Goal: Transaction & Acquisition: Purchase product/service

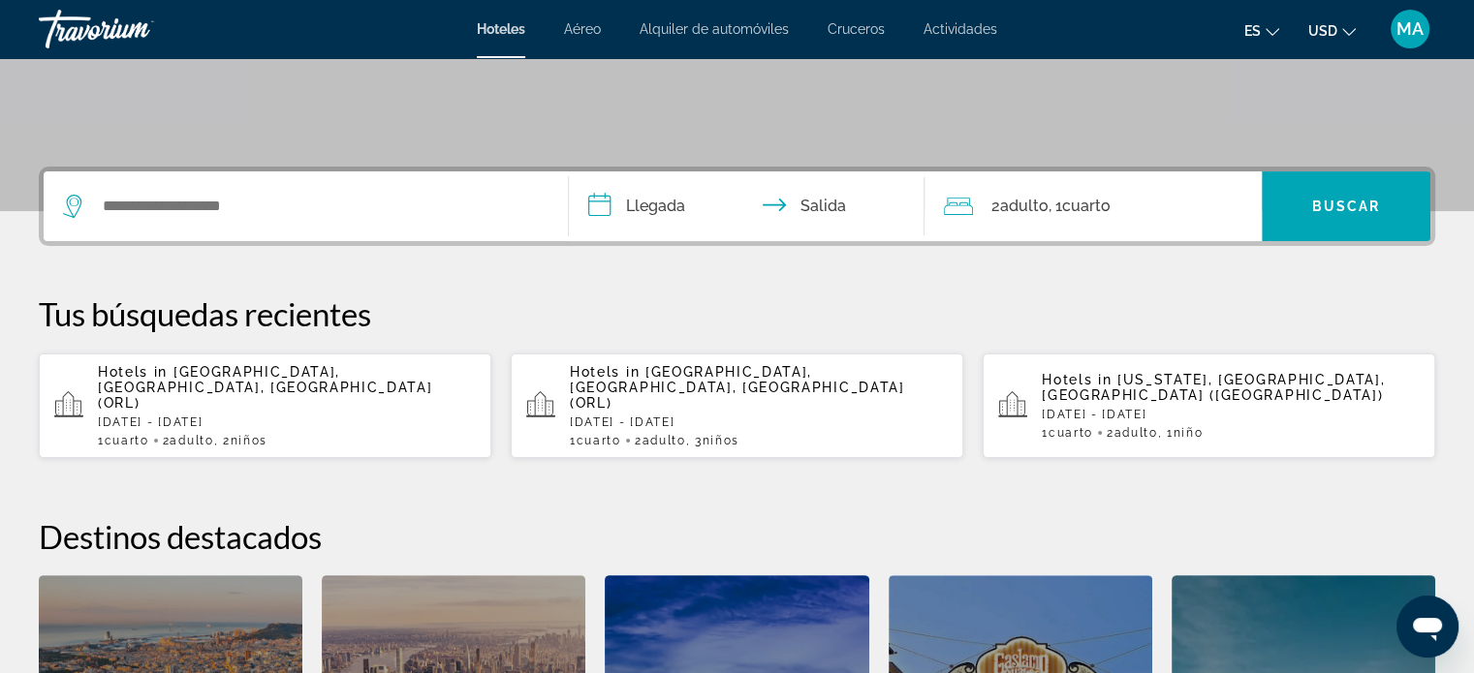
scroll to position [388, 0]
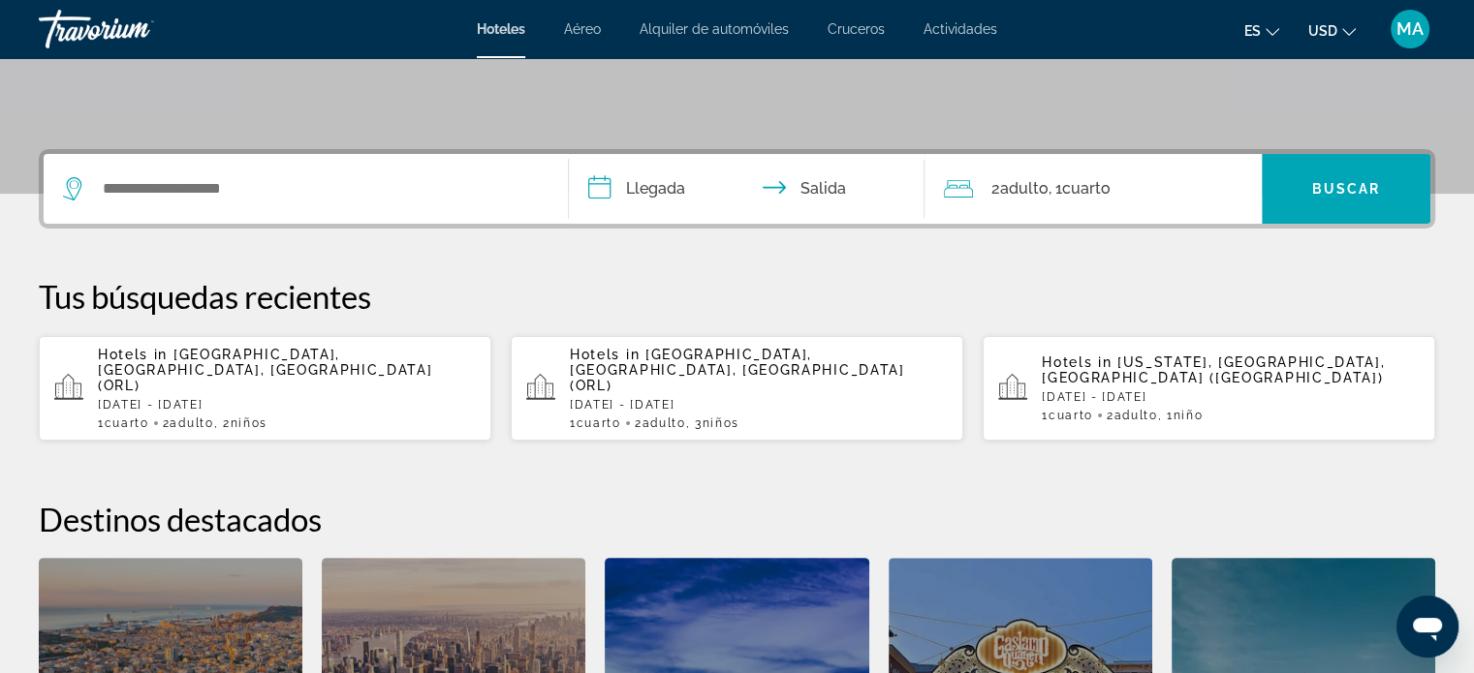
click at [282, 398] on p "Mon, 15 Sep - Sat, 20 Sep" at bounding box center [287, 405] width 378 height 14
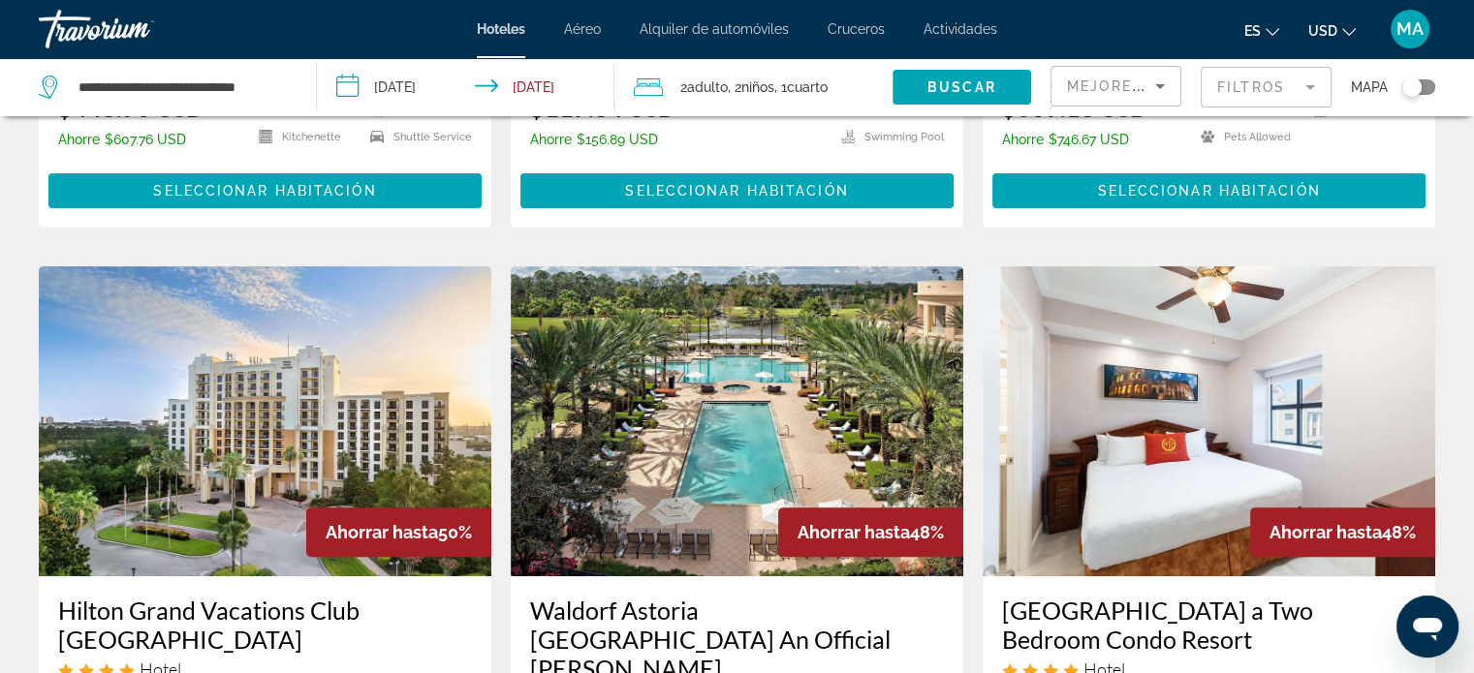
scroll to position [581, 0]
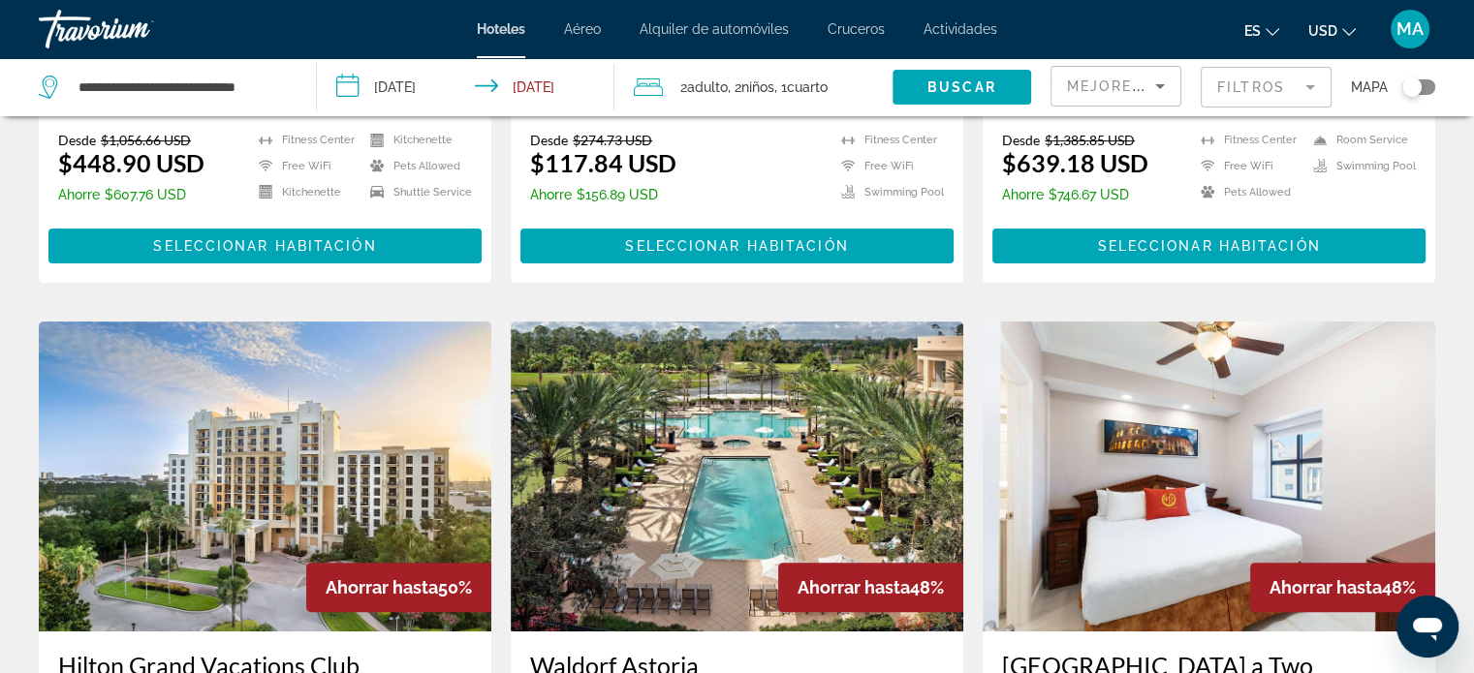
click at [1269, 88] on mat-form-field "Filtros" at bounding box center [1265, 87] width 131 height 41
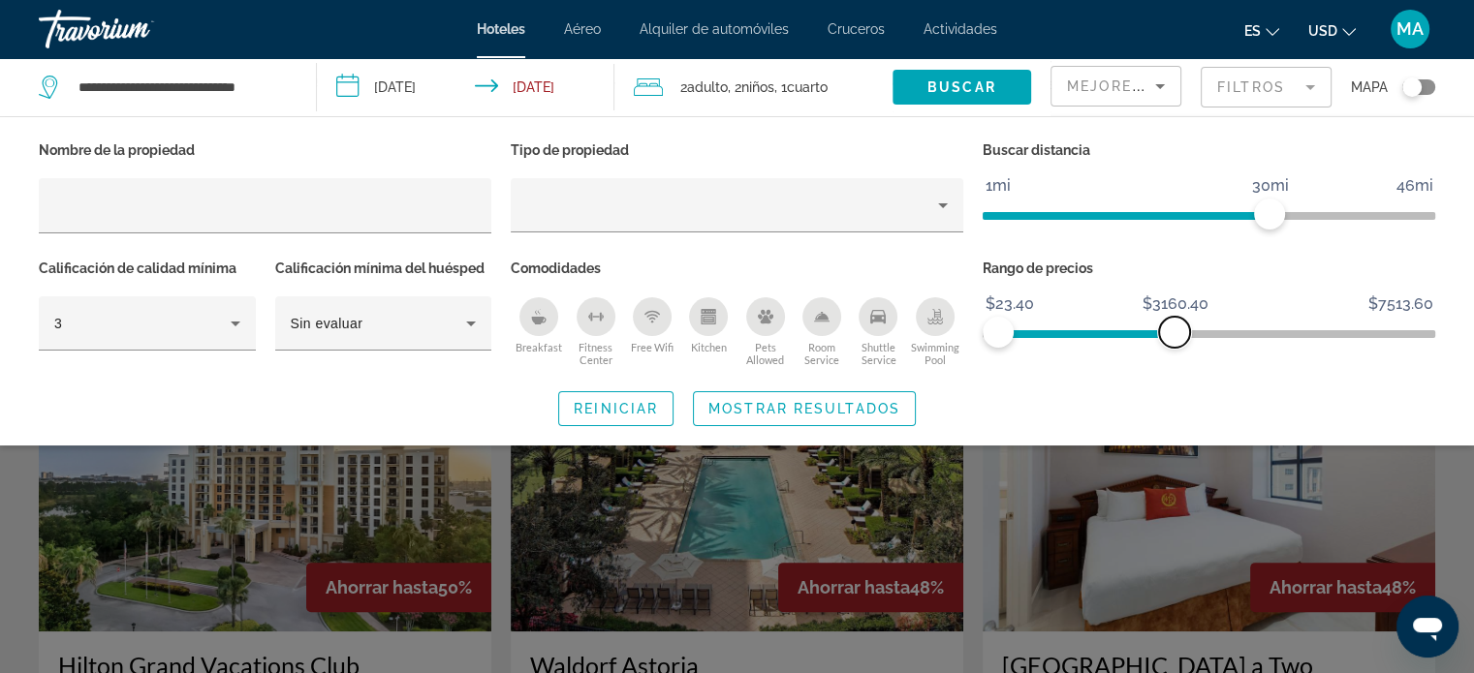
drag, startPoint x: 1411, startPoint y: 333, endPoint x: 1174, endPoint y: 354, distance: 237.3
click at [1174, 354] on div "Rango de precios $23.40 $7513.60 $23.40 $3160.40" at bounding box center [1209, 313] width 472 height 117
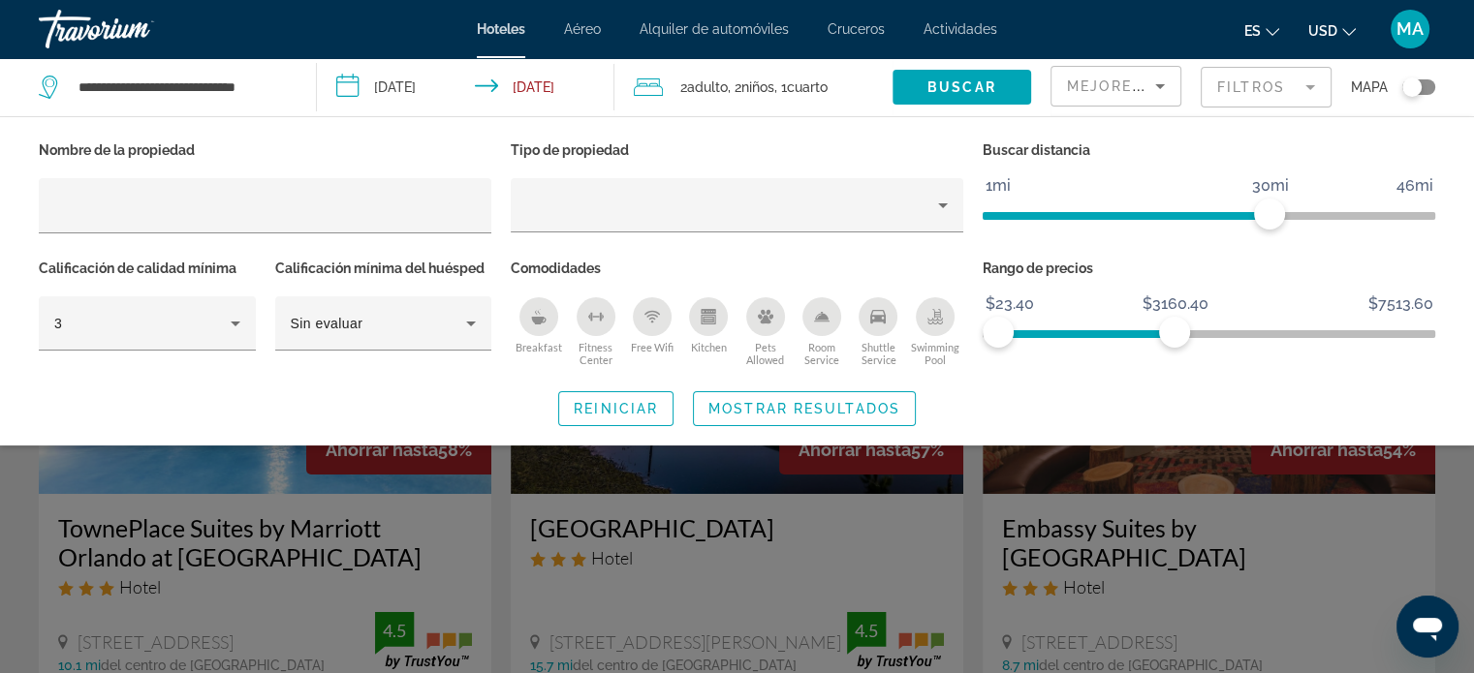
click at [965, 491] on div "Search widget" at bounding box center [737, 482] width 1474 height 383
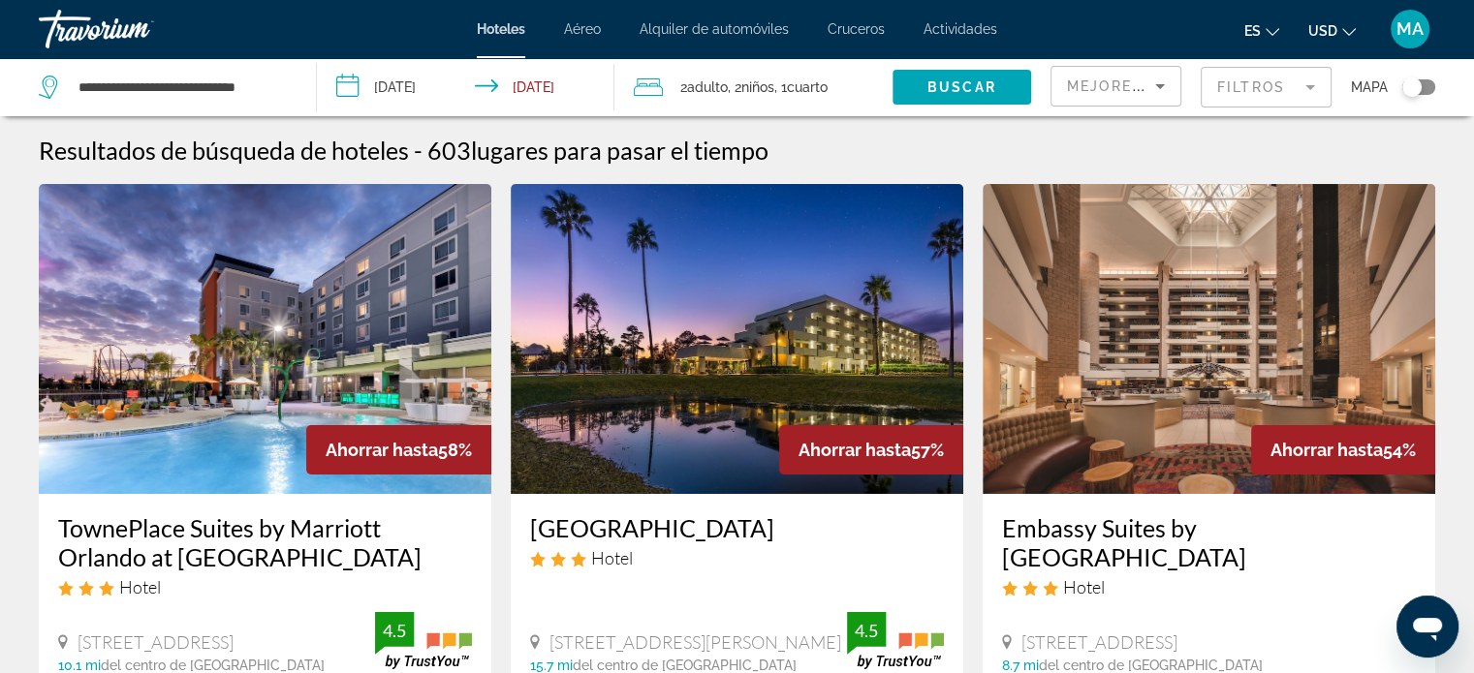
click at [777, 333] on img "Main content" at bounding box center [737, 339] width 452 height 310
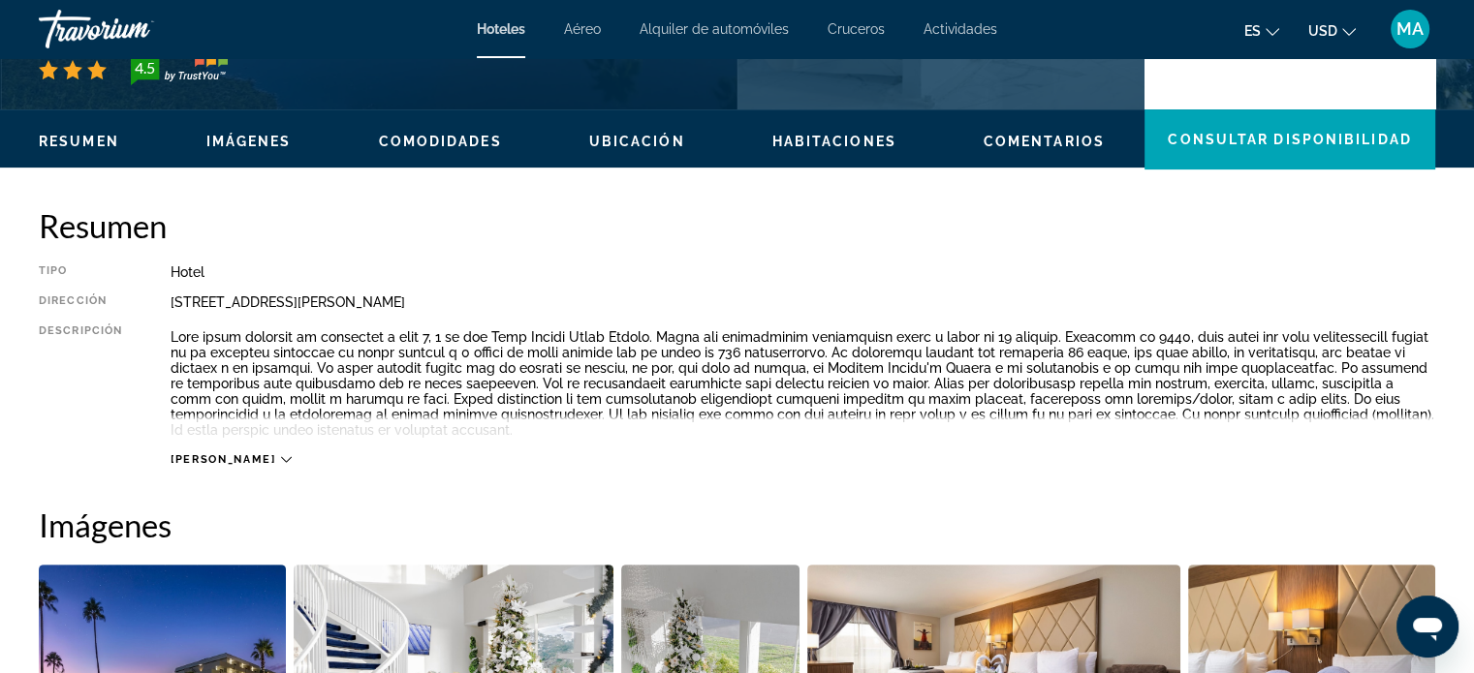
scroll to position [678, 0]
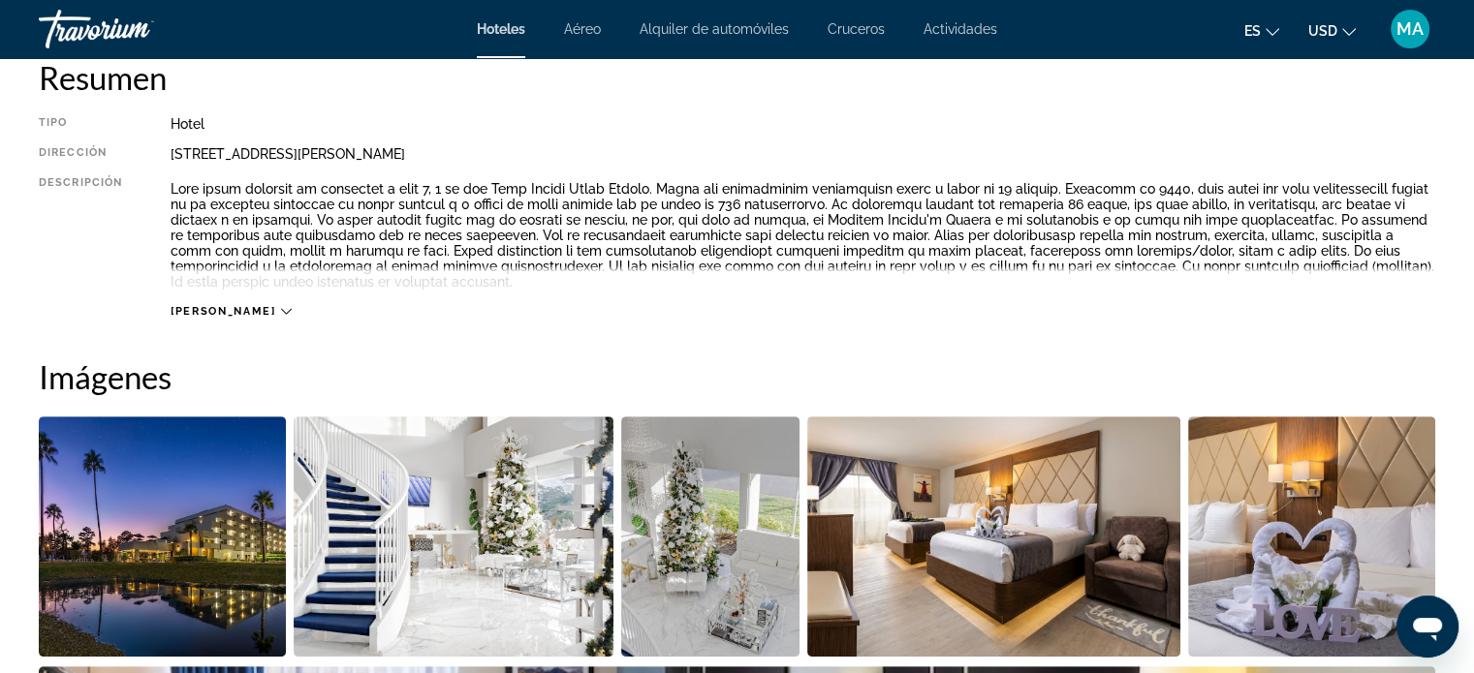
click at [208, 309] on span "Lee mas" at bounding box center [223, 311] width 105 height 13
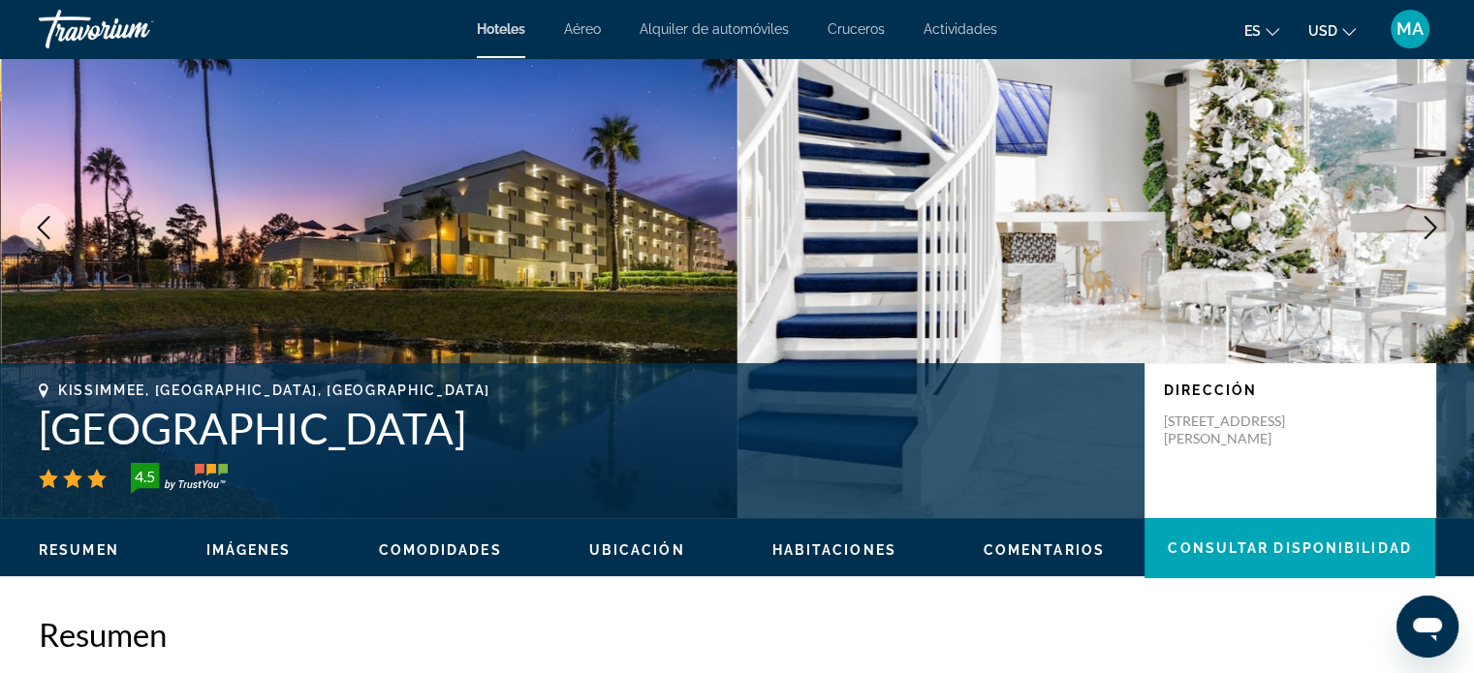
scroll to position [0, 0]
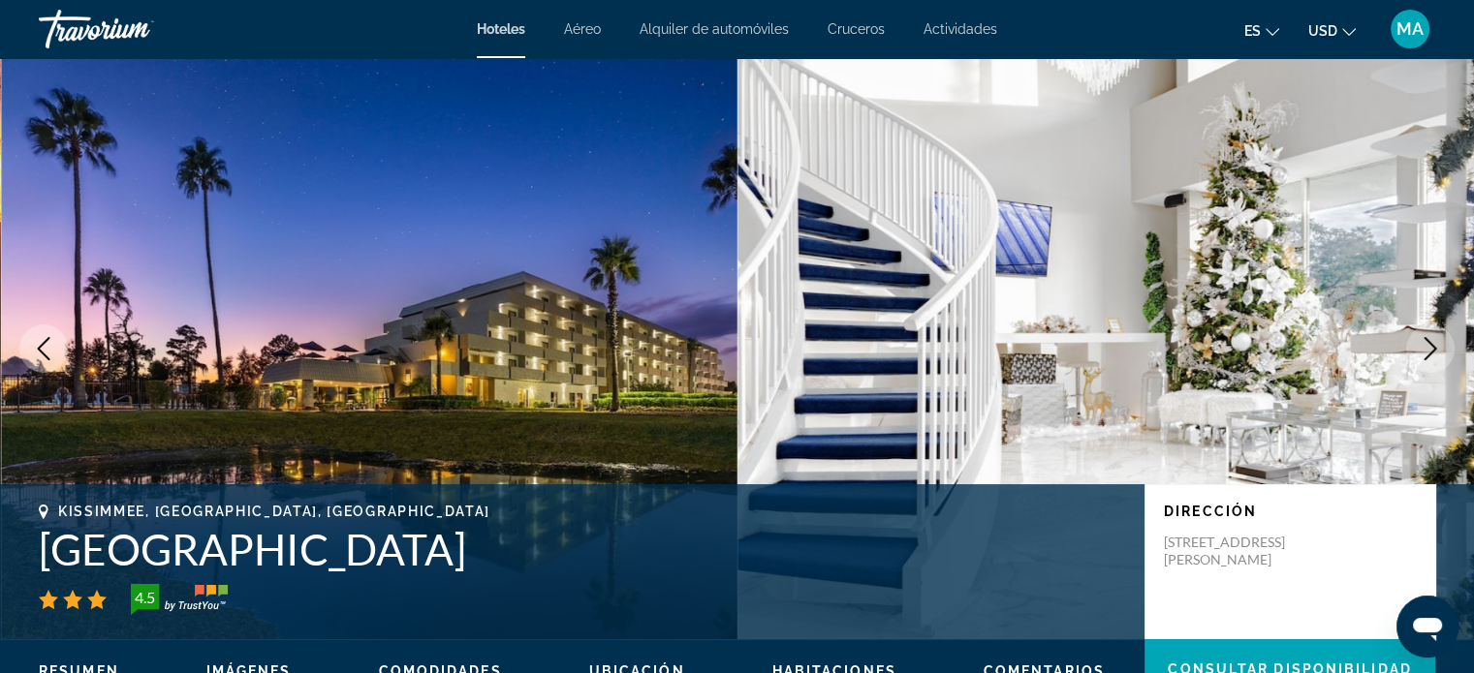
drag, startPoint x: 465, startPoint y: 543, endPoint x: 40, endPoint y: 553, distance: 425.5
click at [40, 553] on h1 "Palazzo Lakeside Hotel" at bounding box center [582, 549] width 1086 height 50
copy h1 "Palazzo Lakeside Hotel"
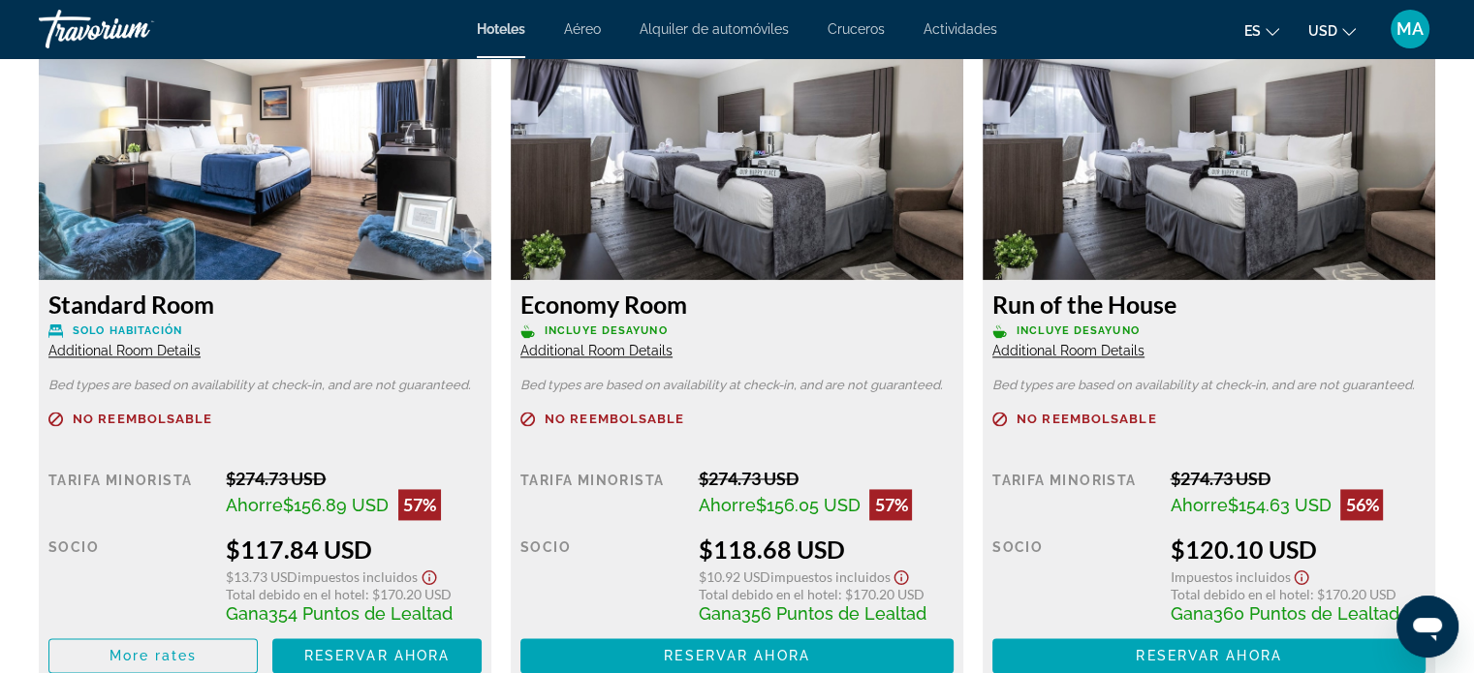
scroll to position [2713, 0]
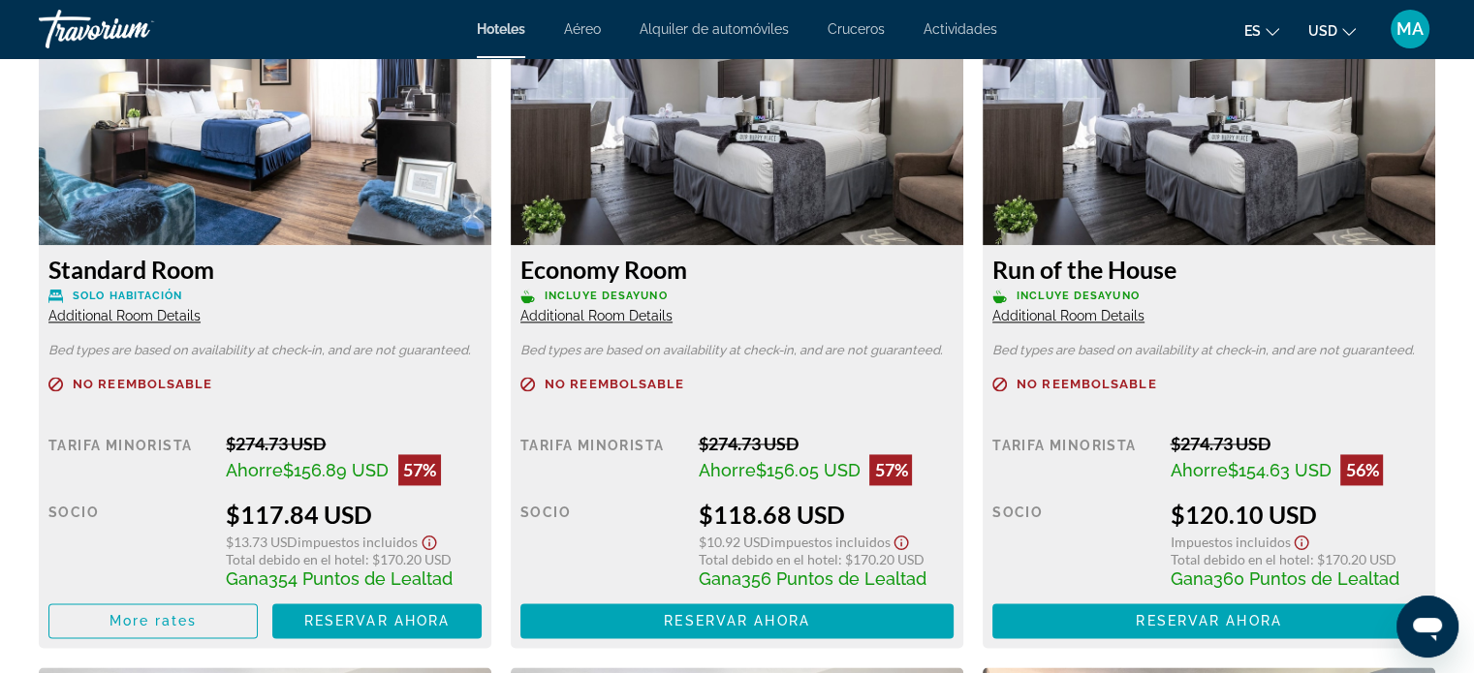
click at [1022, 311] on span "Additional Room Details" at bounding box center [1068, 316] width 152 height 16
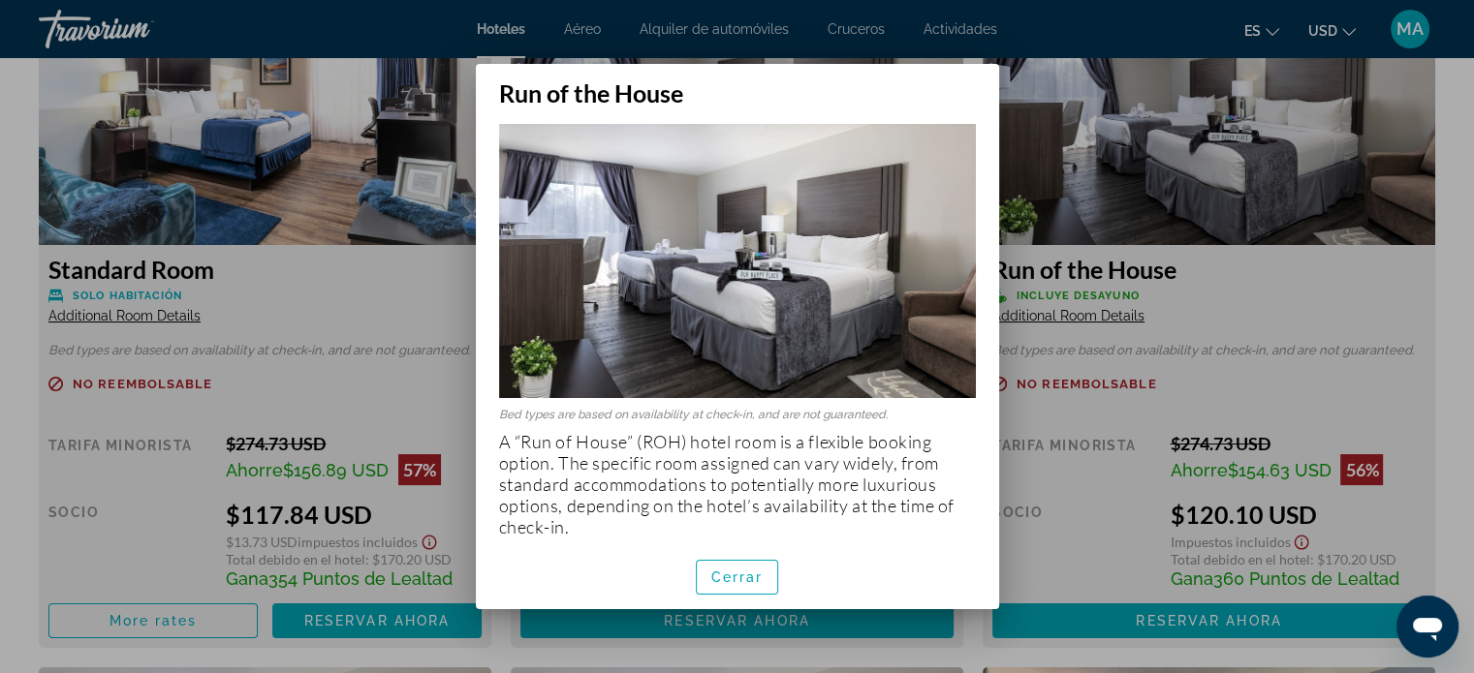
scroll to position [16, 0]
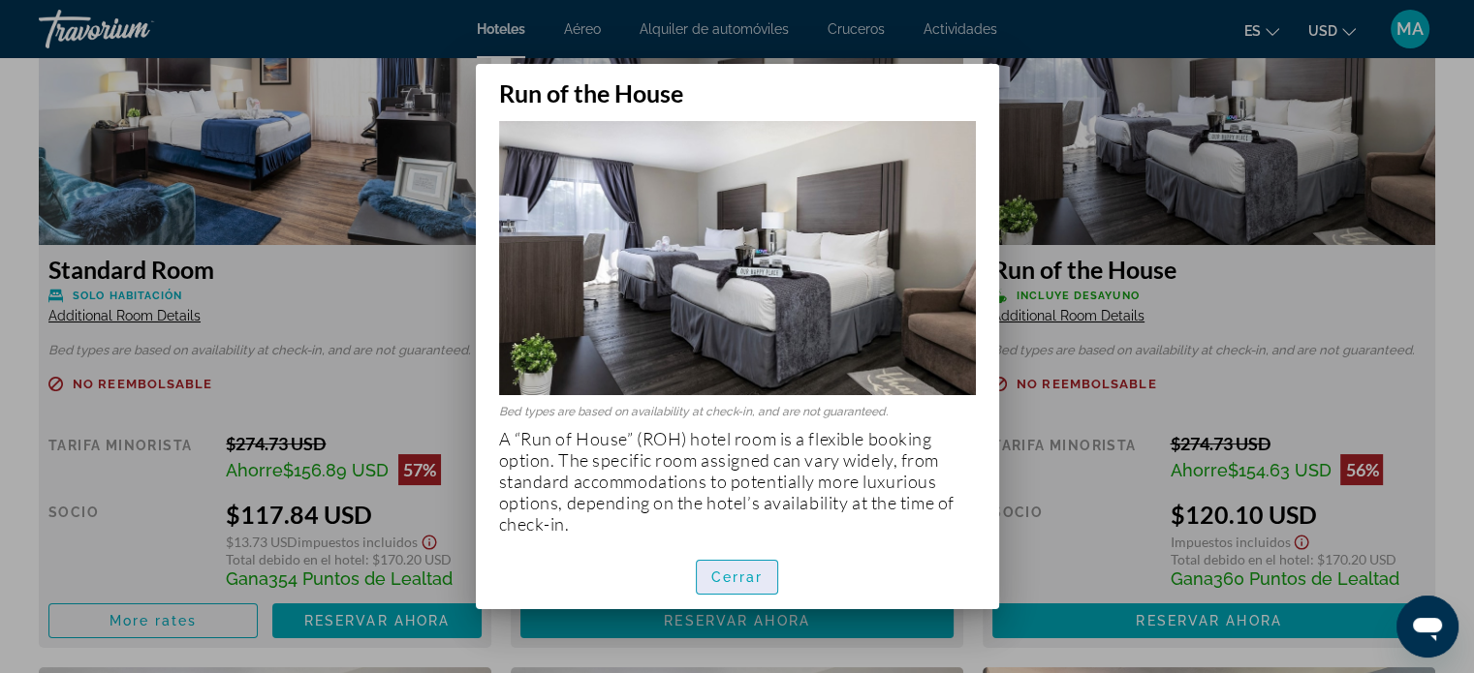
click at [737, 576] on span "Cerrar" at bounding box center [737, 578] width 52 height 16
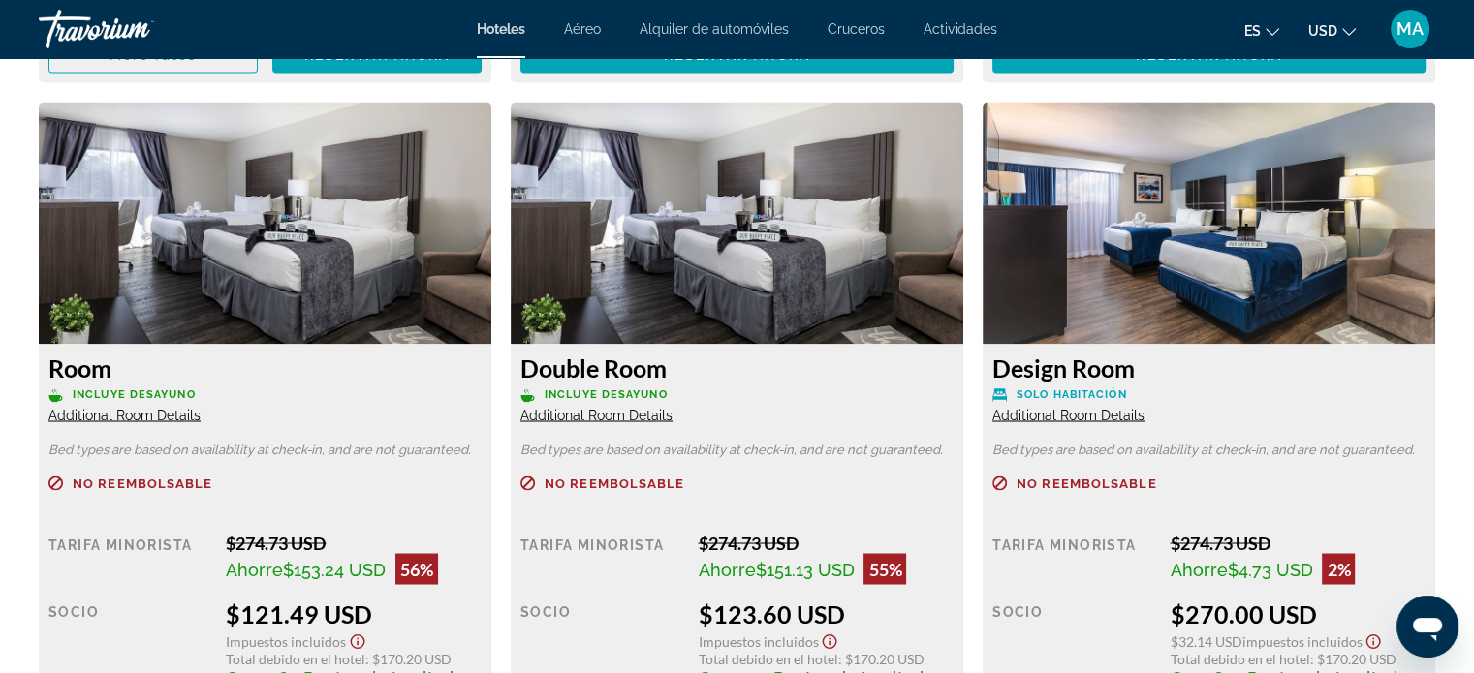
scroll to position [3391, 0]
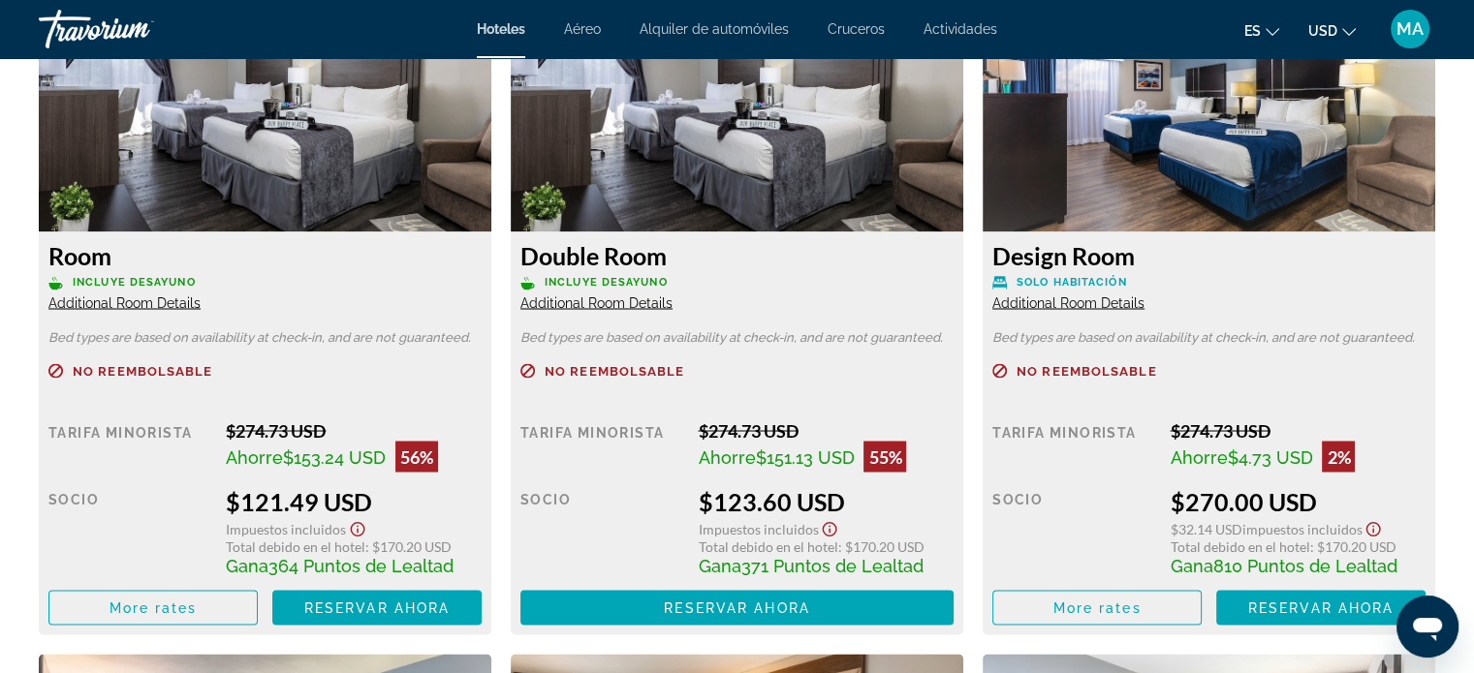
click at [606, 299] on span "Additional Room Details" at bounding box center [596, 303] width 152 height 16
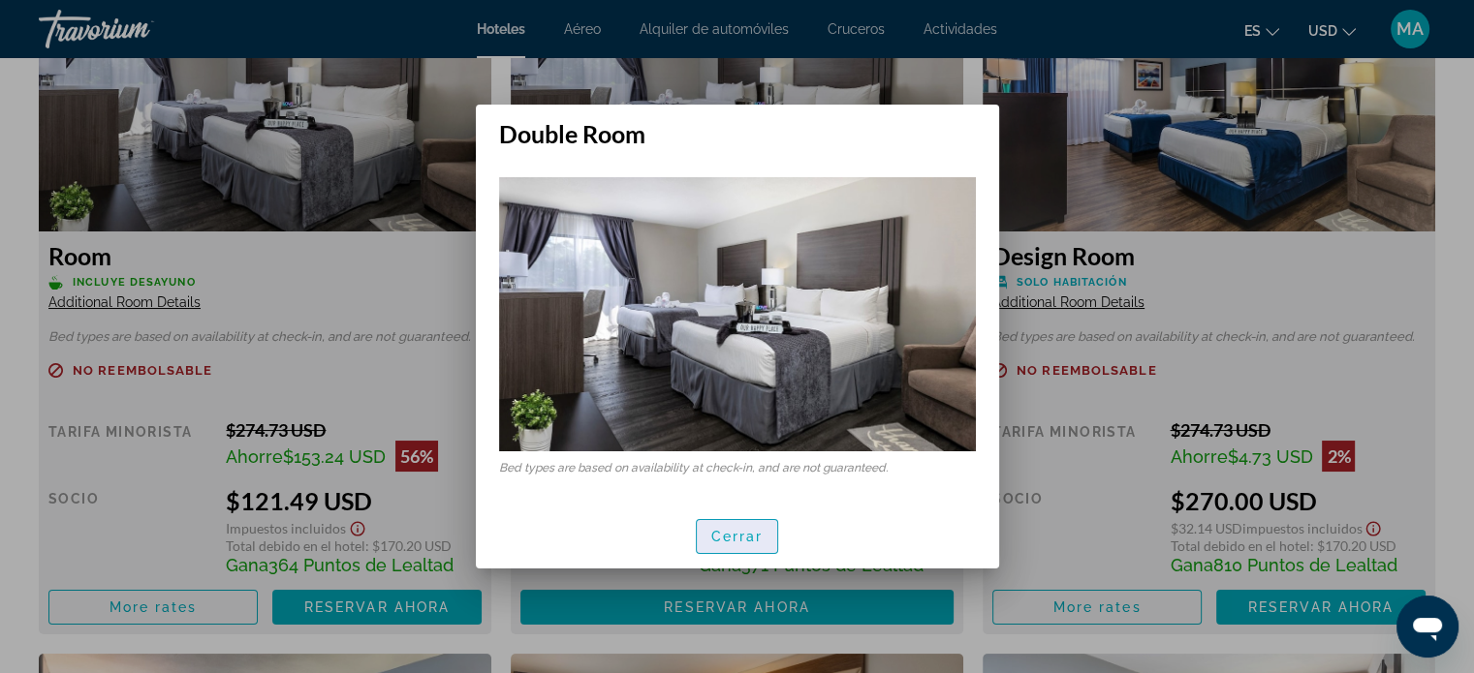
click at [730, 525] on span "button" at bounding box center [737, 536] width 81 height 47
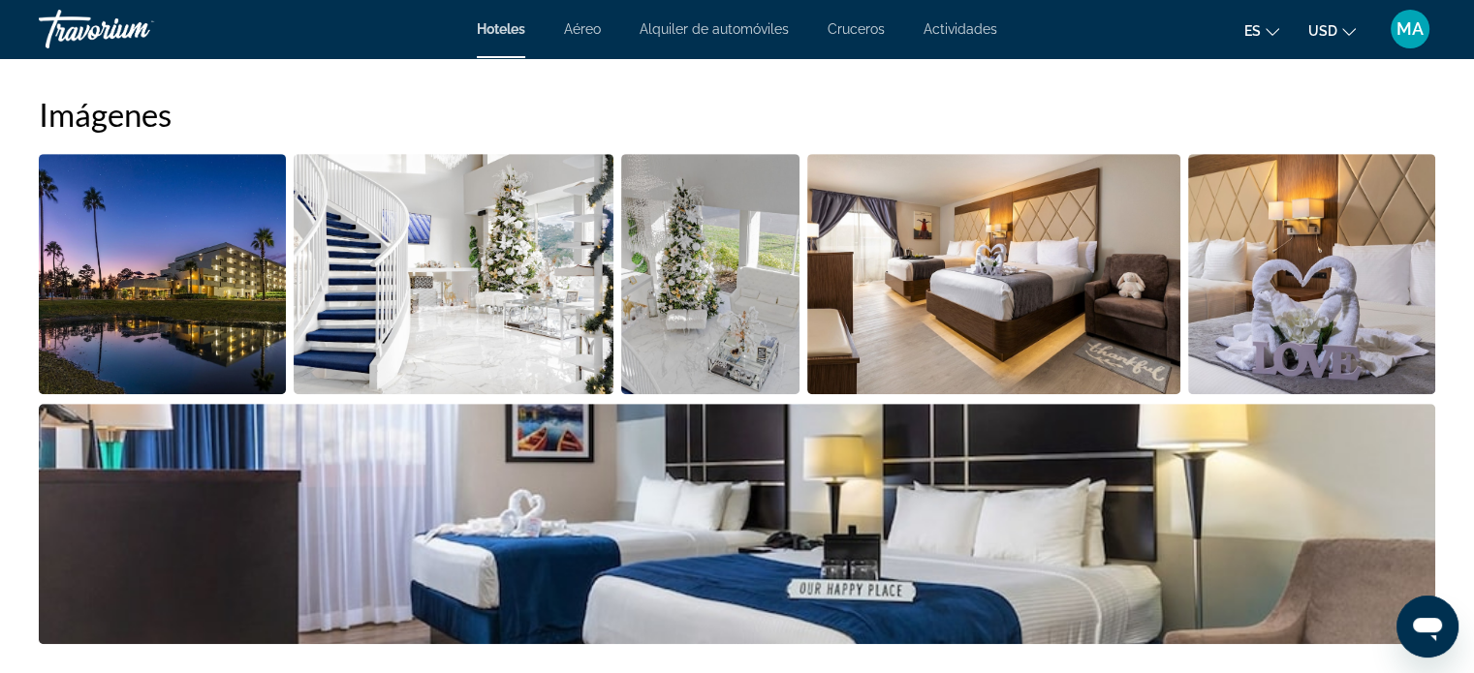
scroll to position [969, 0]
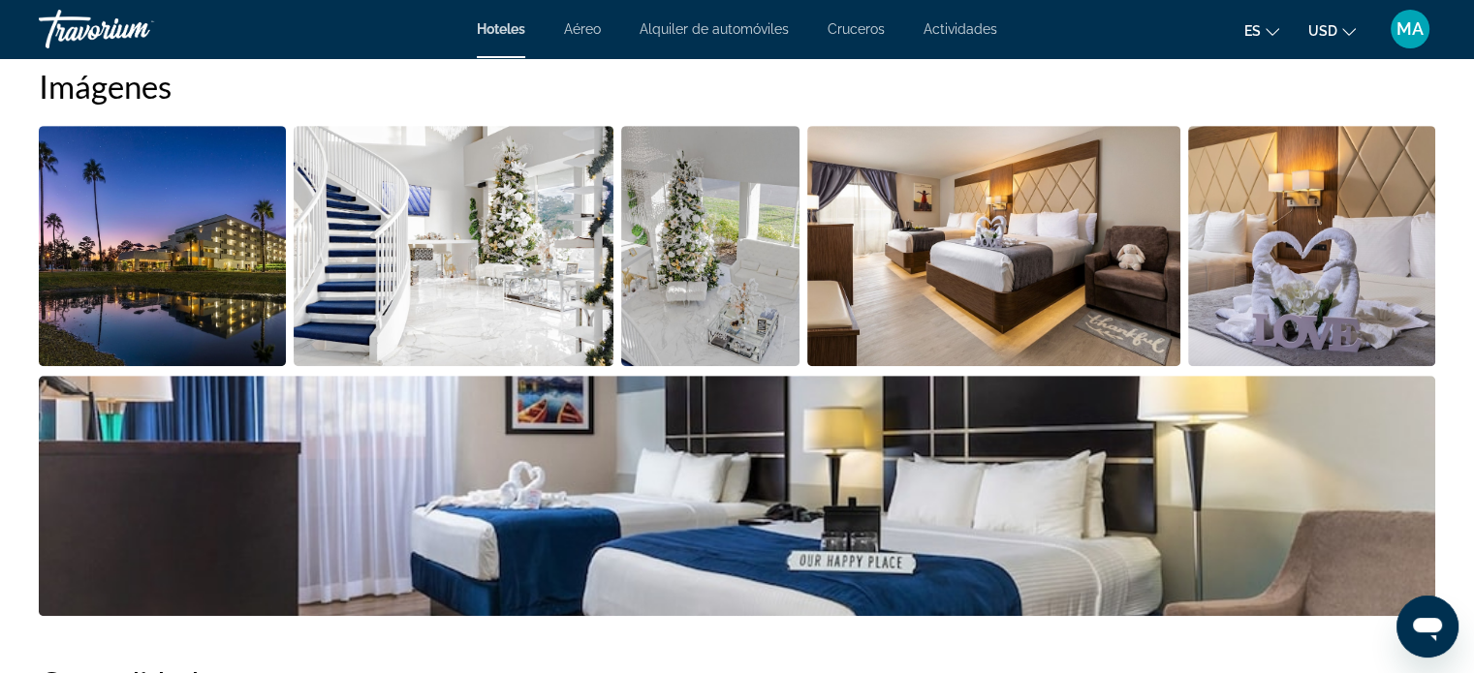
click at [222, 220] on img "Open full-screen image slider" at bounding box center [162, 246] width 247 height 240
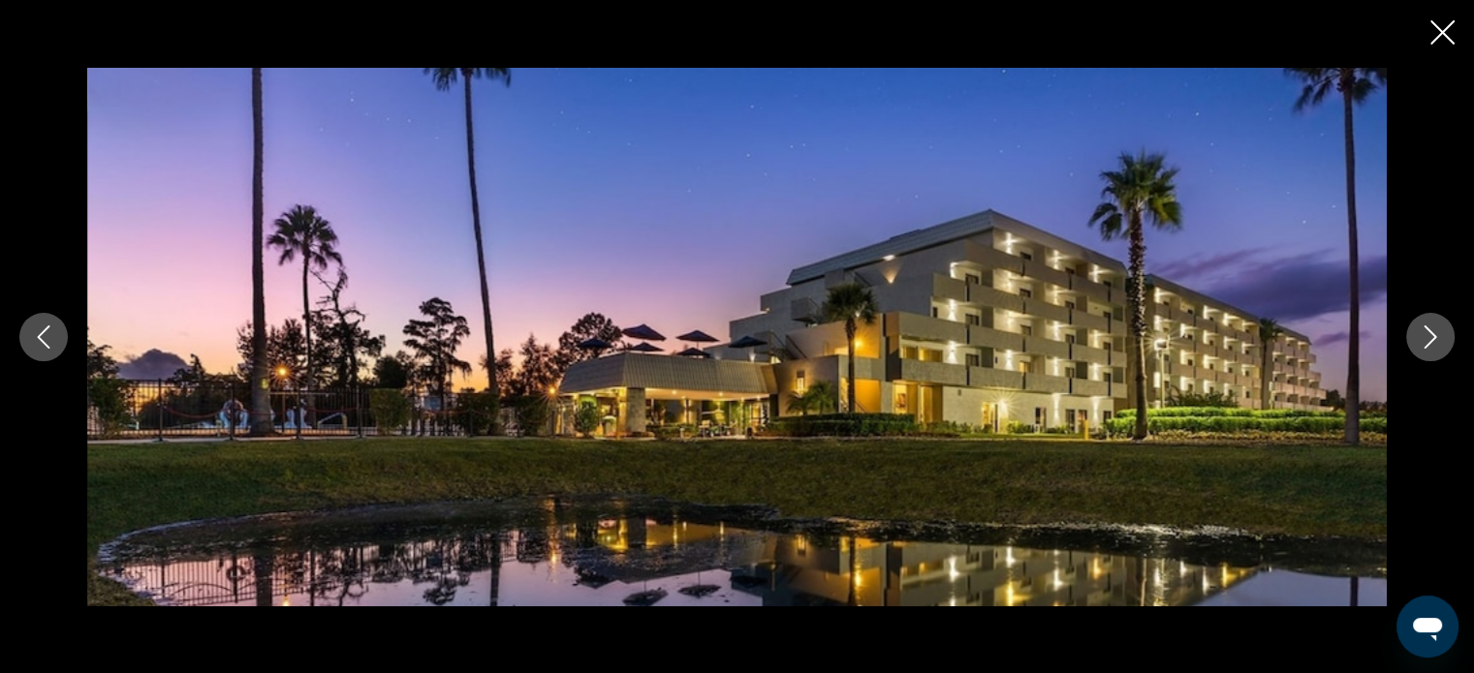
click at [1430, 330] on icon "Next image" at bounding box center [1429, 337] width 23 height 23
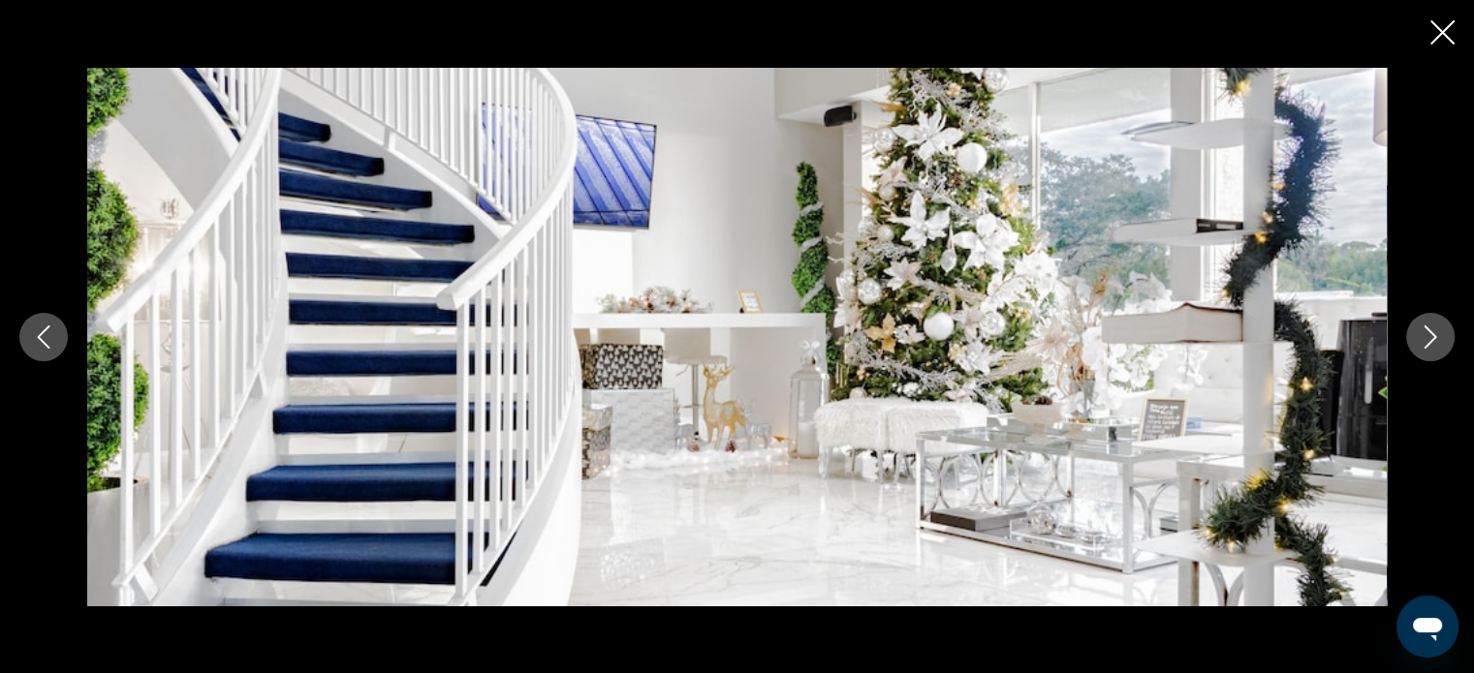
click at [1430, 331] on icon "Next image" at bounding box center [1430, 337] width 13 height 23
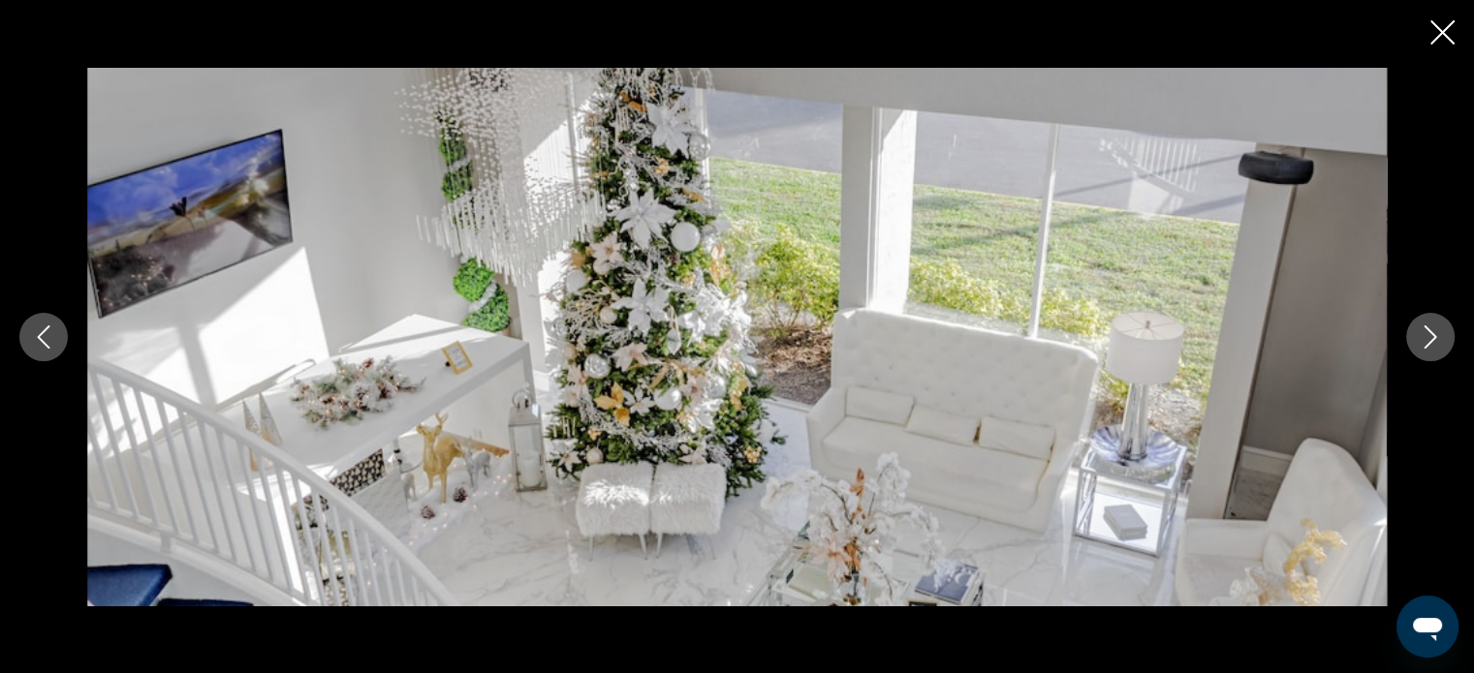
click at [1428, 339] on icon "Next image" at bounding box center [1429, 337] width 23 height 23
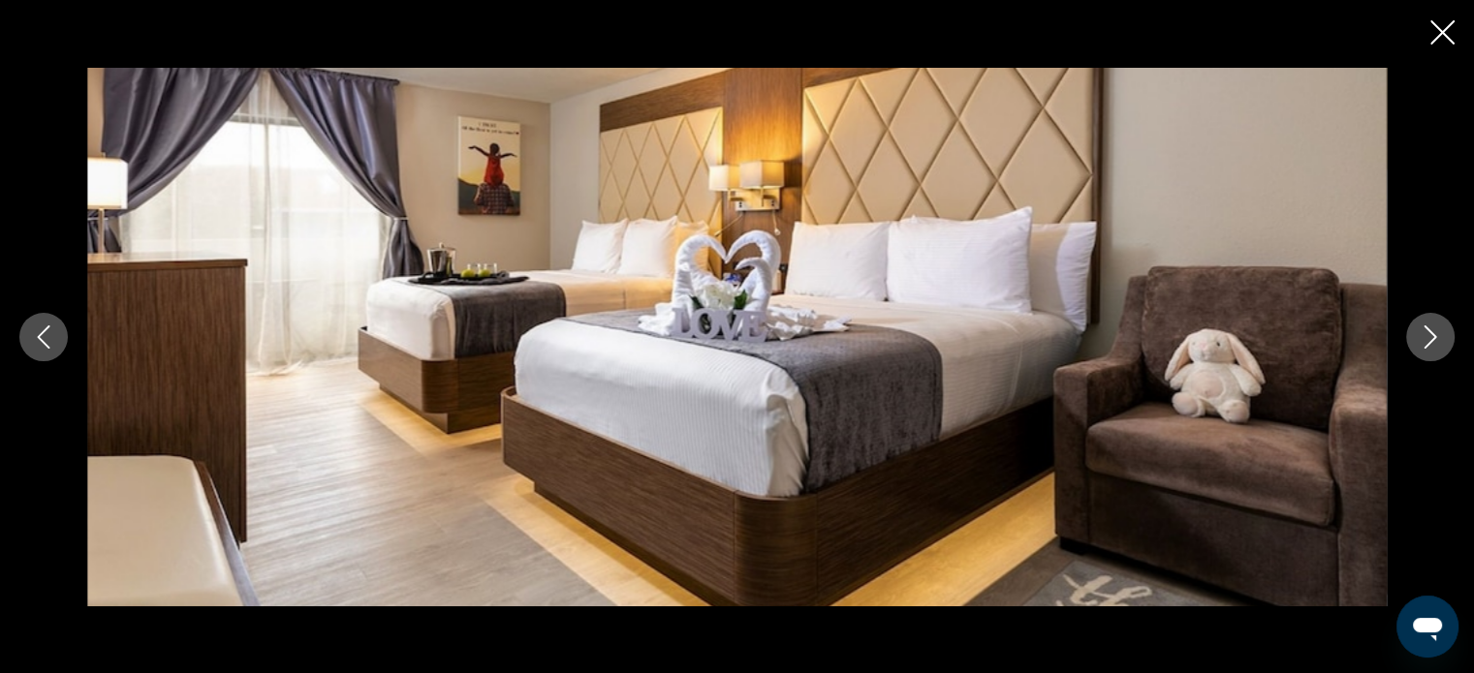
click at [1428, 339] on icon "Next image" at bounding box center [1429, 337] width 23 height 23
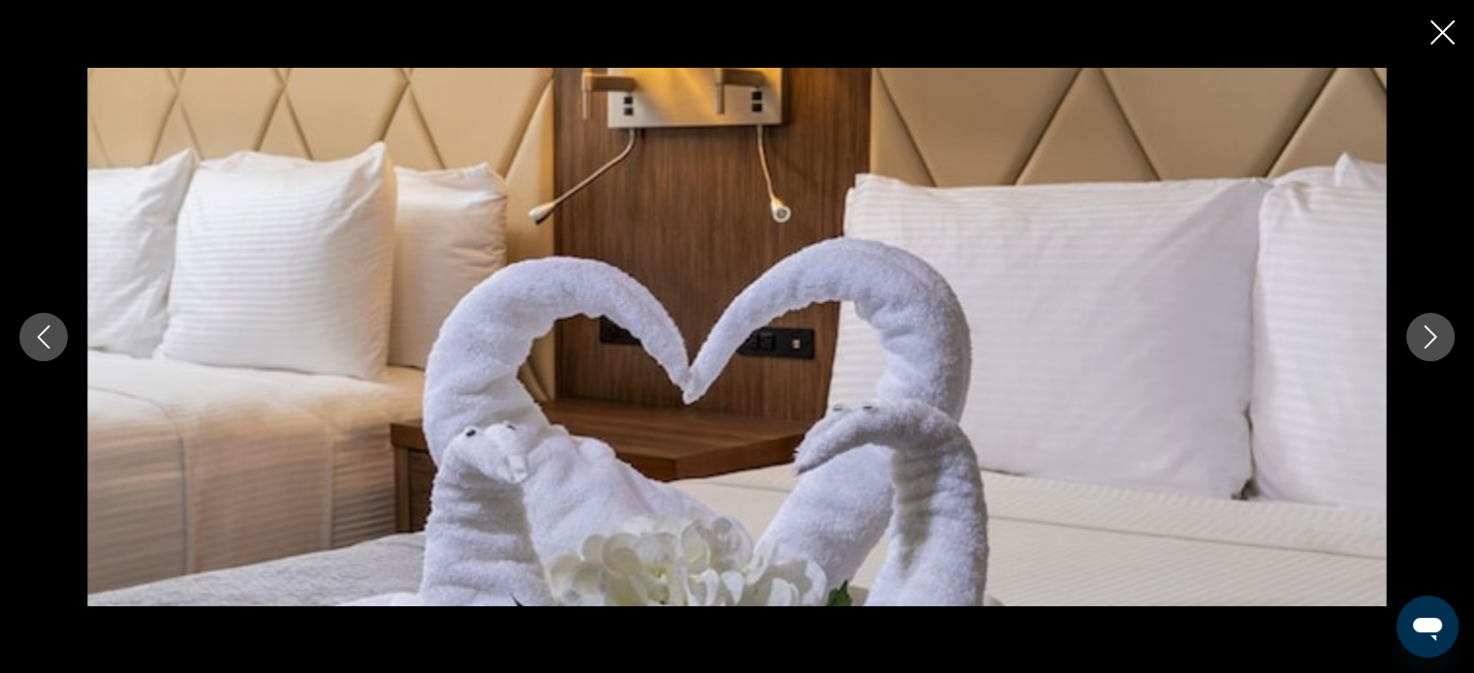
click at [1428, 339] on icon "Next image" at bounding box center [1429, 337] width 23 height 23
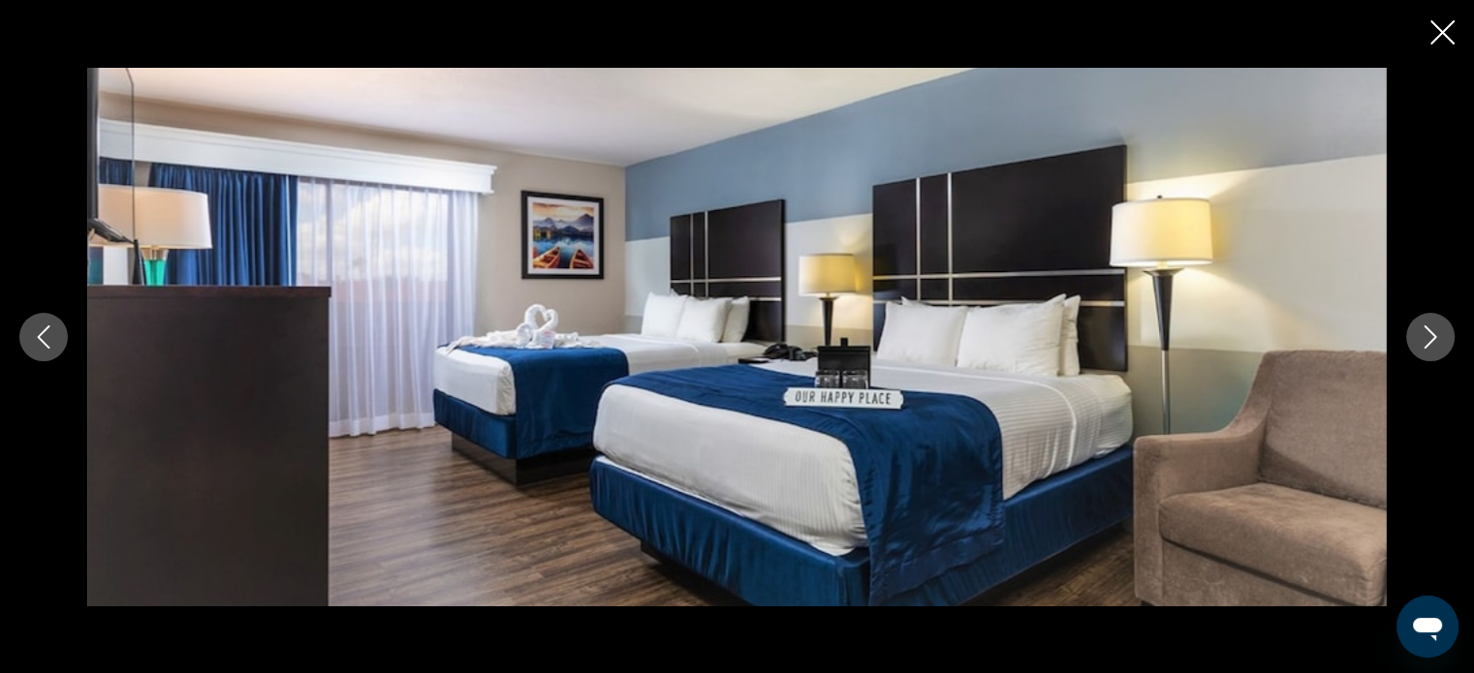
click at [1428, 339] on icon "Next image" at bounding box center [1429, 337] width 23 height 23
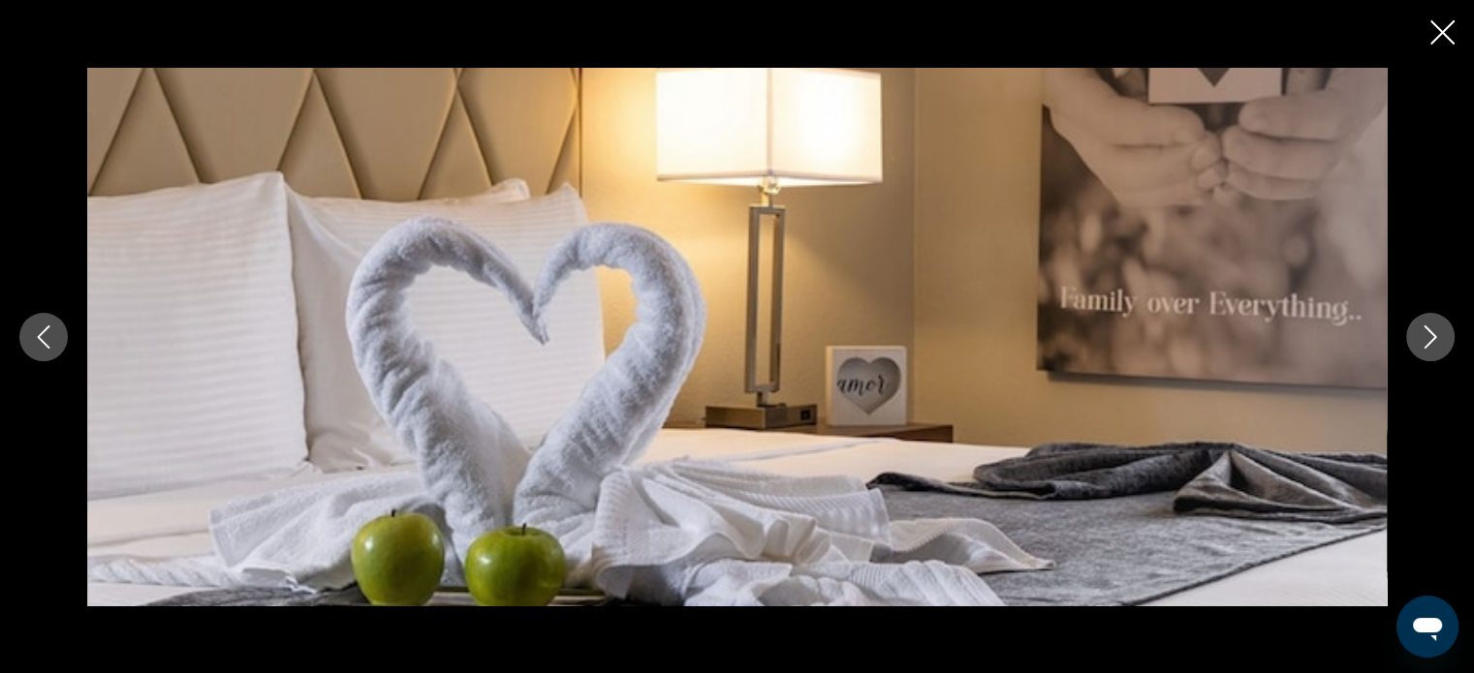
click at [1428, 339] on icon "Next image" at bounding box center [1429, 337] width 23 height 23
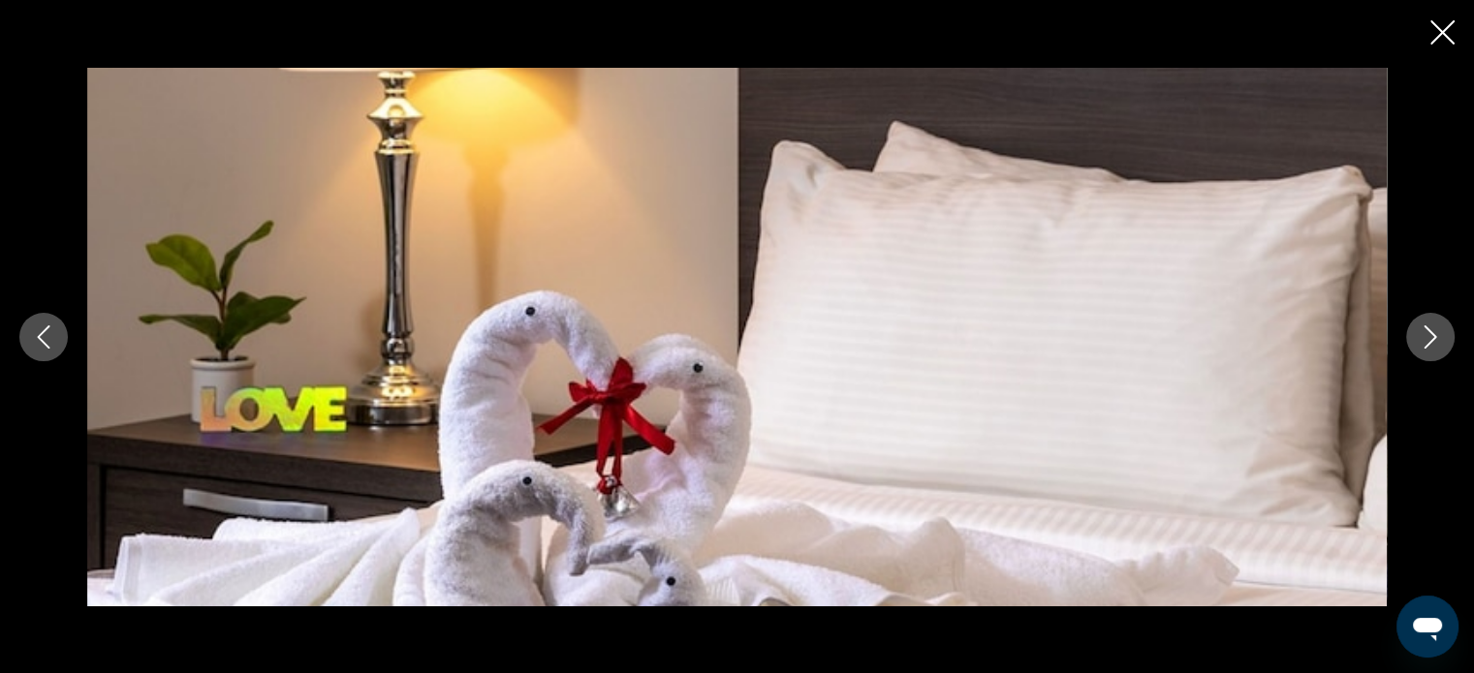
click at [1428, 339] on icon "Next image" at bounding box center [1429, 337] width 23 height 23
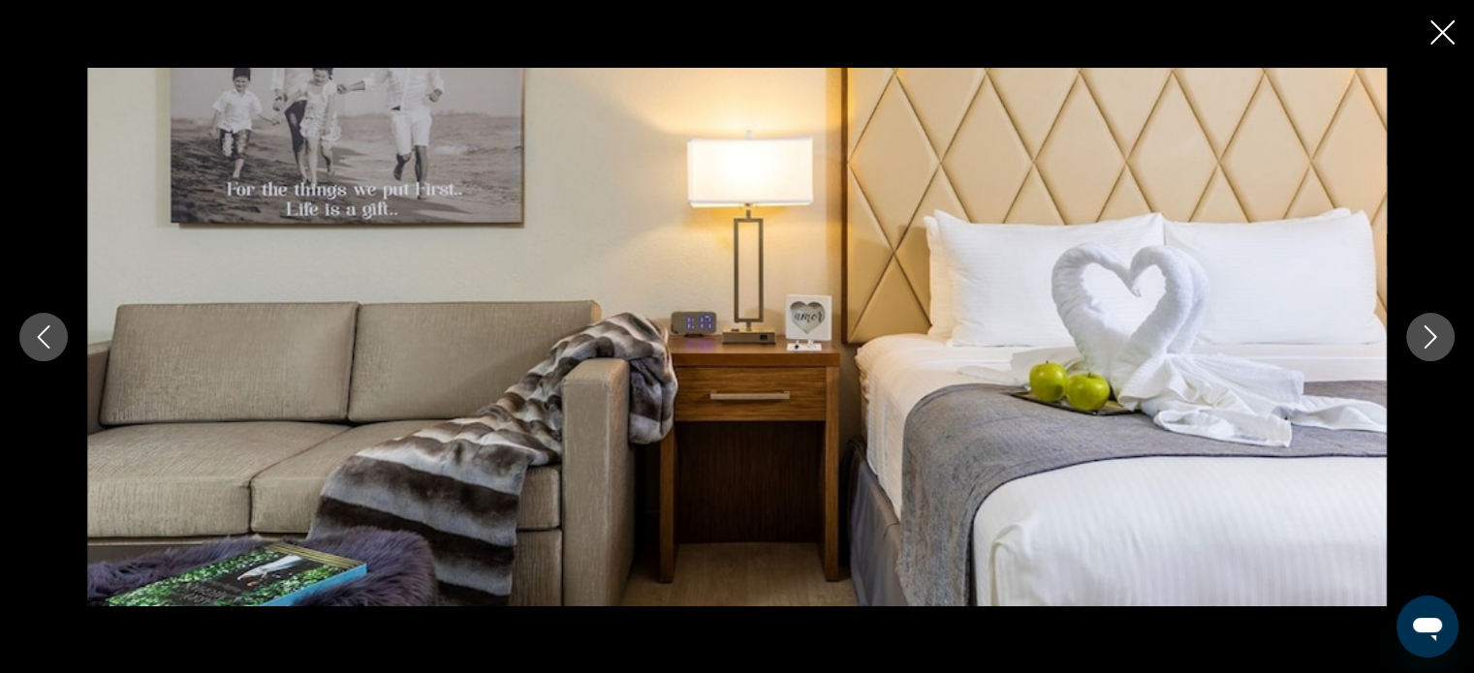
click at [1428, 339] on icon "Next image" at bounding box center [1429, 337] width 23 height 23
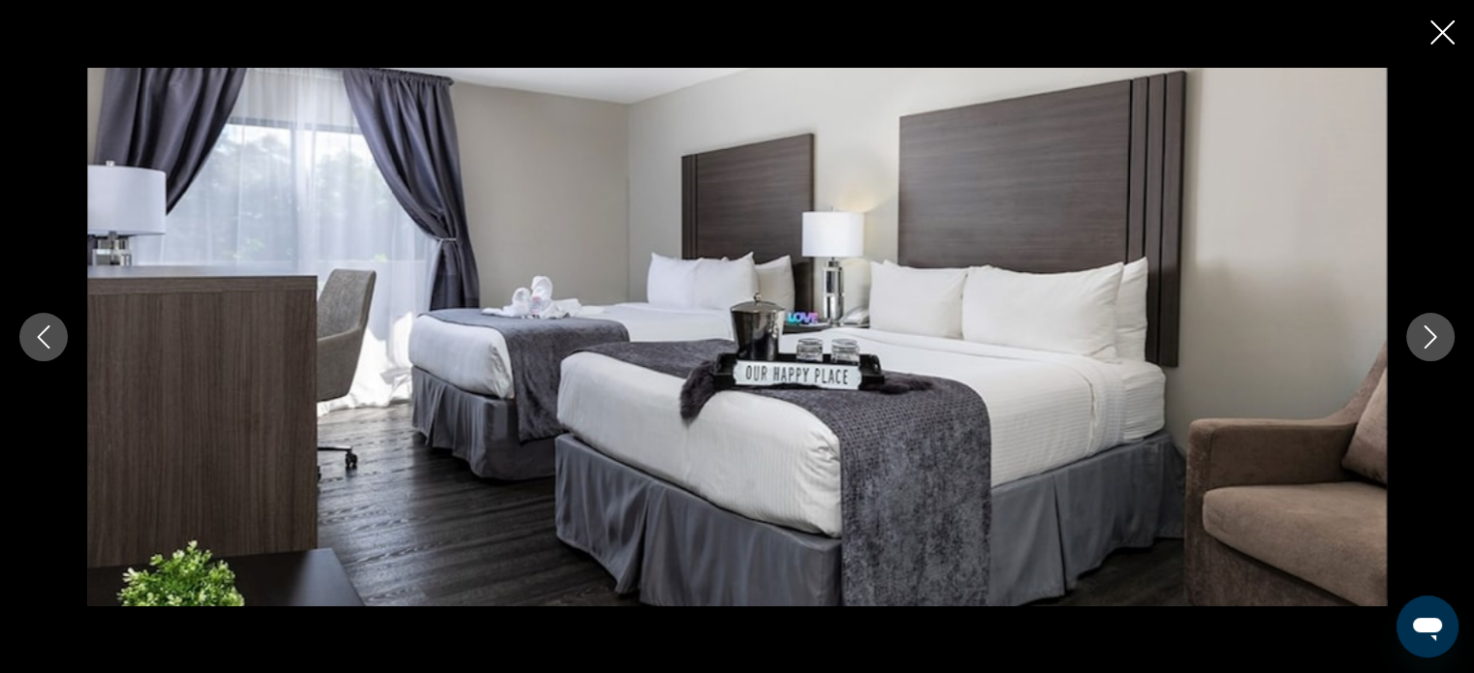
click at [1428, 339] on icon "Next image" at bounding box center [1429, 337] width 23 height 23
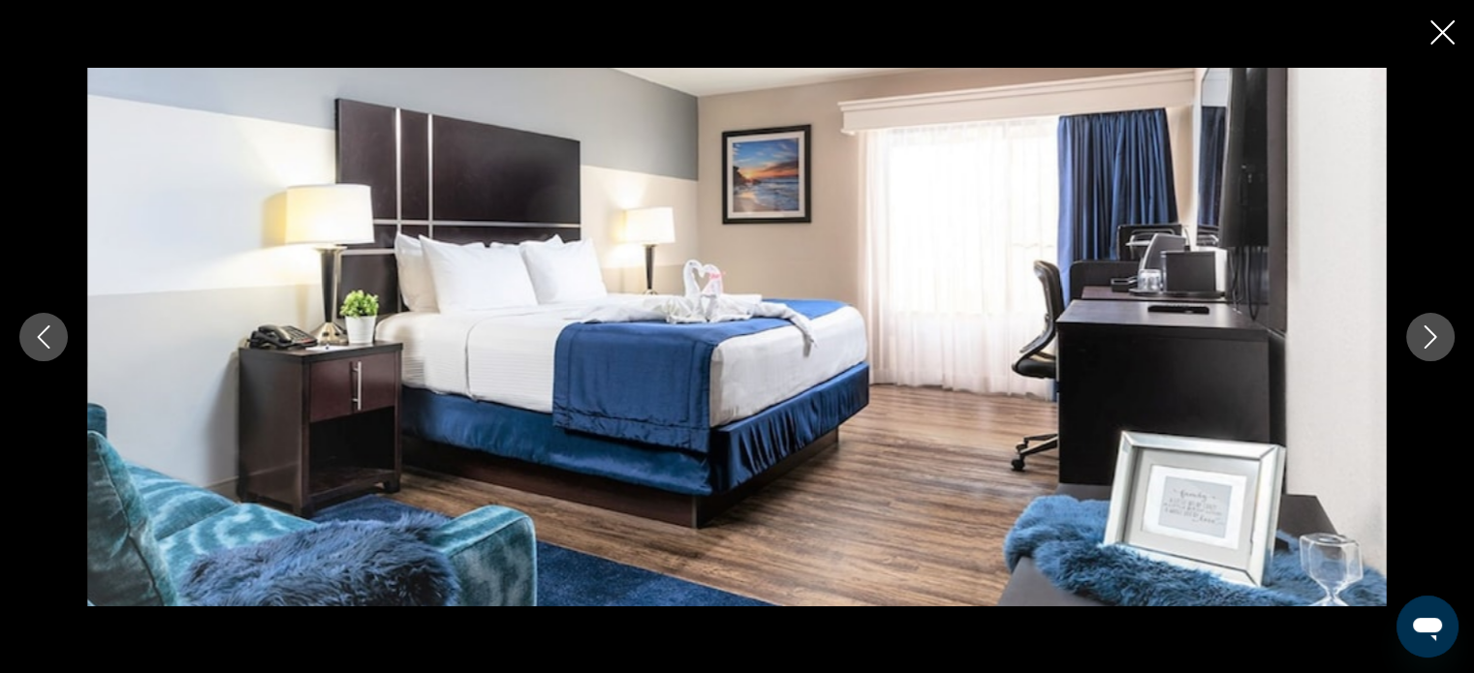
click at [1428, 339] on icon "Next image" at bounding box center [1429, 337] width 23 height 23
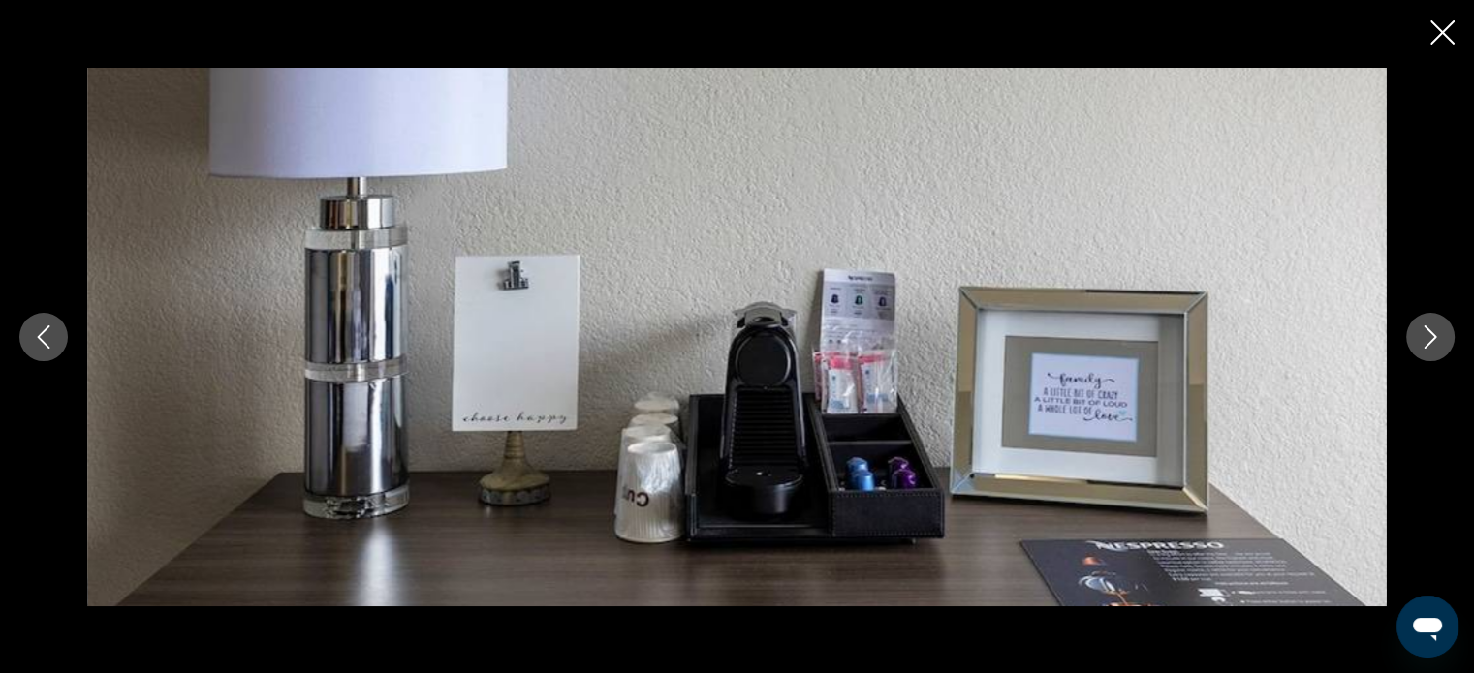
click at [42, 347] on icon "Previous image" at bounding box center [43, 337] width 23 height 23
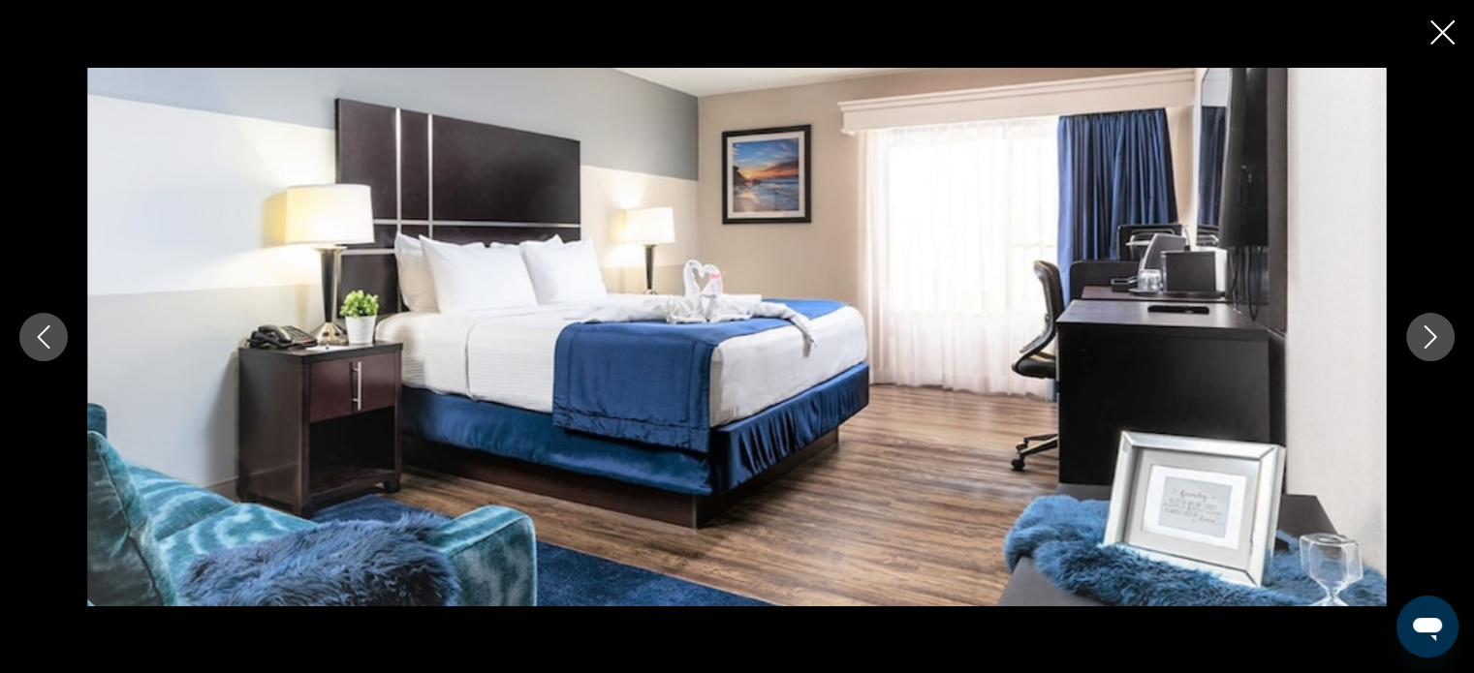
click at [1430, 332] on icon "Next image" at bounding box center [1430, 337] width 13 height 23
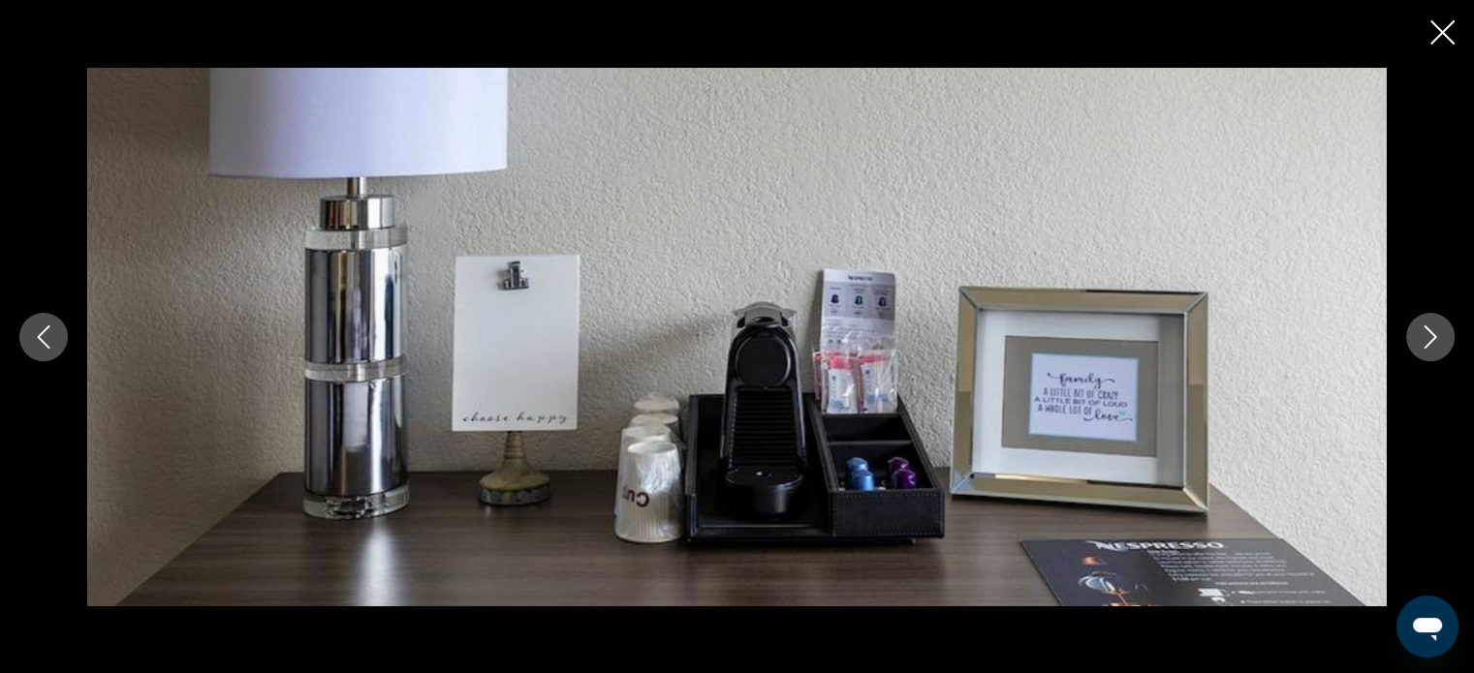
click at [1430, 332] on icon "Next image" at bounding box center [1430, 337] width 13 height 23
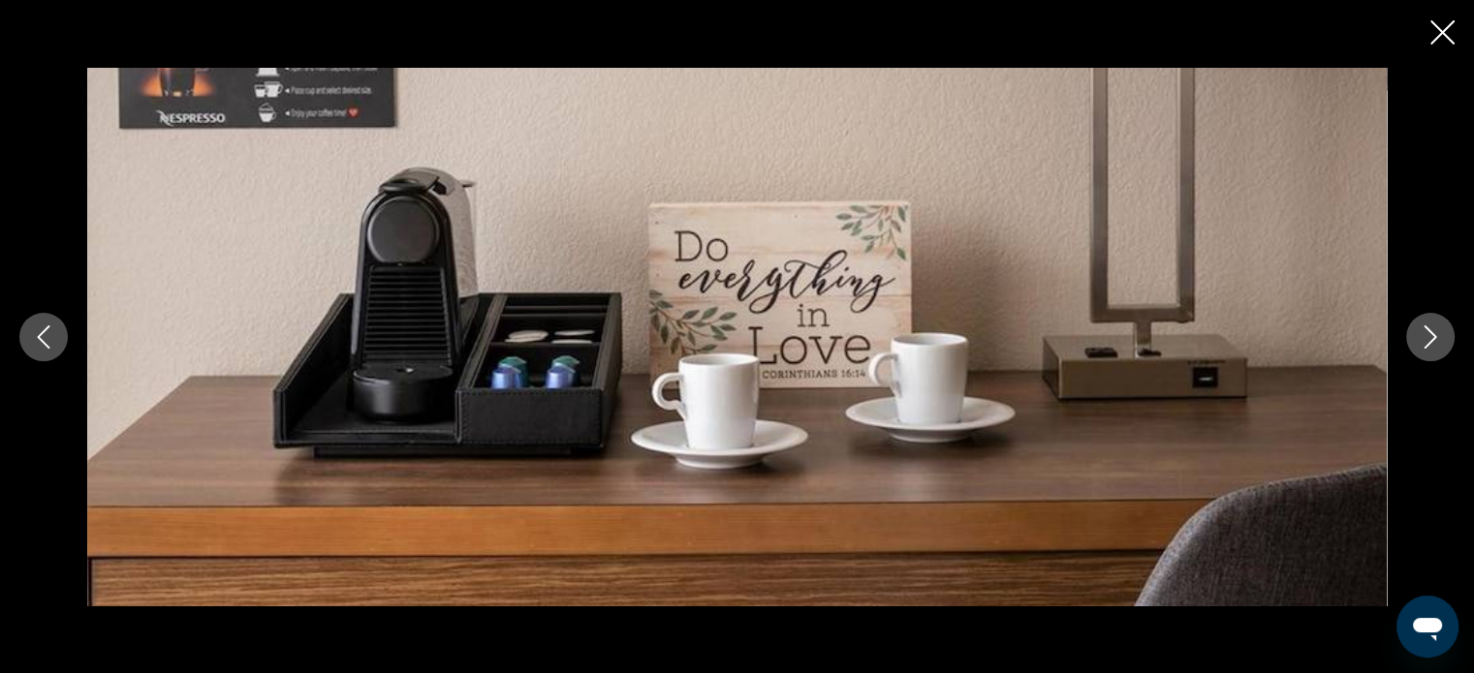
click at [1430, 332] on icon "Next image" at bounding box center [1430, 337] width 13 height 23
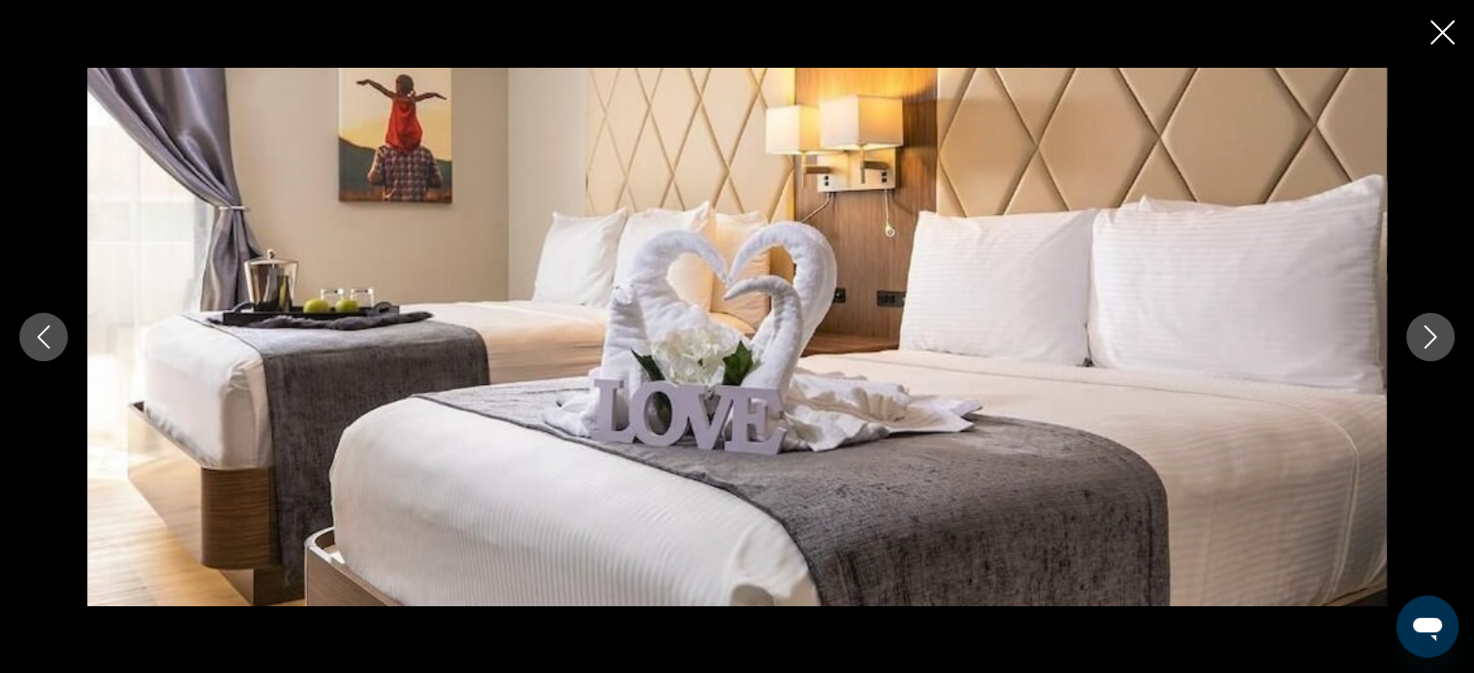
click at [1430, 332] on icon "Next image" at bounding box center [1430, 337] width 13 height 23
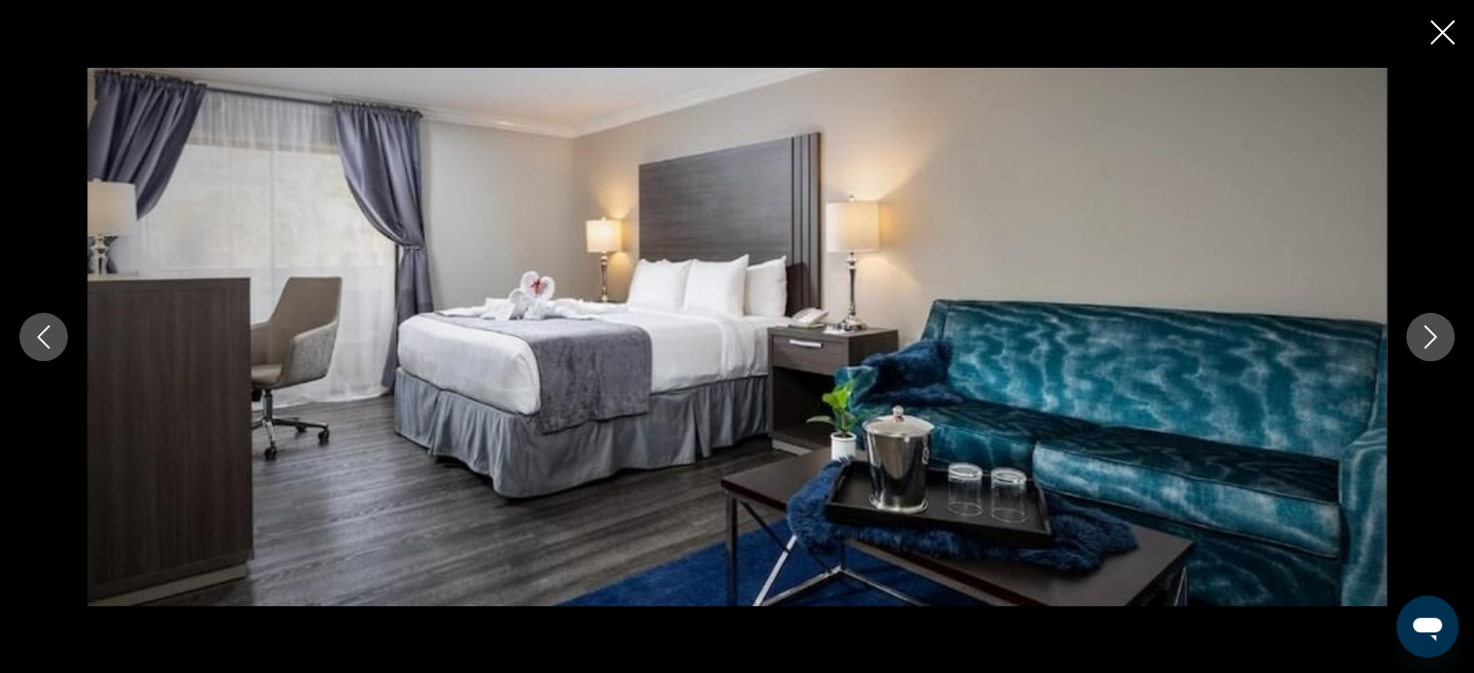
click at [1430, 332] on icon "Next image" at bounding box center [1430, 337] width 13 height 23
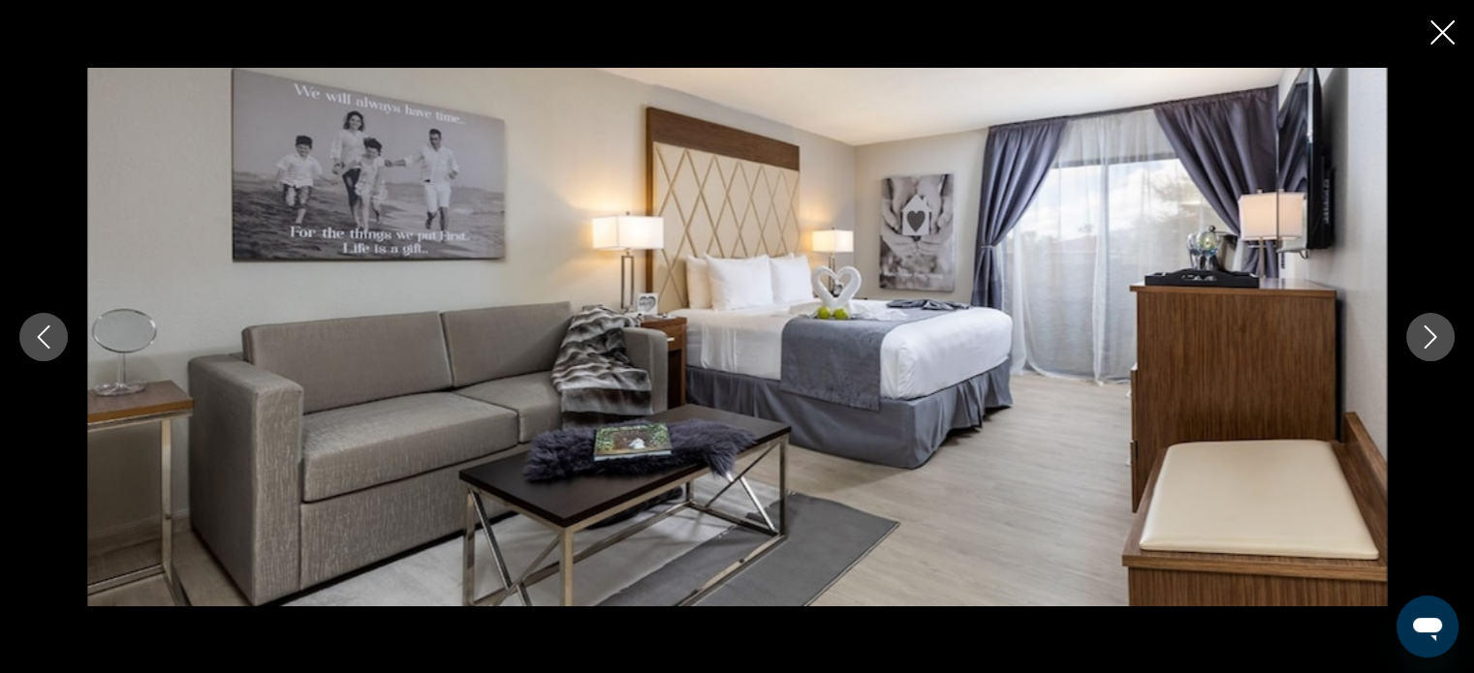
click at [1429, 328] on icon "Next image" at bounding box center [1429, 337] width 23 height 23
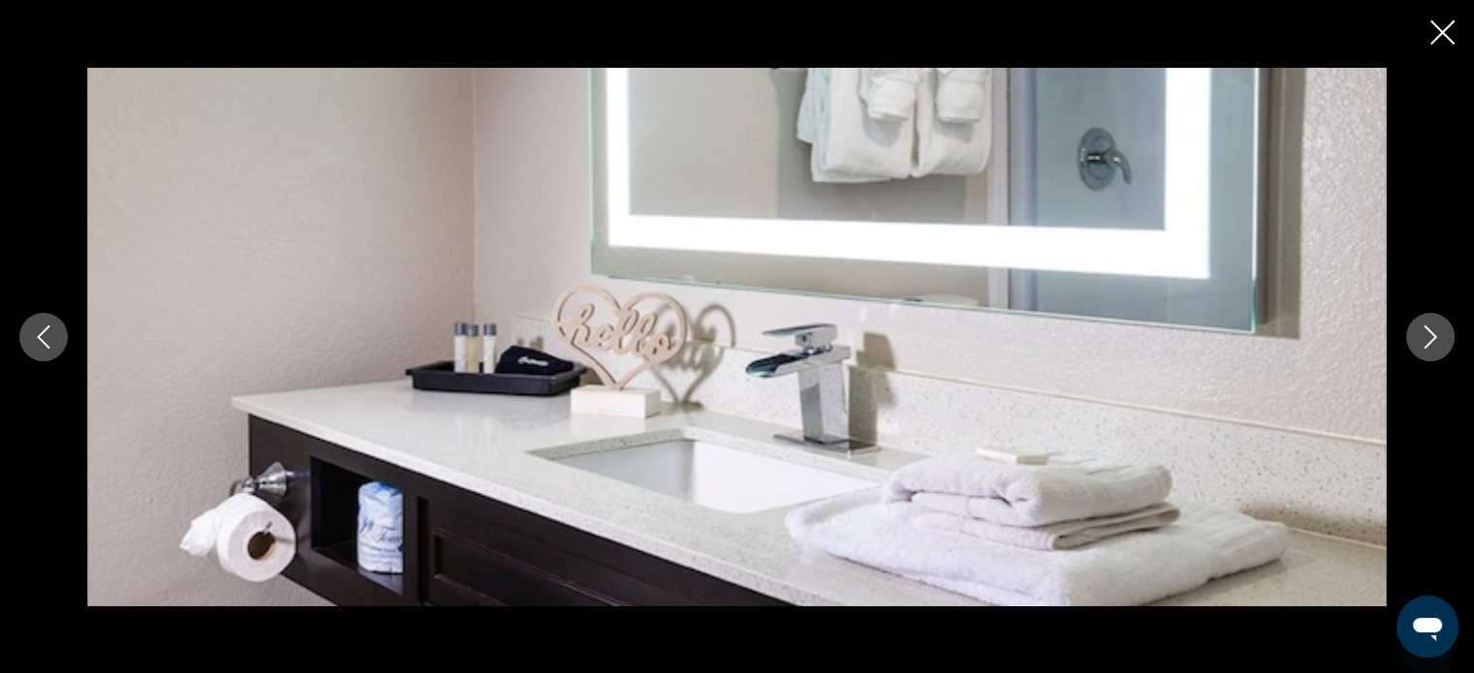
click at [1439, 18] on div "prev next" at bounding box center [737, 336] width 1474 height 673
click at [1444, 36] on icon "Close slideshow" at bounding box center [1442, 32] width 24 height 24
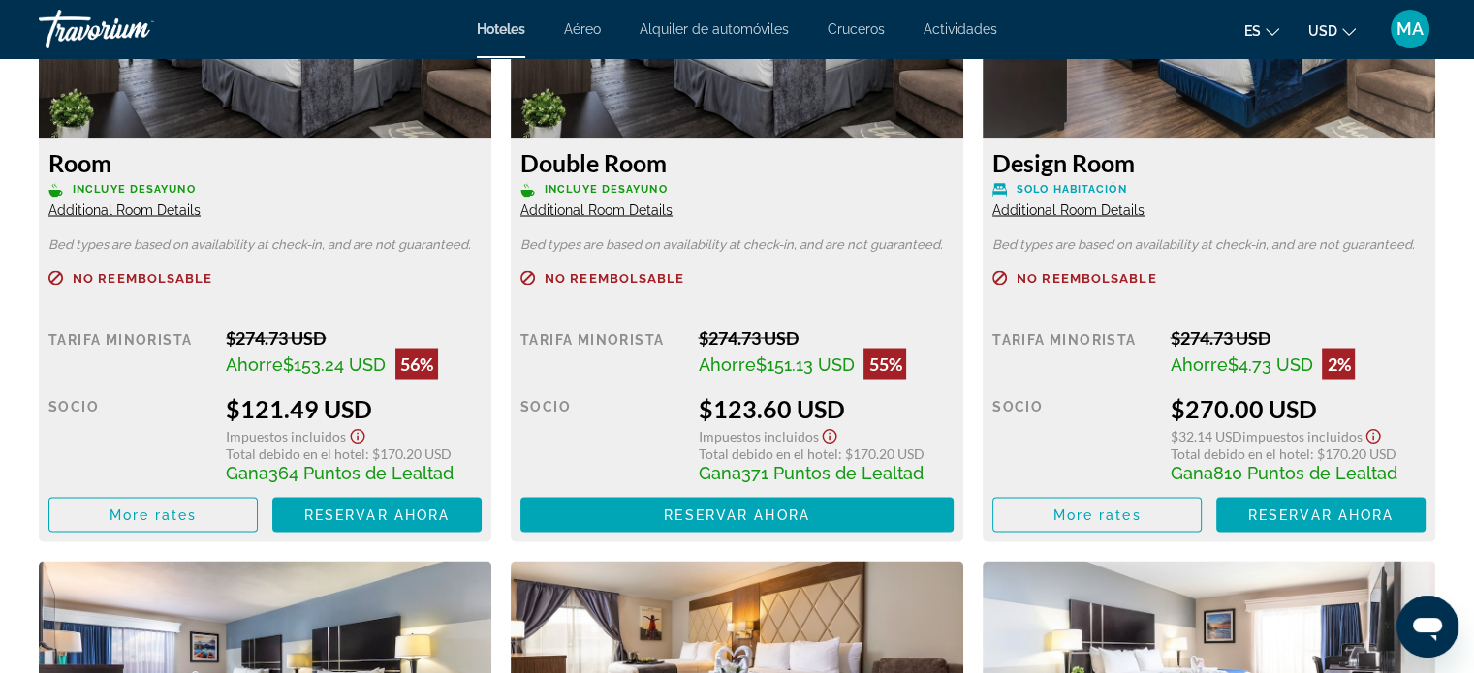
scroll to position [3488, 0]
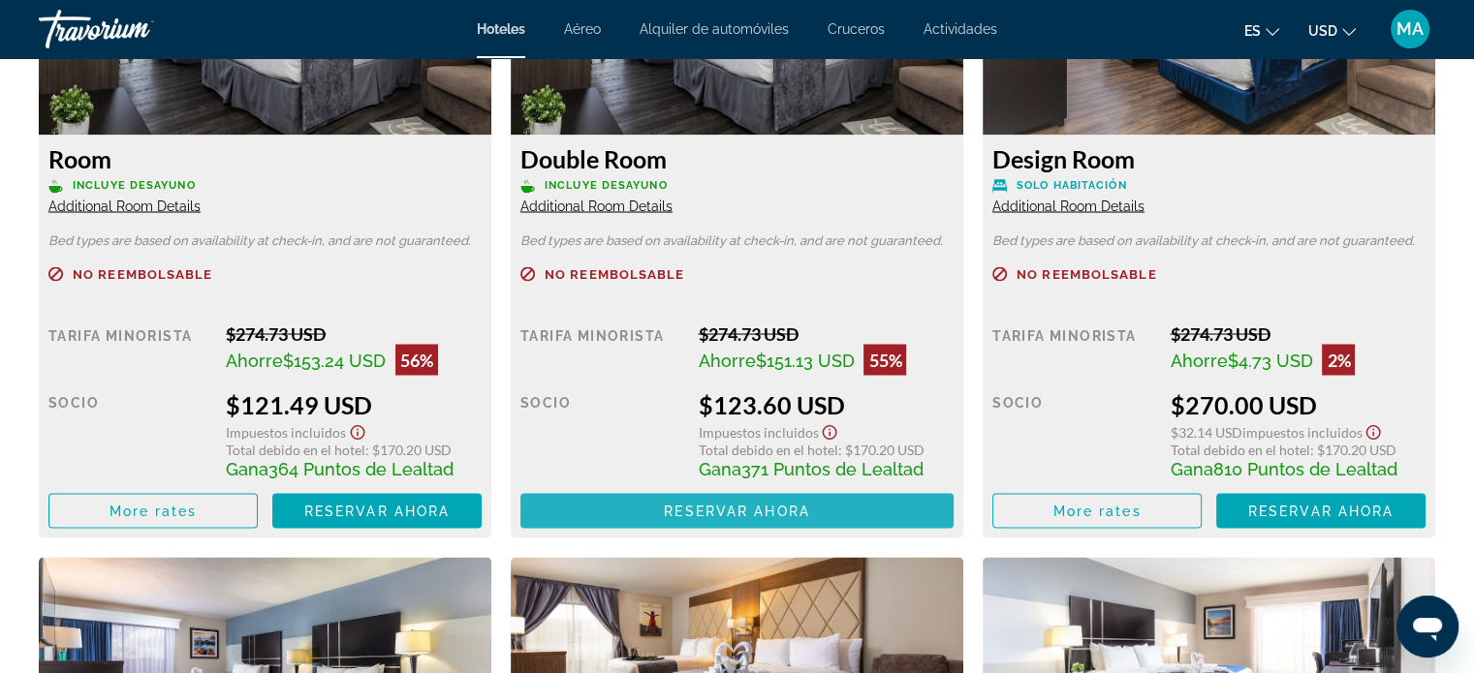
click at [717, 518] on span "Reservar ahora" at bounding box center [736, 511] width 145 height 16
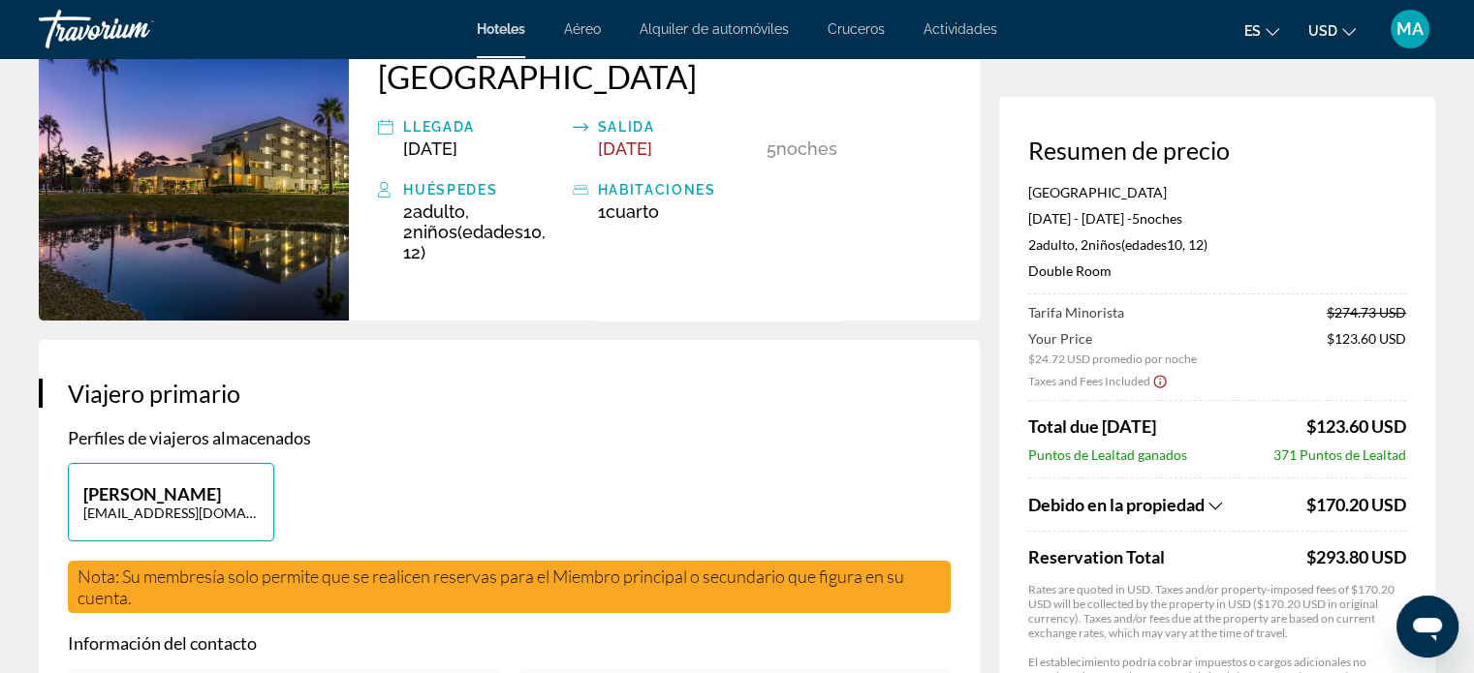
scroll to position [194, 0]
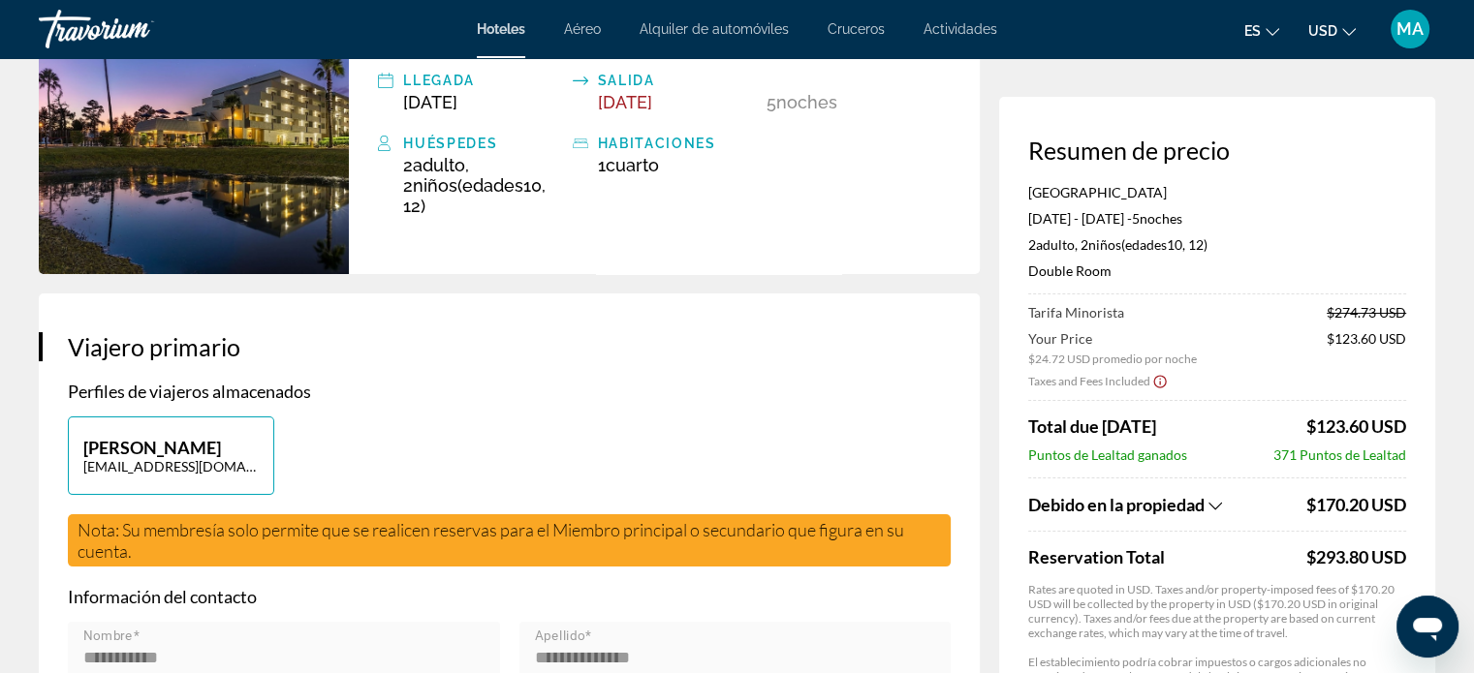
click at [1220, 504] on icon "Show Taxes and Fees breakdown" at bounding box center [1215, 506] width 14 height 16
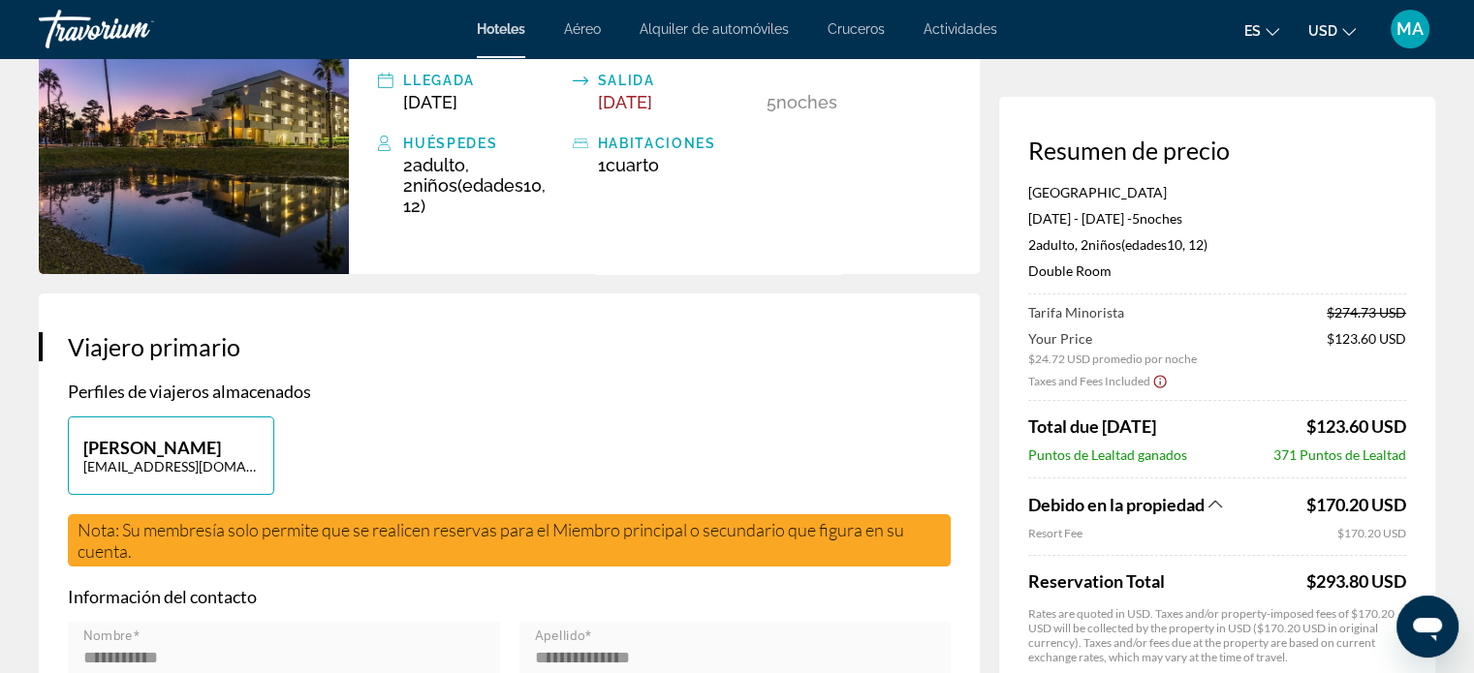
click at [1220, 504] on icon "Show Taxes and Fees breakdown" at bounding box center [1215, 504] width 14 height 16
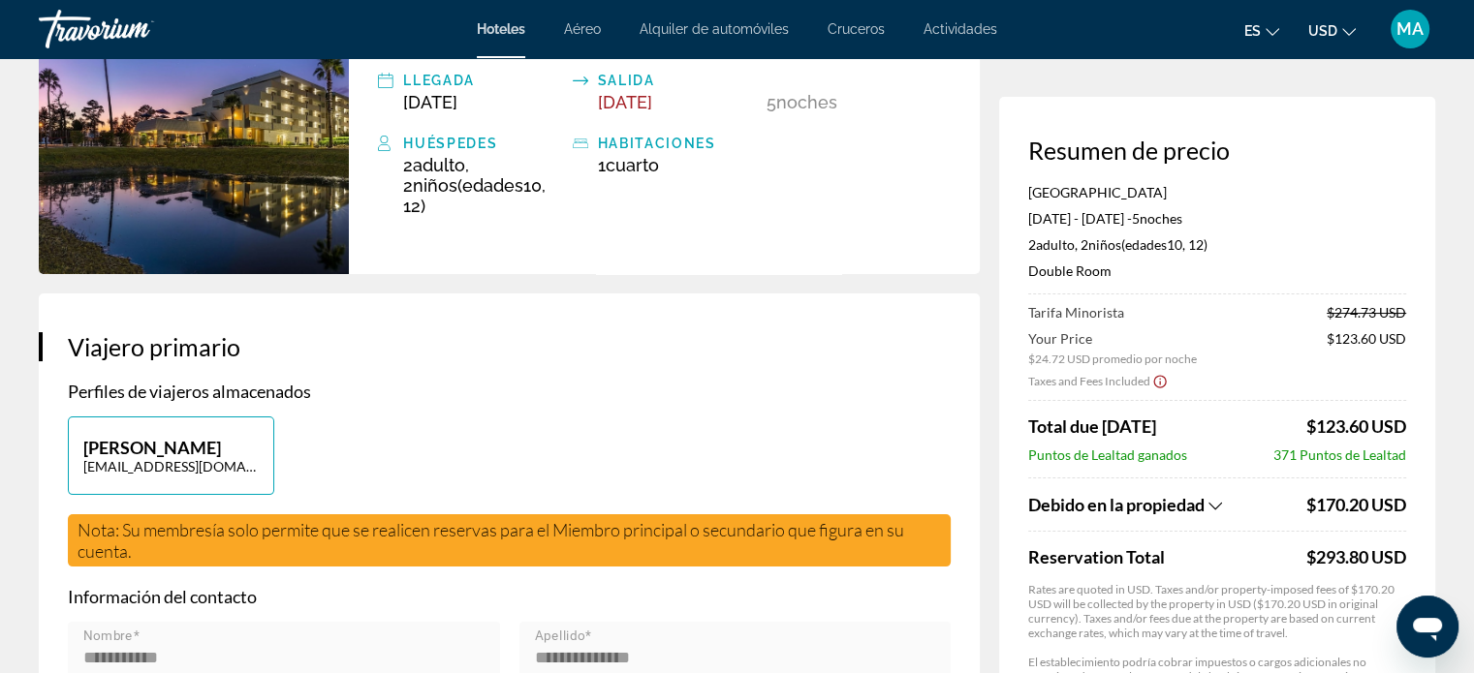
click at [1220, 504] on icon "Show Taxes and Fees breakdown" at bounding box center [1215, 506] width 14 height 16
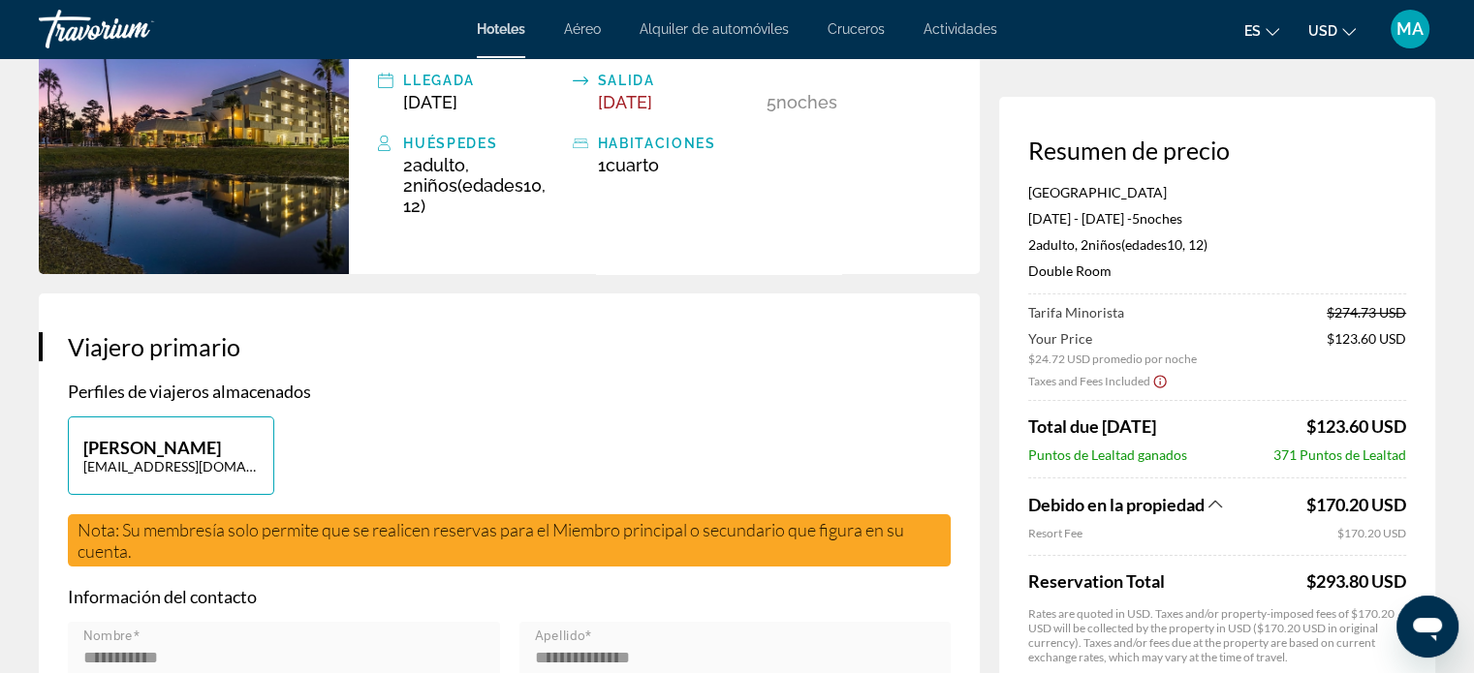
click at [1220, 504] on icon "Show Taxes and Fees breakdown" at bounding box center [1215, 504] width 14 height 16
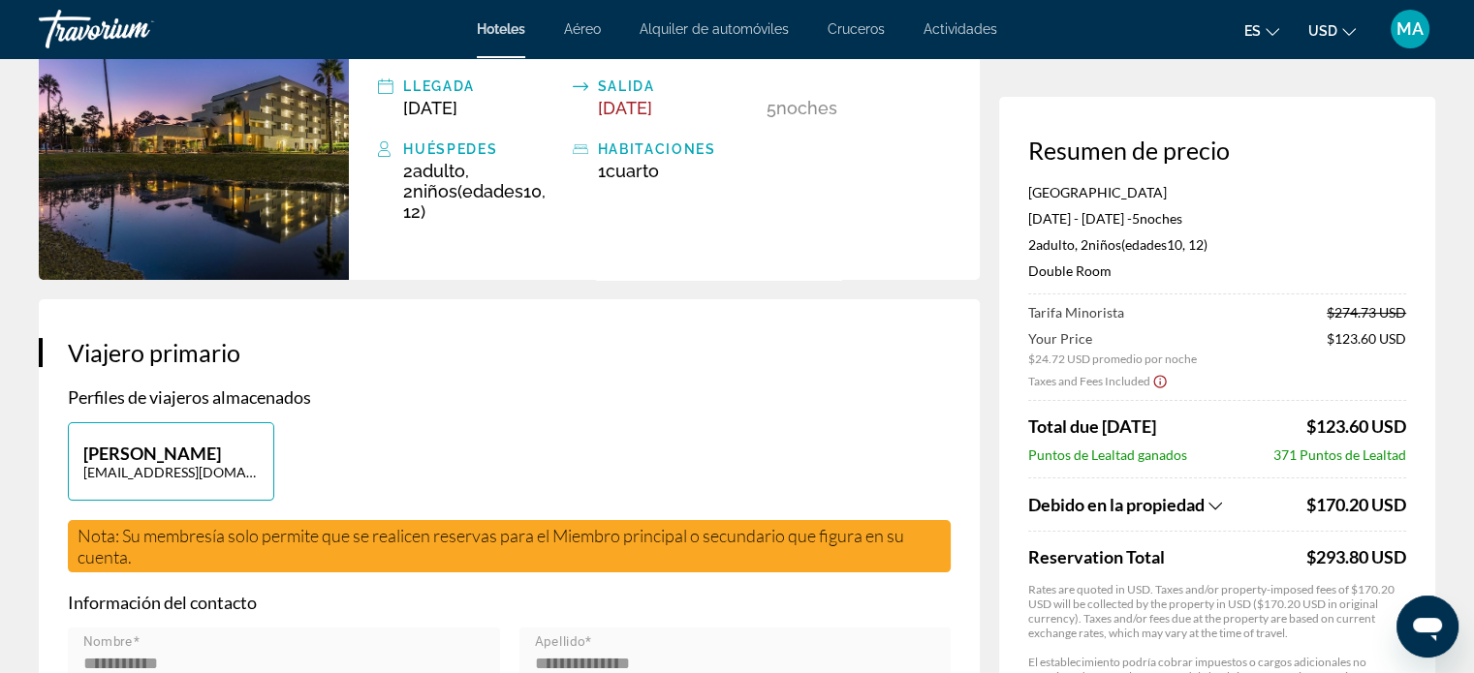
scroll to position [0, 0]
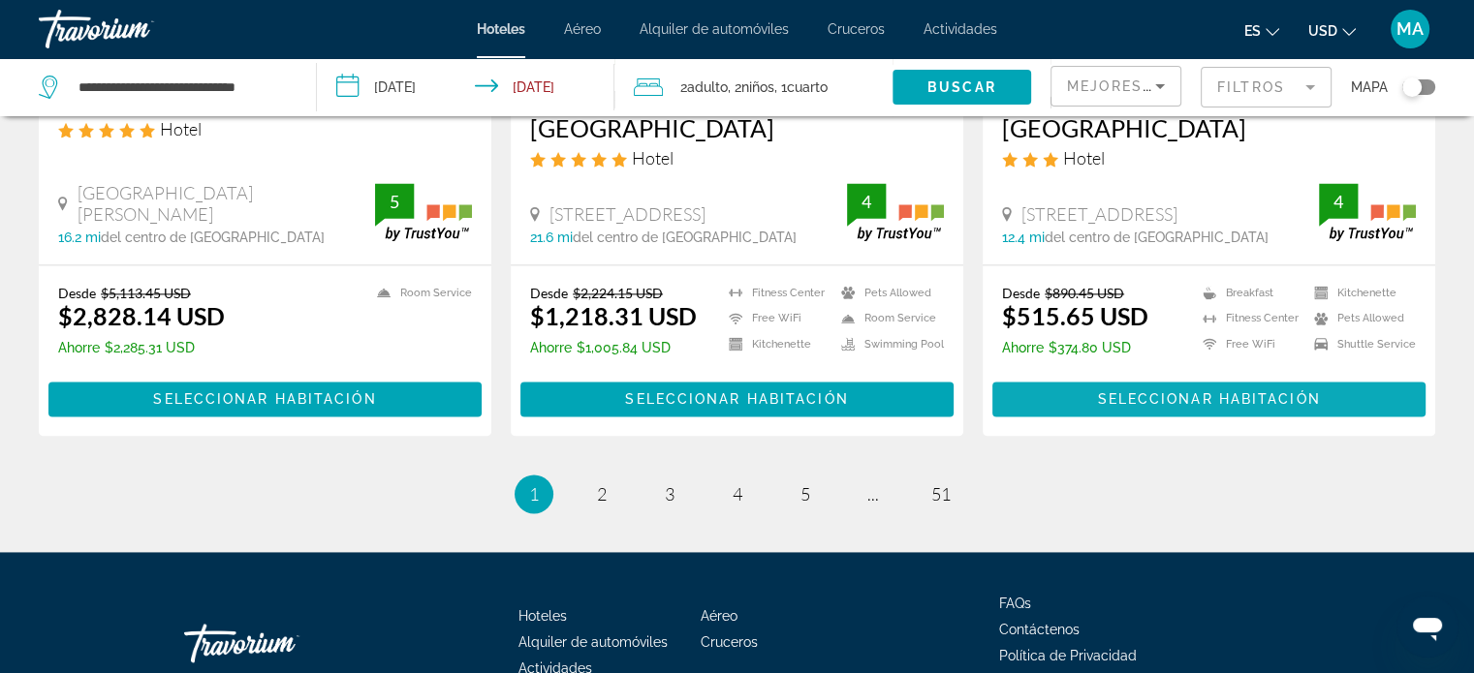
scroll to position [2519, 0]
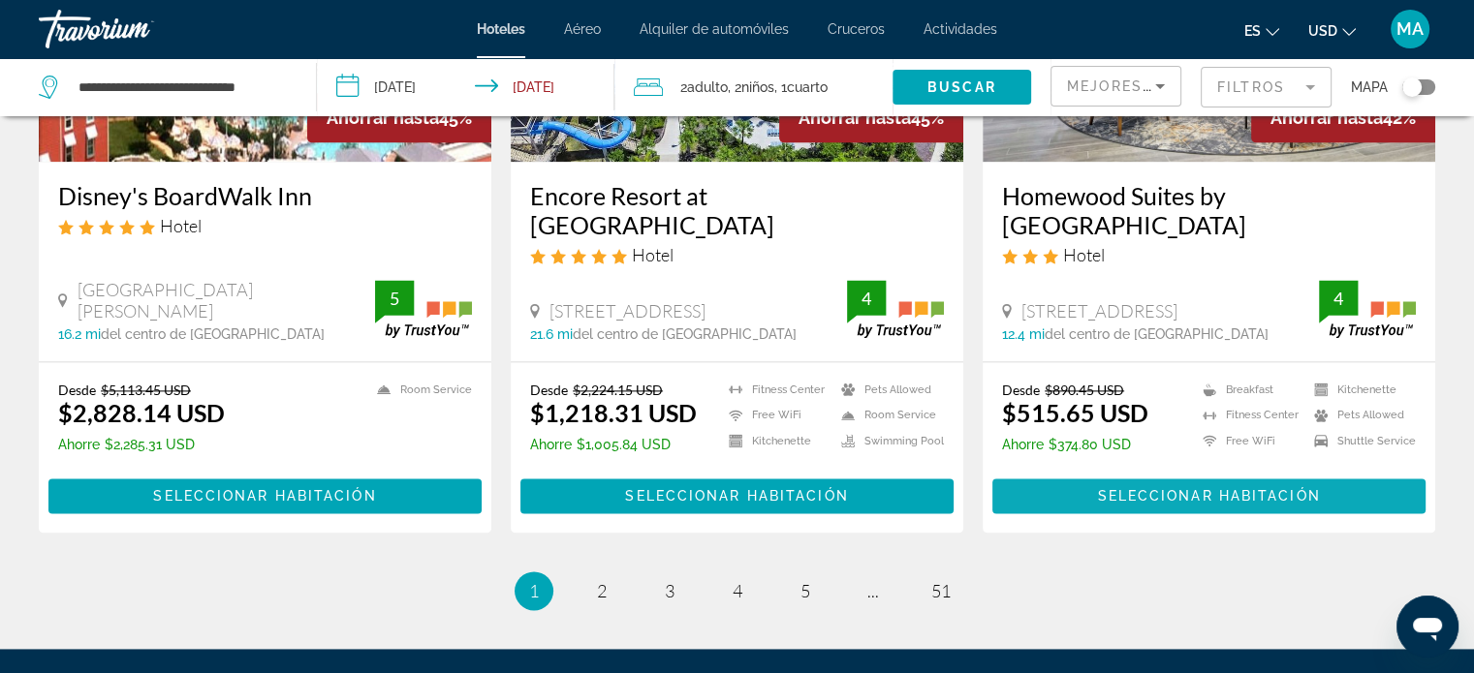
click at [1175, 488] on span "Seleccionar habitación" at bounding box center [1208, 496] width 223 height 16
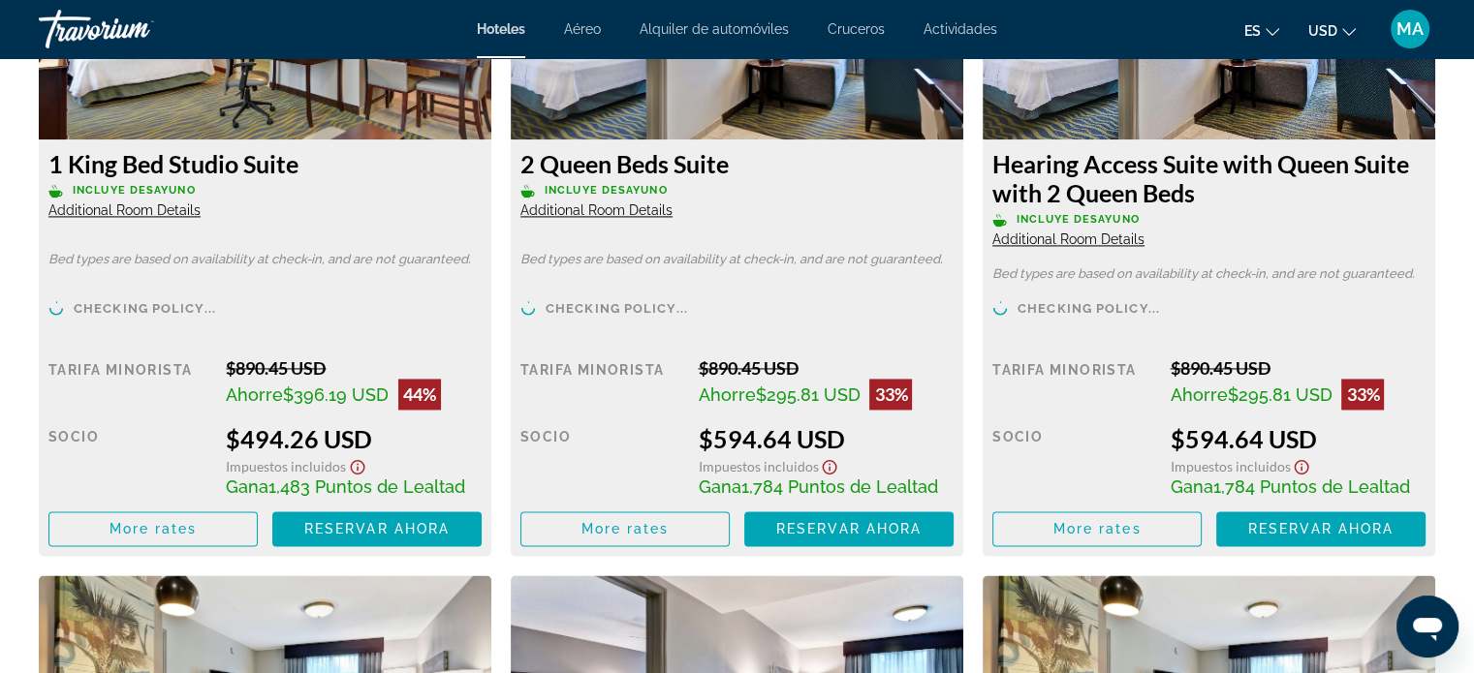
scroll to position [2907, 0]
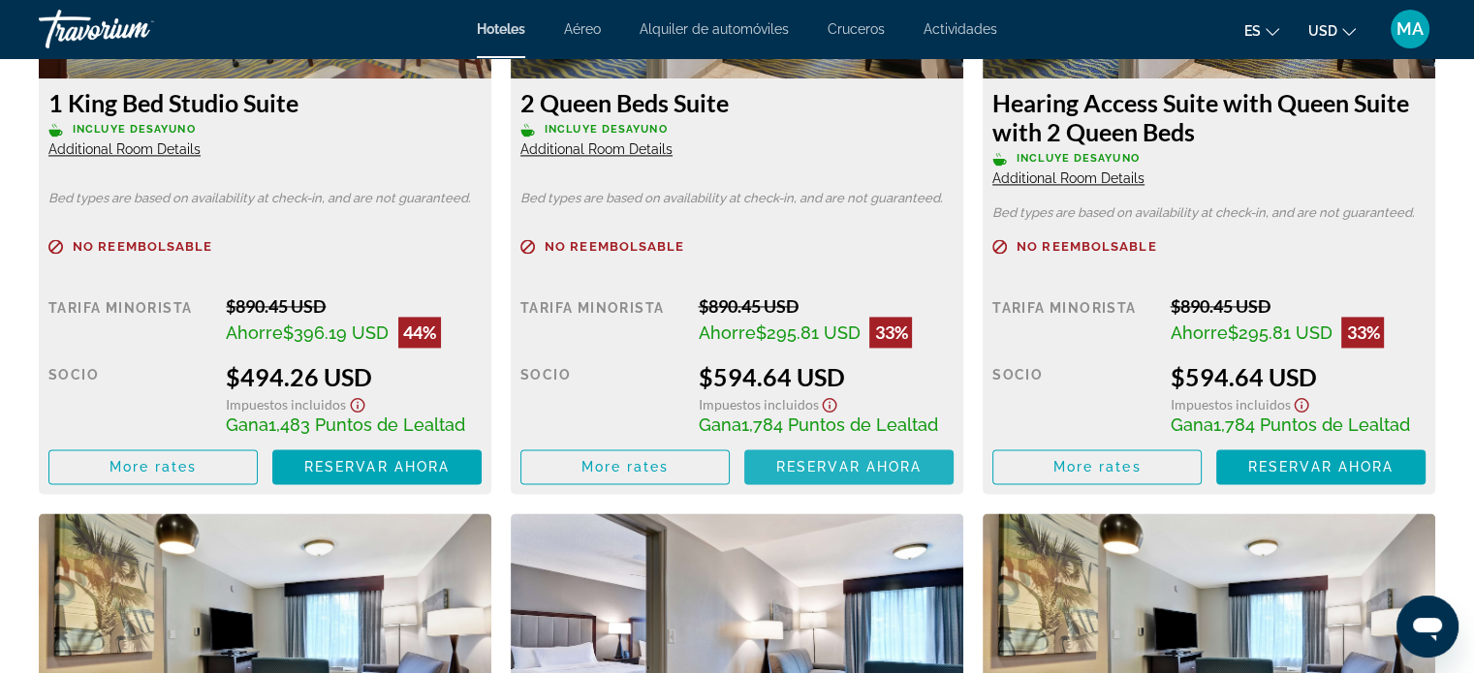
click at [800, 460] on span "Reservar ahora" at bounding box center [848, 467] width 145 height 16
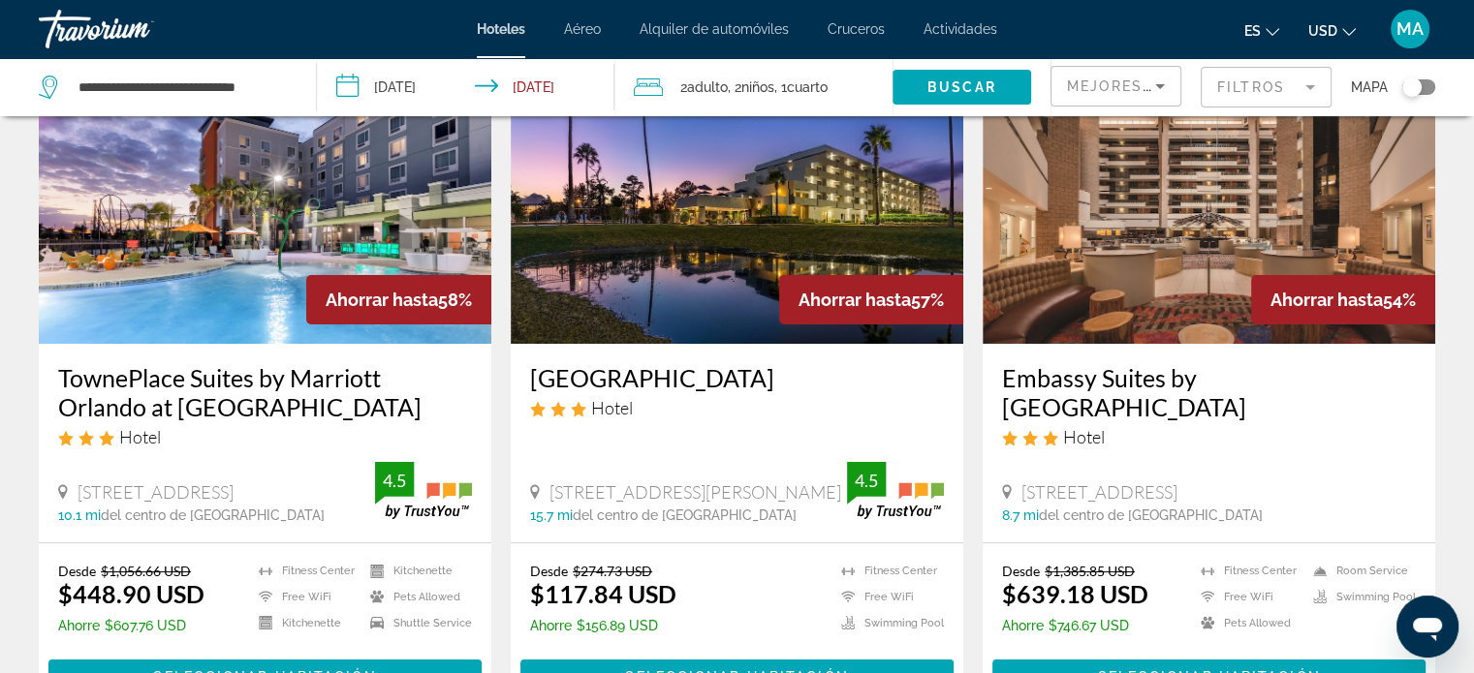
scroll to position [194, 0]
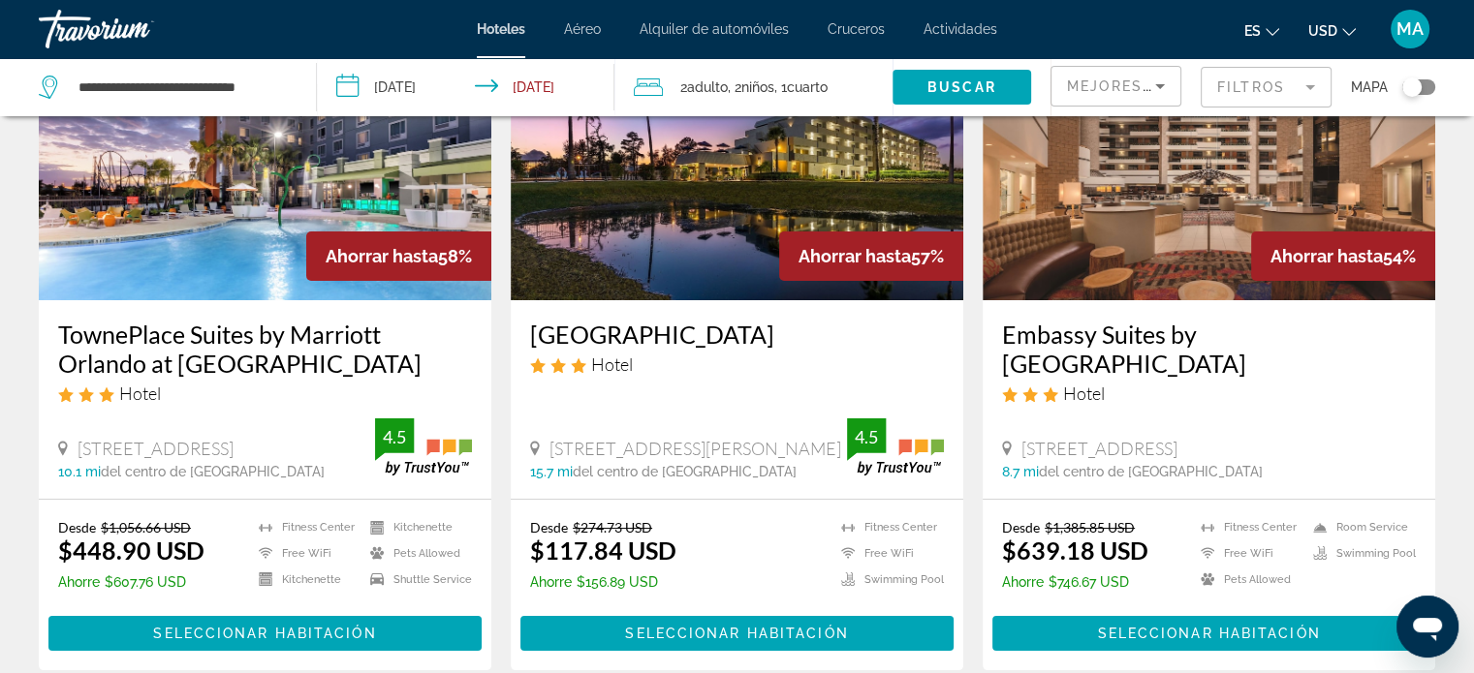
click at [698, 256] on img "Main content" at bounding box center [737, 145] width 452 height 310
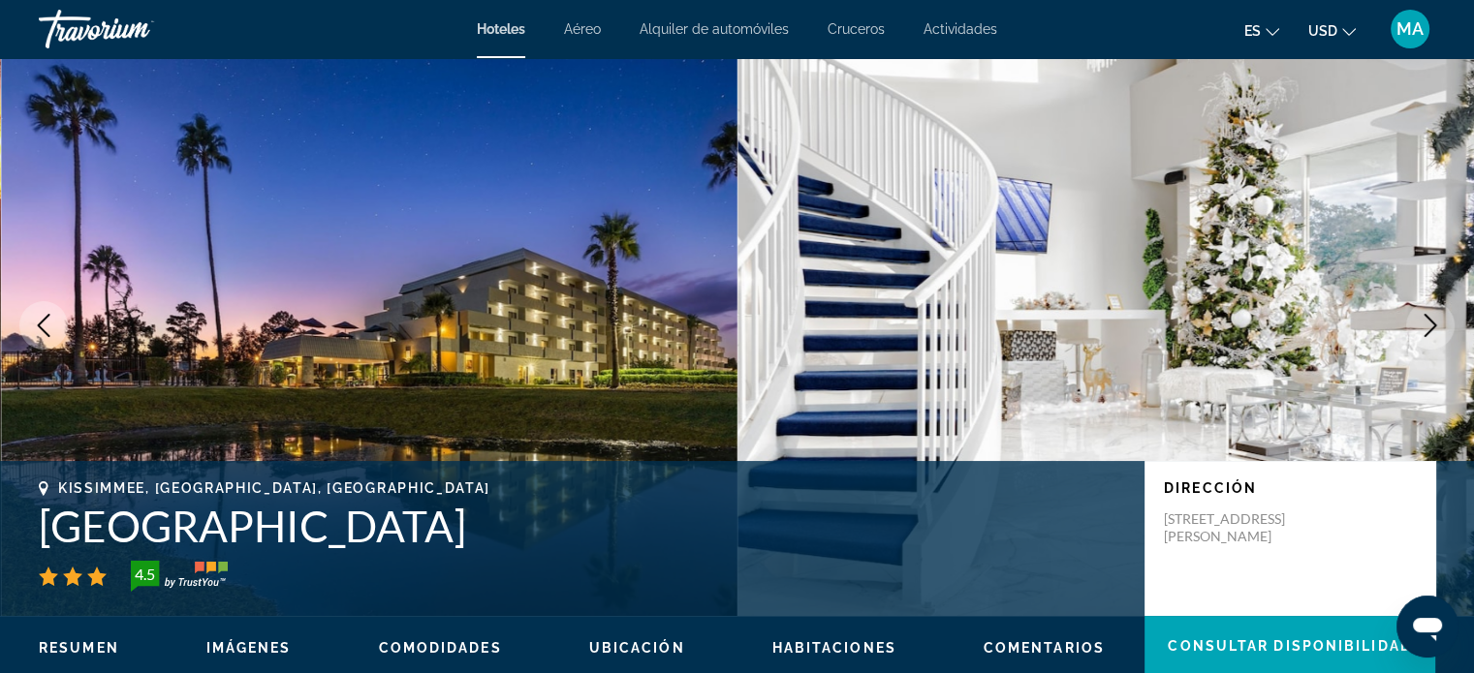
scroll to position [97, 0]
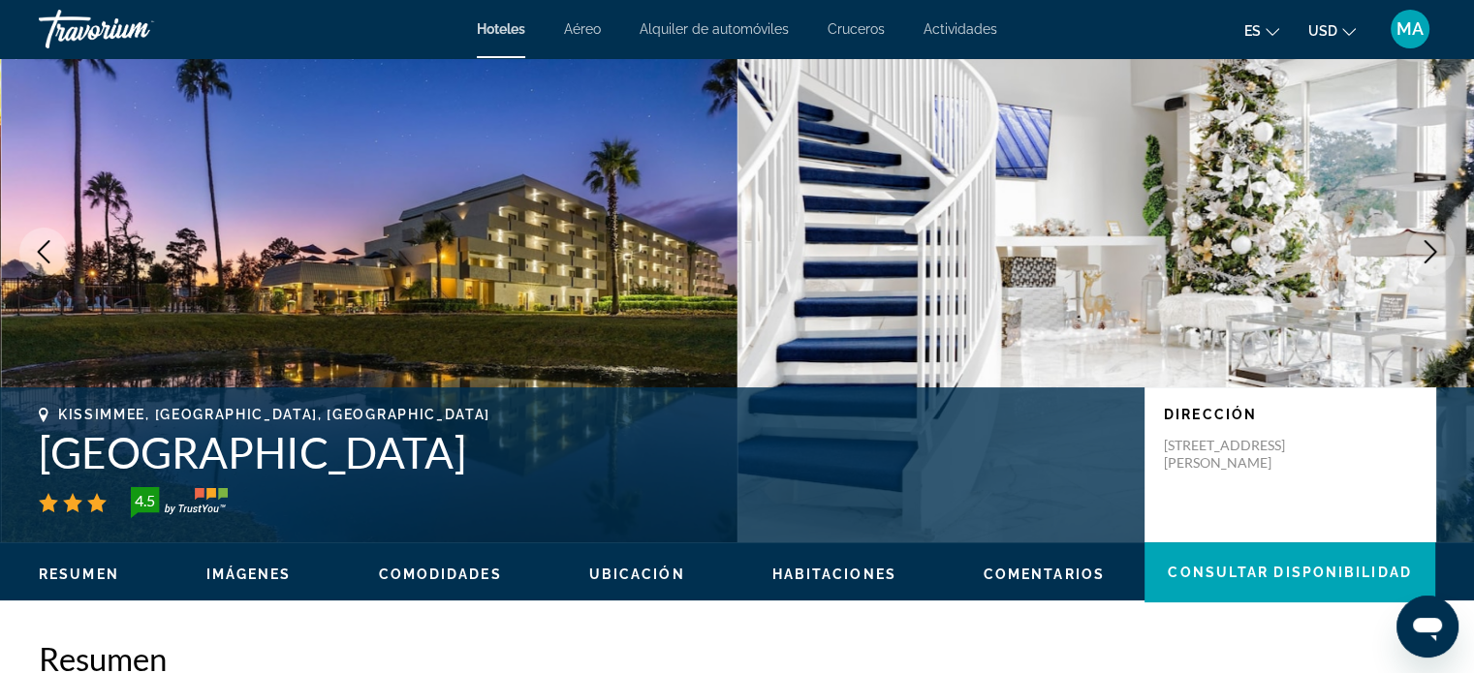
click at [43, 449] on div "Kissimmee, FL, United States Palazzo Lakeside Hotel 4.5 Dirección 4944 W. Irlo …" at bounding box center [737, 465] width 1474 height 116
drag, startPoint x: 44, startPoint y: 450, endPoint x: 473, endPoint y: 435, distance: 429.4
click at [473, 435] on h1 "Palazzo Lakeside Hotel" at bounding box center [582, 452] width 1086 height 50
copy h1 "Palazzo Lakeside Hotel"
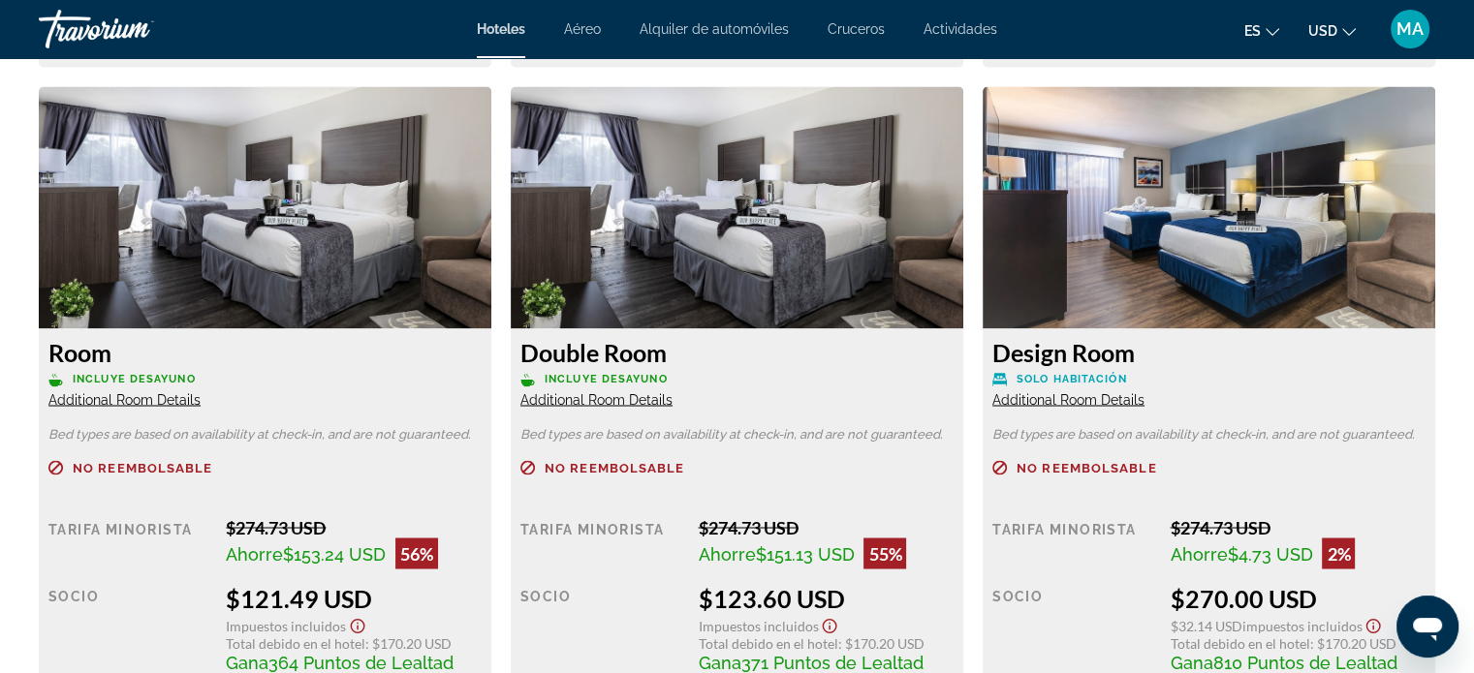
scroll to position [3391, 0]
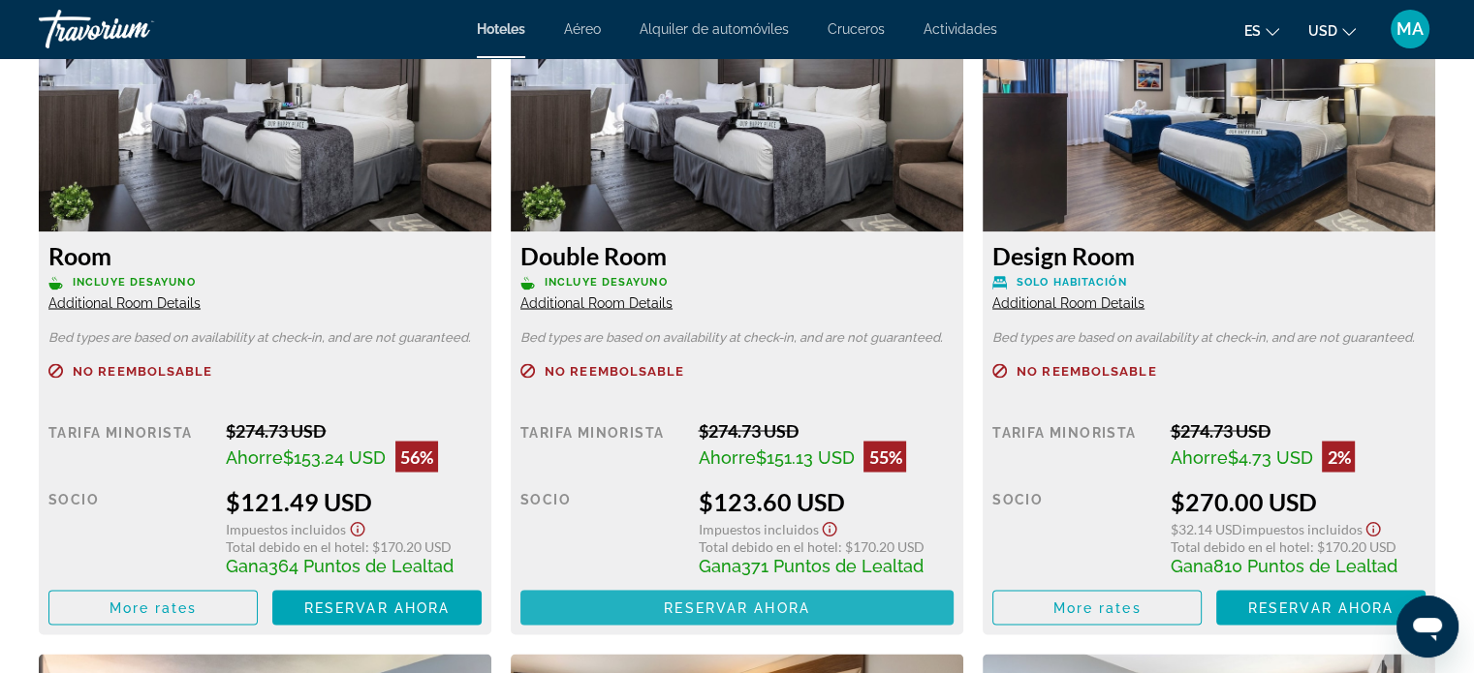
click at [733, 607] on span "Reservar ahora" at bounding box center [736, 608] width 145 height 16
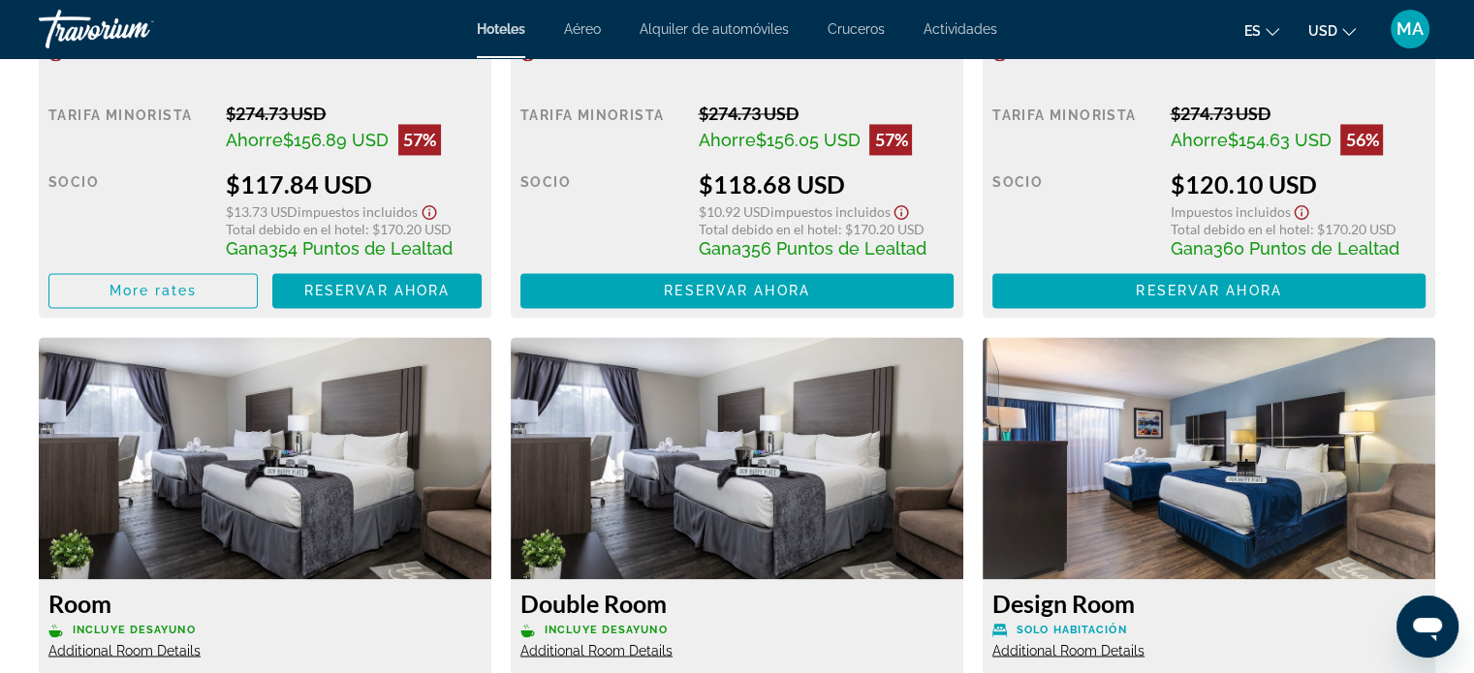
scroll to position [3294, 0]
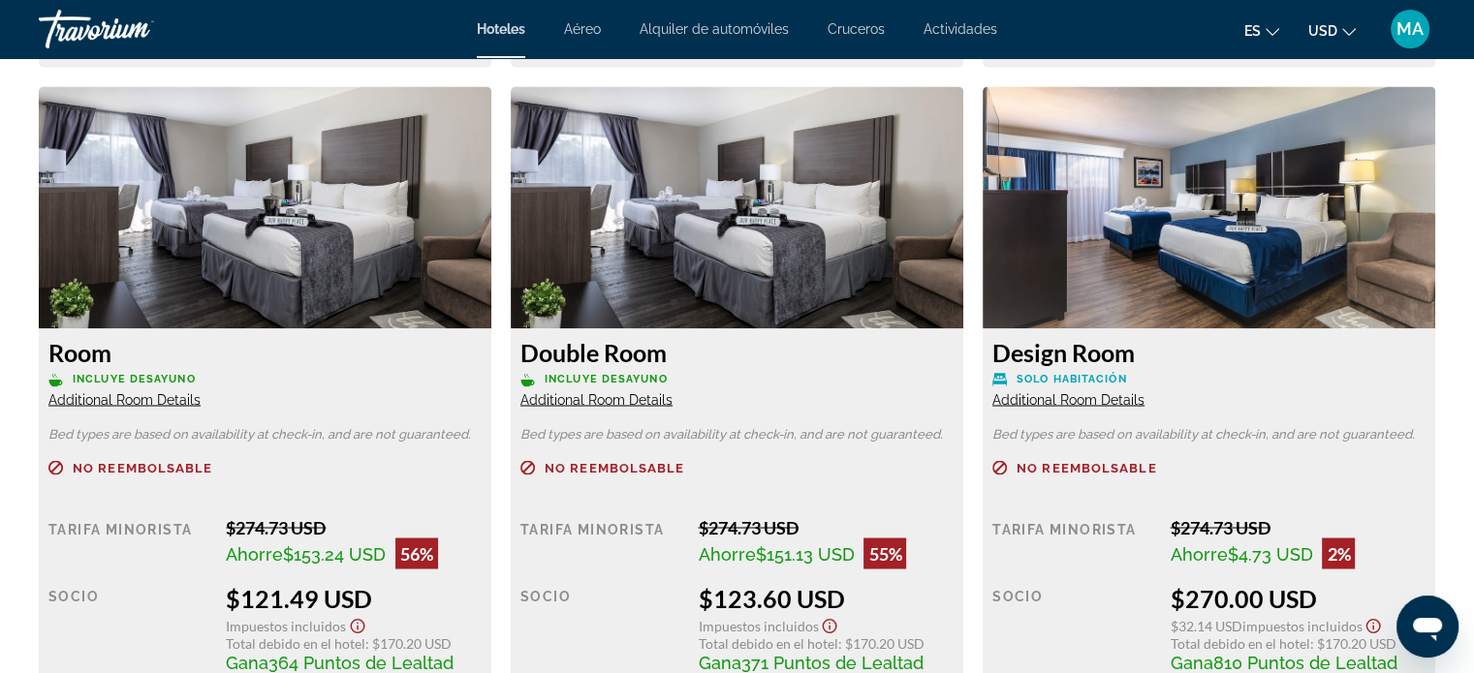
click at [612, 399] on span "Additional Room Details" at bounding box center [596, 399] width 152 height 16
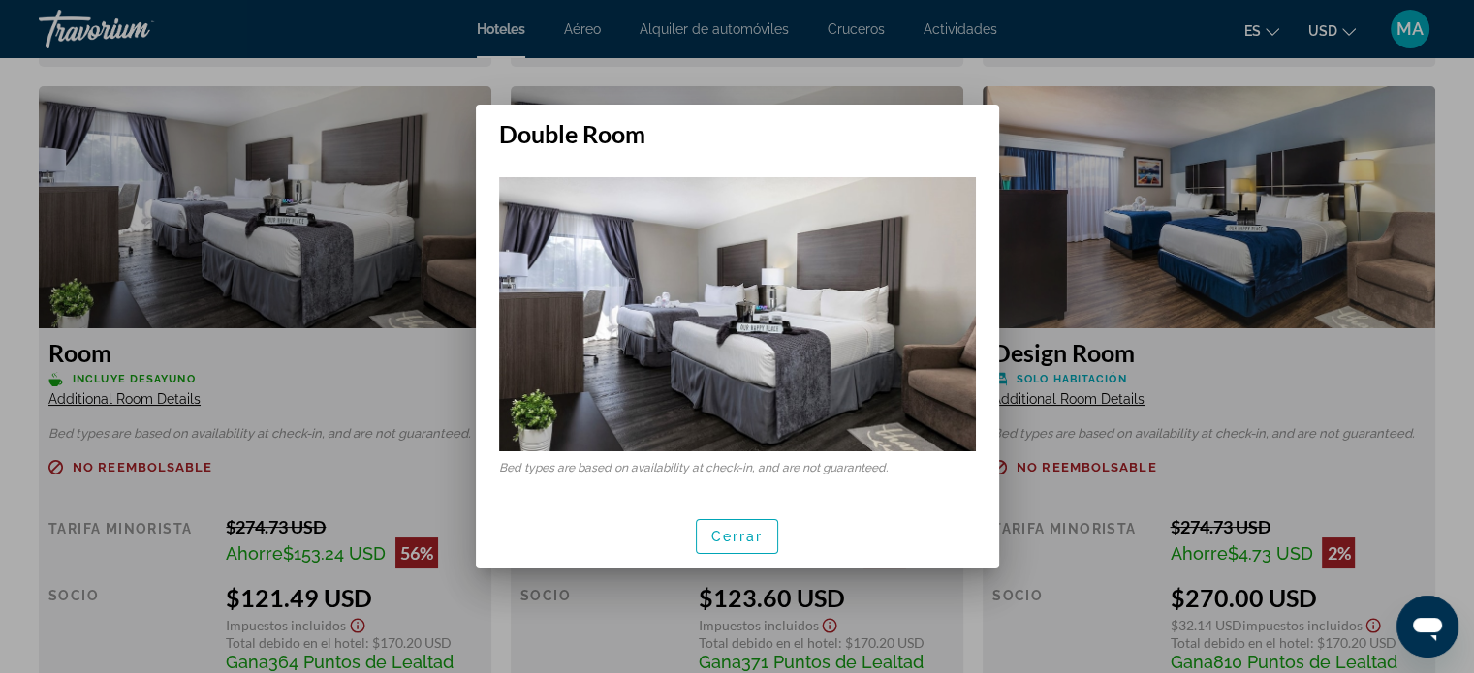
scroll to position [0, 0]
click at [744, 532] on span "Cerrar" at bounding box center [737, 537] width 52 height 16
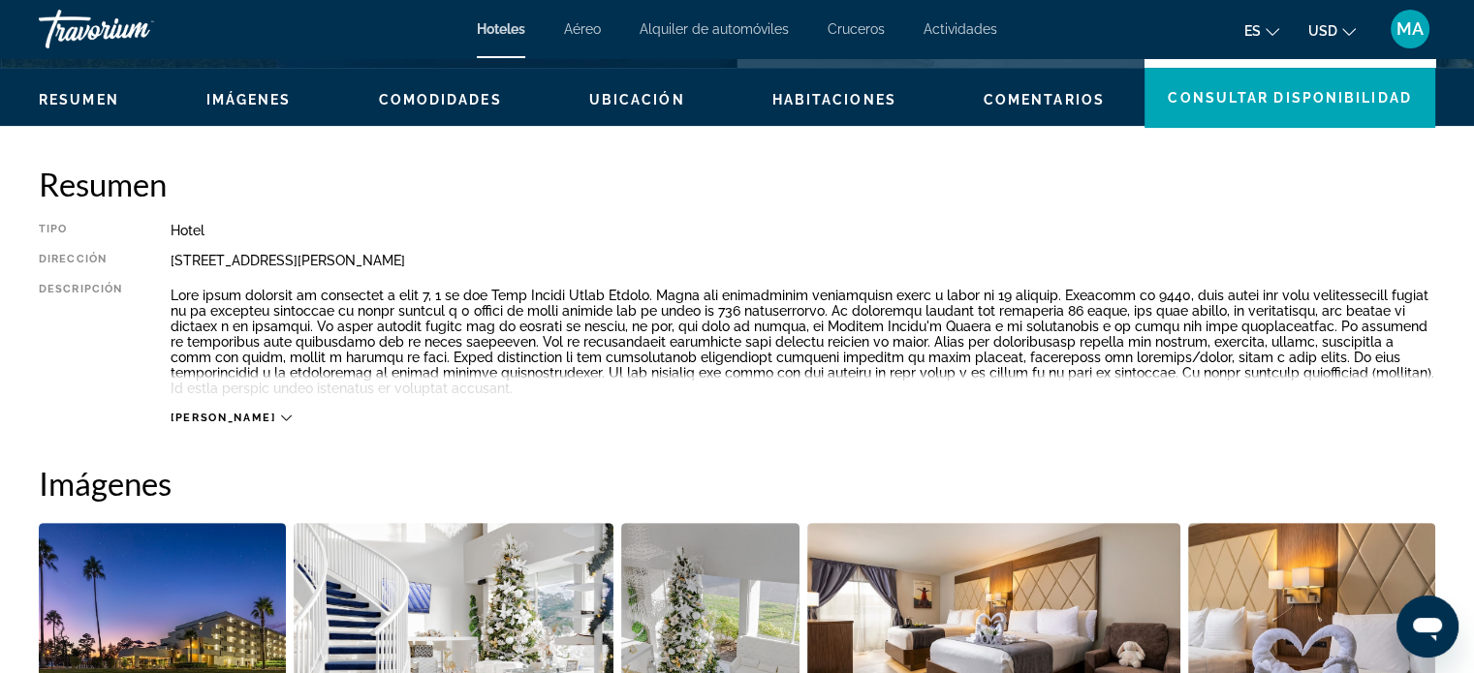
scroll to position [484, 0]
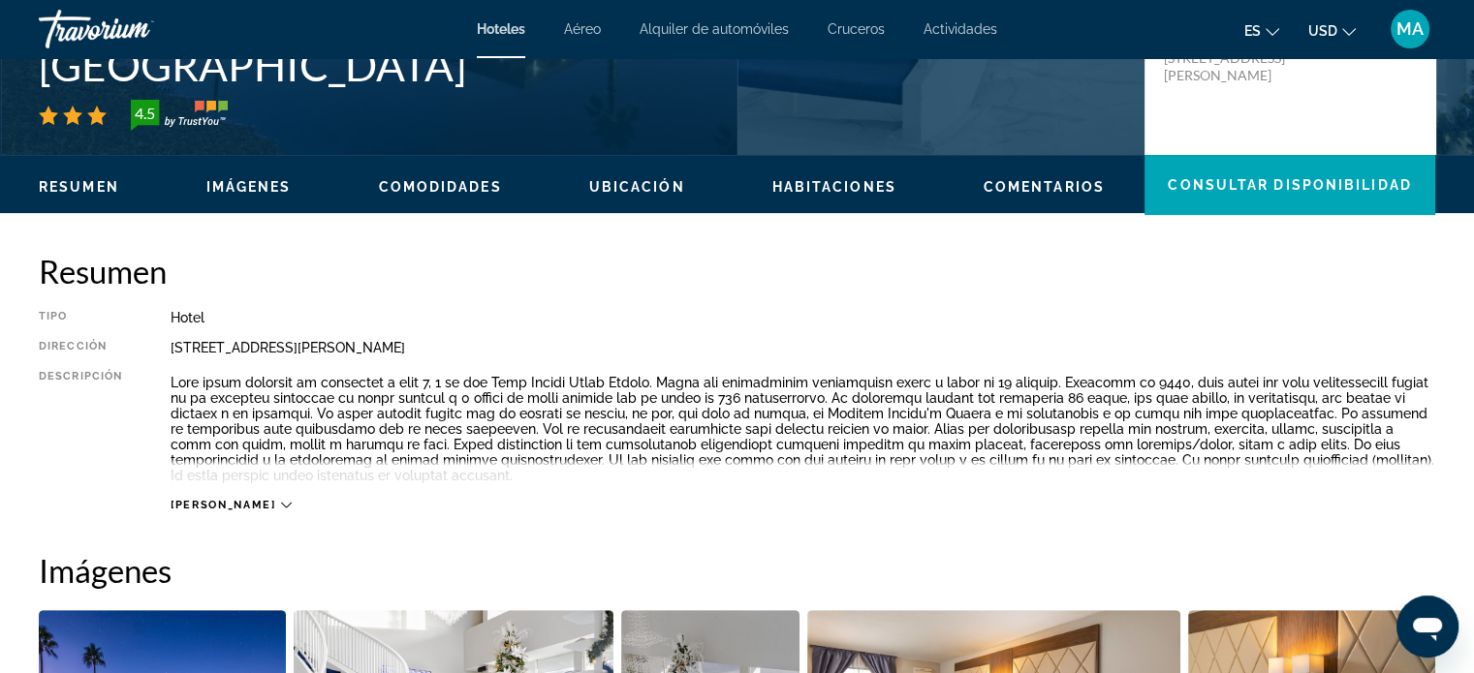
click at [281, 505] on icon "Main content" at bounding box center [286, 505] width 11 height 11
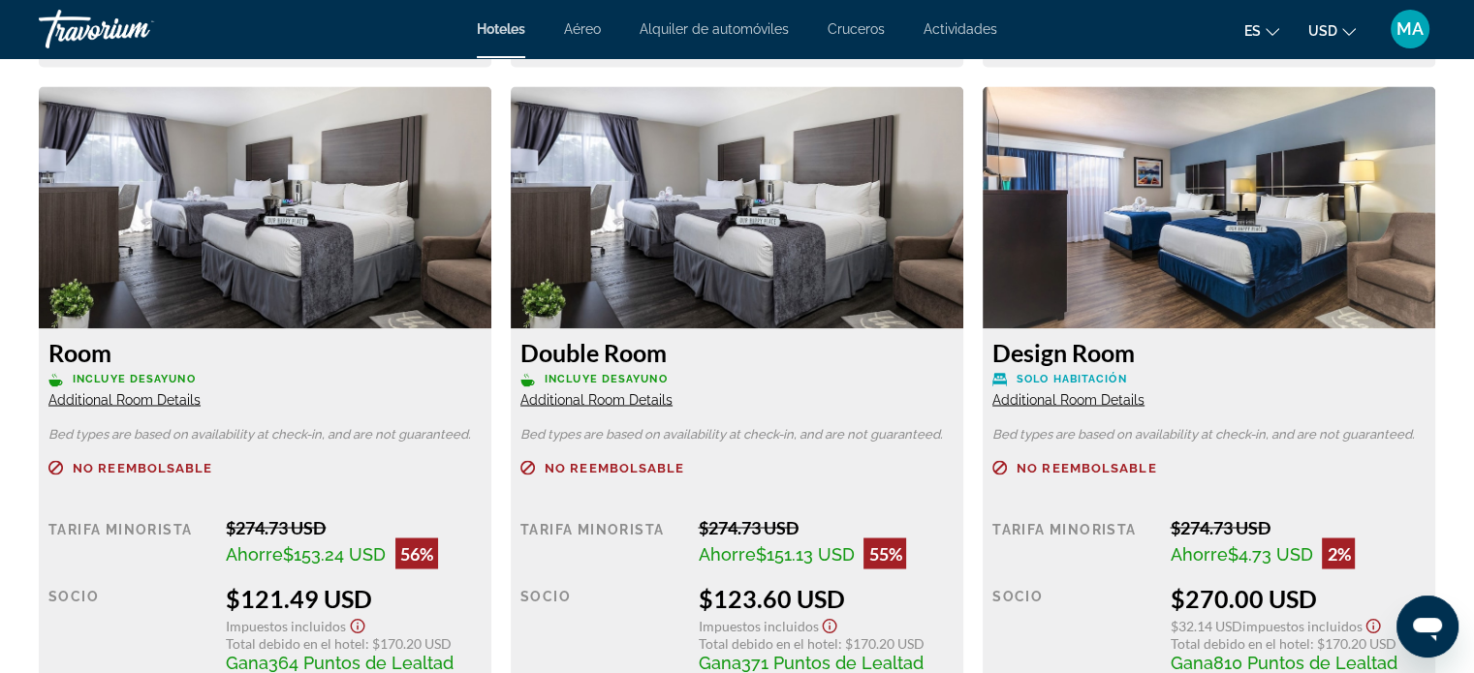
scroll to position [3391, 0]
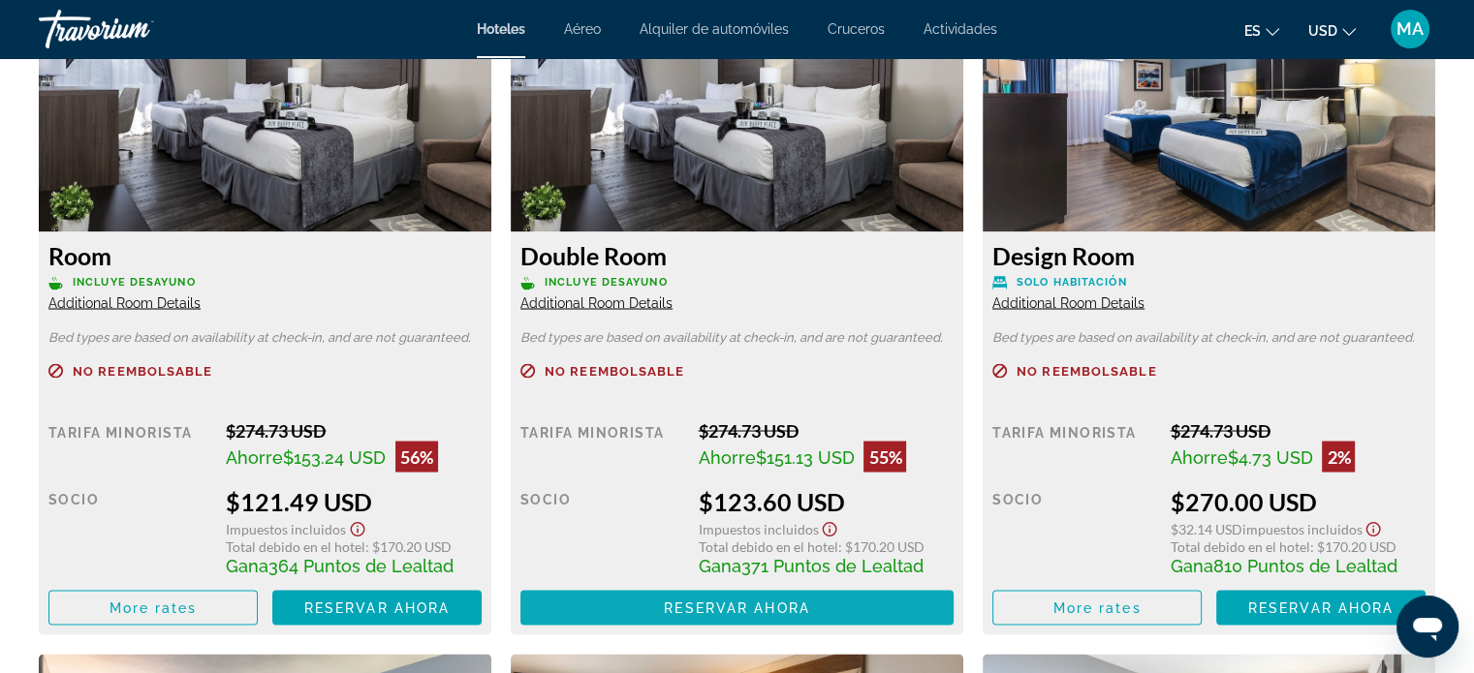
click at [700, 605] on span "Reservar ahora" at bounding box center [736, 608] width 145 height 16
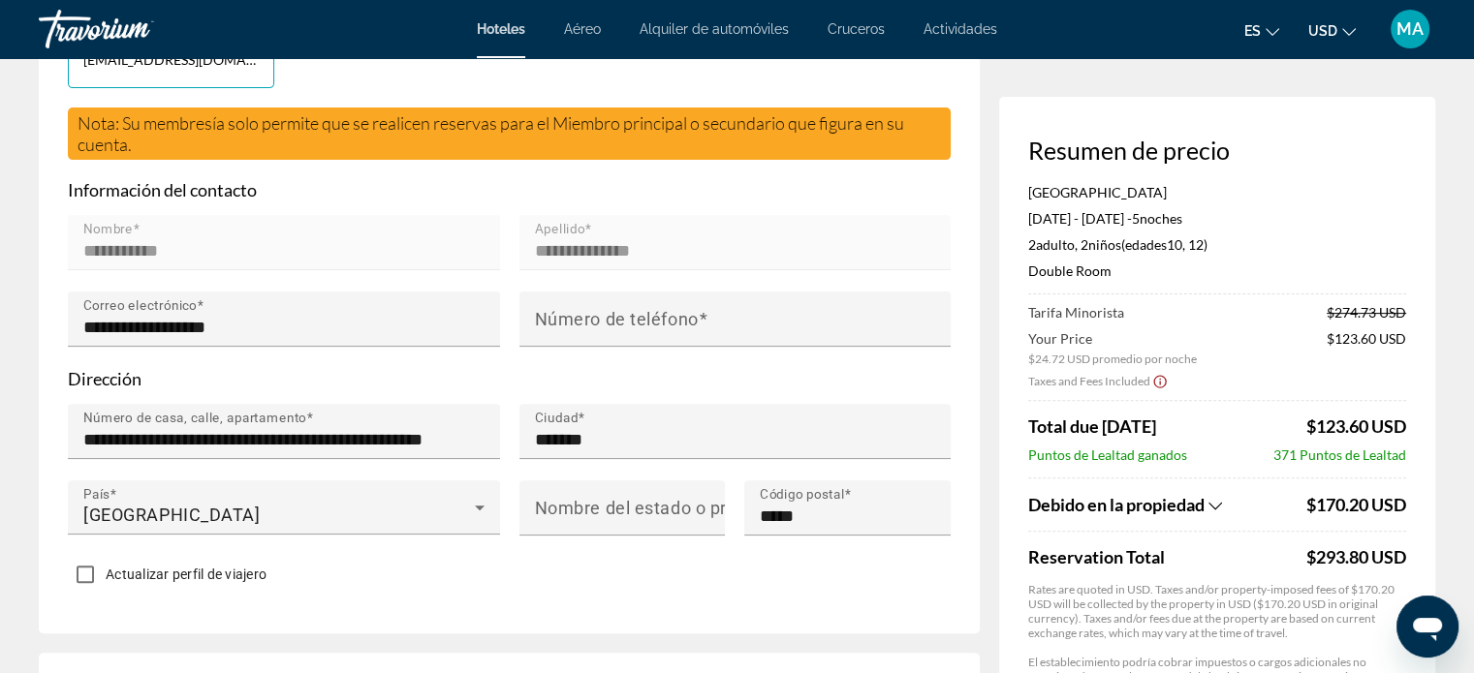
scroll to position [581, 0]
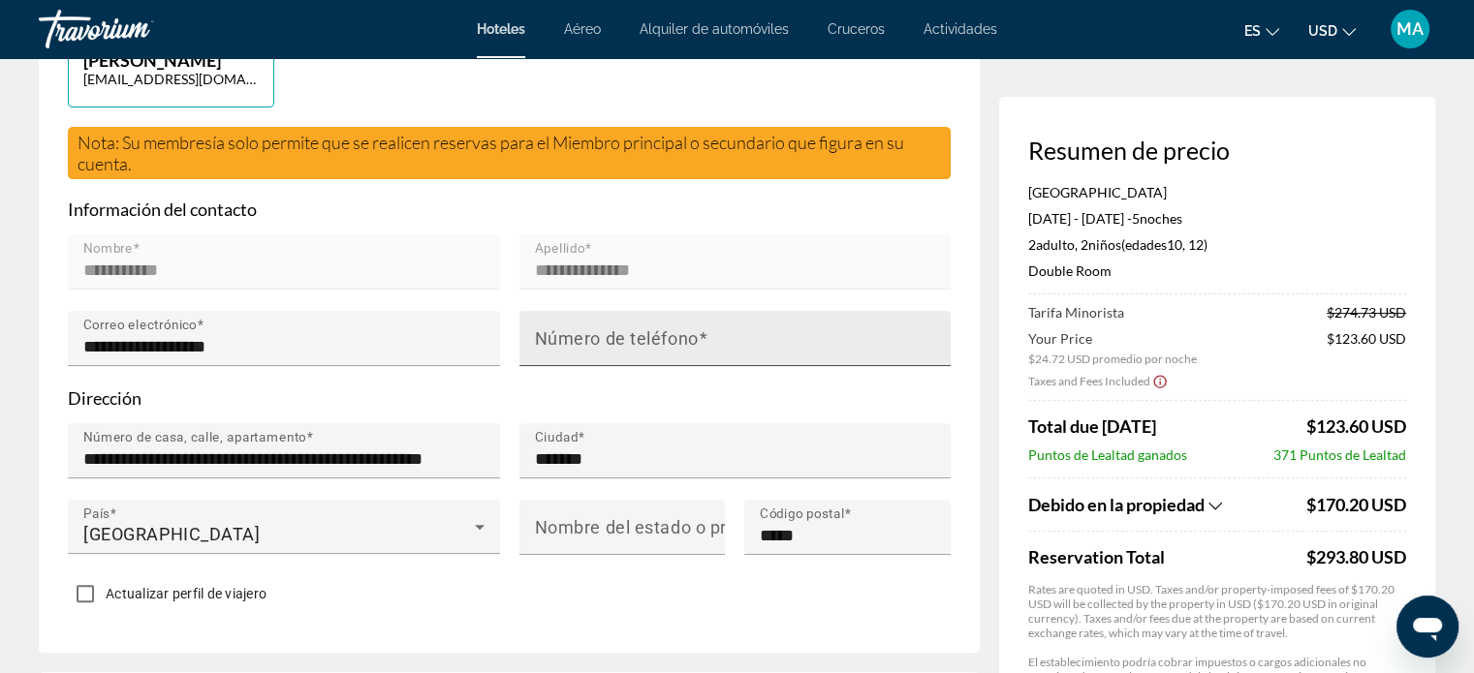
click at [639, 347] on mat-label "Número de teléfono" at bounding box center [617, 338] width 164 height 20
click at [639, 347] on input "Número de teléfono" at bounding box center [741, 346] width 413 height 23
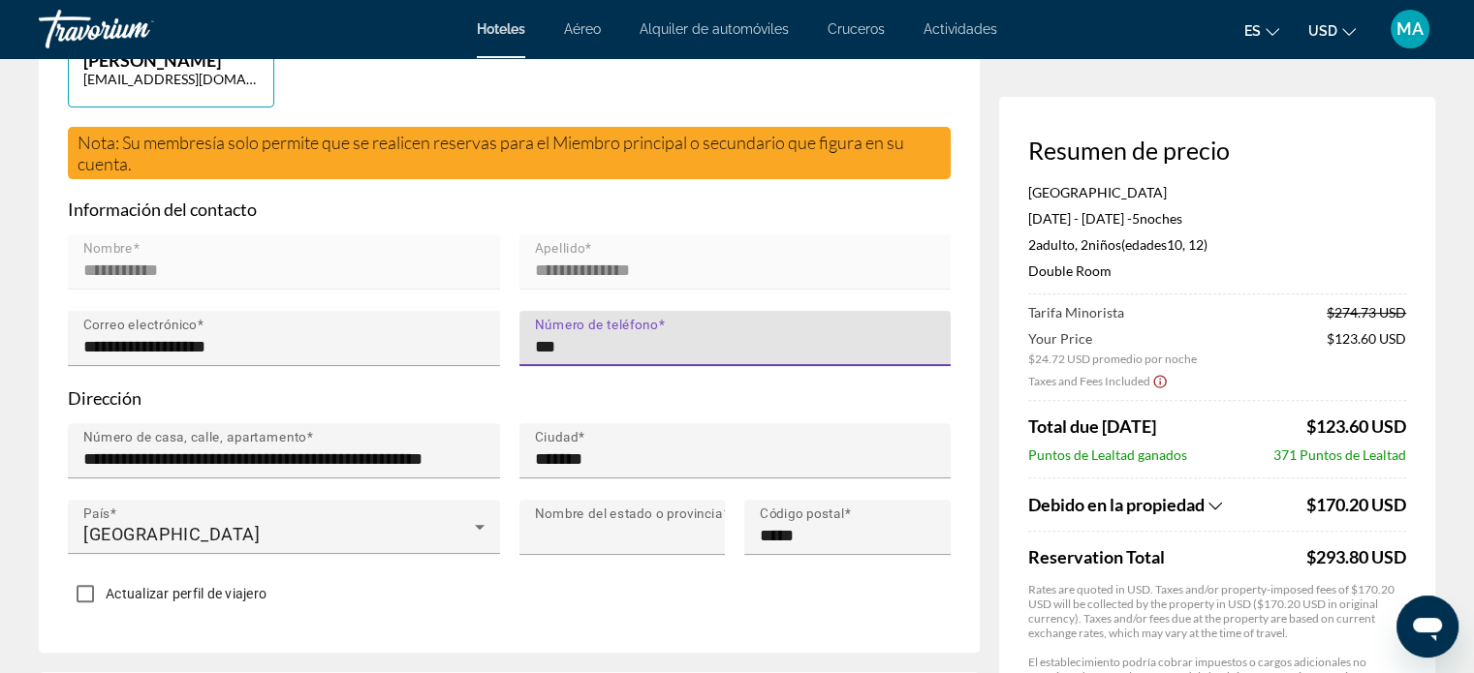
type input "**********"
type input "*******"
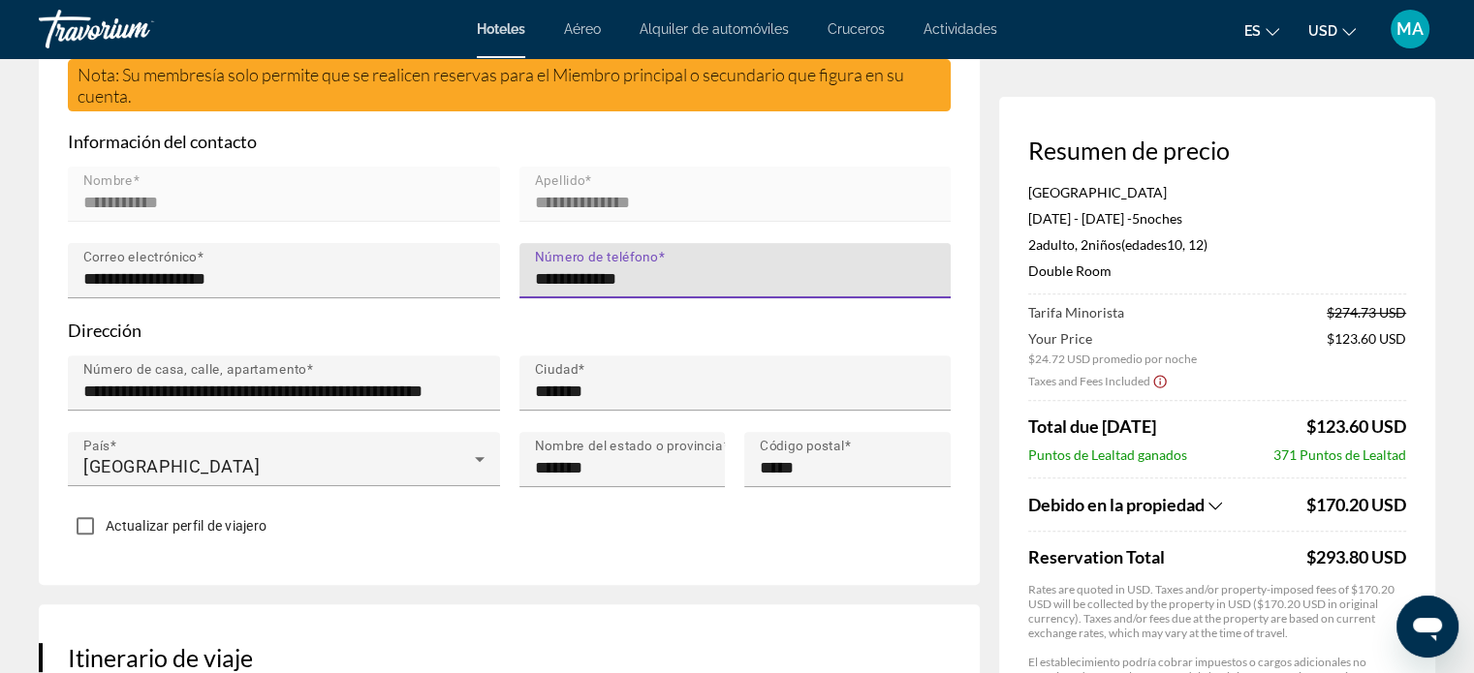
scroll to position [678, 0]
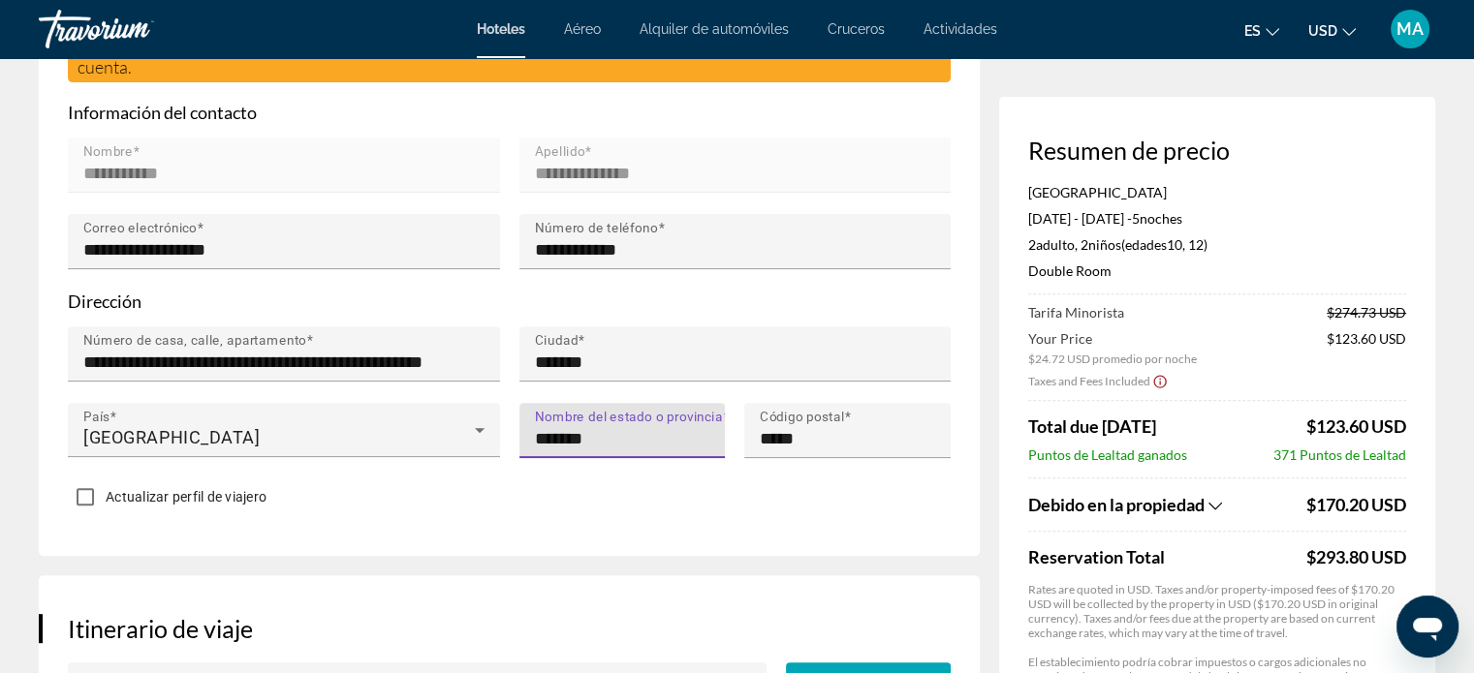
drag, startPoint x: 613, startPoint y: 435, endPoint x: 591, endPoint y: 443, distance: 23.6
click at [591, 443] on input "*******" at bounding box center [628, 438] width 187 height 23
click at [585, 491] on div "Actualizar perfil de viajero" at bounding box center [509, 499] width 883 height 38
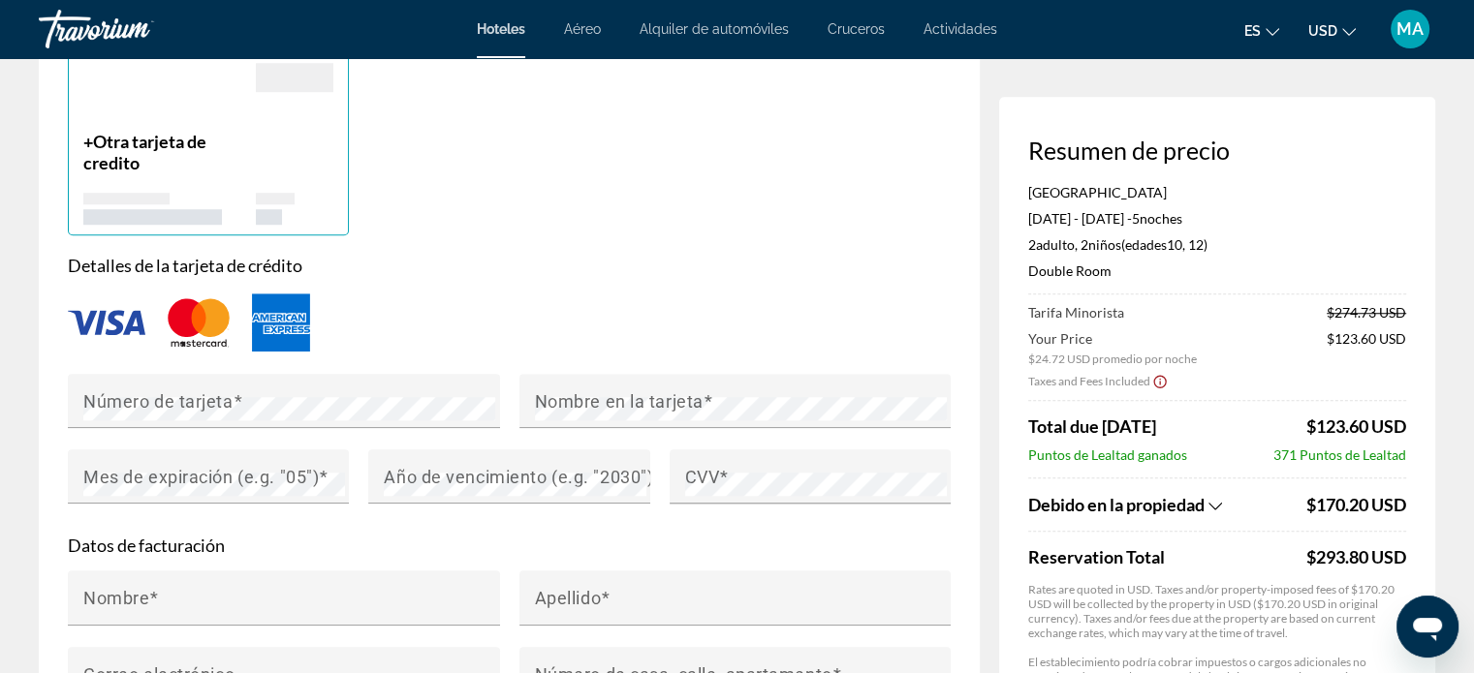
scroll to position [1550, 0]
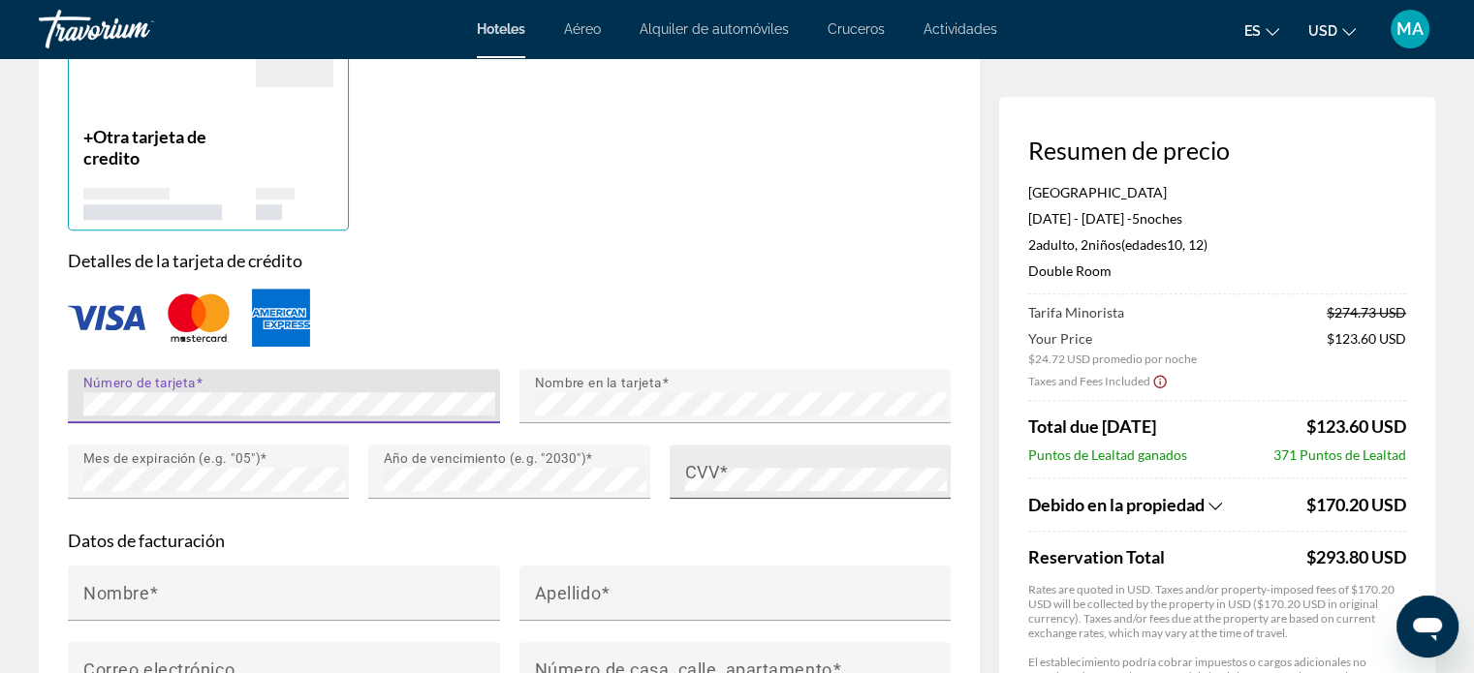
click at [729, 465] on div "CVV" at bounding box center [816, 472] width 262 height 54
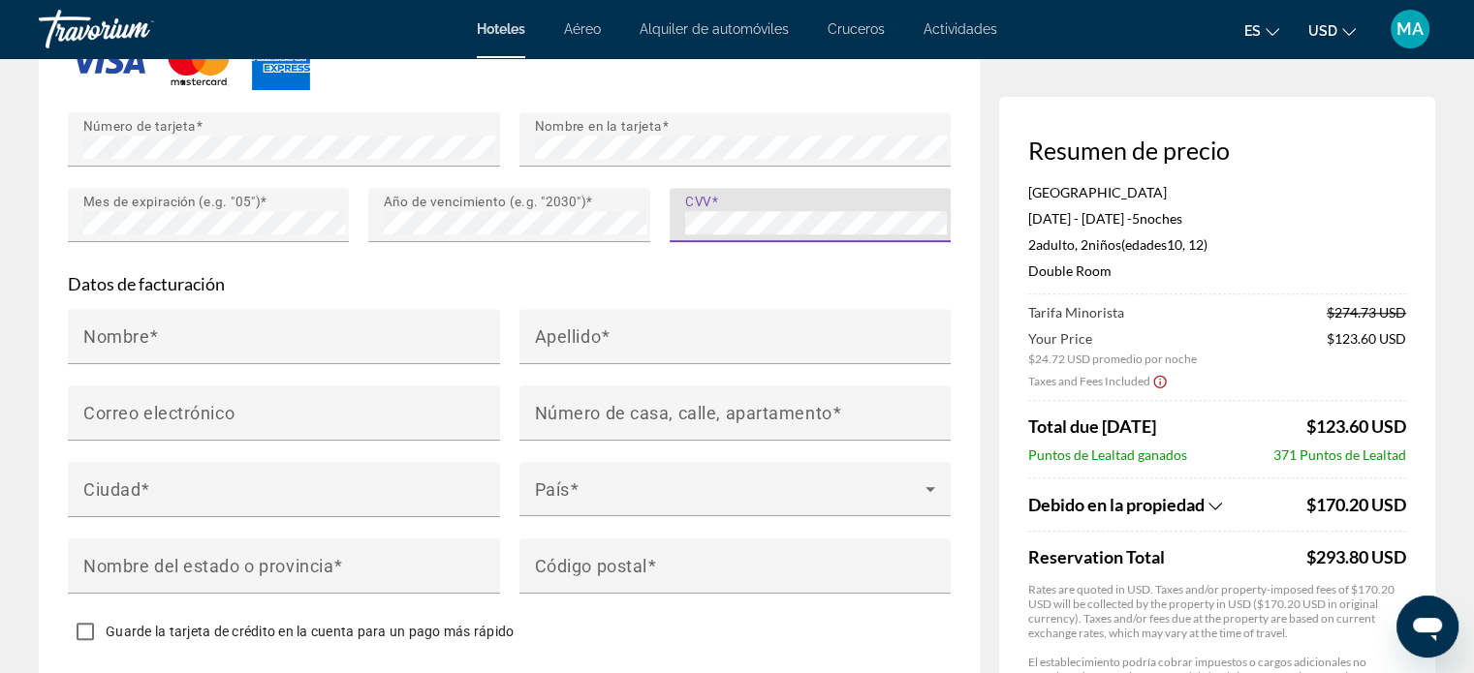
scroll to position [1841, 0]
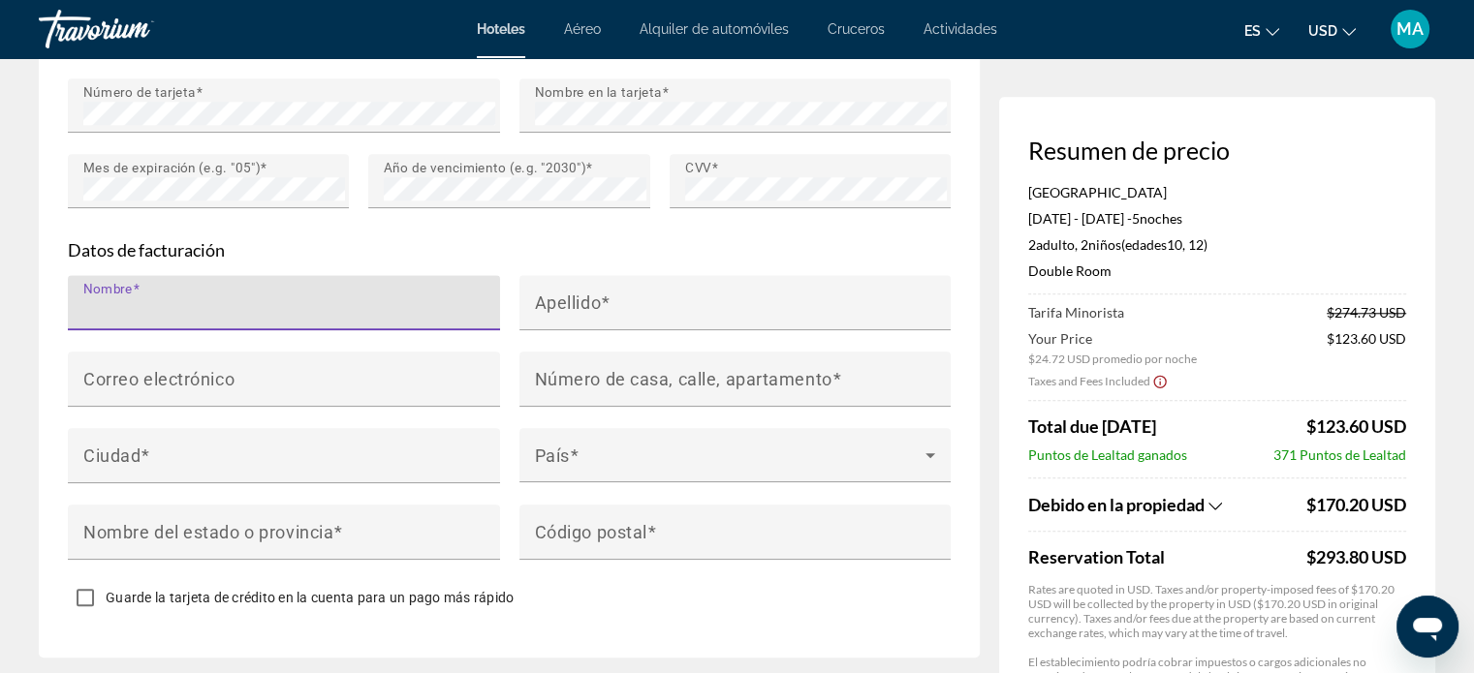
click at [314, 312] on input "Nombre" at bounding box center [289, 310] width 413 height 23
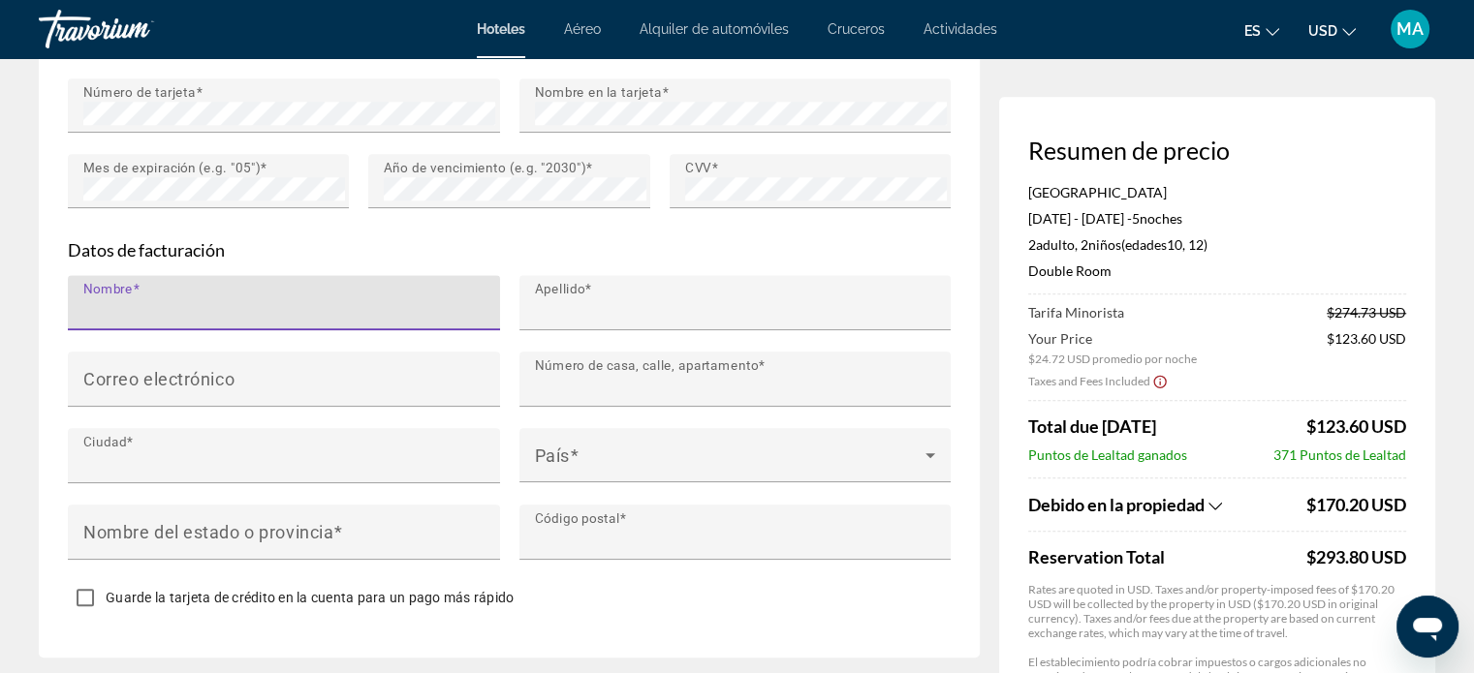
type input "*****"
type input "******"
type input "********"
type input "*****"
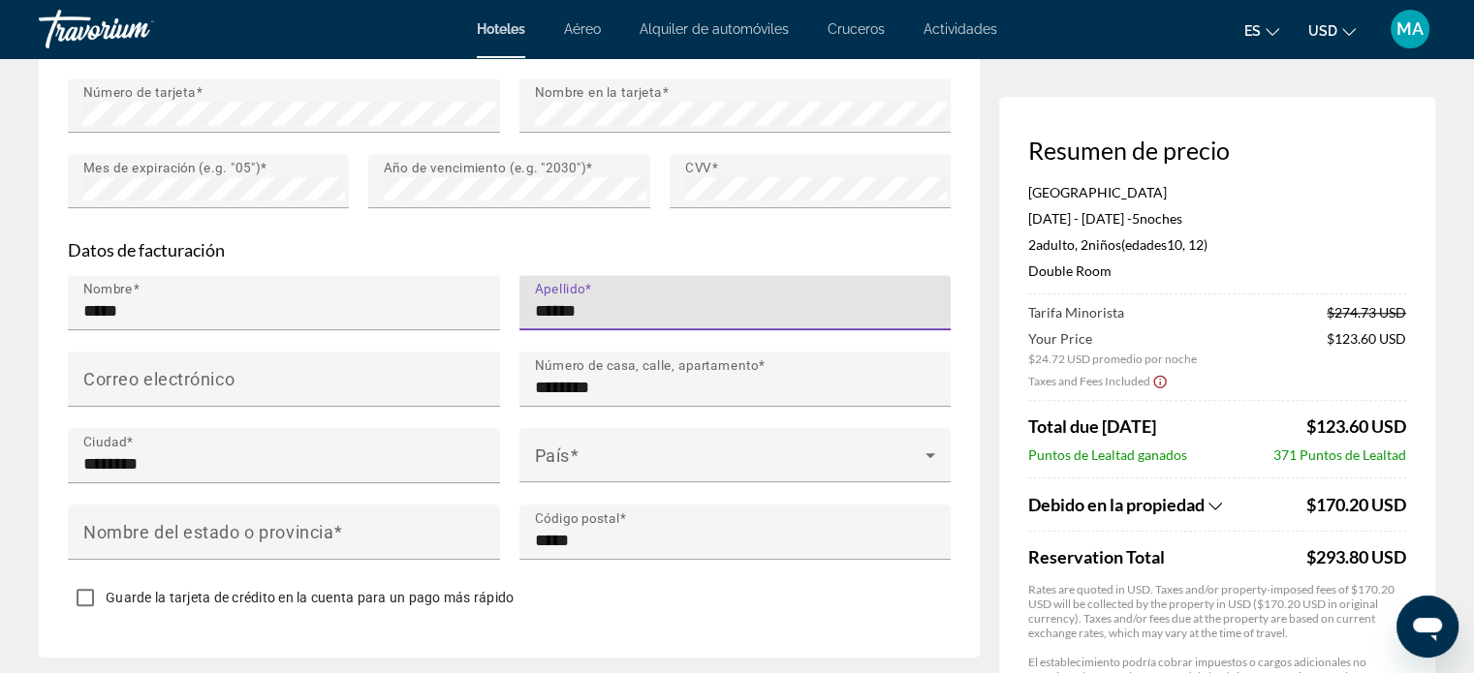
click at [627, 311] on input "******" at bounding box center [741, 310] width 413 height 23
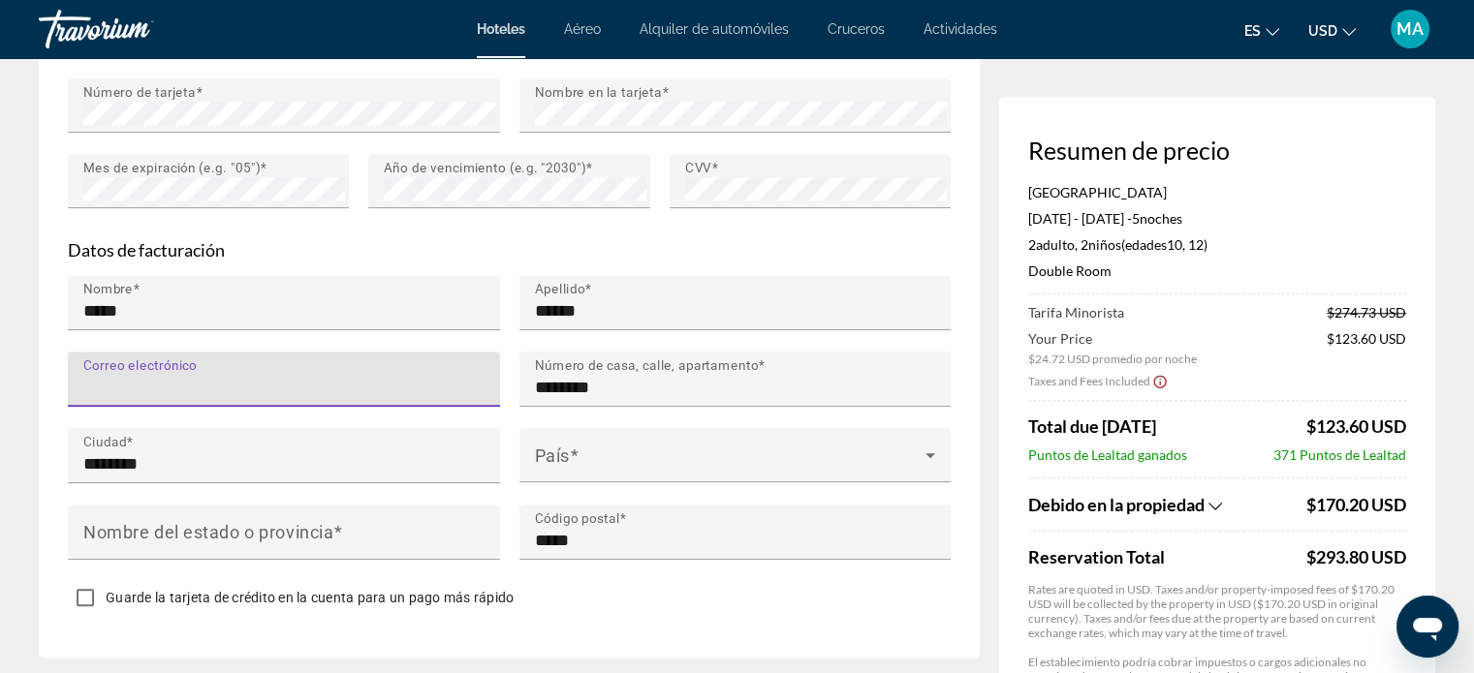
click at [382, 376] on input "Correo electrónico" at bounding box center [289, 387] width 413 height 23
type input "**********"
type input "*******"
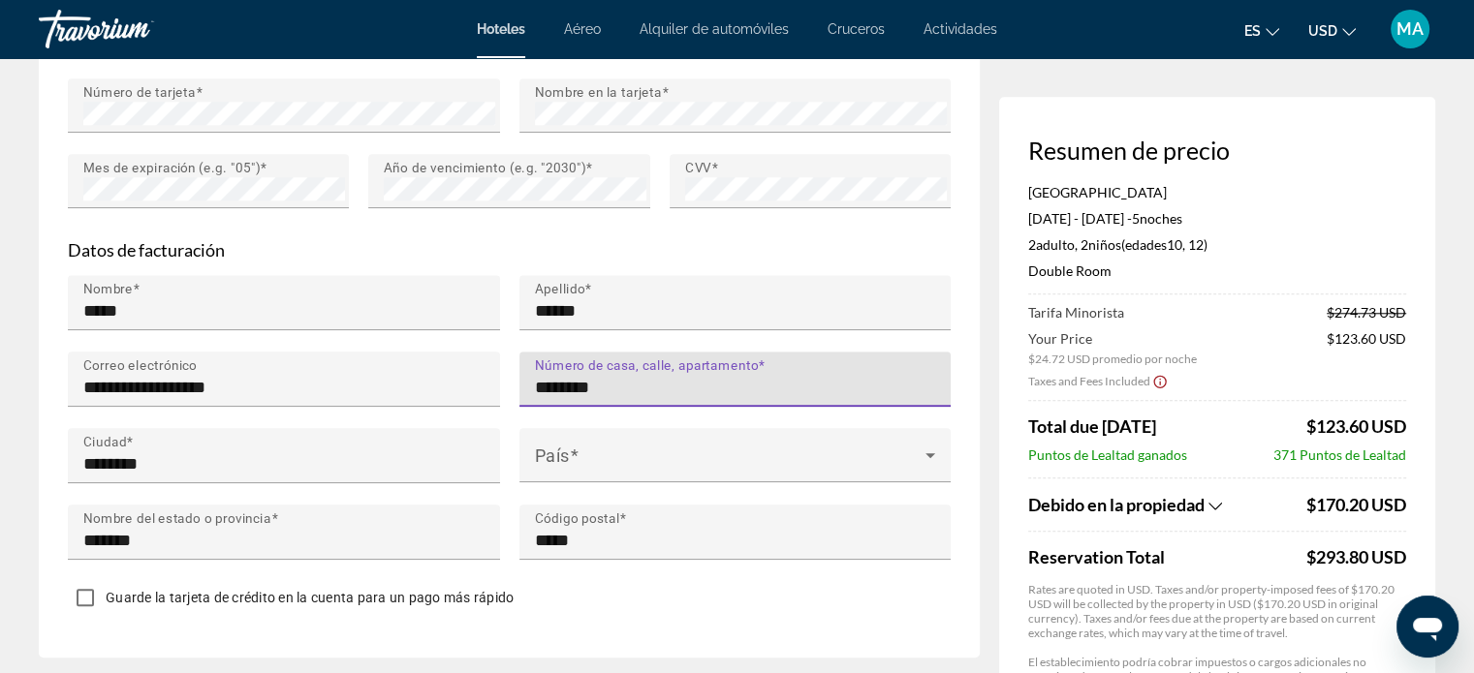
drag, startPoint x: 608, startPoint y: 386, endPoint x: 505, endPoint y: 394, distance: 104.0
click at [505, 394] on div "**********" at bounding box center [509, 428] width 902 height 306
type input "*******"
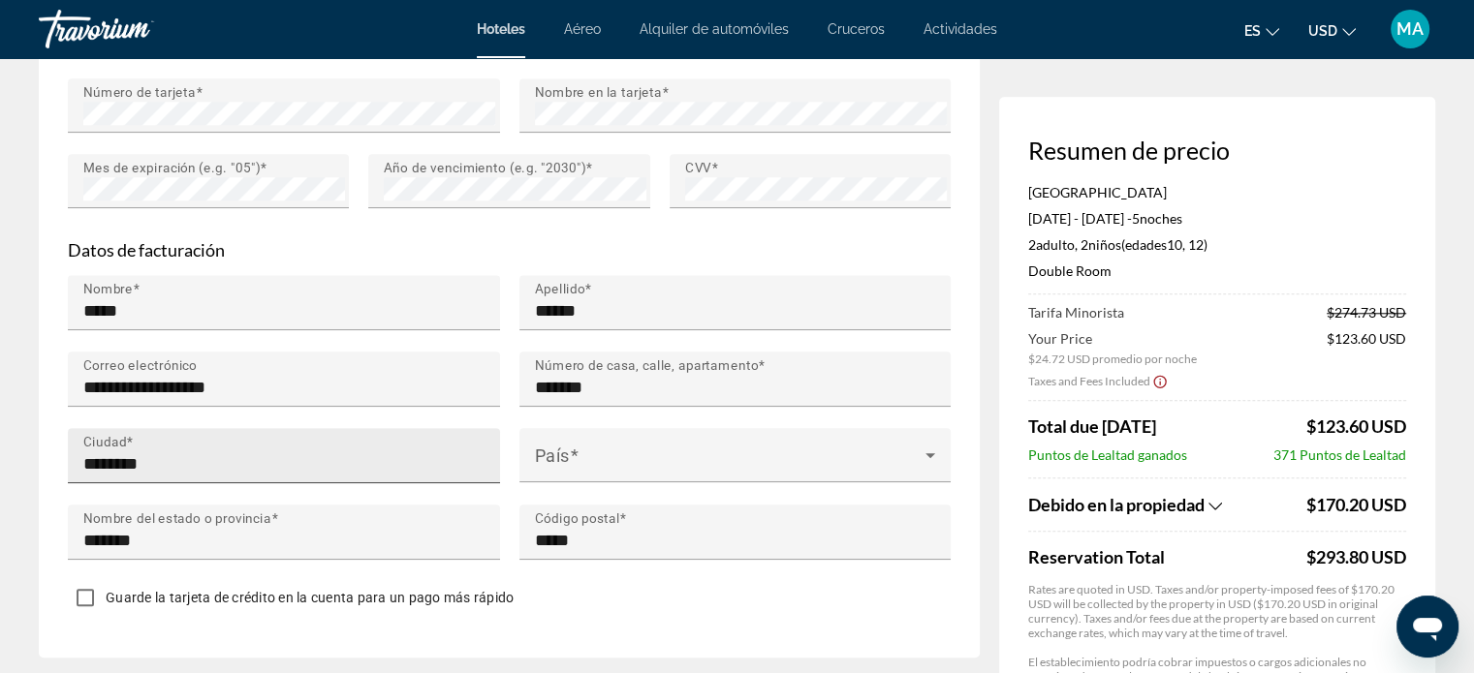
click at [324, 475] on div "Ciudad ********" at bounding box center [289, 455] width 413 height 55
drag, startPoint x: 249, startPoint y: 483, endPoint x: 233, endPoint y: 480, distance: 16.0
click at [236, 483] on div "Main content" at bounding box center [284, 493] width 432 height 21
drag, startPoint x: 218, startPoint y: 464, endPoint x: 51, endPoint y: 491, distance: 168.8
click at [51, 491] on div "**********" at bounding box center [509, 146] width 941 height 1024
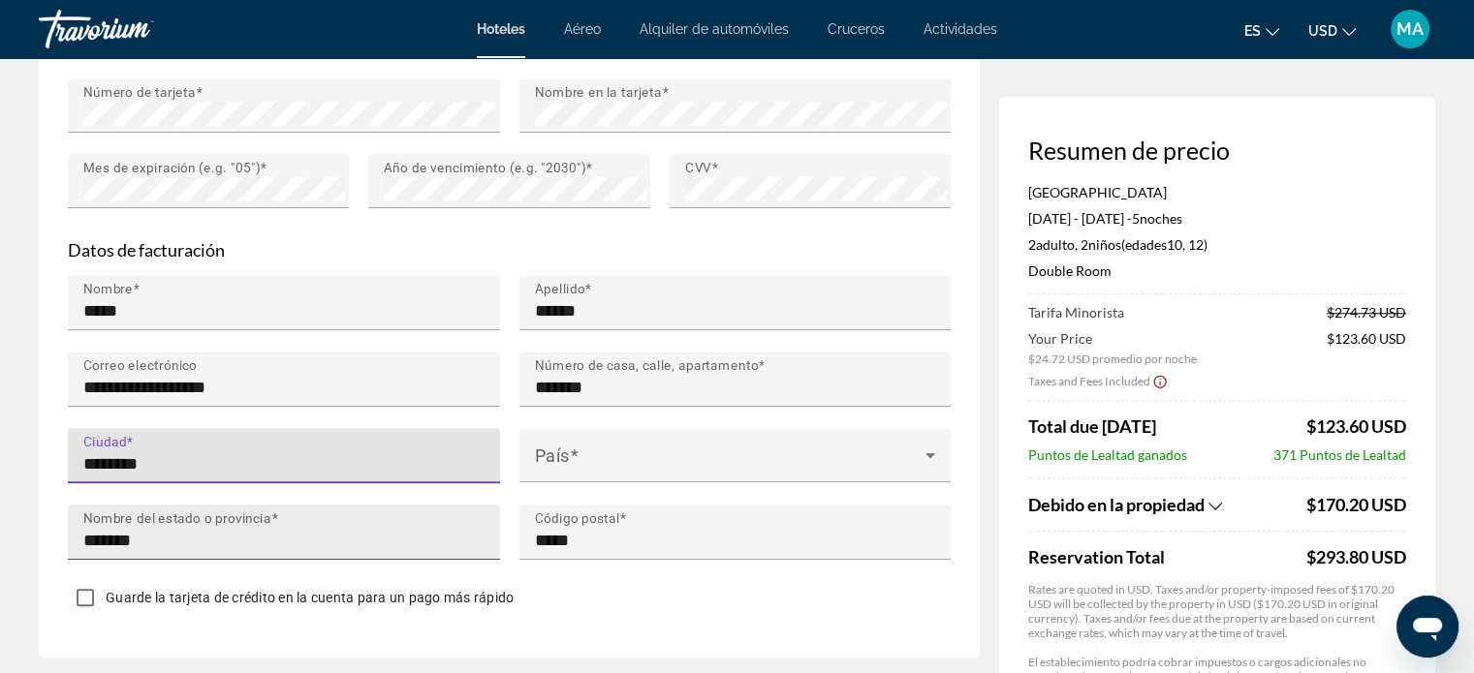
type input "*******"
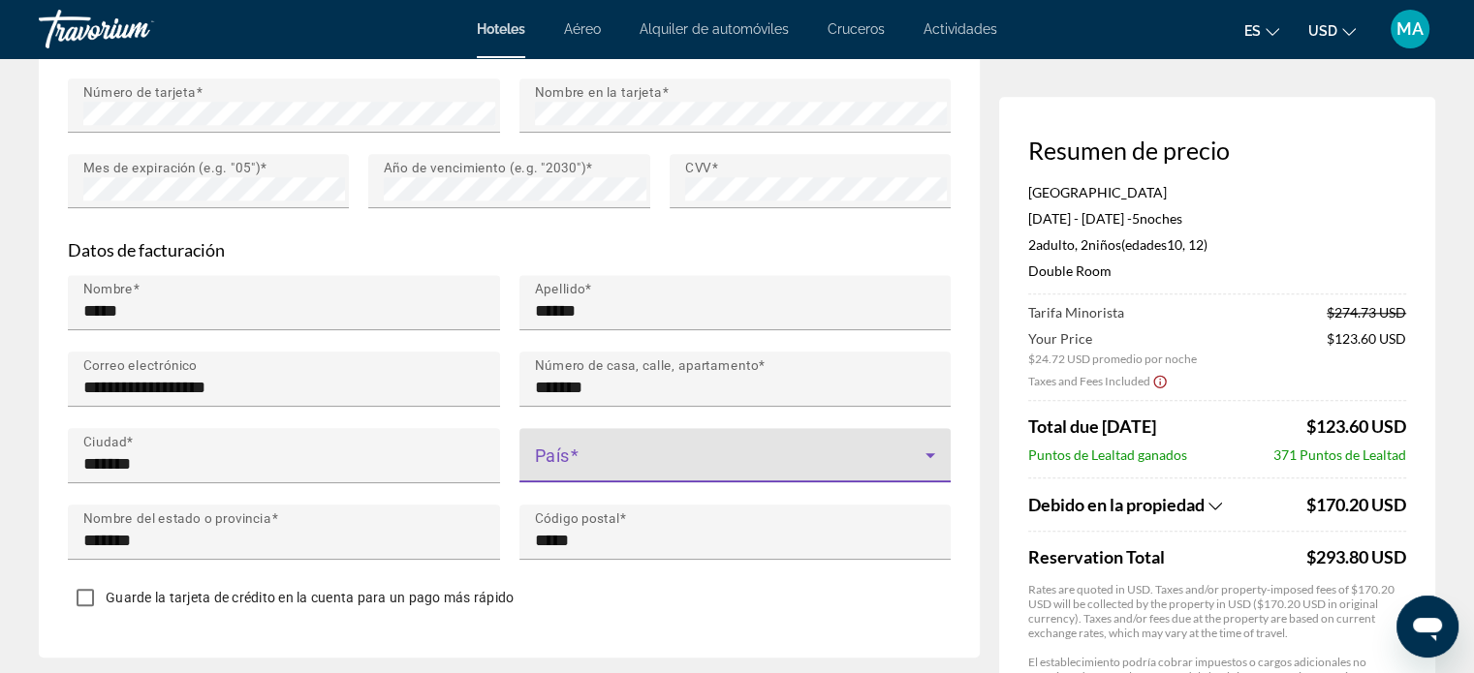
click at [620, 457] on span "Main content" at bounding box center [730, 462] width 391 height 23
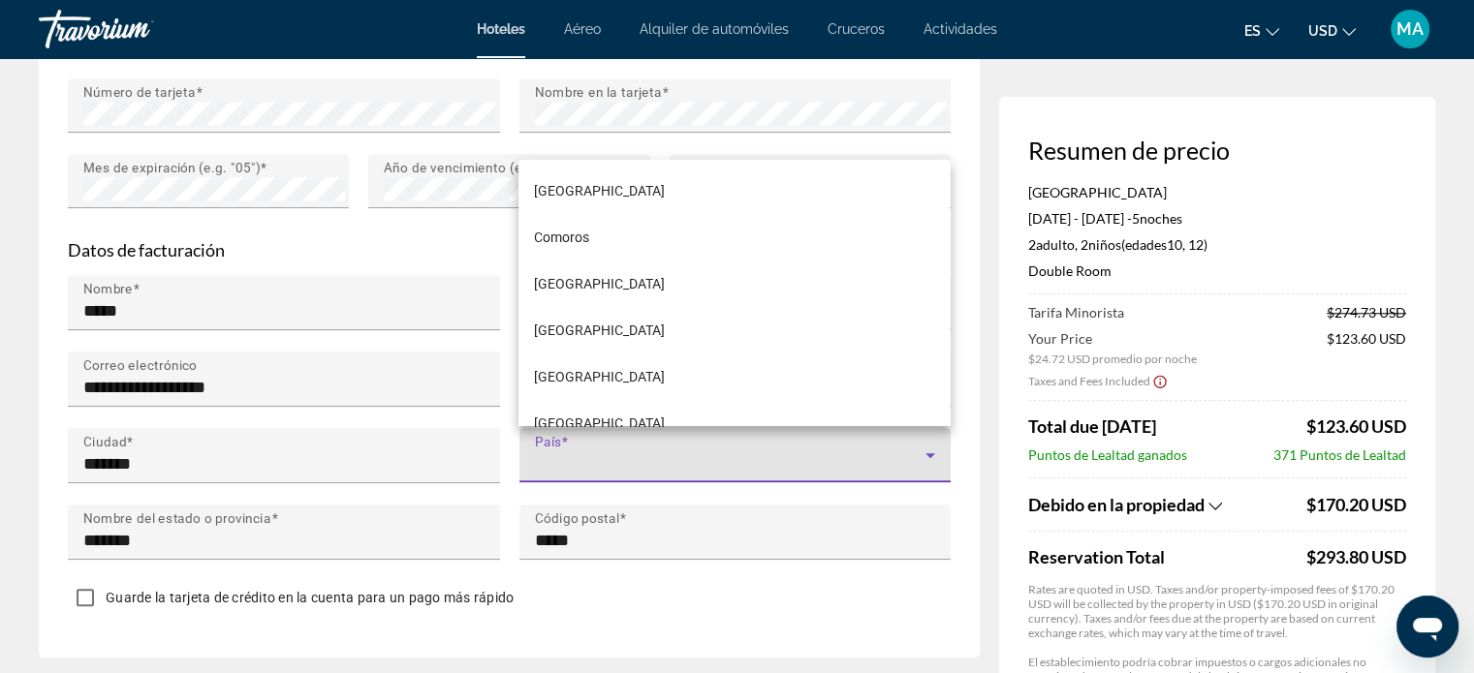
scroll to position [2422, 0]
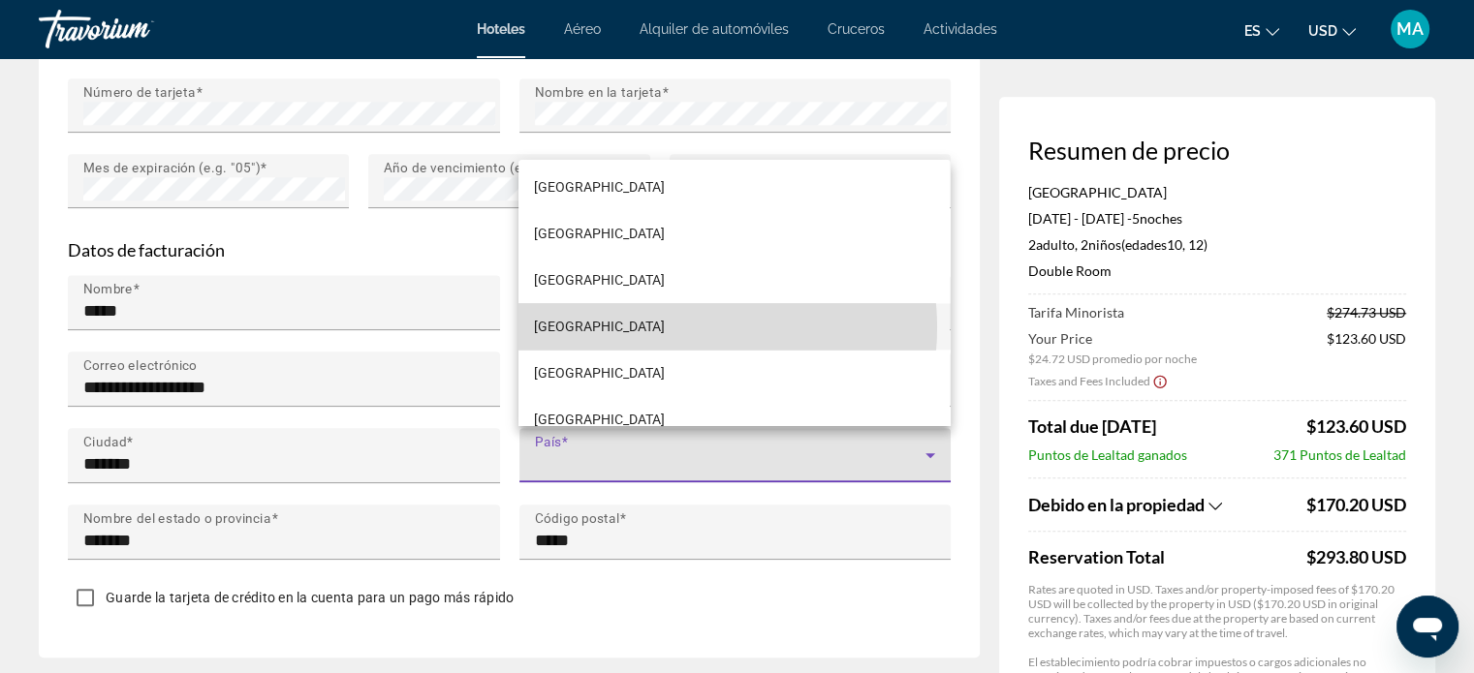
click at [679, 327] on mat-option "Costa Rica" at bounding box center [733, 326] width 431 height 47
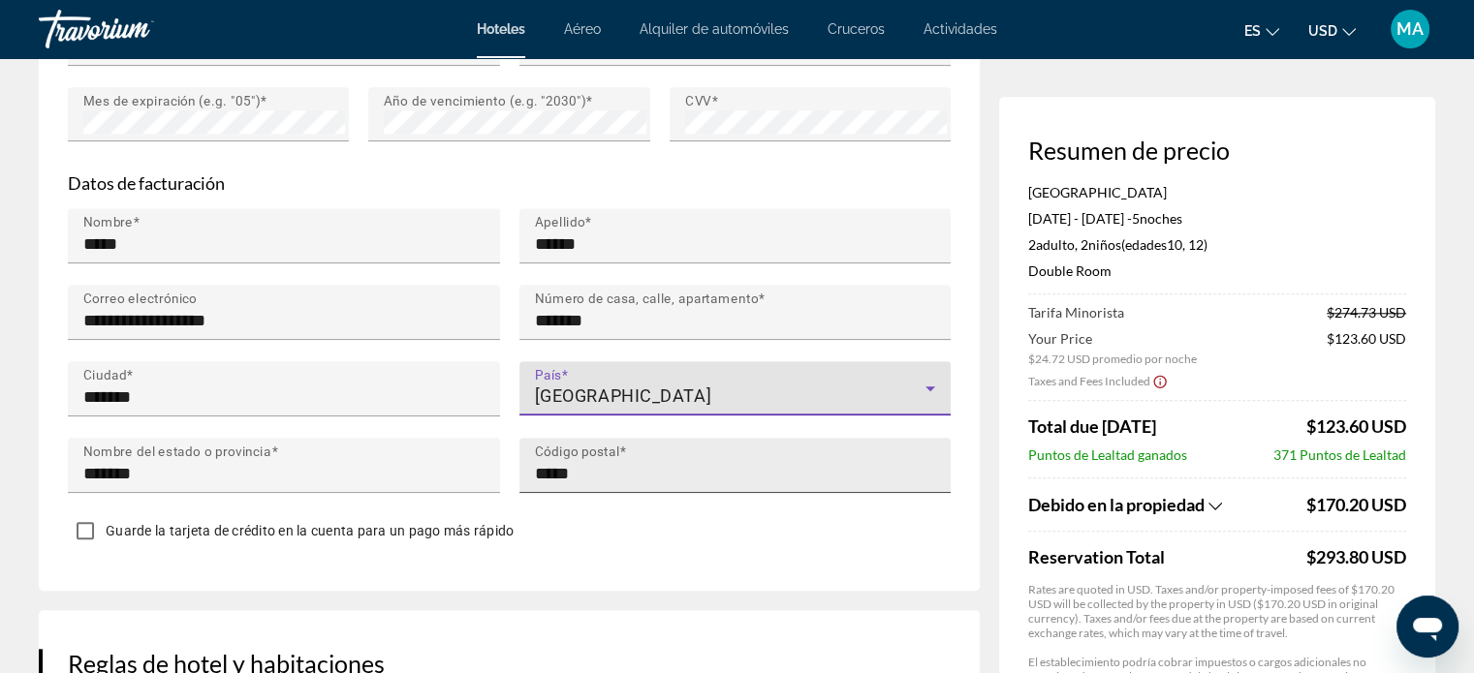
scroll to position [1938, 0]
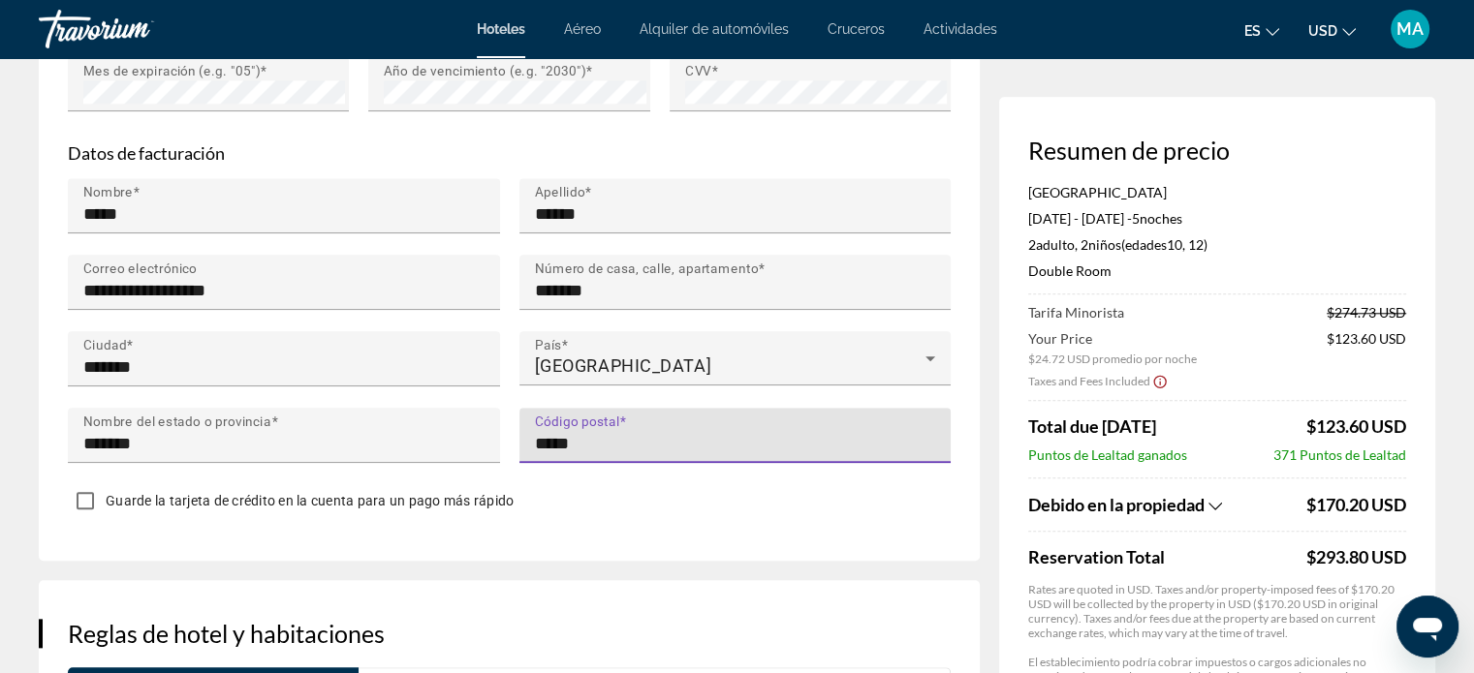
drag, startPoint x: 599, startPoint y: 441, endPoint x: 527, endPoint y: 448, distance: 72.0
click at [527, 448] on div "Código postal *****" at bounding box center [735, 435] width 432 height 55
type input "*****"
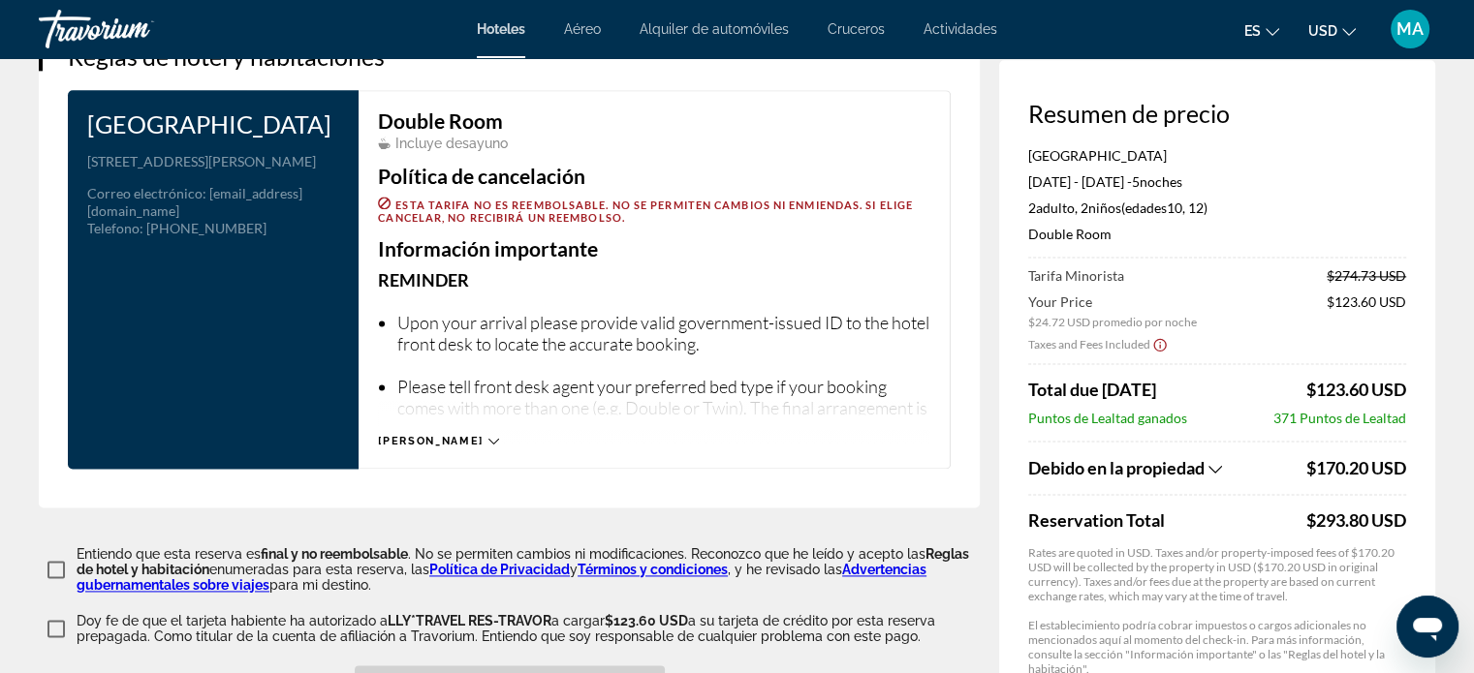
scroll to position [2519, 0]
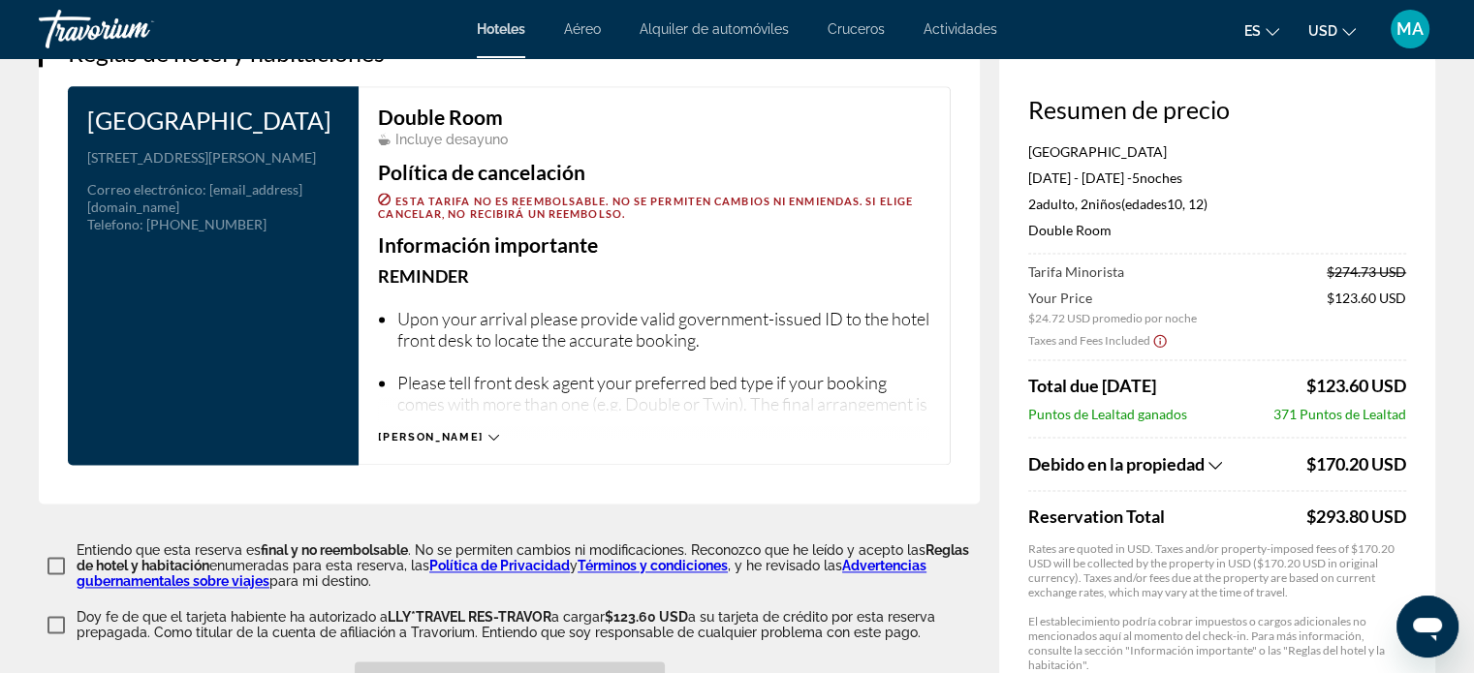
click at [488, 433] on icon "Main content" at bounding box center [493, 437] width 11 height 11
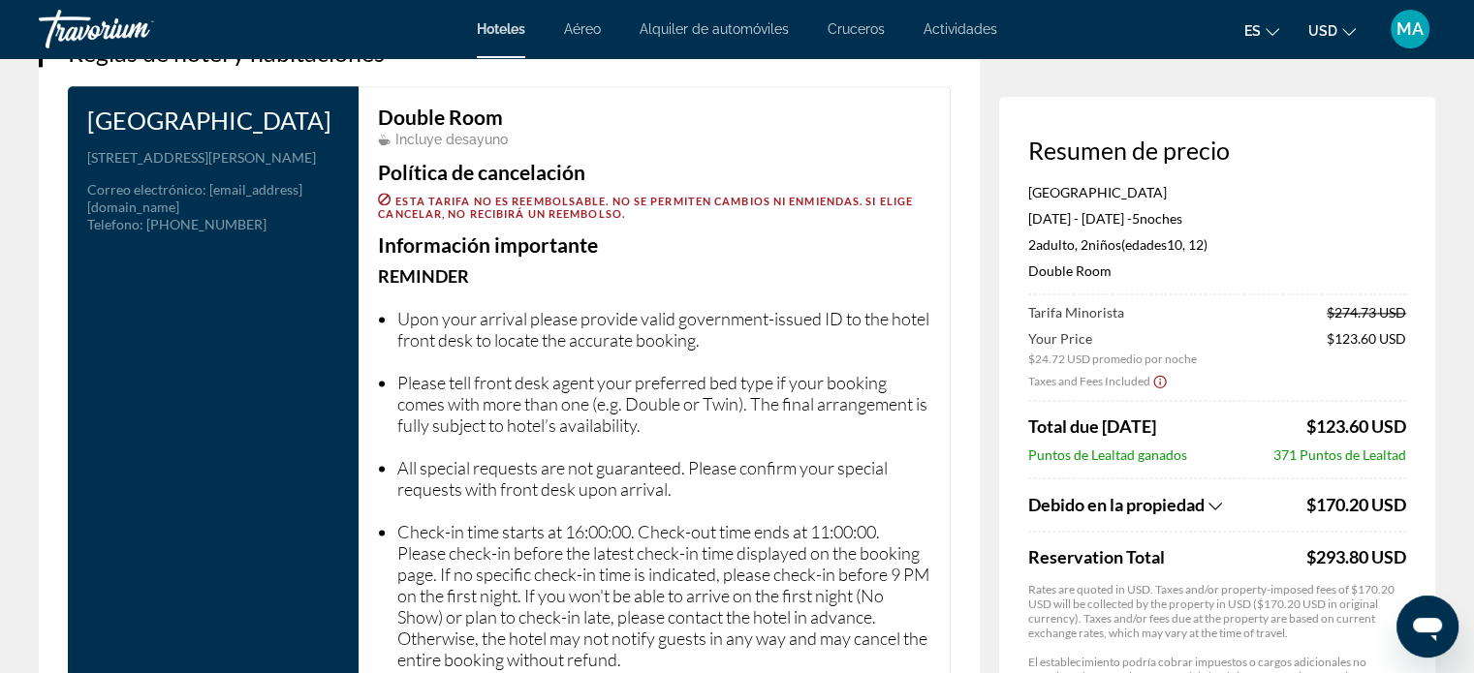
drag, startPoint x: 298, startPoint y: 169, endPoint x: 86, endPoint y: 154, distance: 212.7
click at [87, 154] on p "4944 W. Irlo Bronson Memorial Highway, Kissimmee FL 34746, United States" at bounding box center [213, 157] width 252 height 17
copy p "4944 W. Irlo Bronson Memorial Highway, Kissimmee FL 34746, United States"
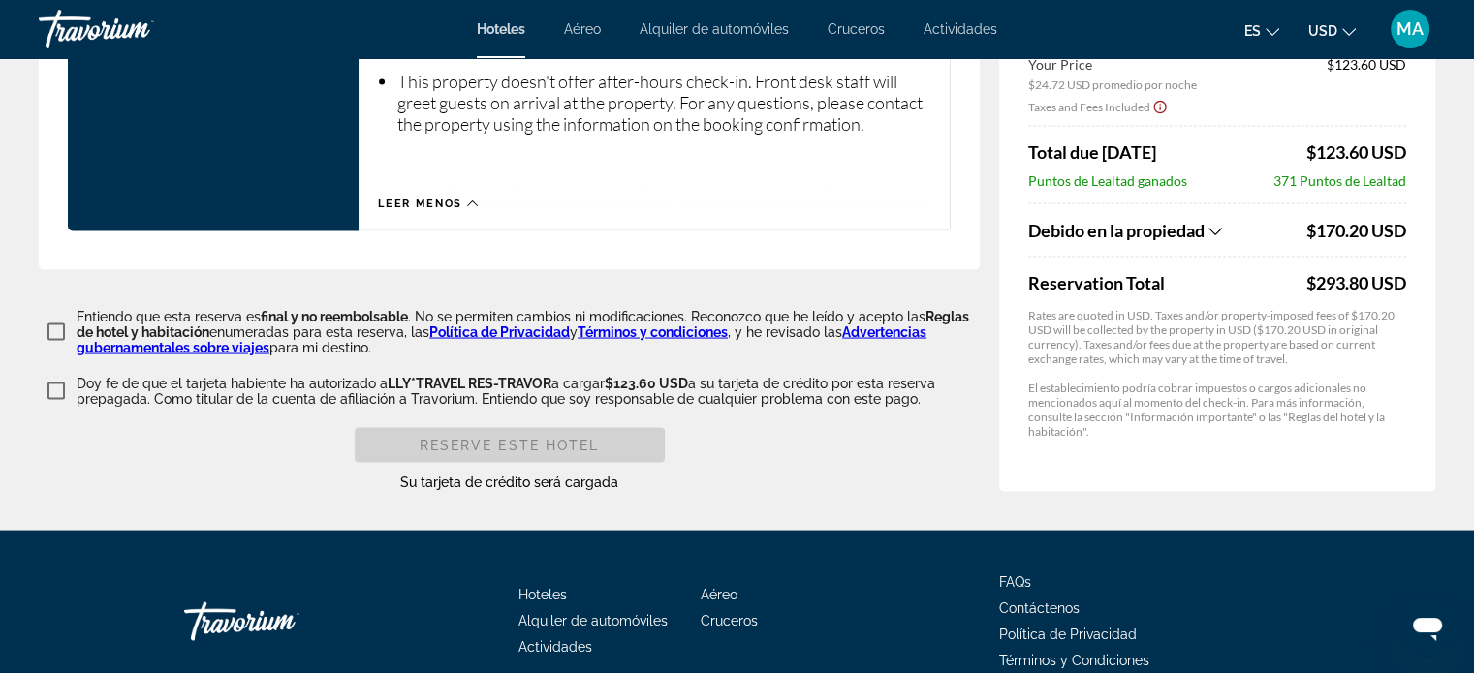
scroll to position [3682, 0]
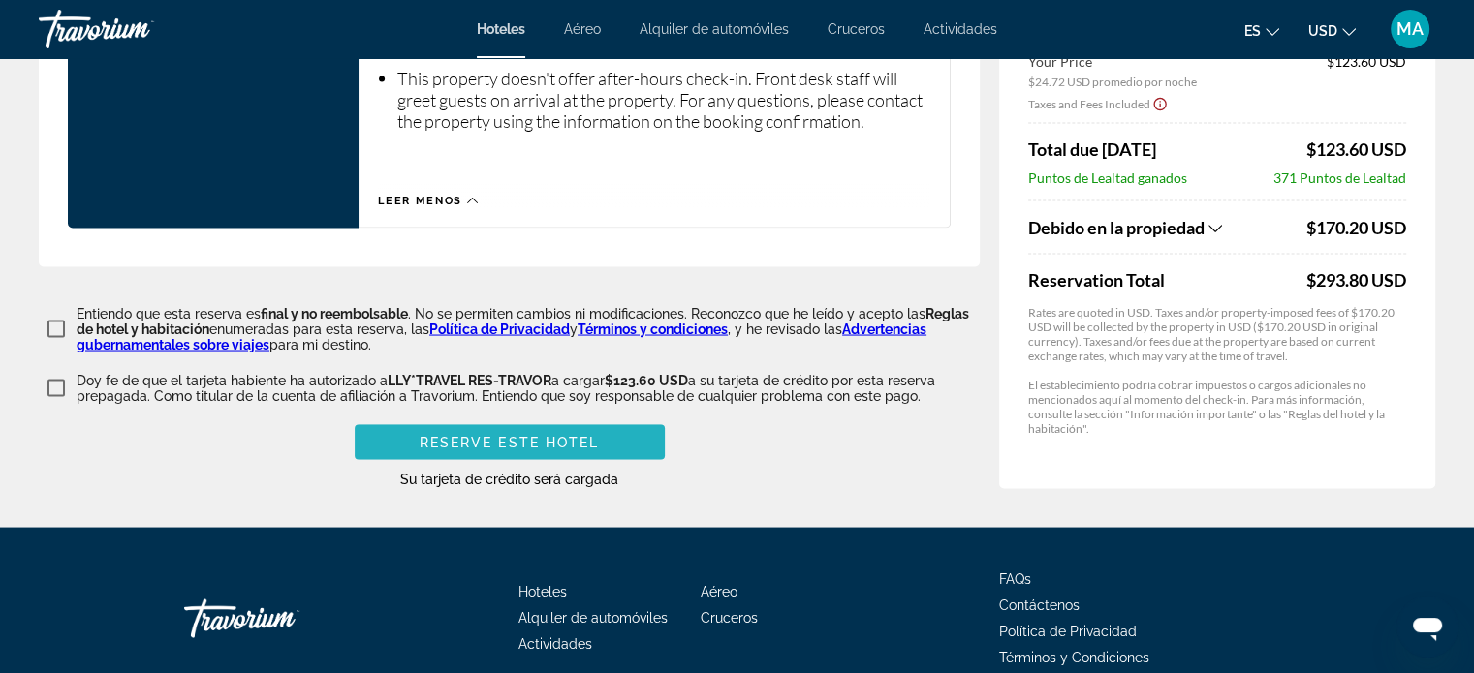
click at [541, 434] on span "Reserve este hotel" at bounding box center [510, 442] width 180 height 16
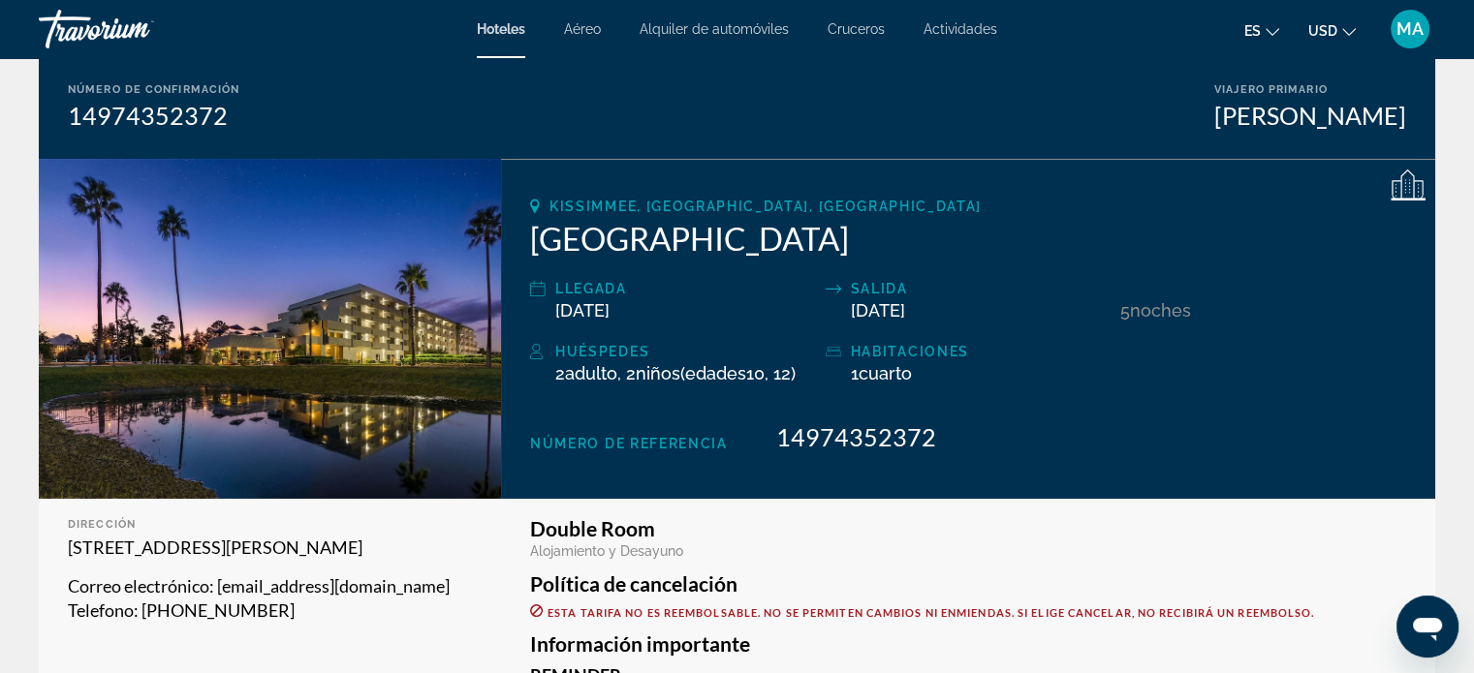
scroll to position [198, 0]
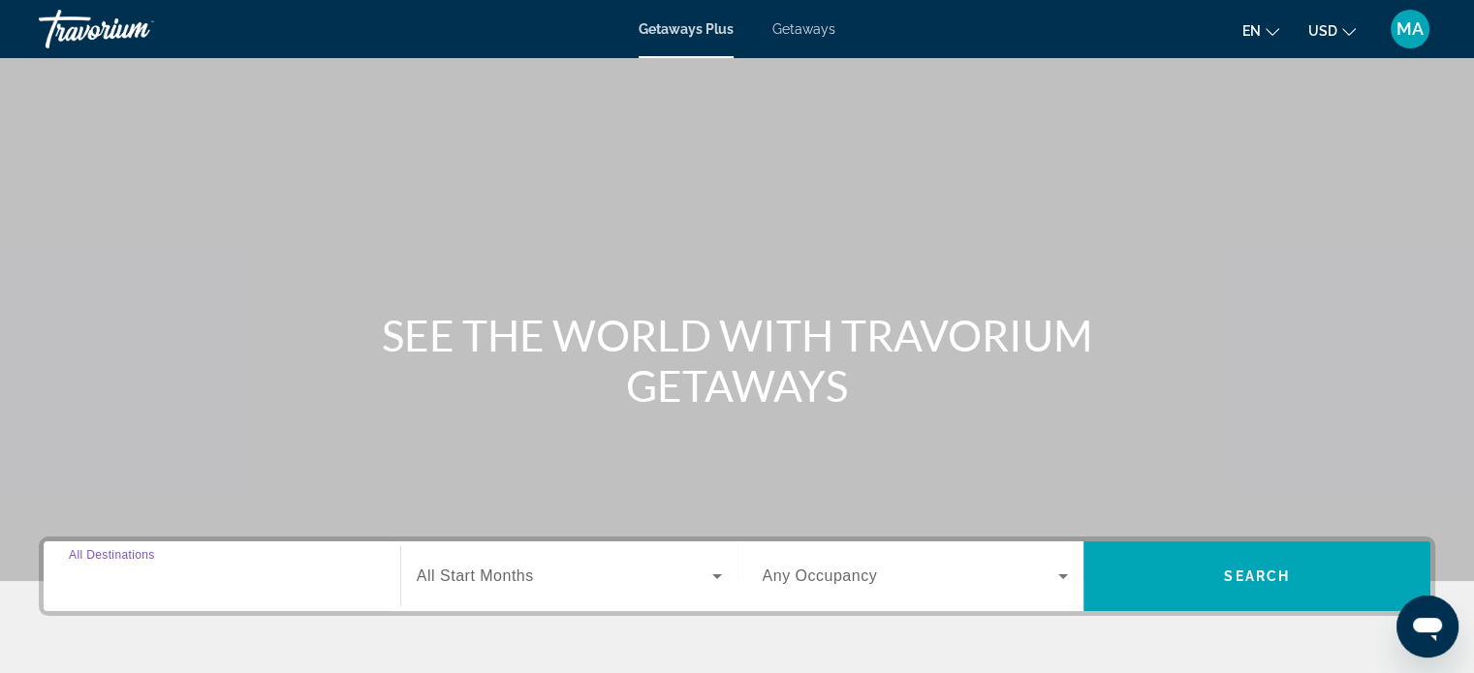
click at [267, 578] on input "Destination All Destinations" at bounding box center [222, 577] width 306 height 23
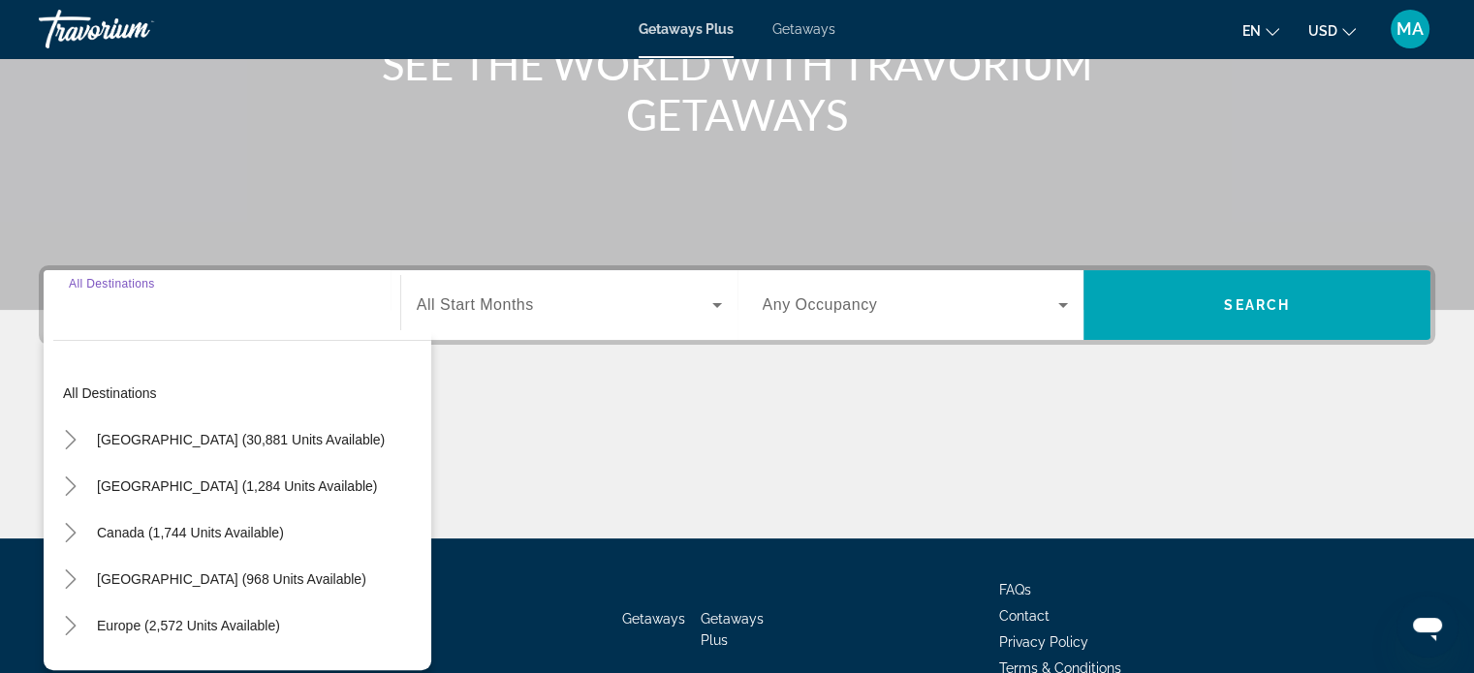
scroll to position [373, 0]
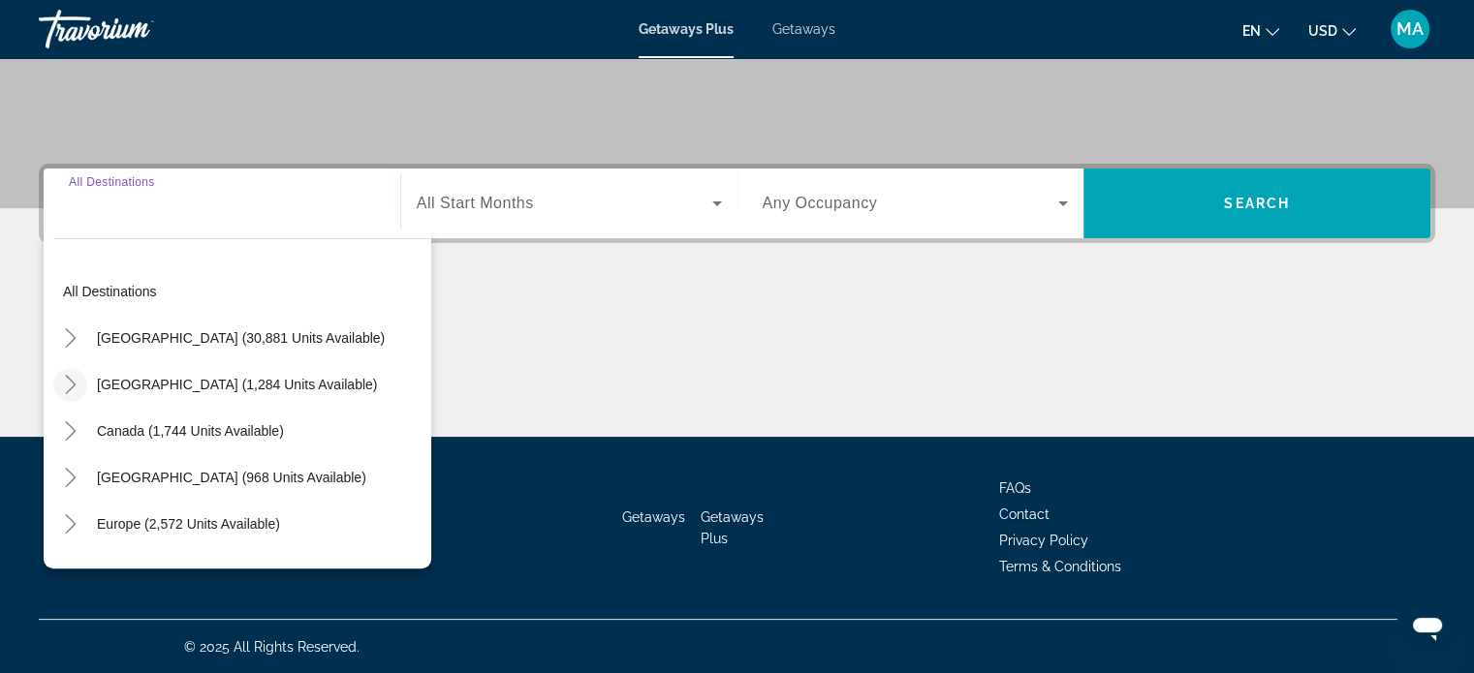
click at [74, 383] on icon "Toggle Mexico (1,284 units available)" at bounding box center [70, 384] width 11 height 19
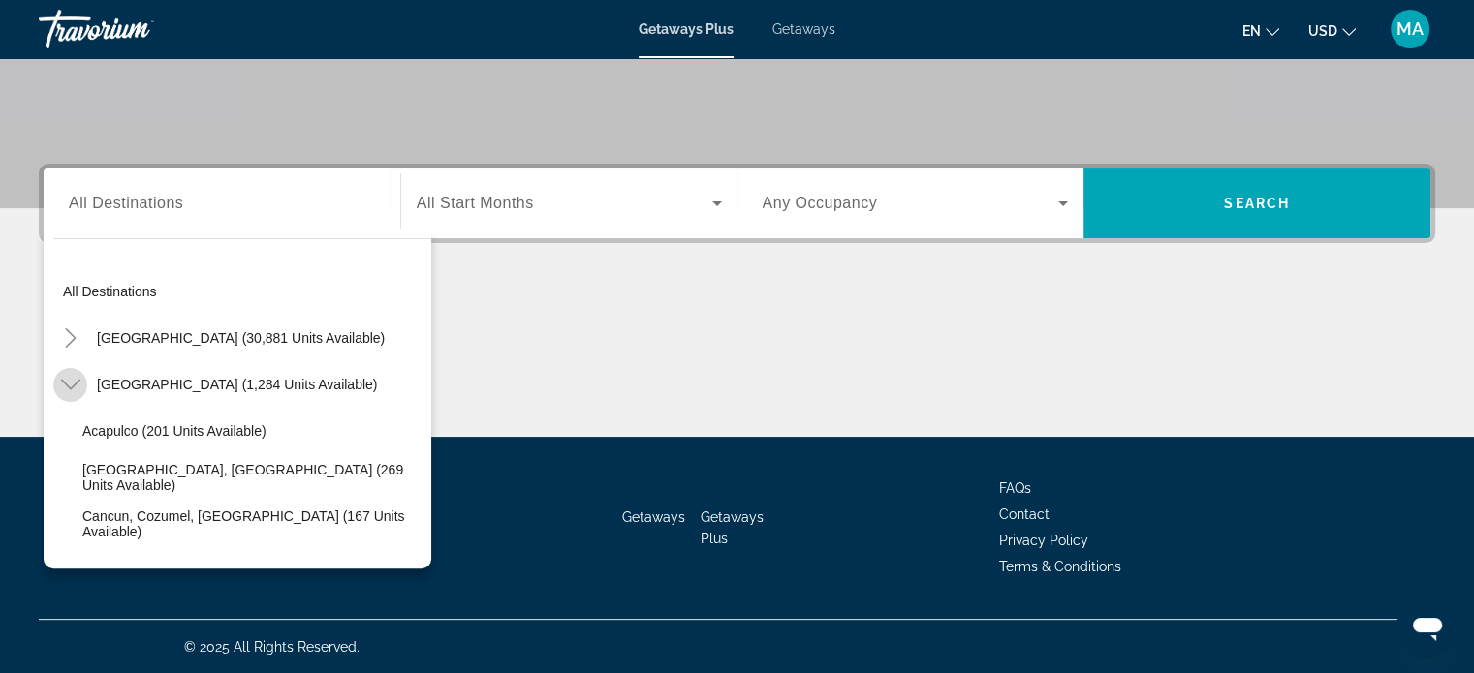
scroll to position [103, 0]
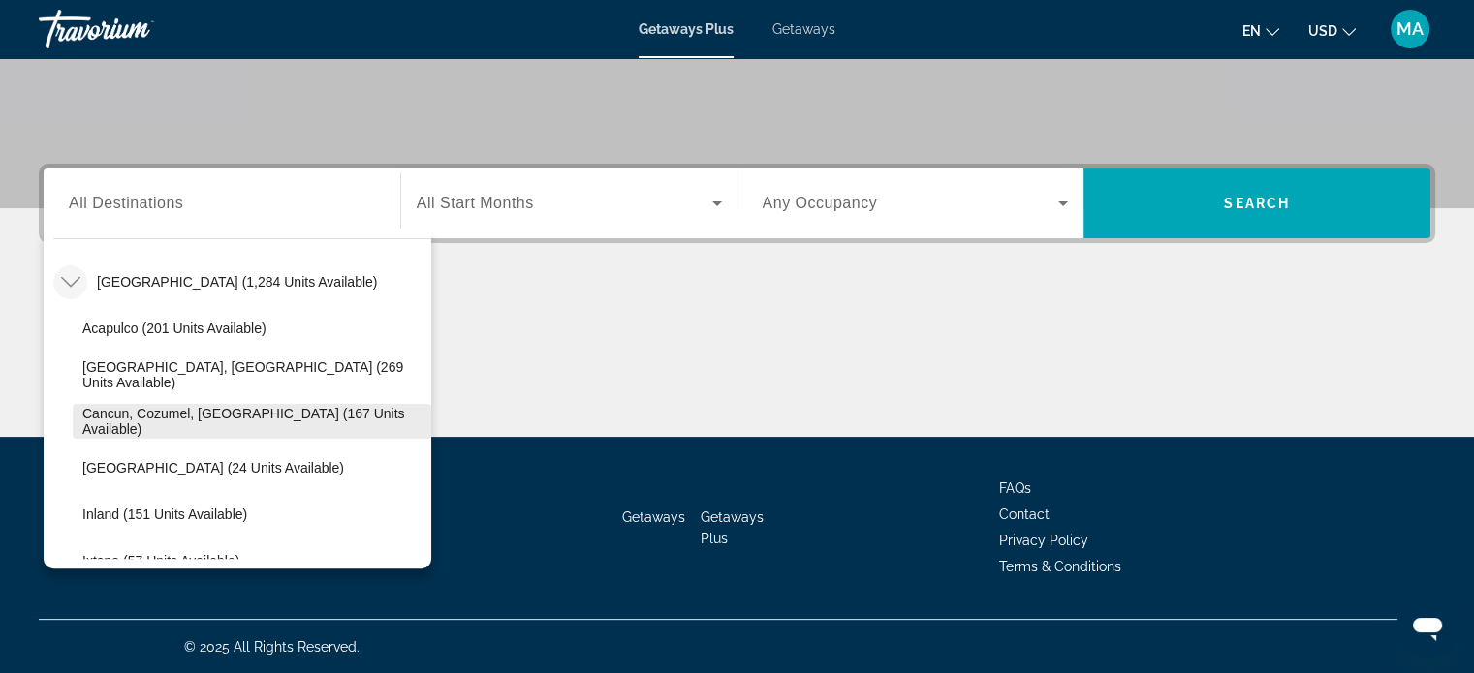
click at [152, 415] on span "Cancun, Cozumel, Riviera Maya (167 units available)" at bounding box center [251, 421] width 339 height 31
type input "**********"
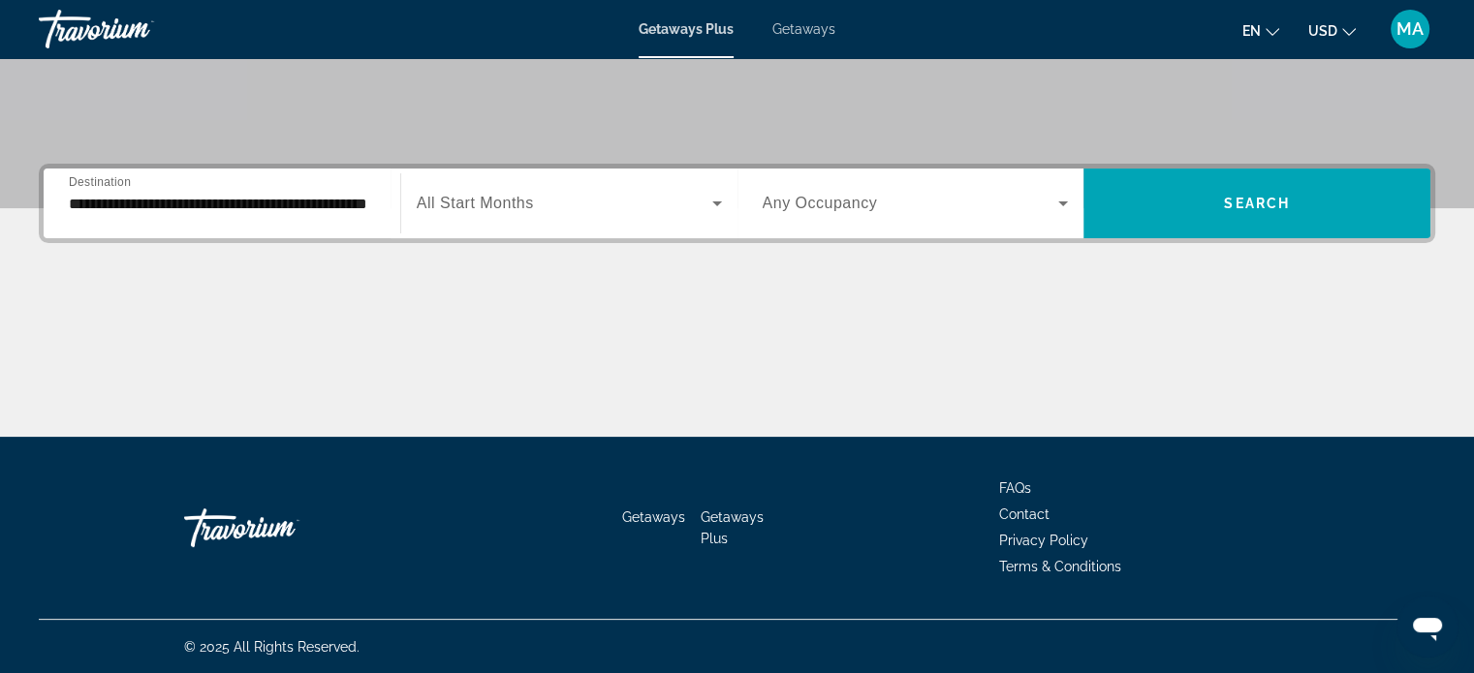
click at [426, 207] on span "All Start Months" at bounding box center [475, 203] width 117 height 16
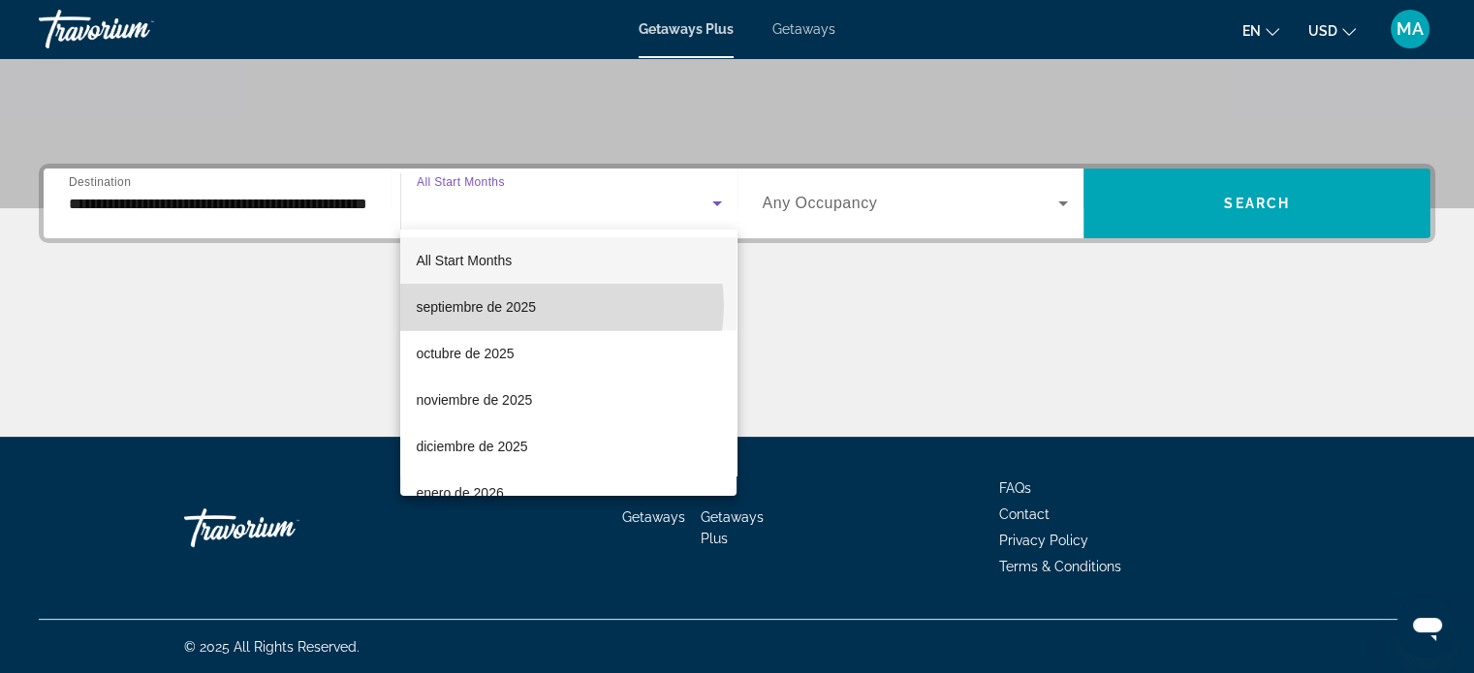
click at [549, 305] on mat-option "septiembre de 2025" at bounding box center [568, 307] width 336 height 47
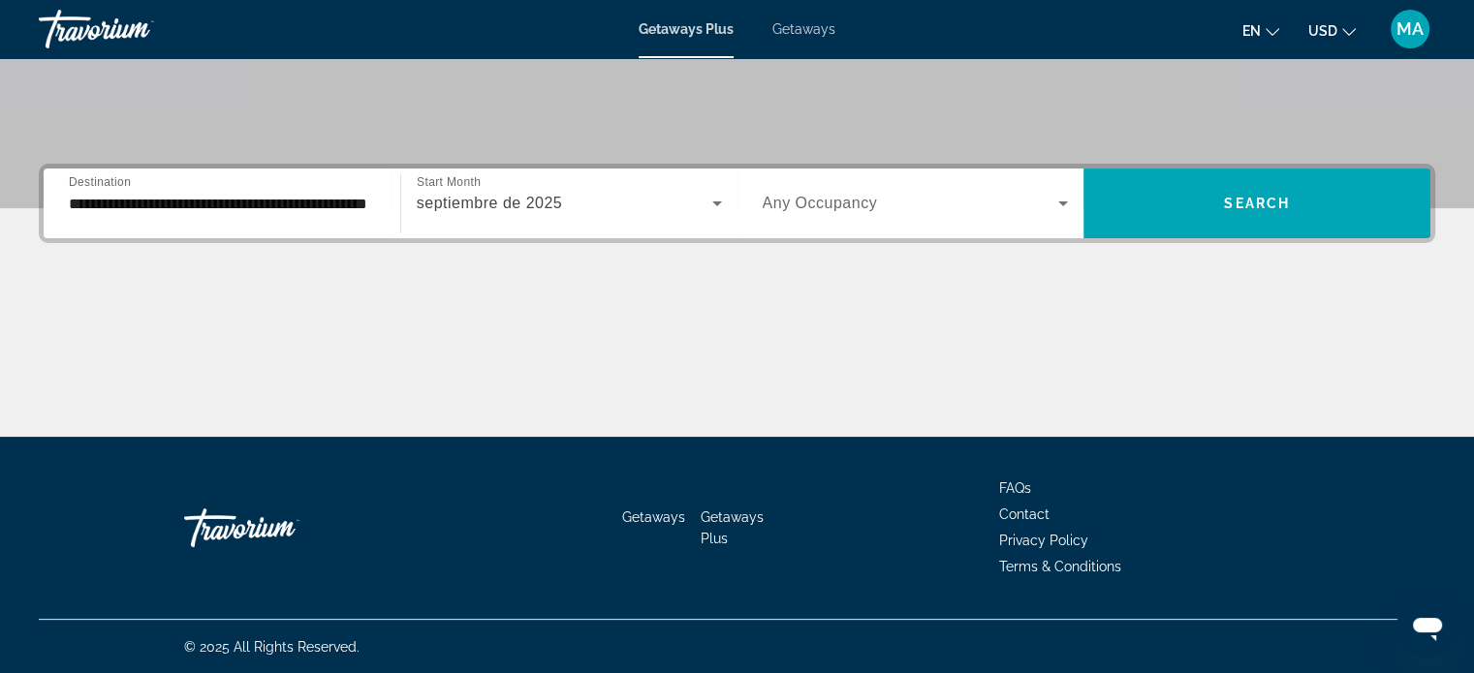
click at [866, 184] on div "Search widget" at bounding box center [915, 203] width 306 height 54
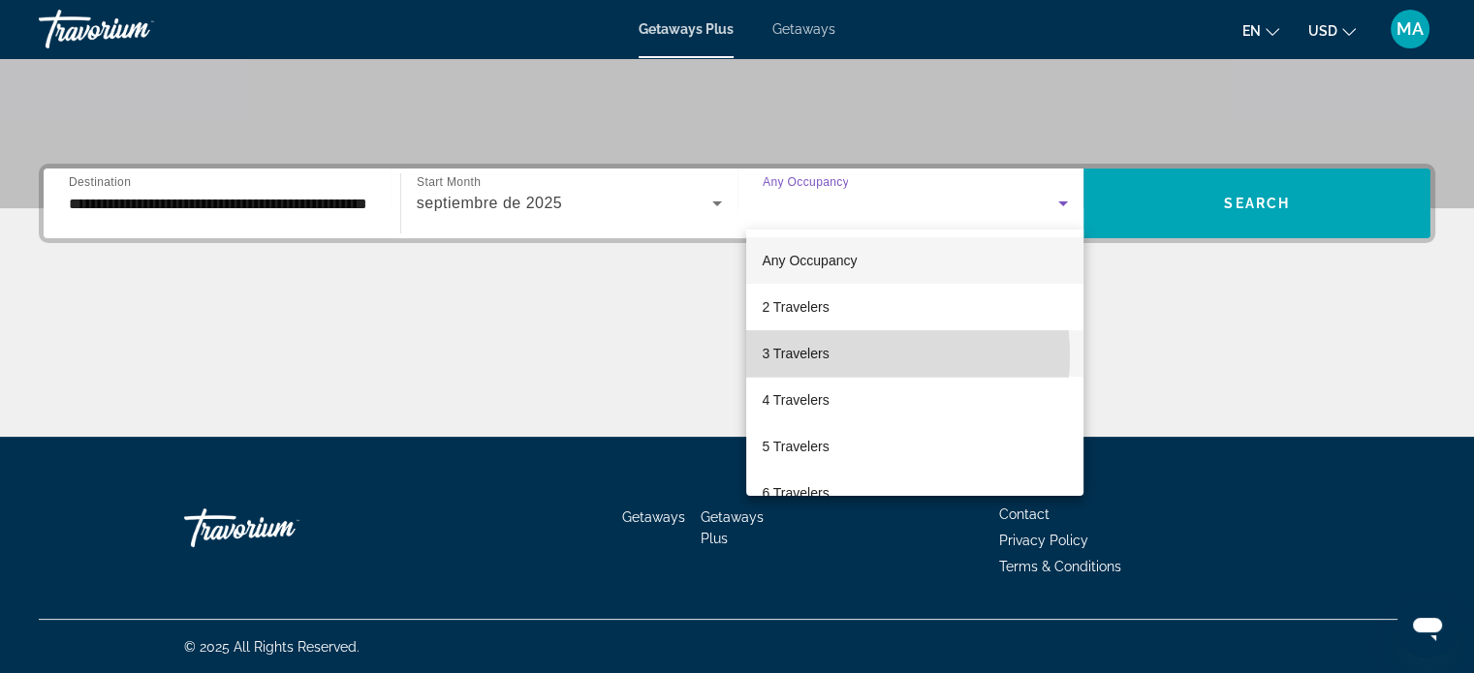
click at [839, 356] on mat-option "3 Travelers" at bounding box center [914, 353] width 337 height 47
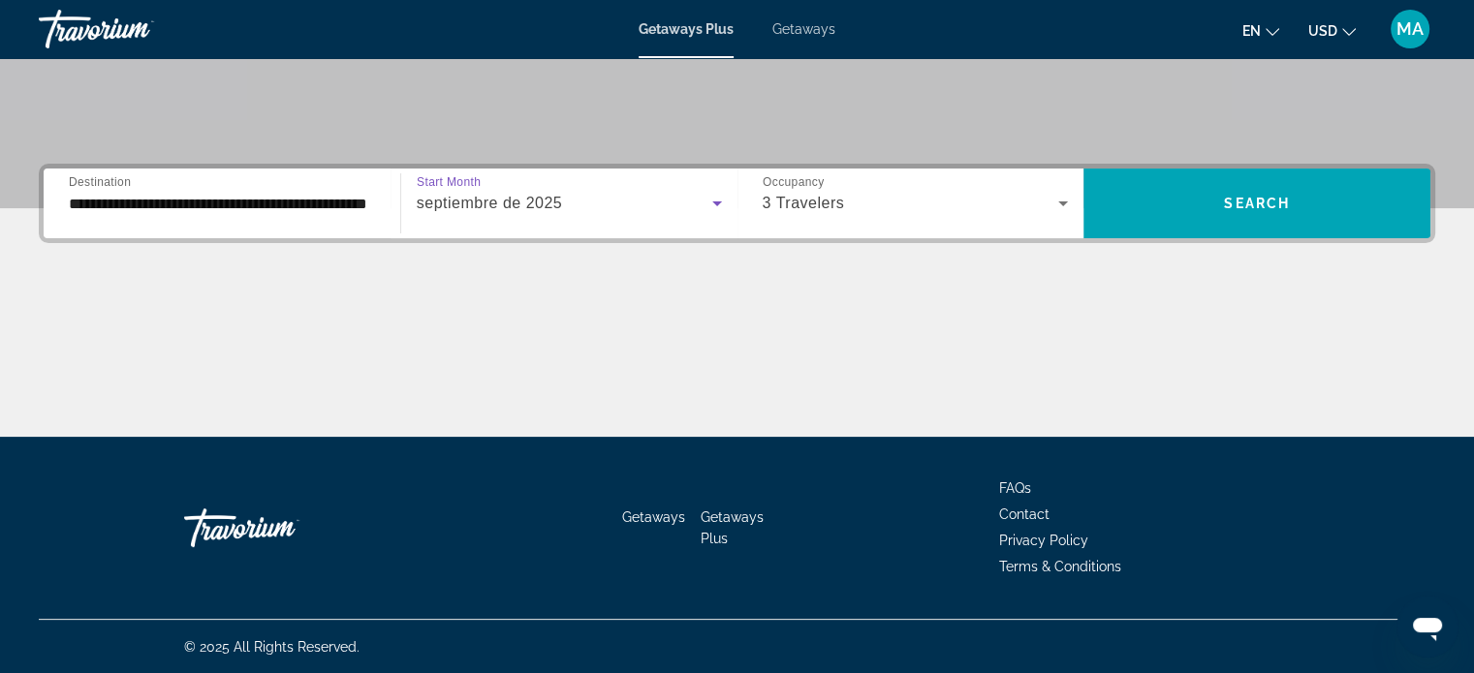
click at [638, 208] on div "septiembre de 2025" at bounding box center [564, 203] width 295 height 23
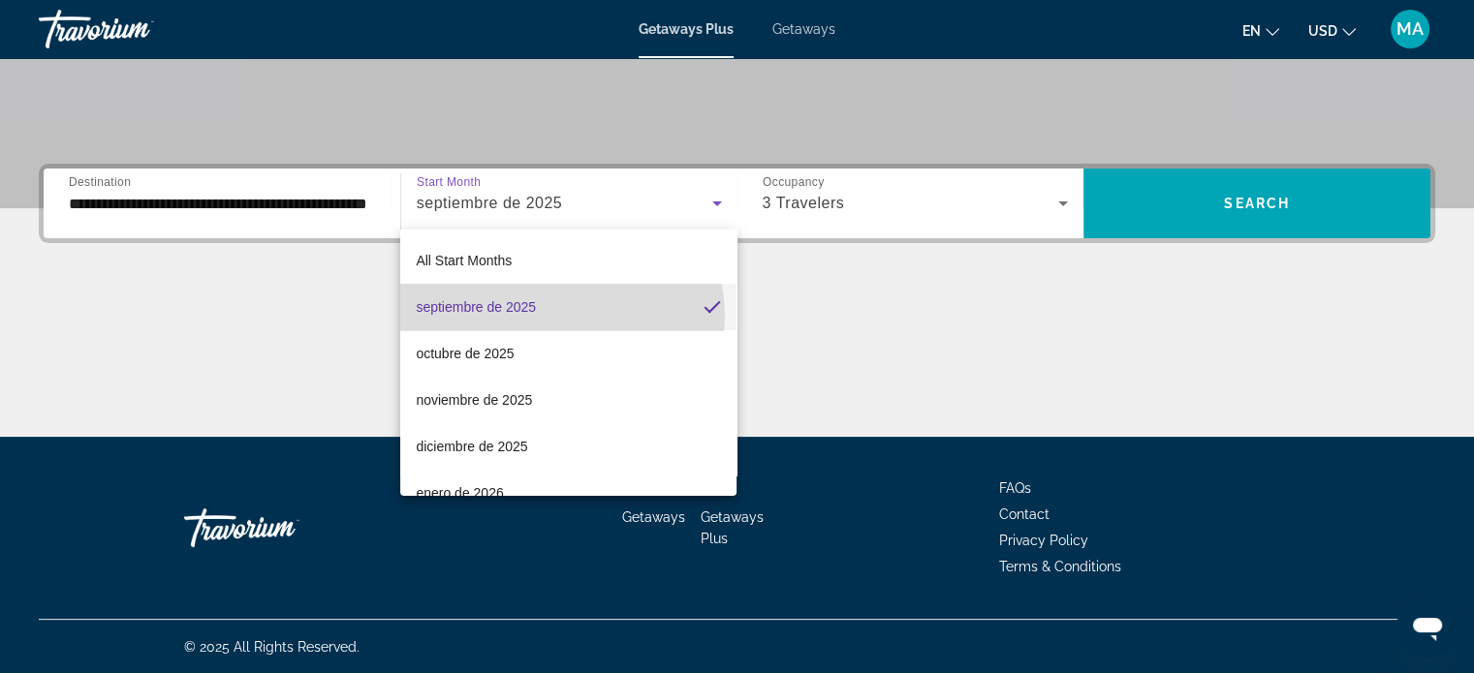
click at [556, 316] on mat-option "septiembre de 2025" at bounding box center [568, 307] width 336 height 47
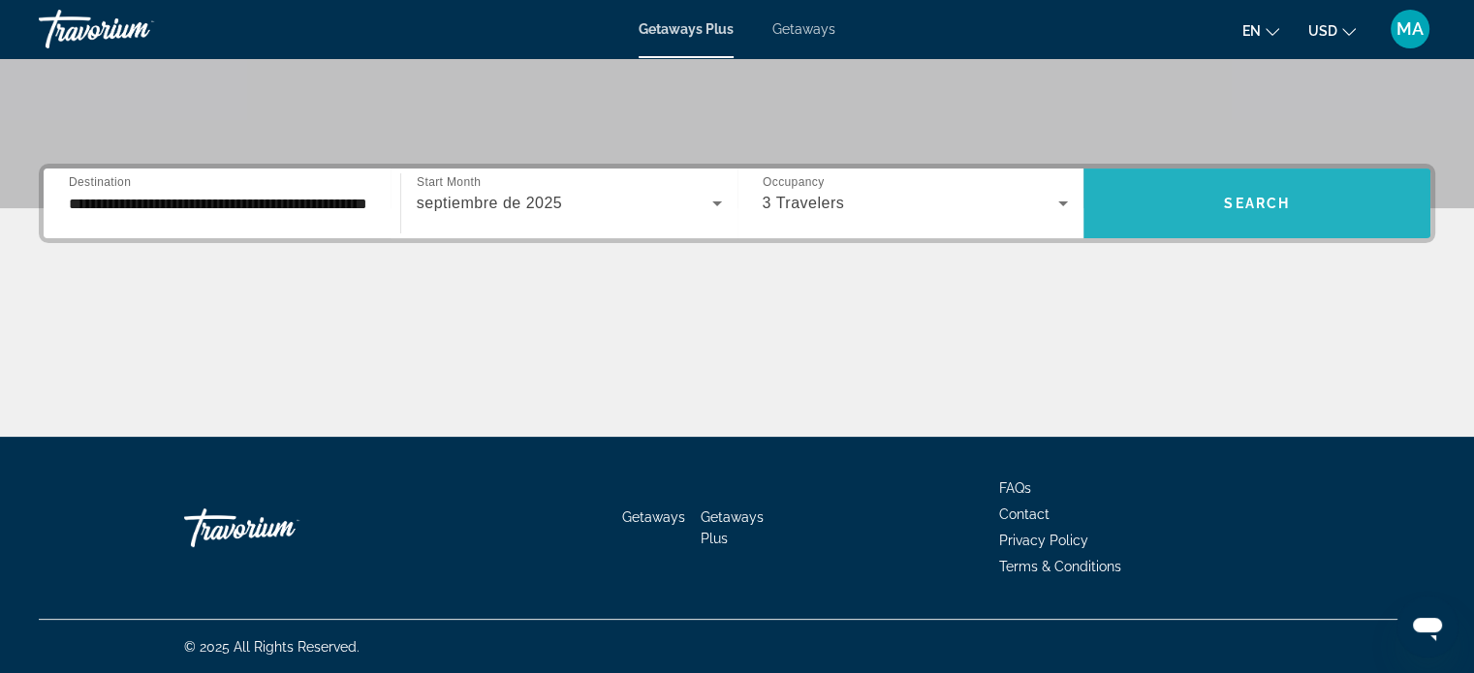
click at [1212, 190] on span "Search widget" at bounding box center [1256, 203] width 347 height 47
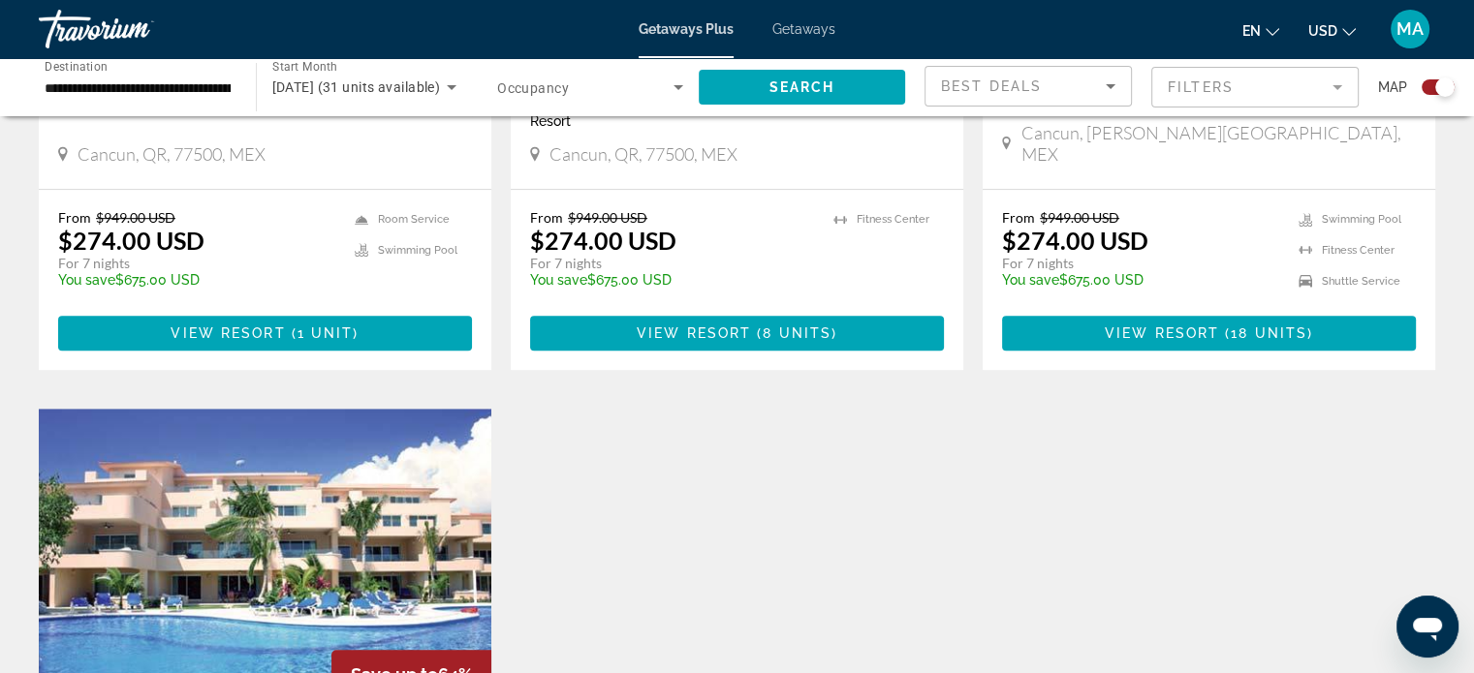
scroll to position [775, 0]
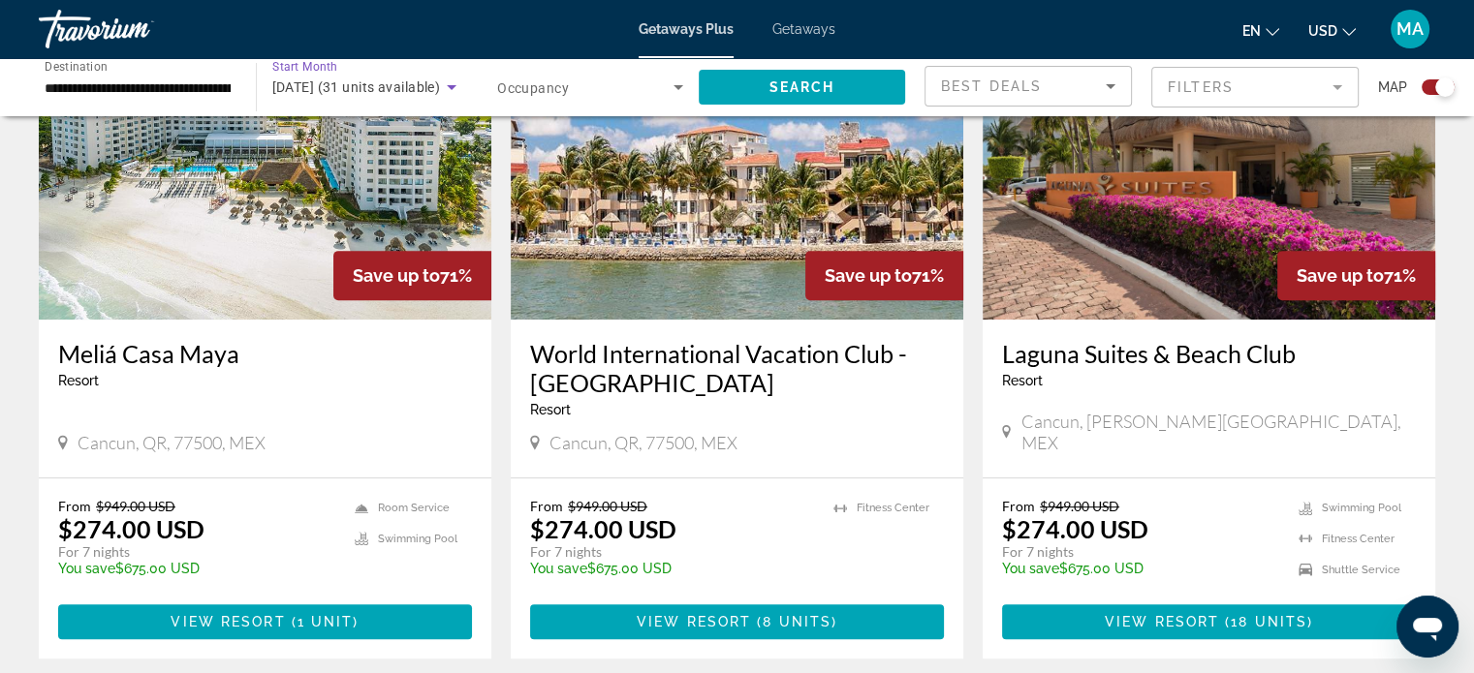
click at [413, 79] on span "September 2025 (31 units available)" at bounding box center [356, 87] width 169 height 16
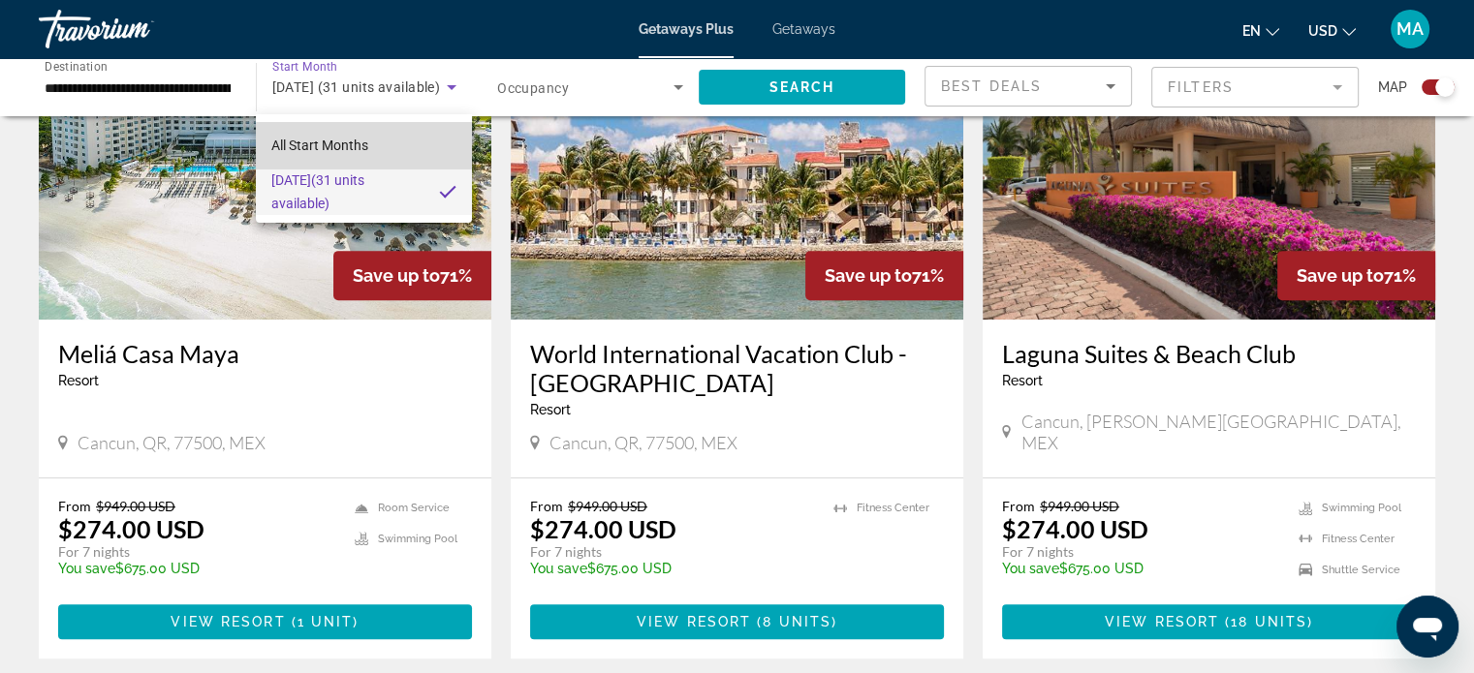
click at [385, 151] on mat-option "All Start Months" at bounding box center [364, 145] width 216 height 47
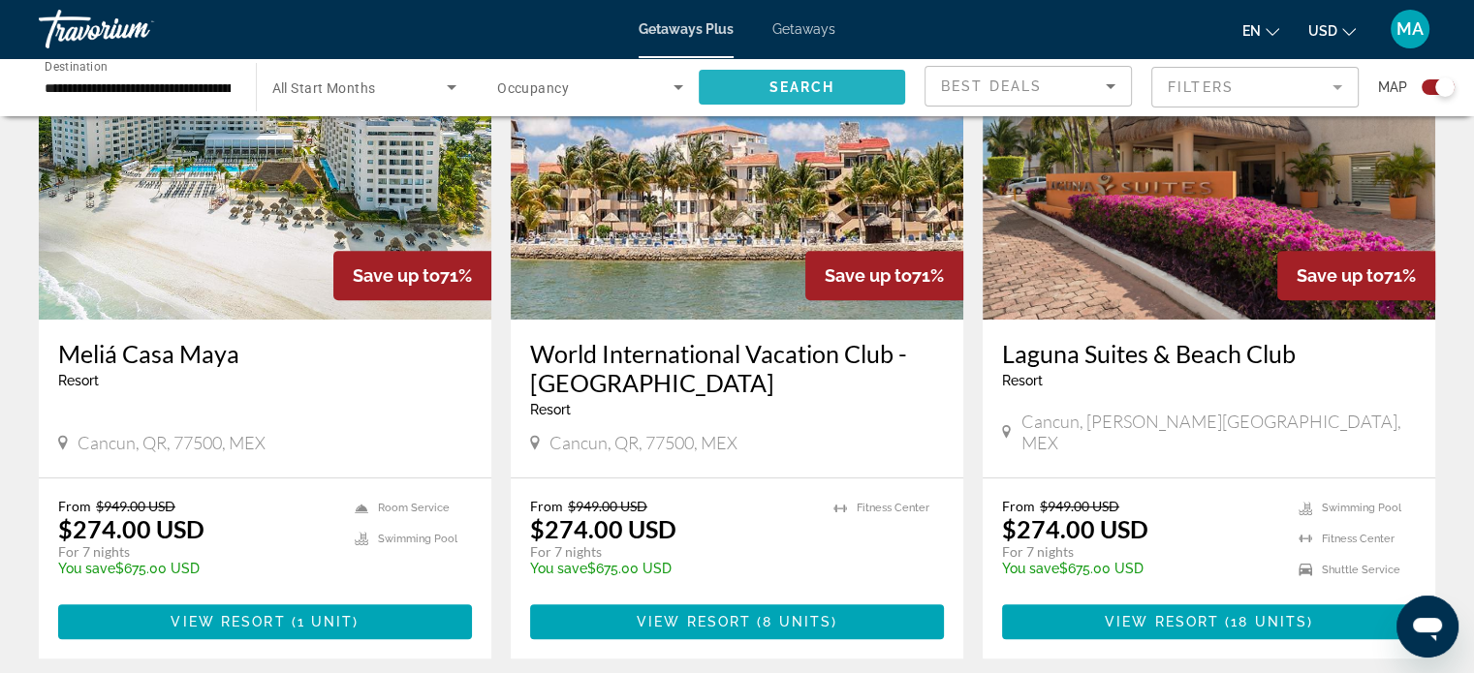
click at [756, 86] on span "Search widget" at bounding box center [802, 87] width 207 height 47
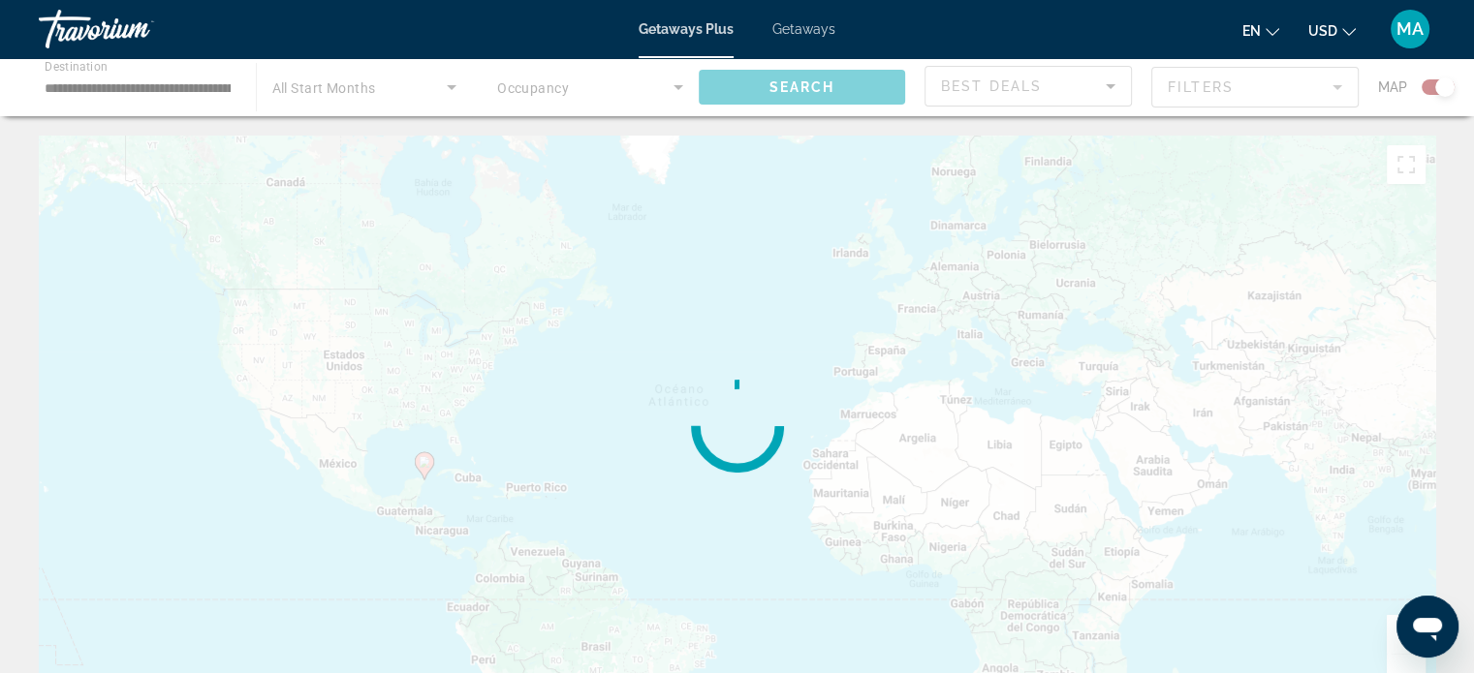
click at [643, 102] on div "Main content" at bounding box center [737, 87] width 1474 height 58
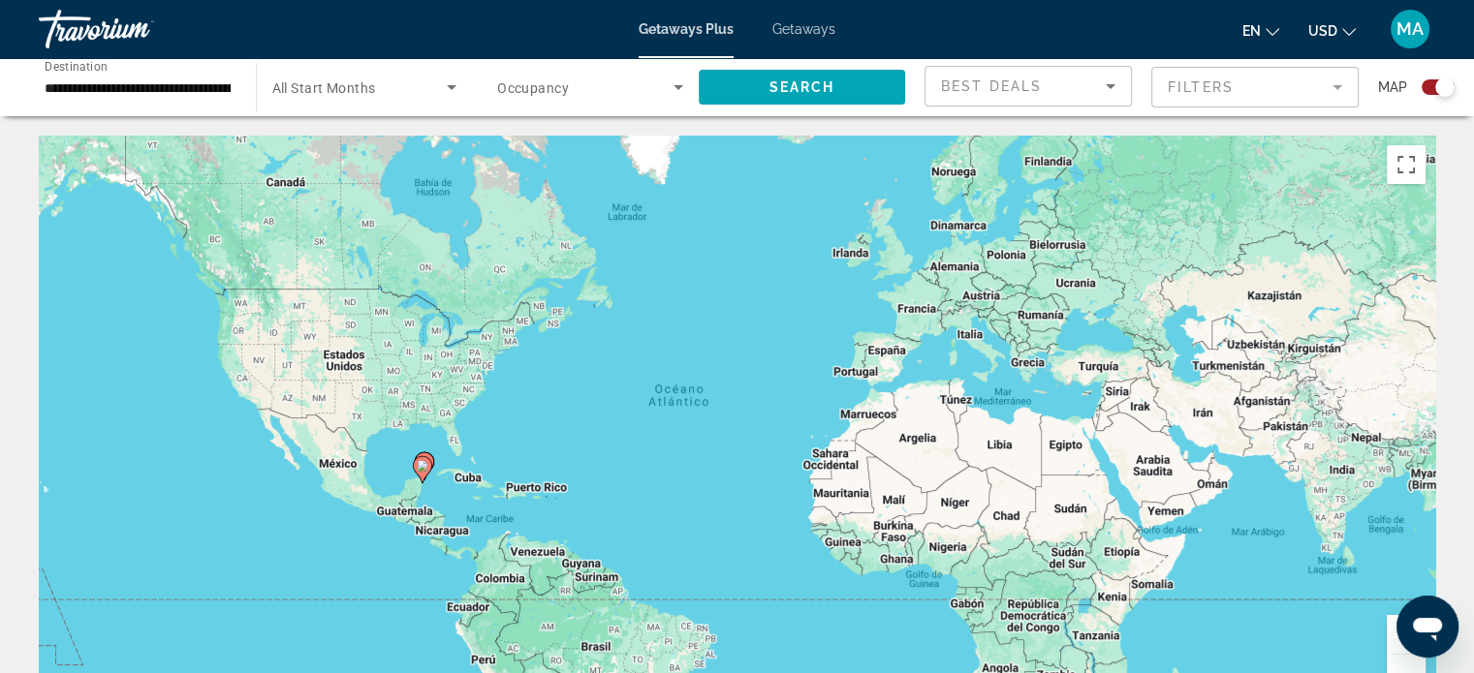
click at [663, 90] on span "Search widget" at bounding box center [585, 87] width 176 height 23
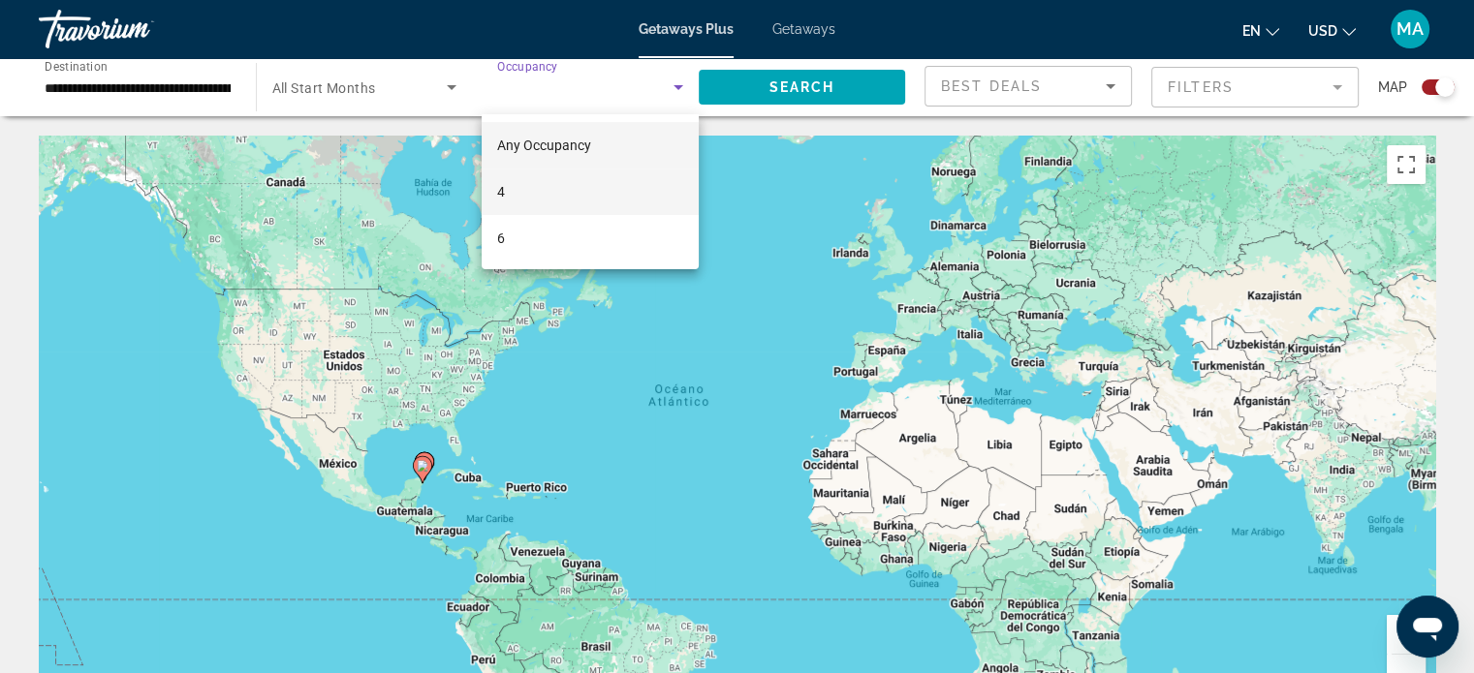
click at [585, 183] on mat-option "4" at bounding box center [590, 192] width 217 height 47
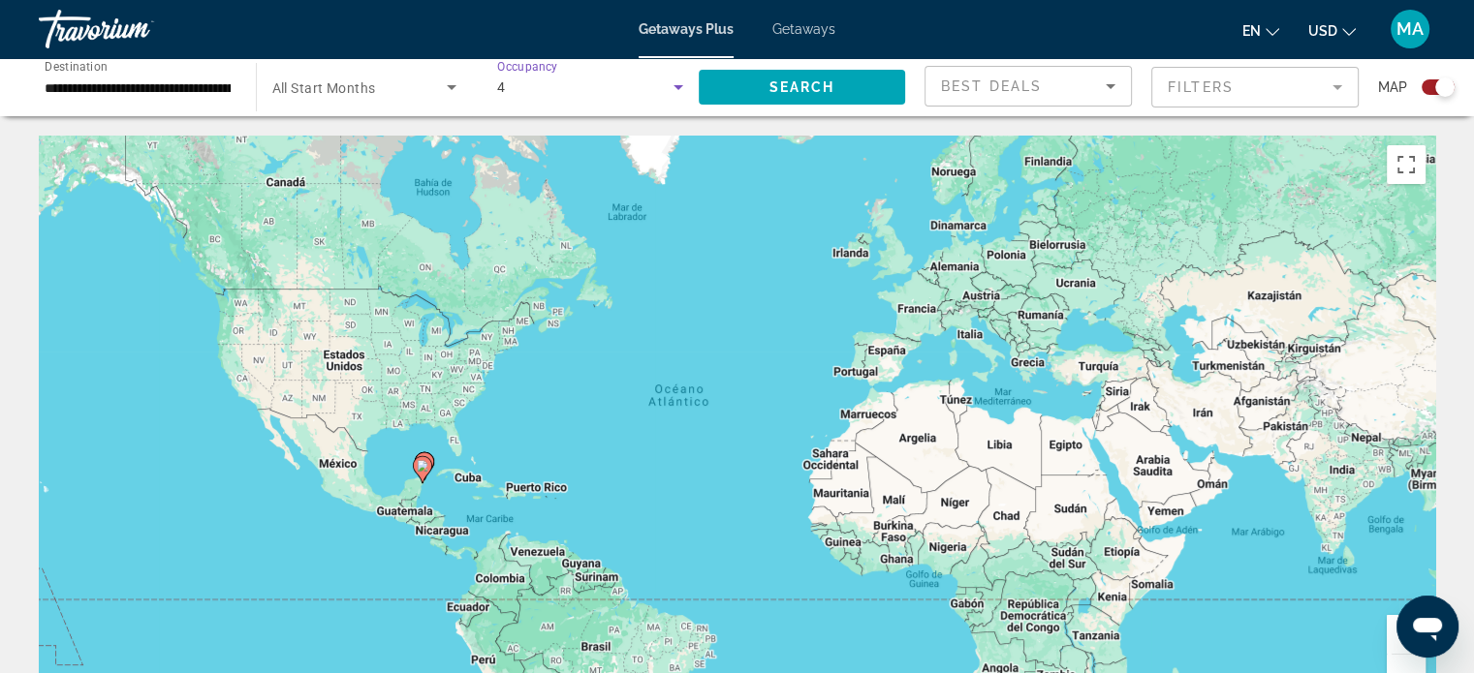
click at [667, 91] on icon "Search widget" at bounding box center [678, 87] width 23 height 23
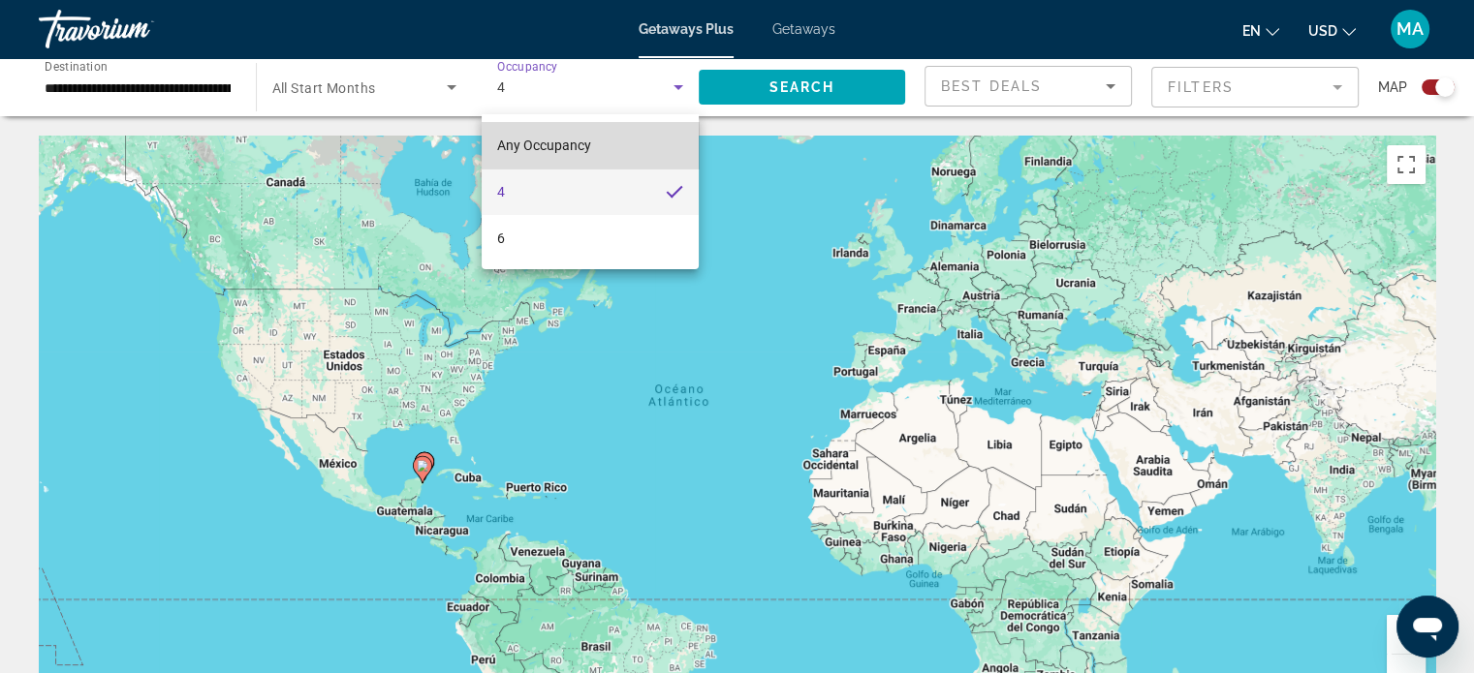
click at [595, 151] on mat-option "Any Occupancy" at bounding box center [590, 145] width 217 height 47
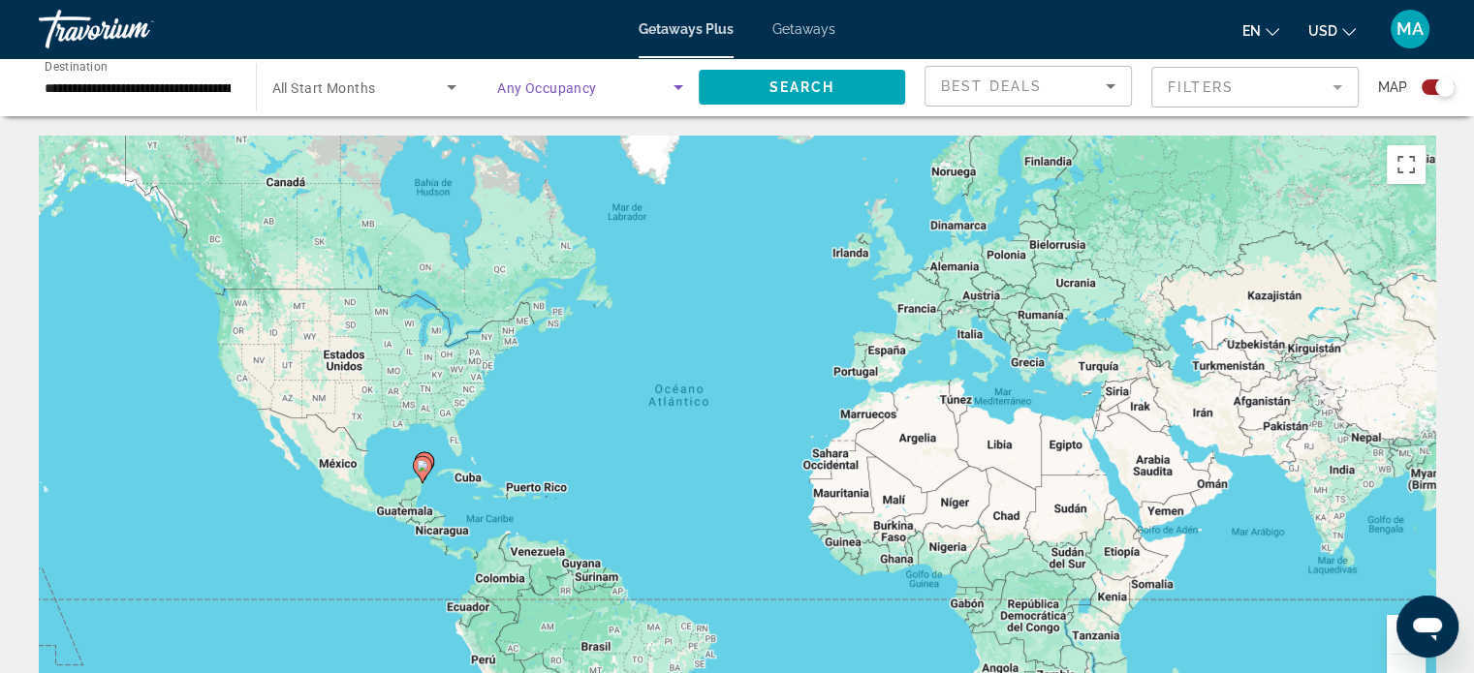
click at [662, 99] on div "Search widget" at bounding box center [590, 87] width 186 height 54
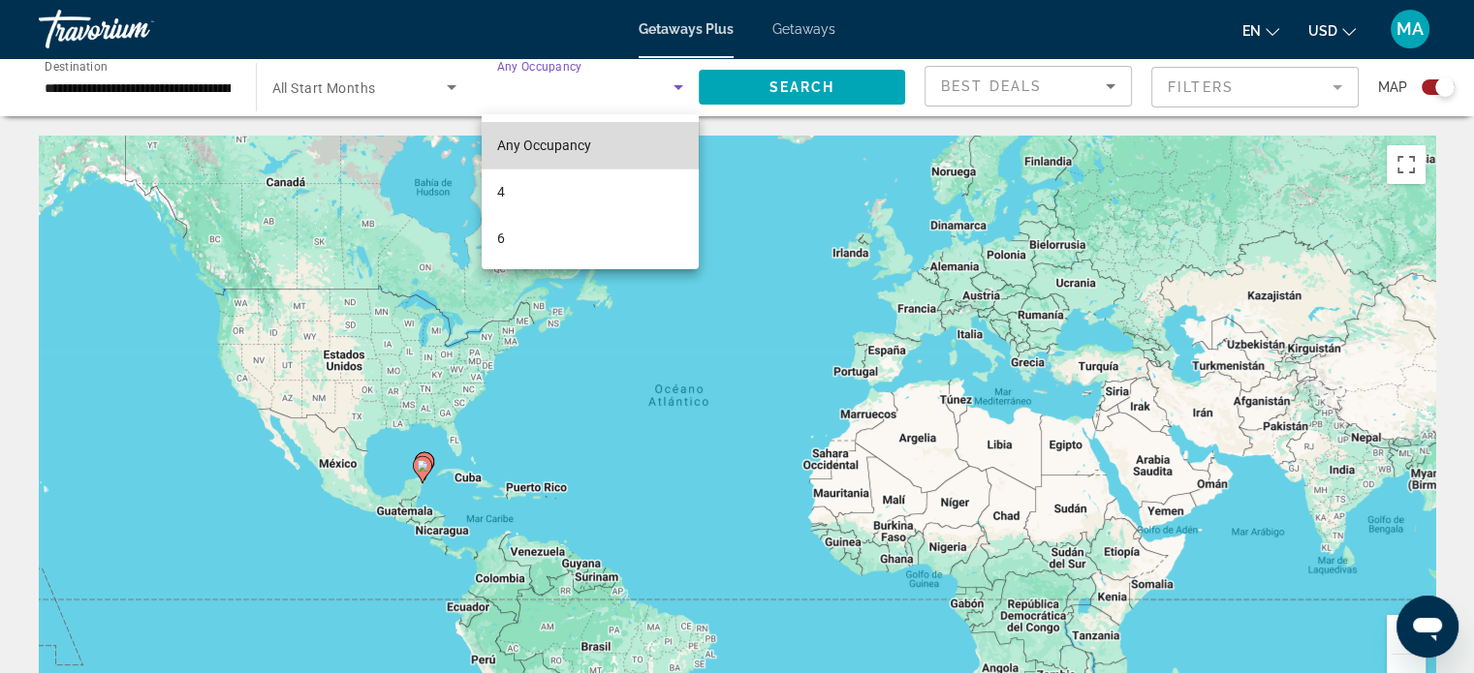
click at [655, 139] on mat-option "Any Occupancy" at bounding box center [590, 145] width 217 height 47
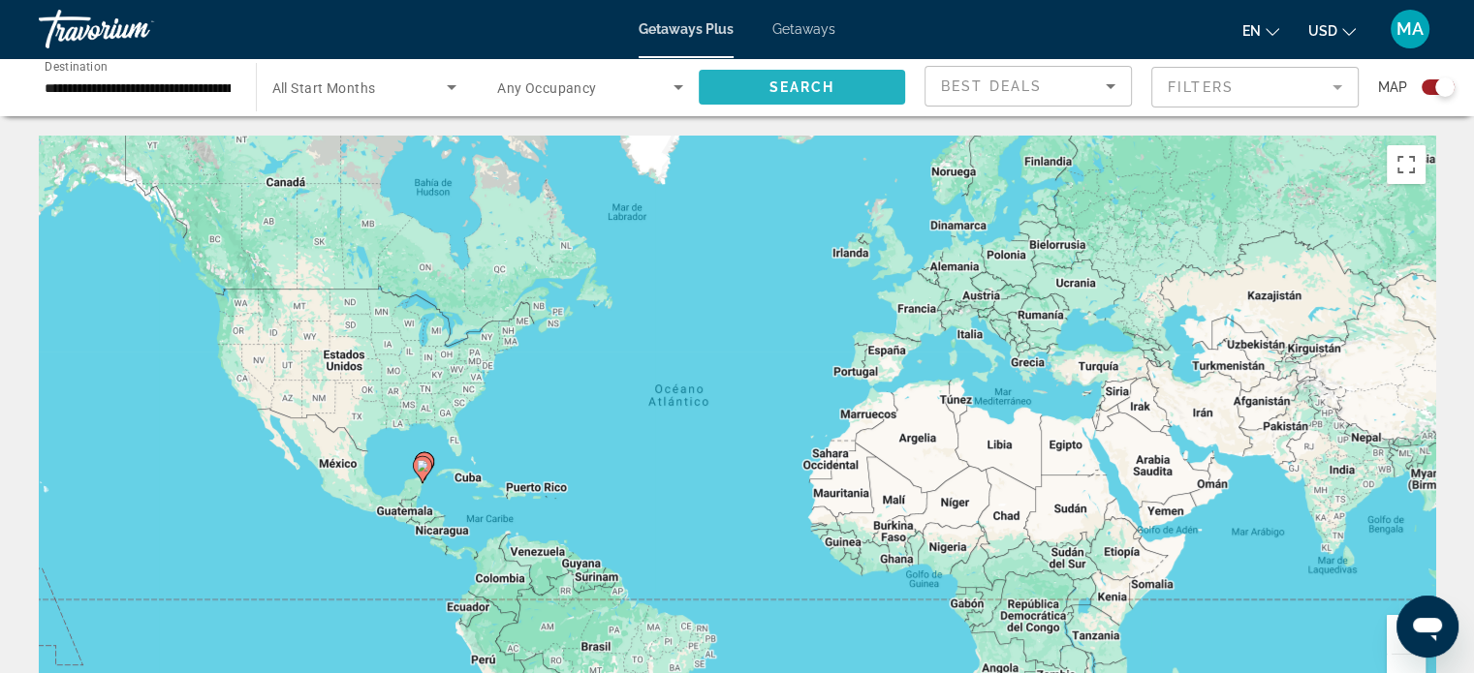
click at [787, 87] on span "Search" at bounding box center [801, 87] width 66 height 16
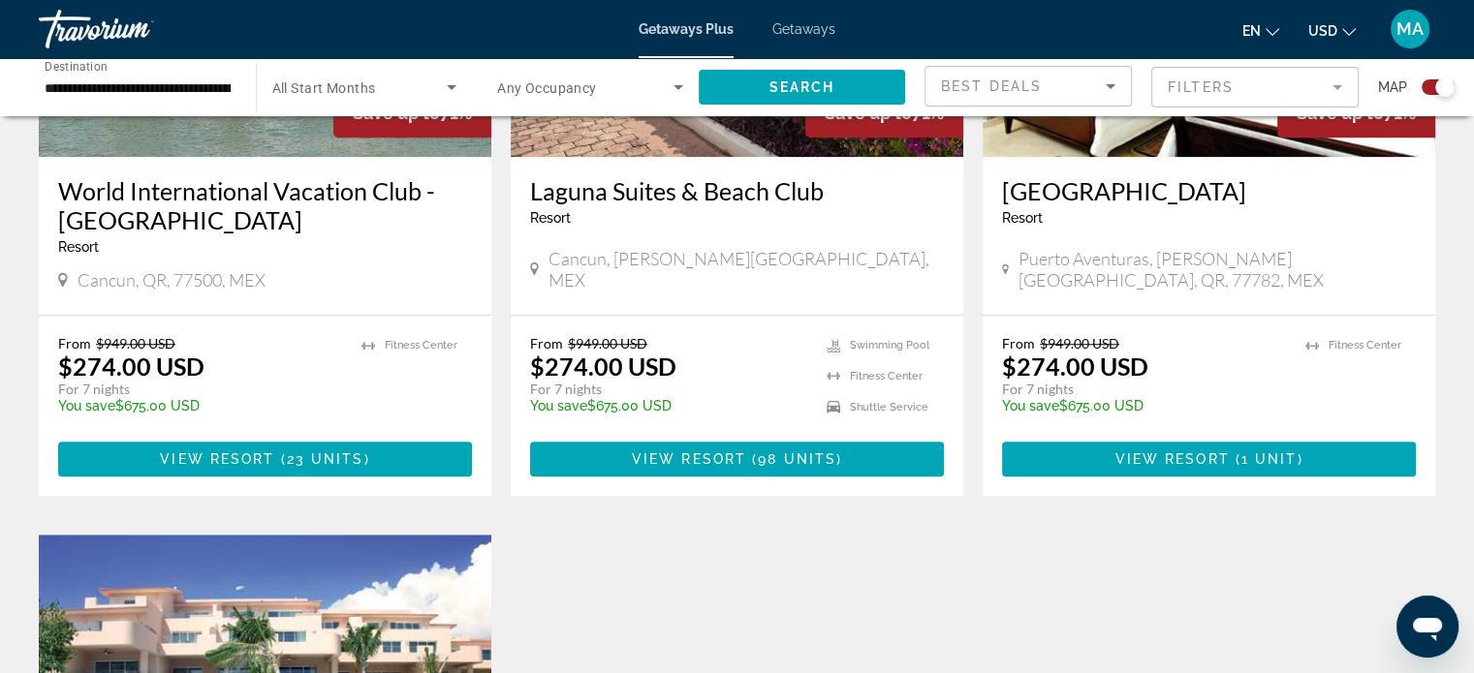
scroll to position [1647, 0]
click at [209, 109] on div "**********" at bounding box center [138, 87] width 186 height 55
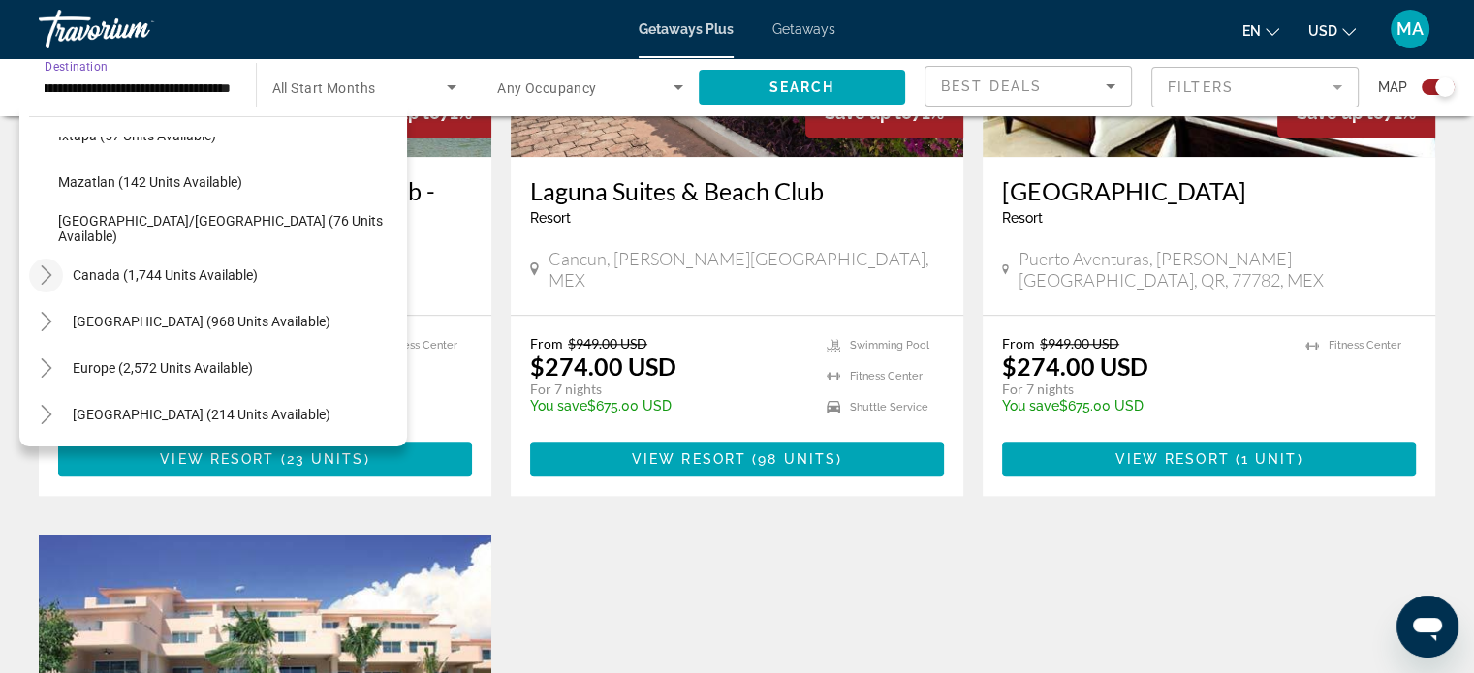
scroll to position [0, 0]
click at [37, 277] on icon "Toggle Canada (1,744 units available)" at bounding box center [46, 274] width 19 height 19
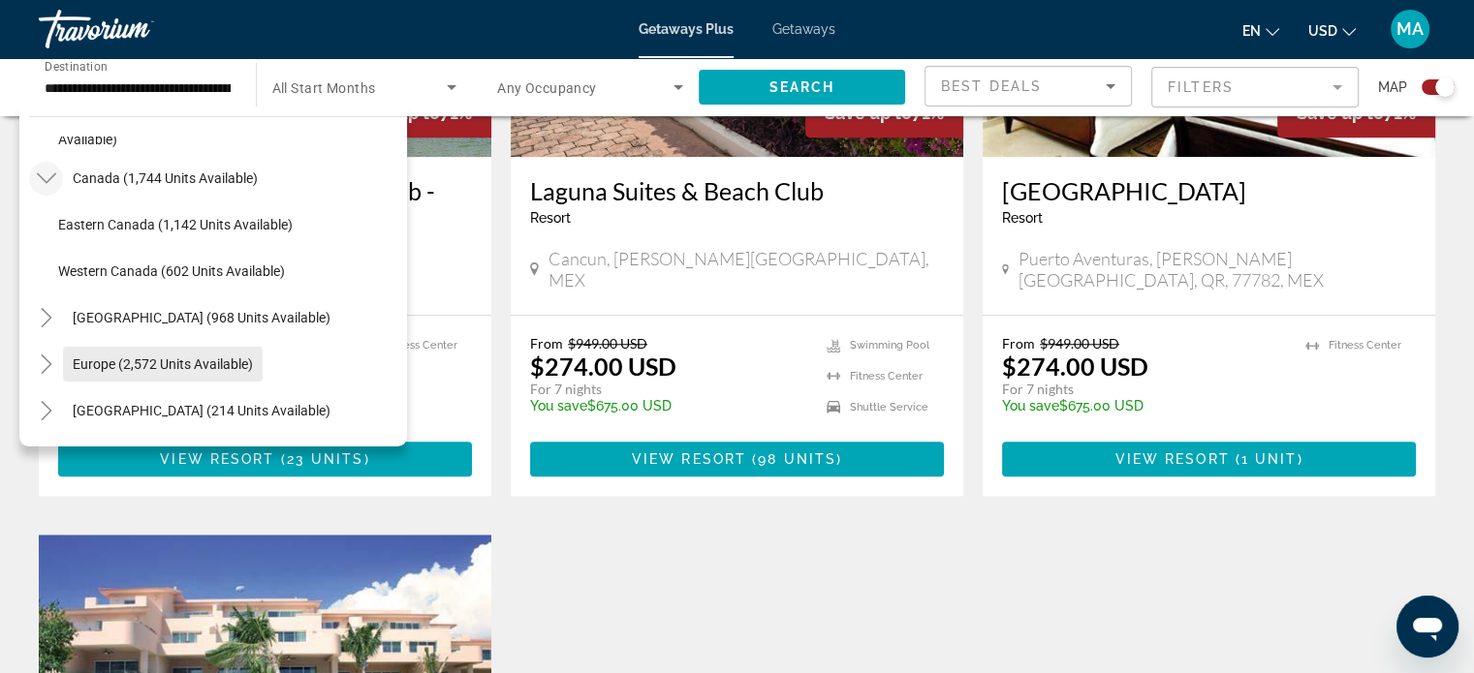
scroll to position [600, 0]
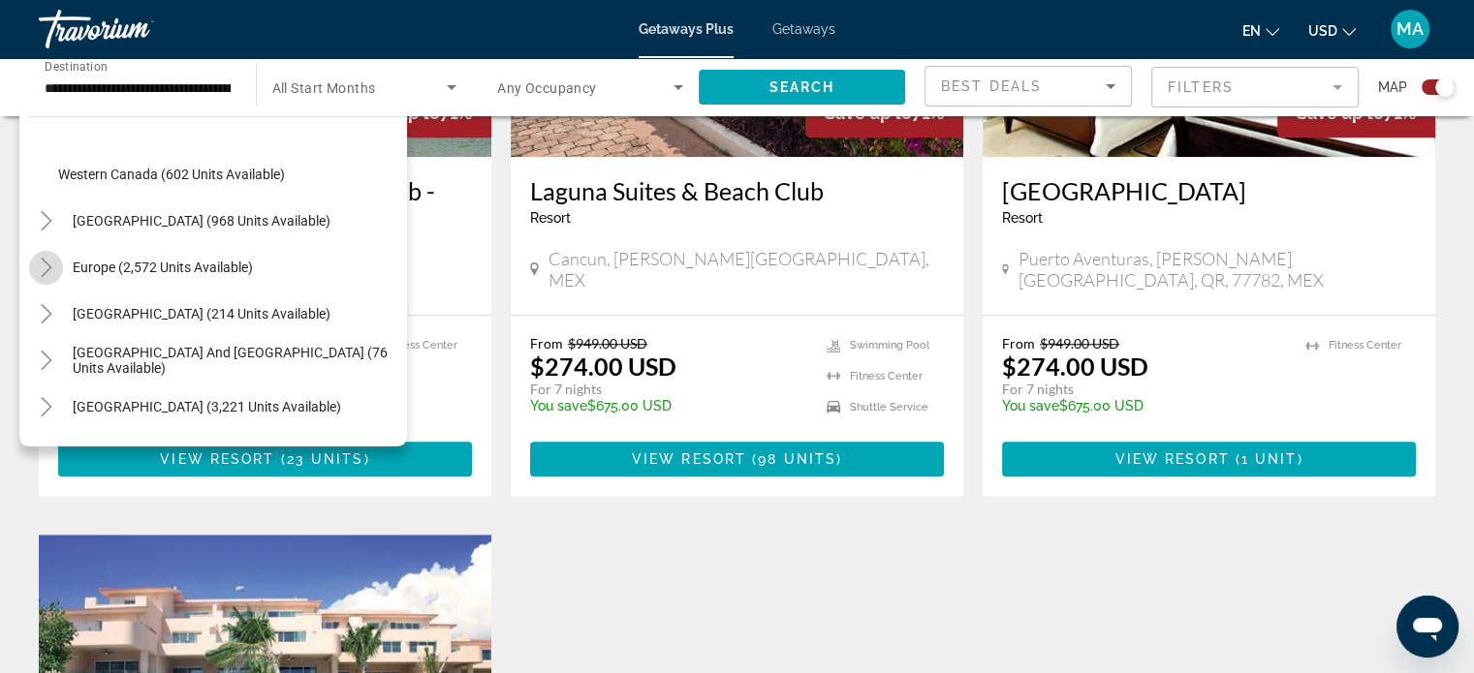
click at [44, 266] on icon "Toggle Europe (2,572 units available)" at bounding box center [46, 267] width 19 height 19
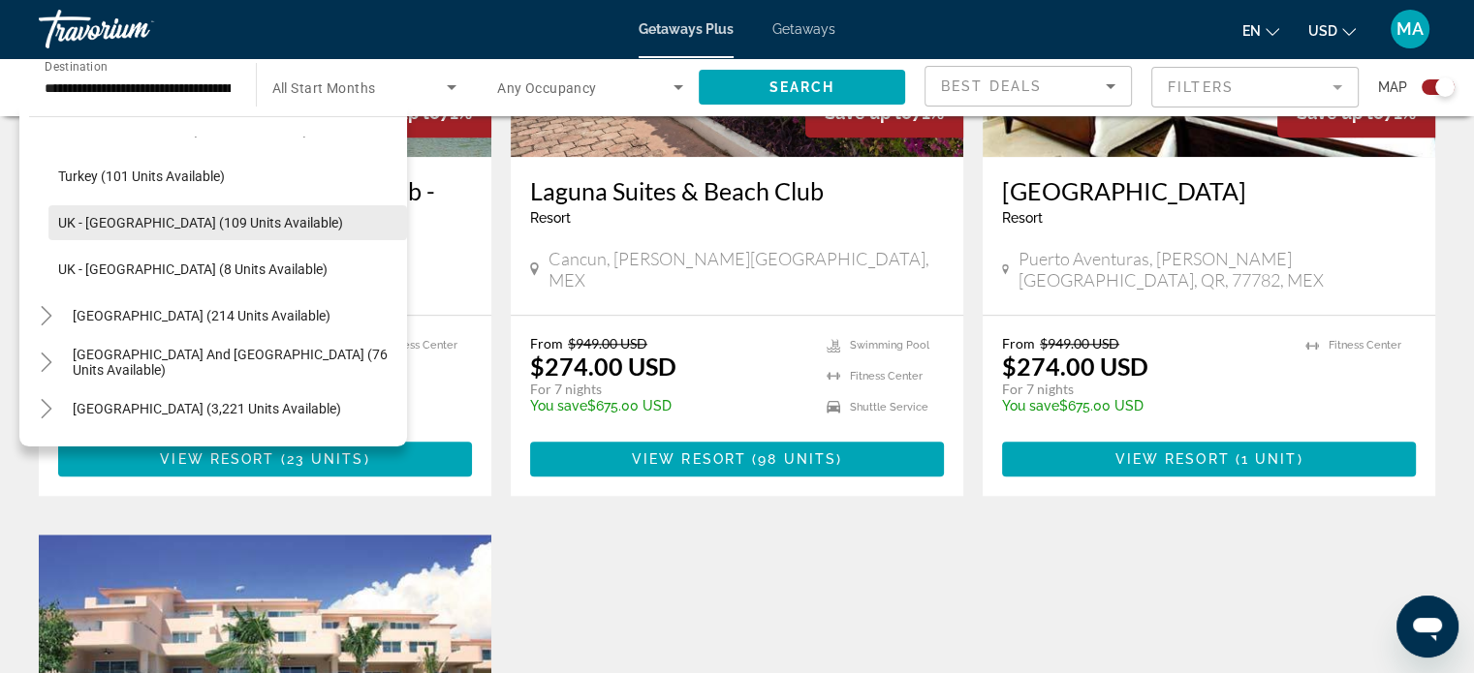
scroll to position [1482, 0]
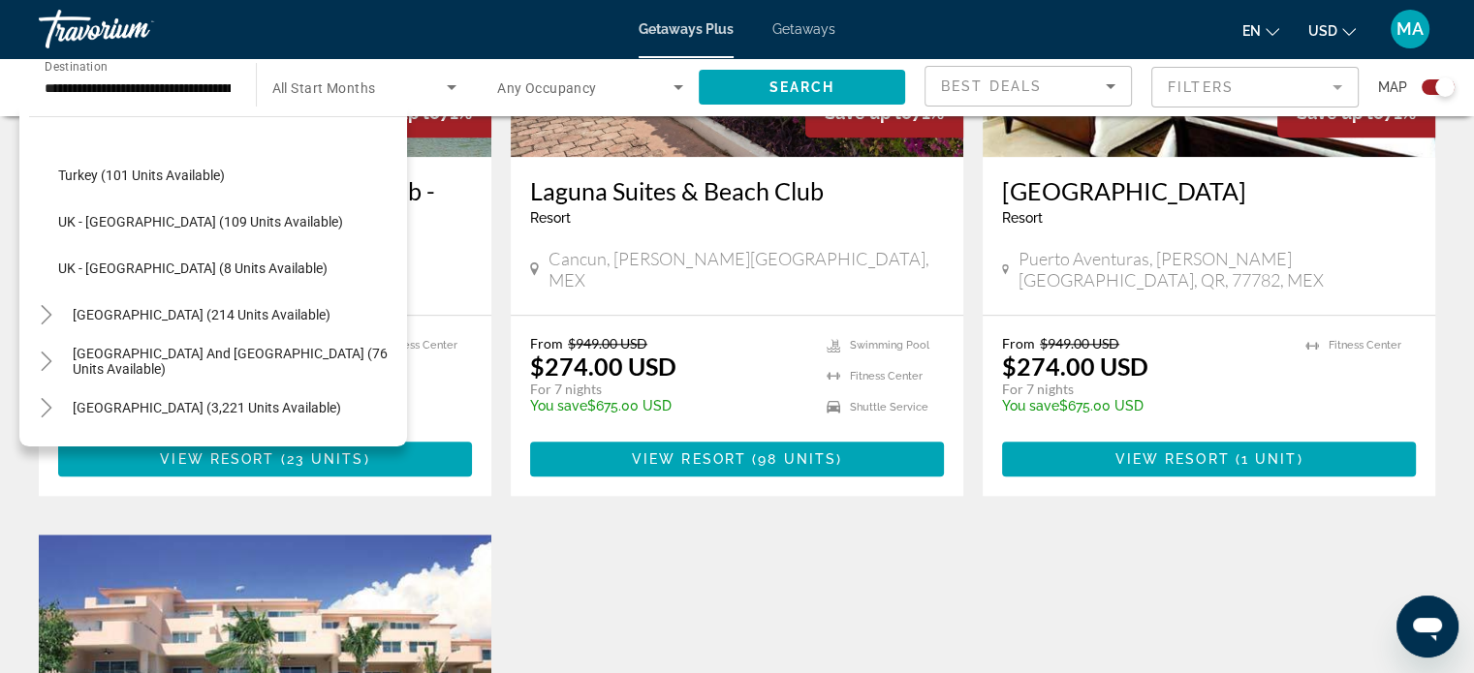
click at [194, 102] on div "**********" at bounding box center [138, 87] width 186 height 55
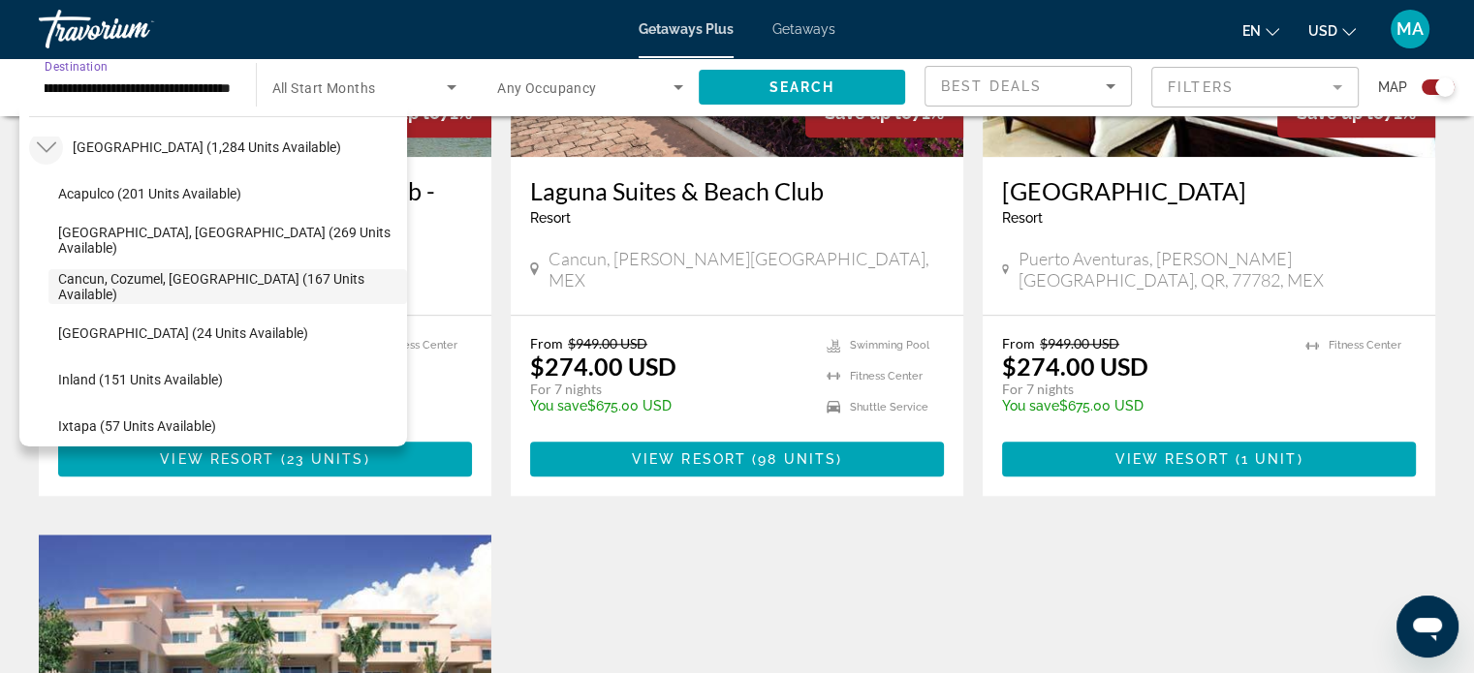
scroll to position [0, 0]
click at [39, 149] on icon "Toggle Mexico (1,284 units available)" at bounding box center [46, 147] width 19 height 19
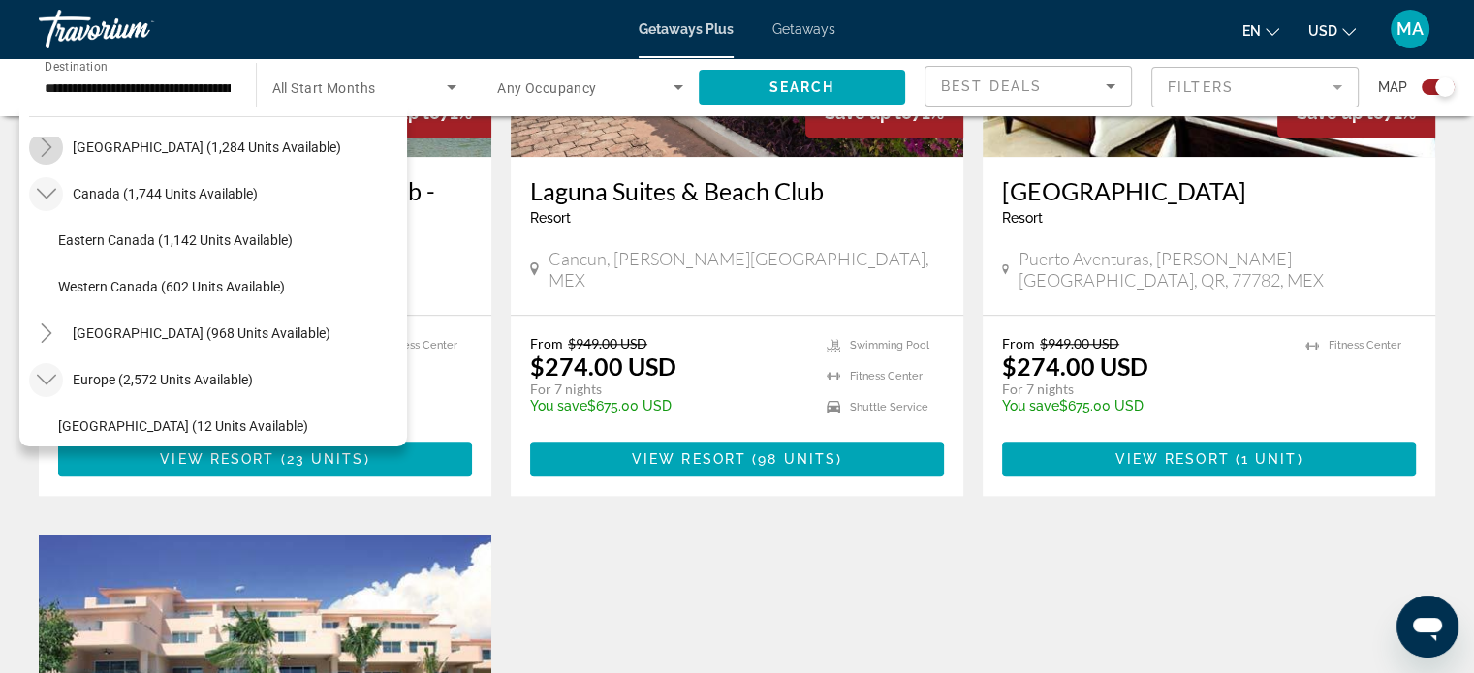
scroll to position [103, 0]
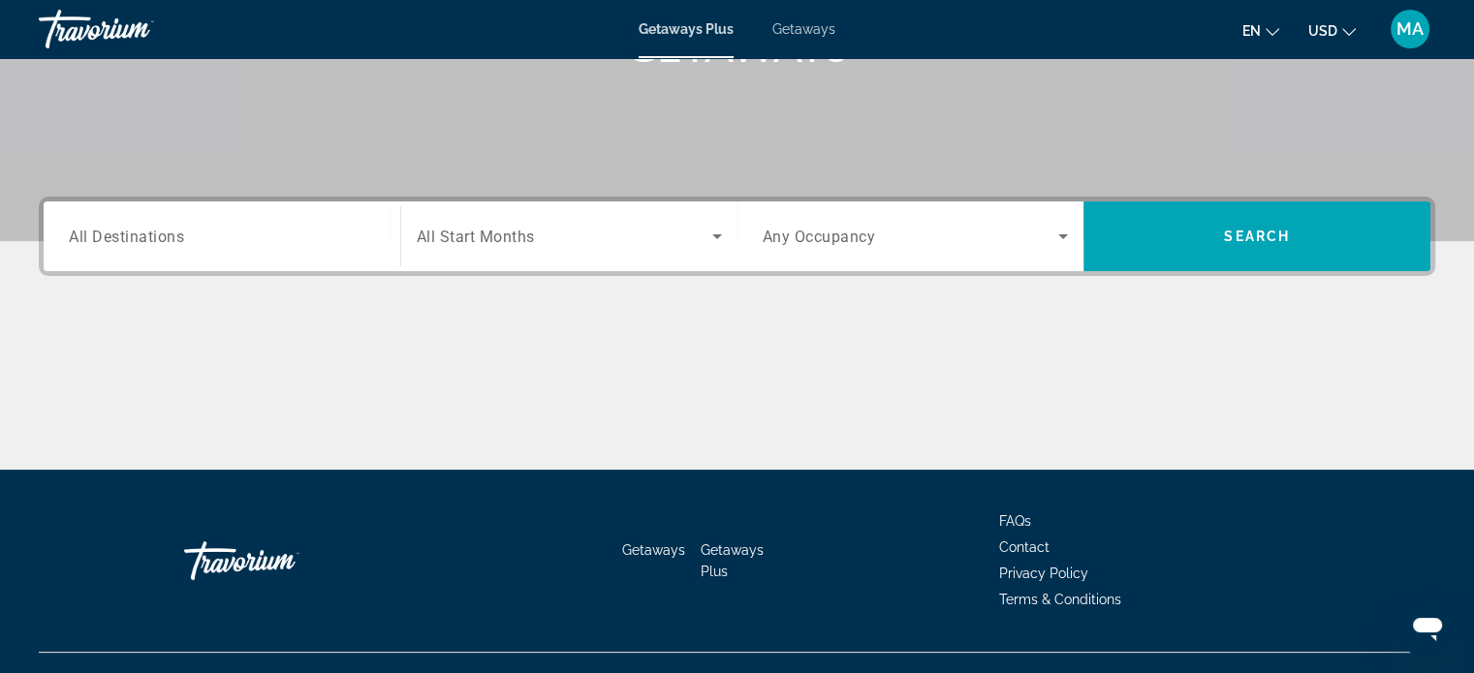
scroll to position [373, 0]
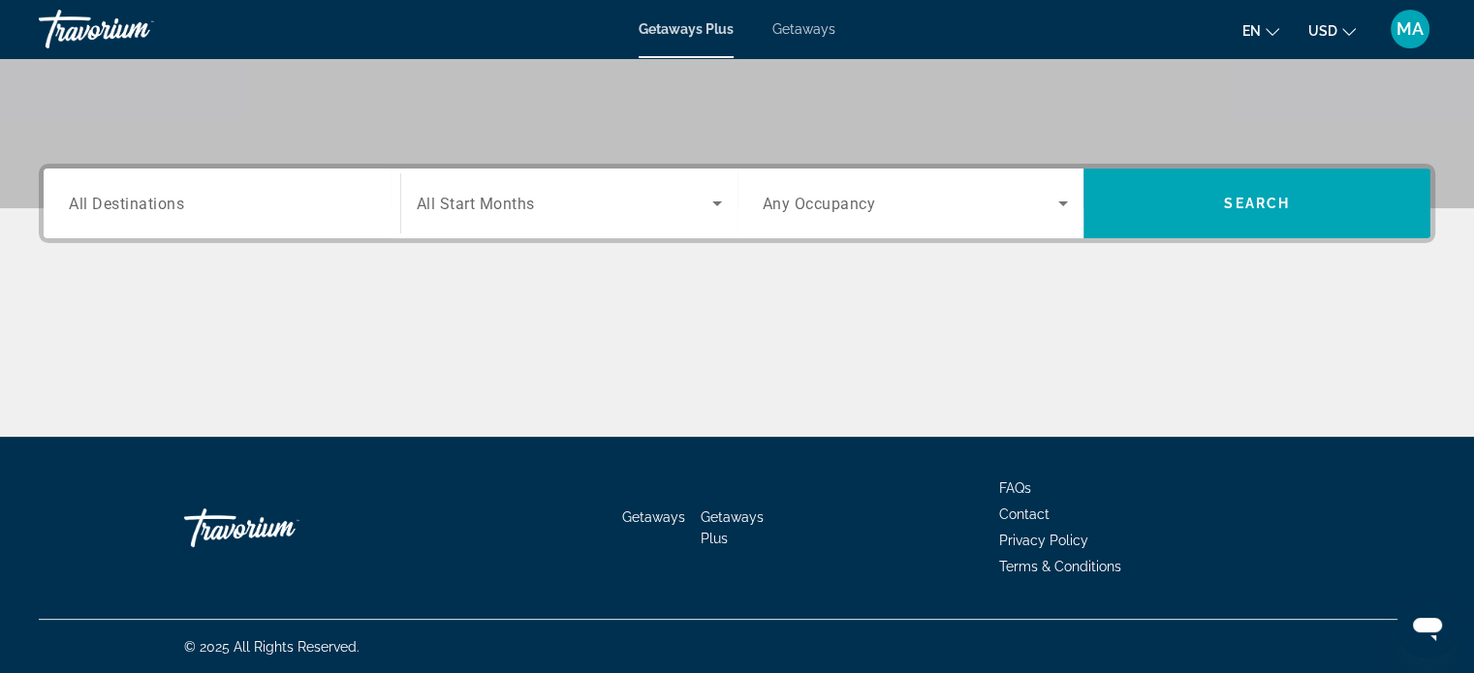
click at [196, 220] on div "Search widget" at bounding box center [222, 203] width 306 height 55
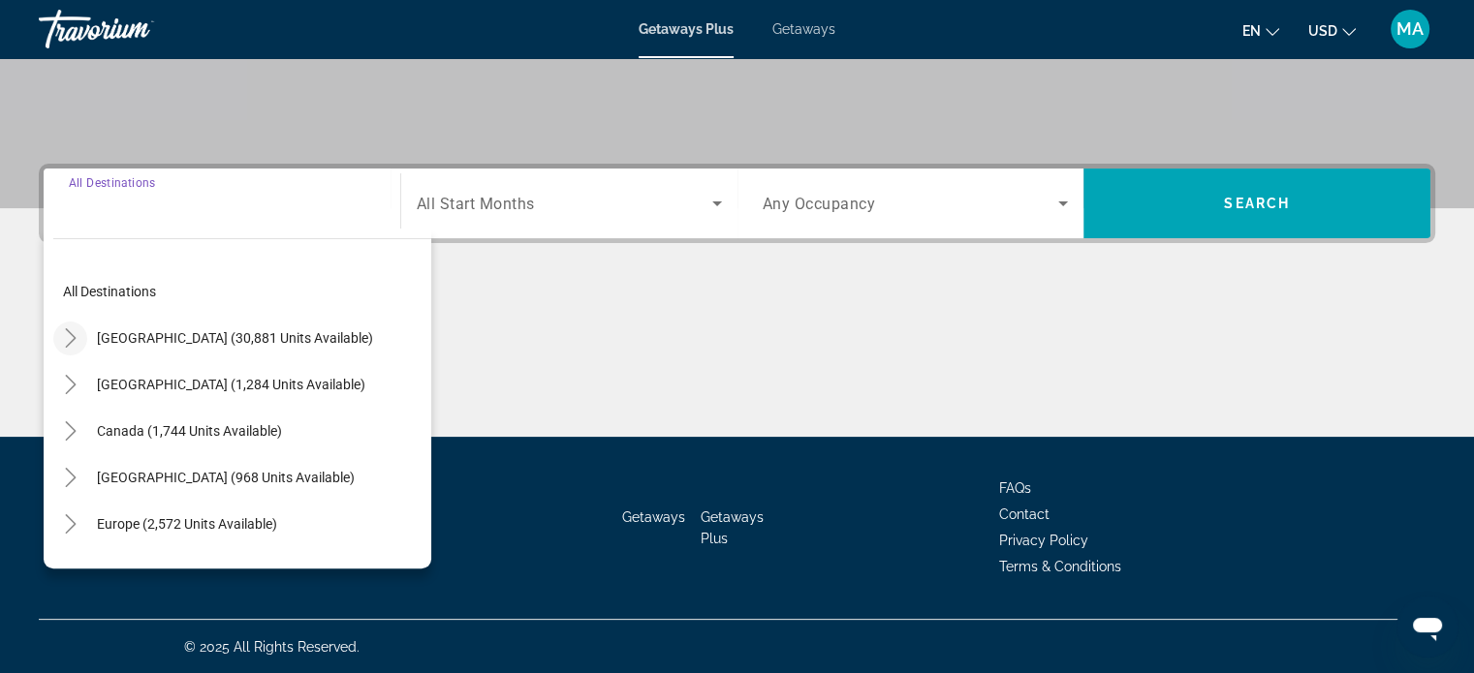
click at [71, 330] on icon "Toggle United States (30,881 units available)" at bounding box center [70, 337] width 19 height 19
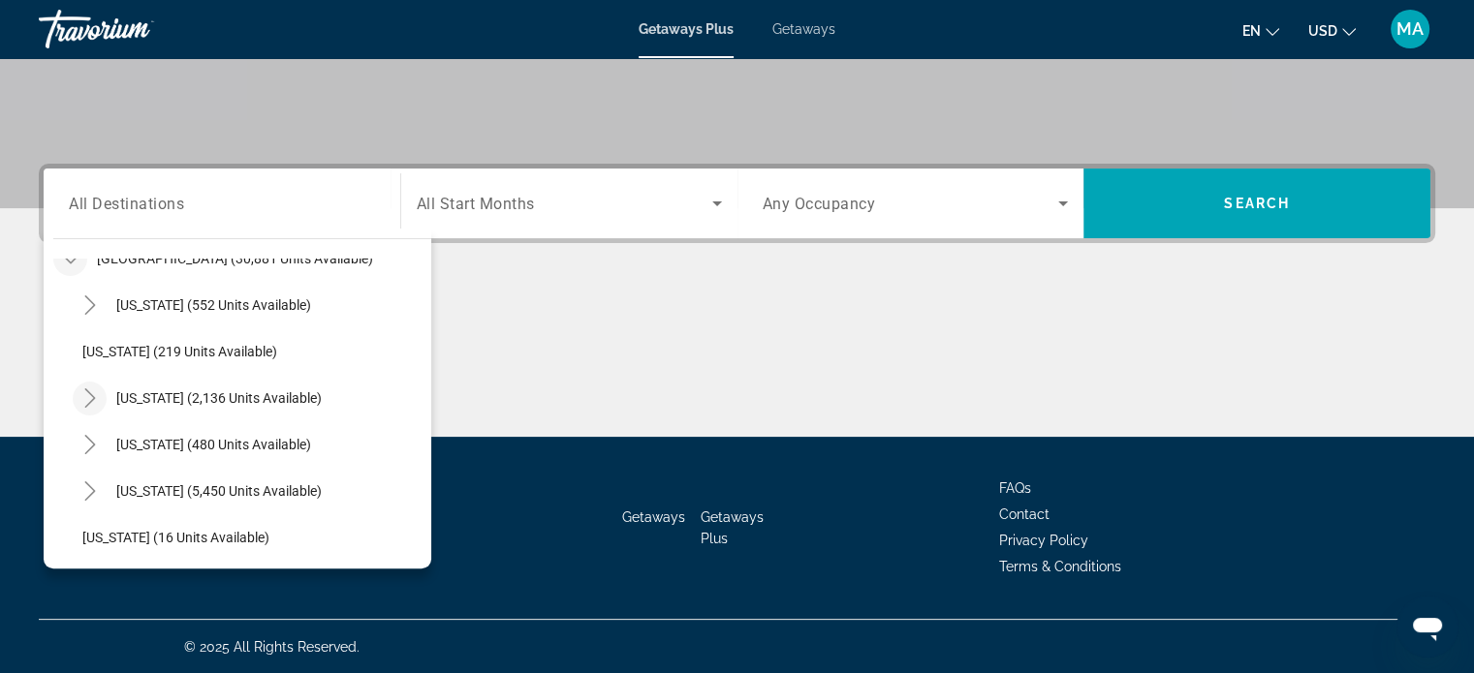
scroll to position [0, 0]
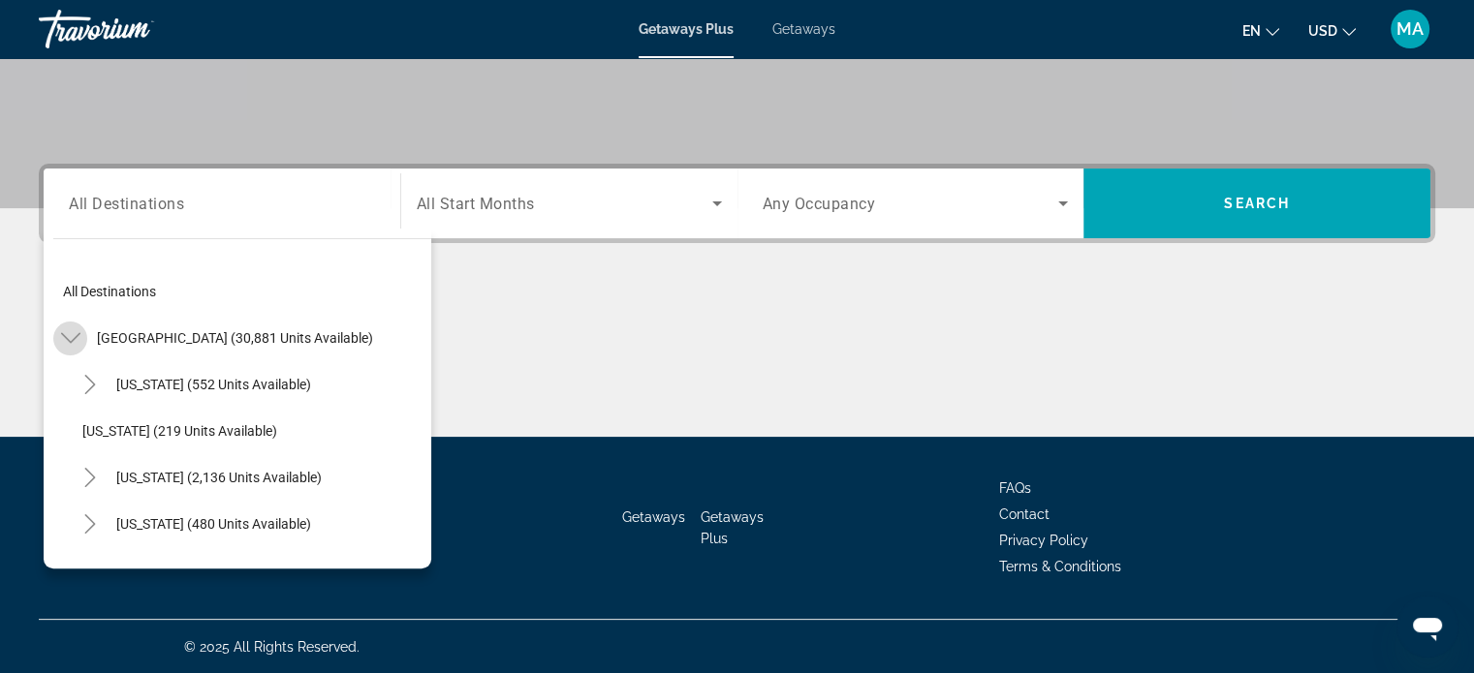
click at [72, 338] on icon "Toggle United States (30,881 units available)" at bounding box center [70, 337] width 19 height 19
click at [70, 382] on icon "Toggle Mexico (1,284 units available)" at bounding box center [70, 384] width 19 height 19
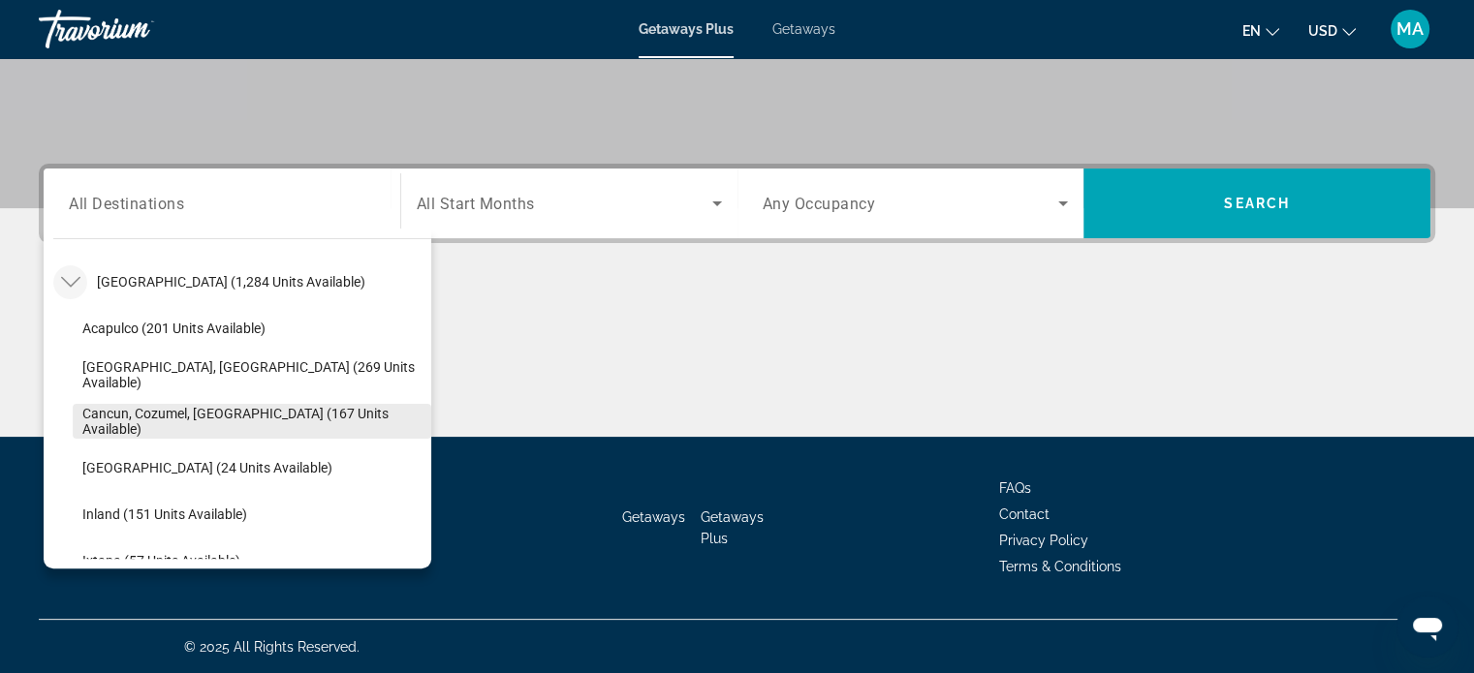
click at [213, 426] on span "Cancun, Cozumel, Riviera Maya (167 units available)" at bounding box center [251, 421] width 339 height 31
type input "**********"
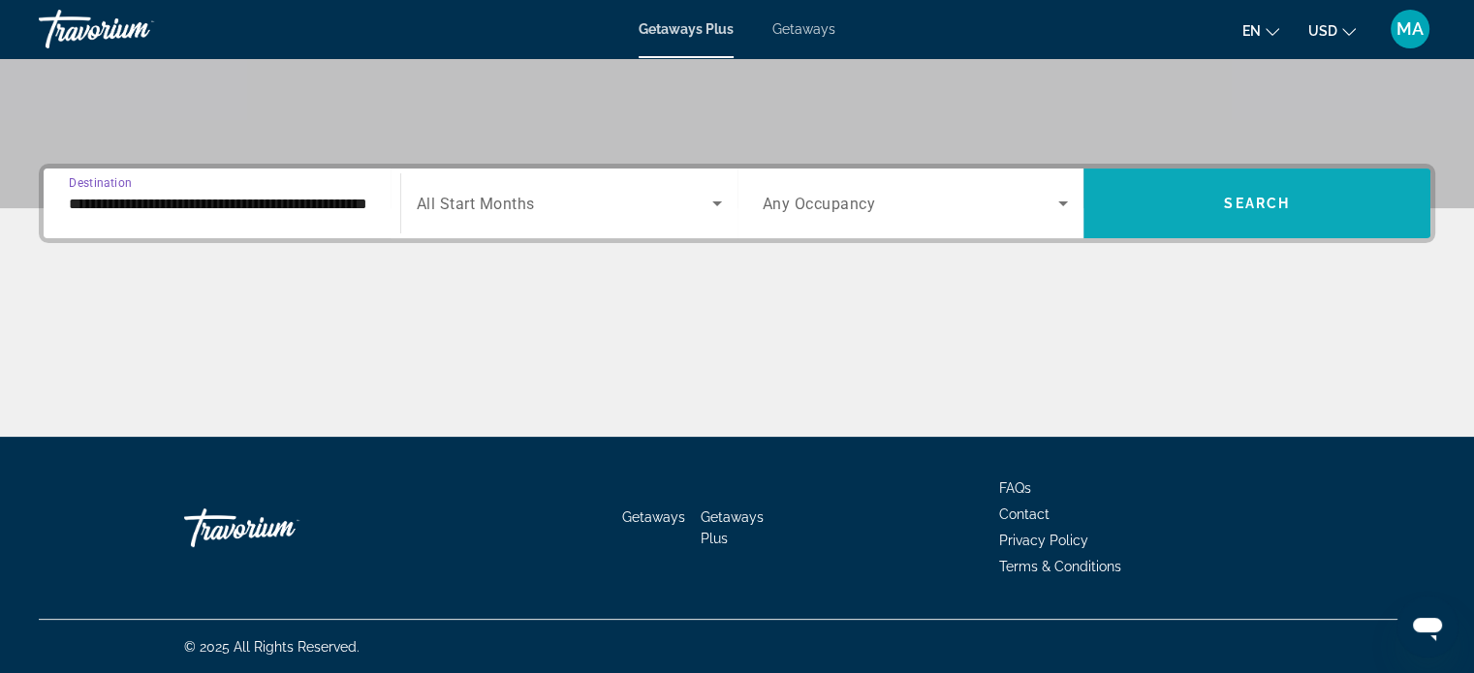
click at [1233, 196] on span "Search" at bounding box center [1257, 204] width 66 height 16
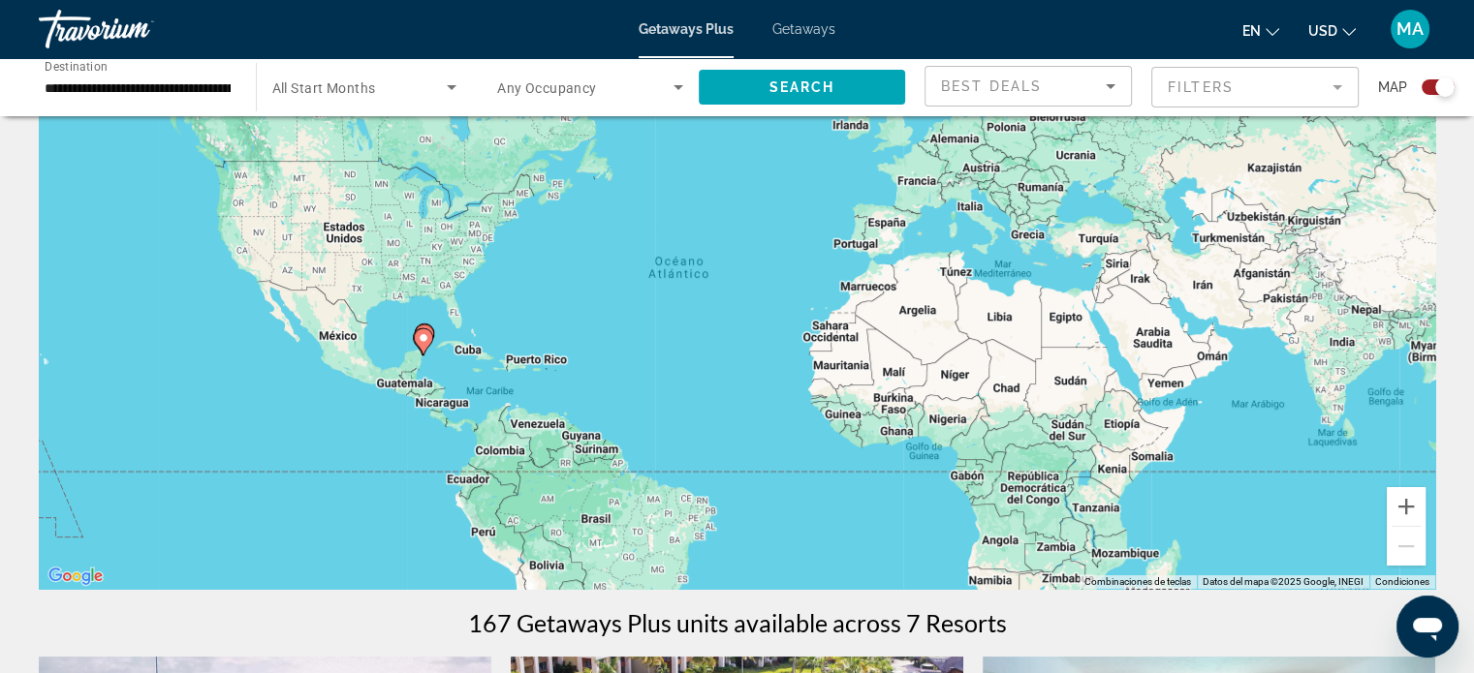
scroll to position [97, 0]
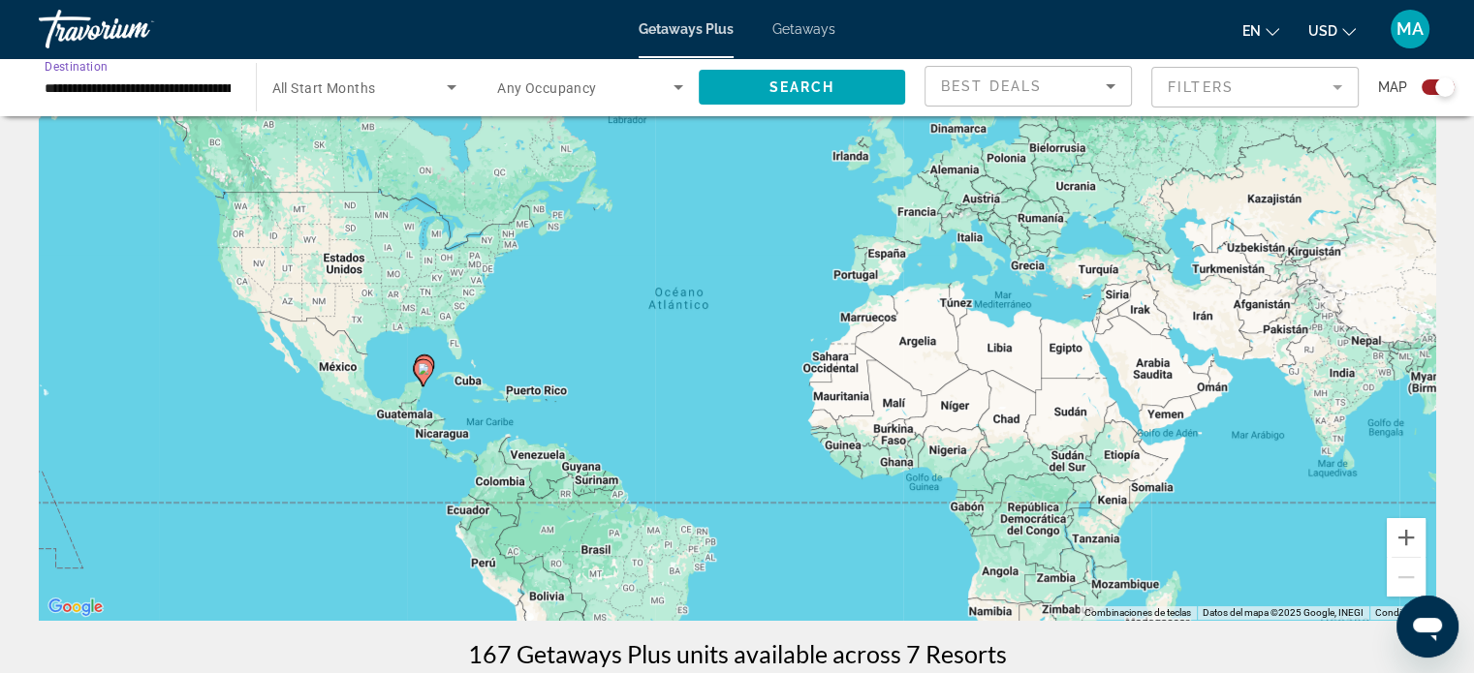
click at [219, 91] on input "**********" at bounding box center [138, 88] width 186 height 23
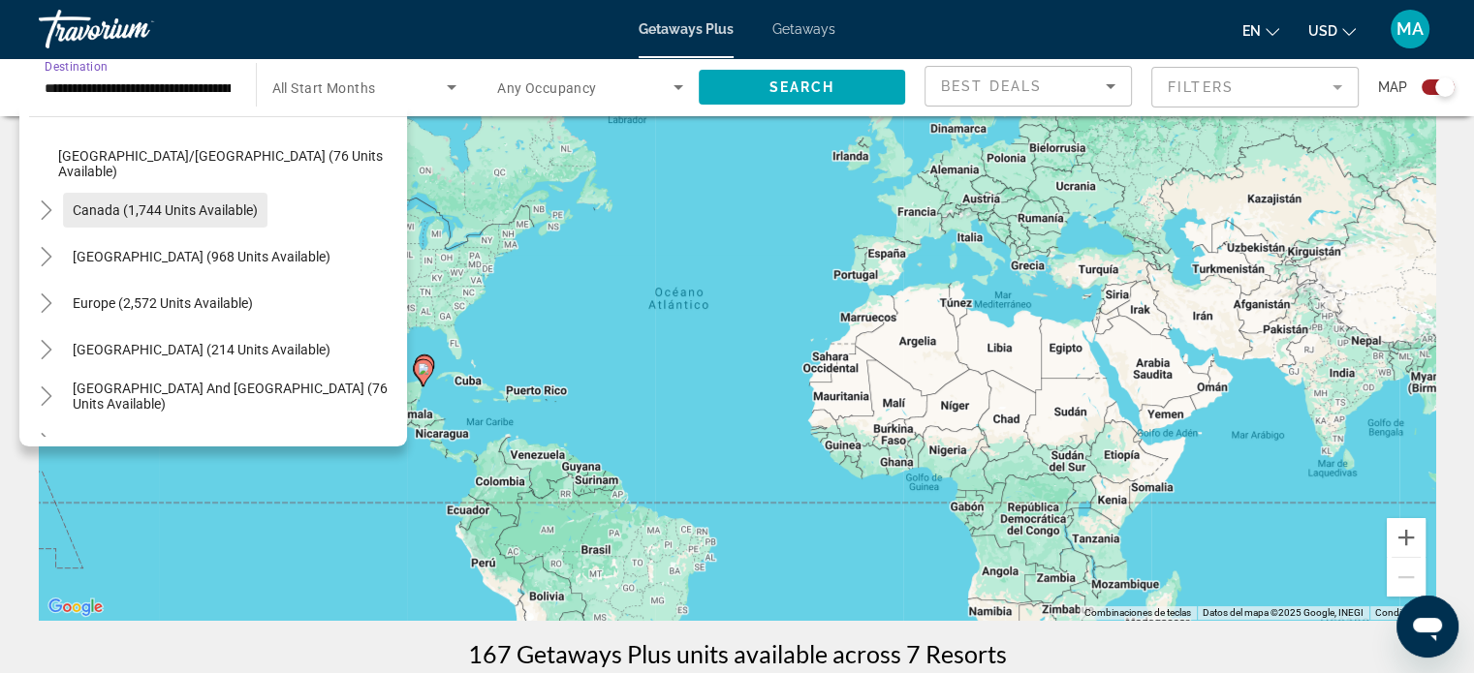
scroll to position [503, 0]
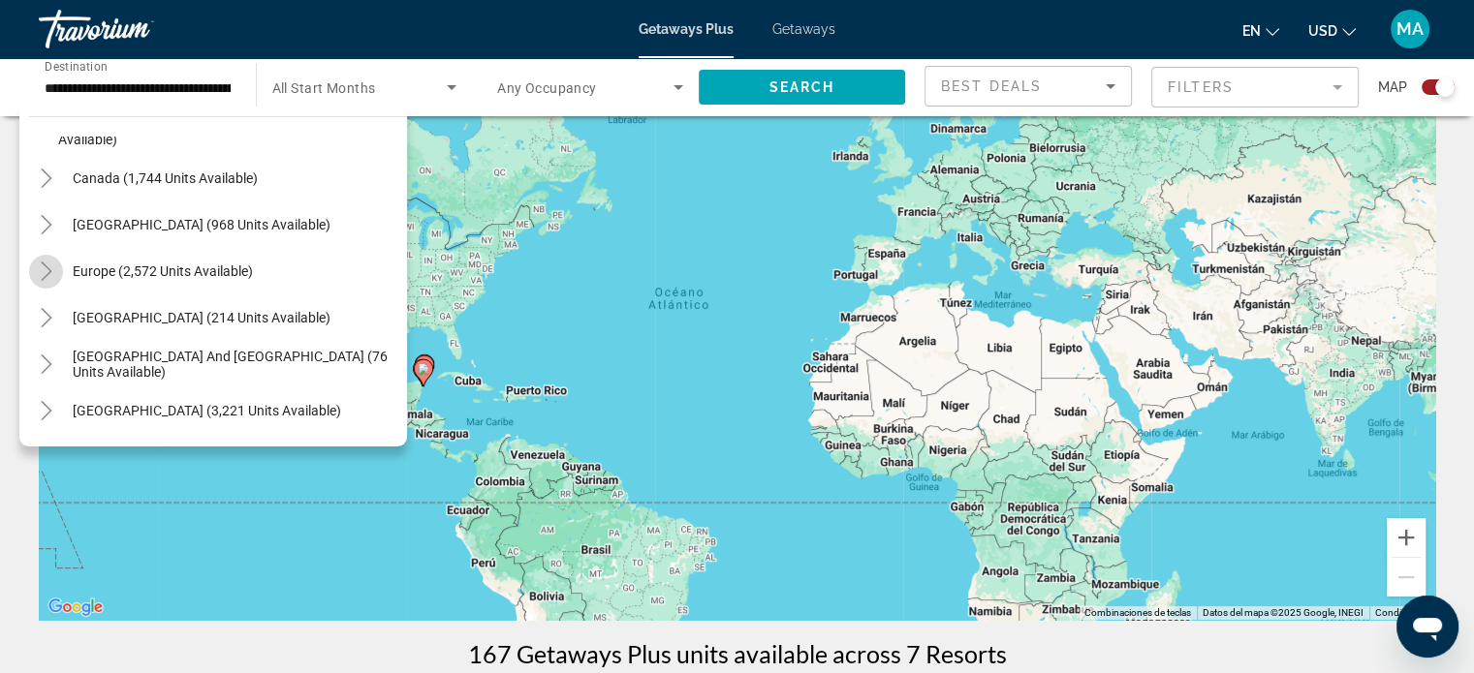
click at [50, 270] on icon "Toggle Europe (2,572 units available)" at bounding box center [46, 271] width 11 height 19
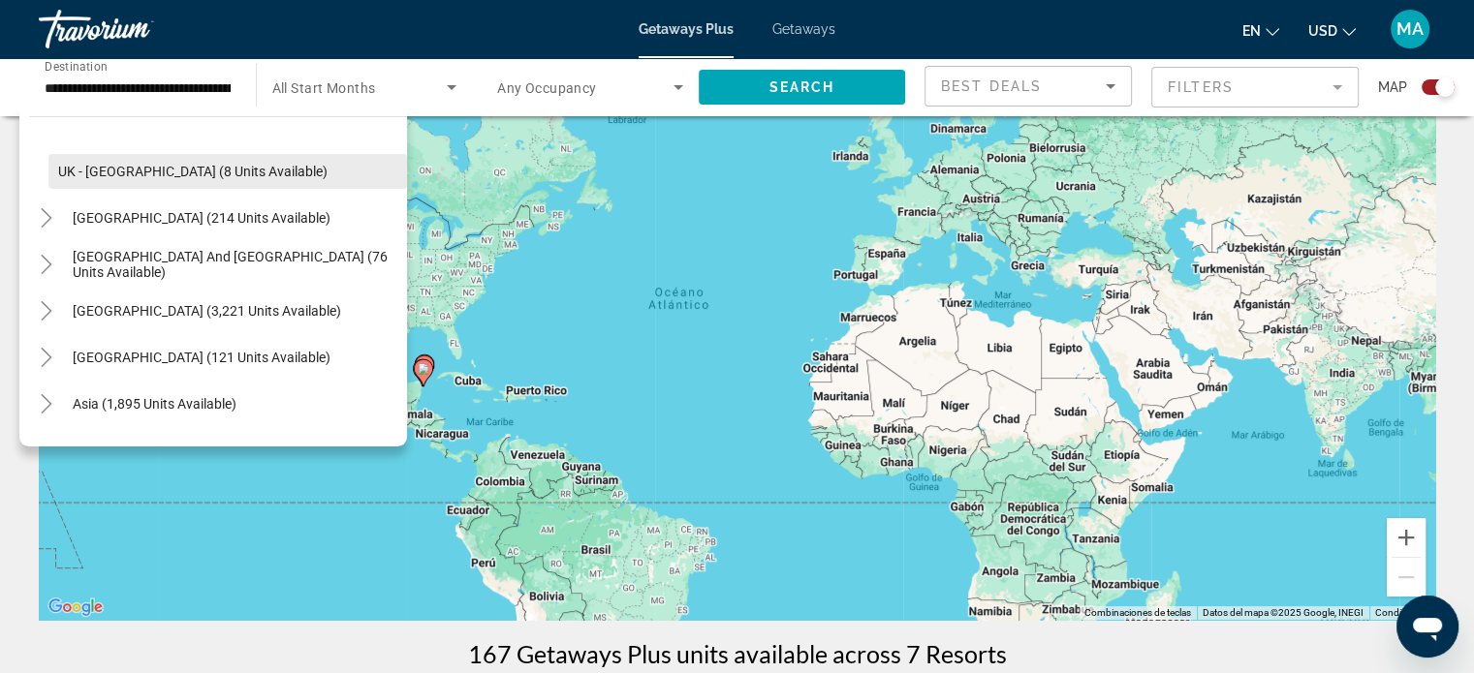
scroll to position [1570, 0]
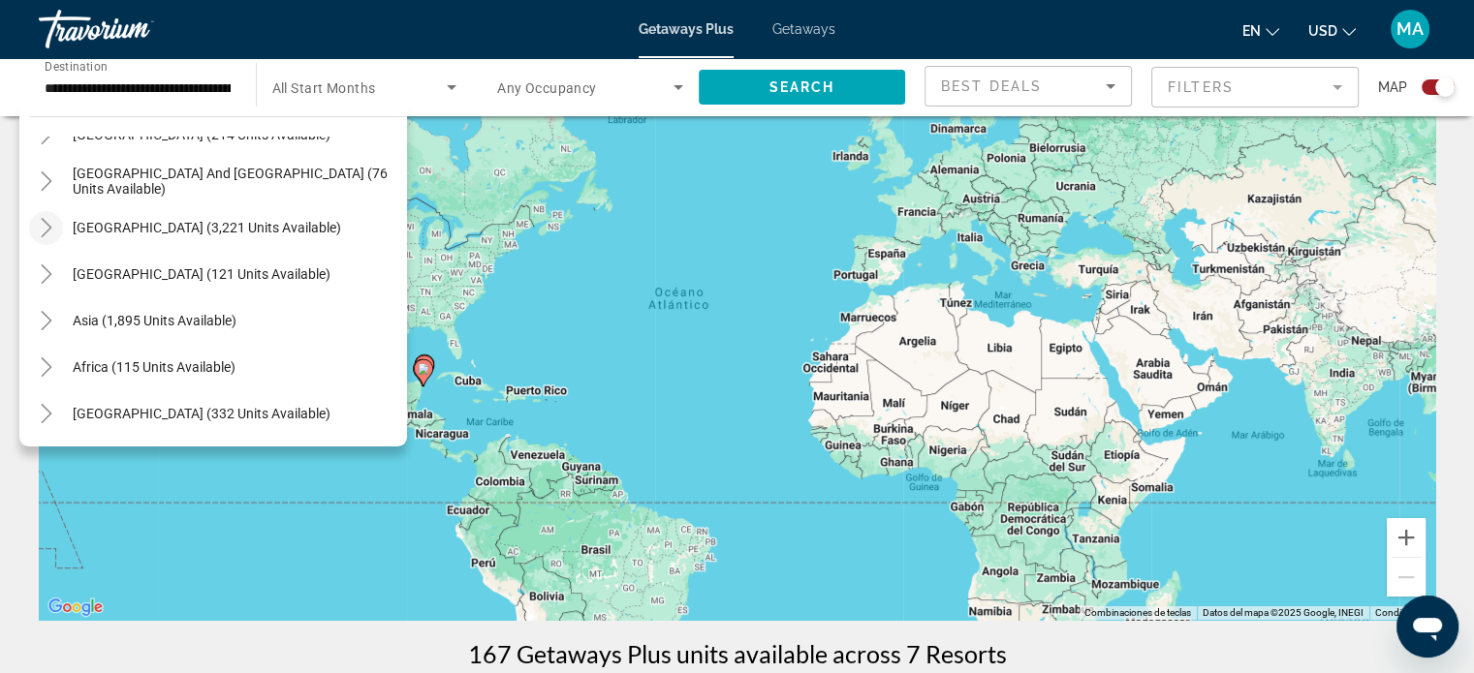
click at [47, 235] on icon "Toggle South America (3,221 units available)" at bounding box center [46, 227] width 19 height 19
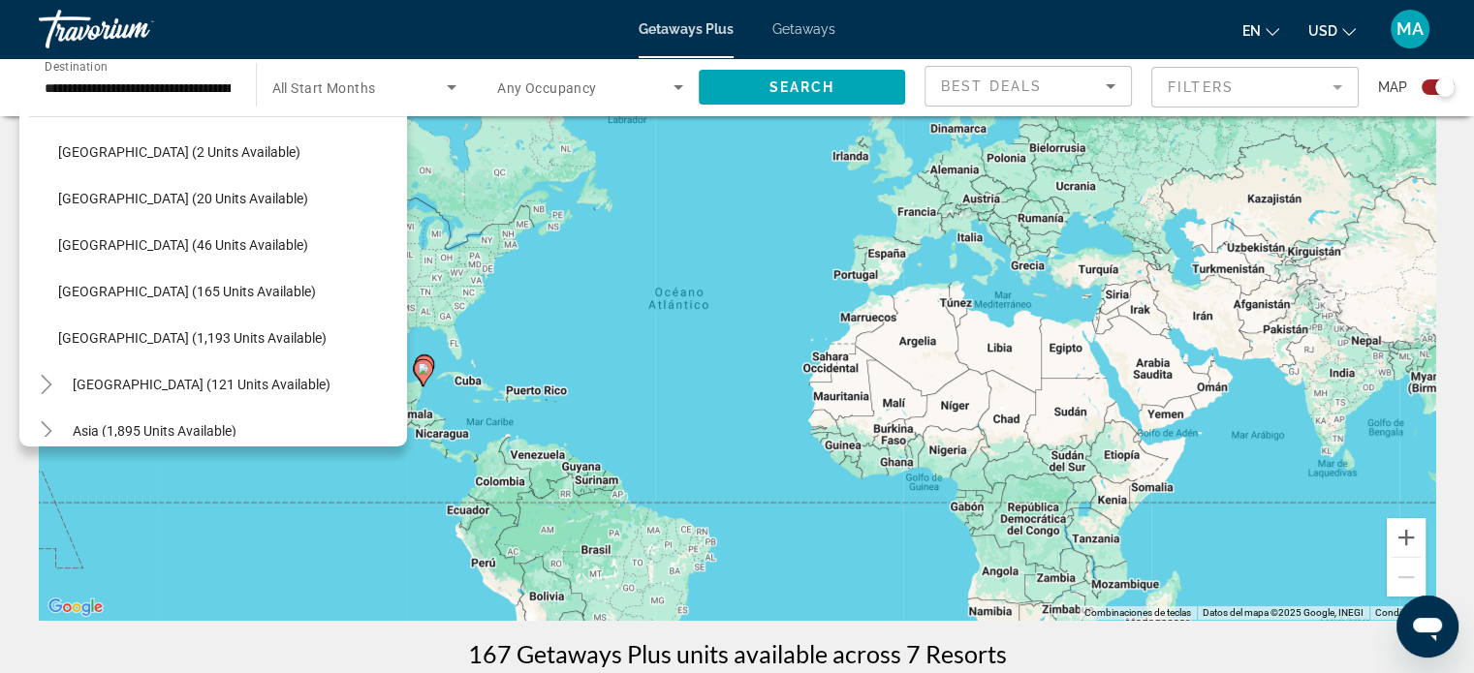
scroll to position [1928, 0]
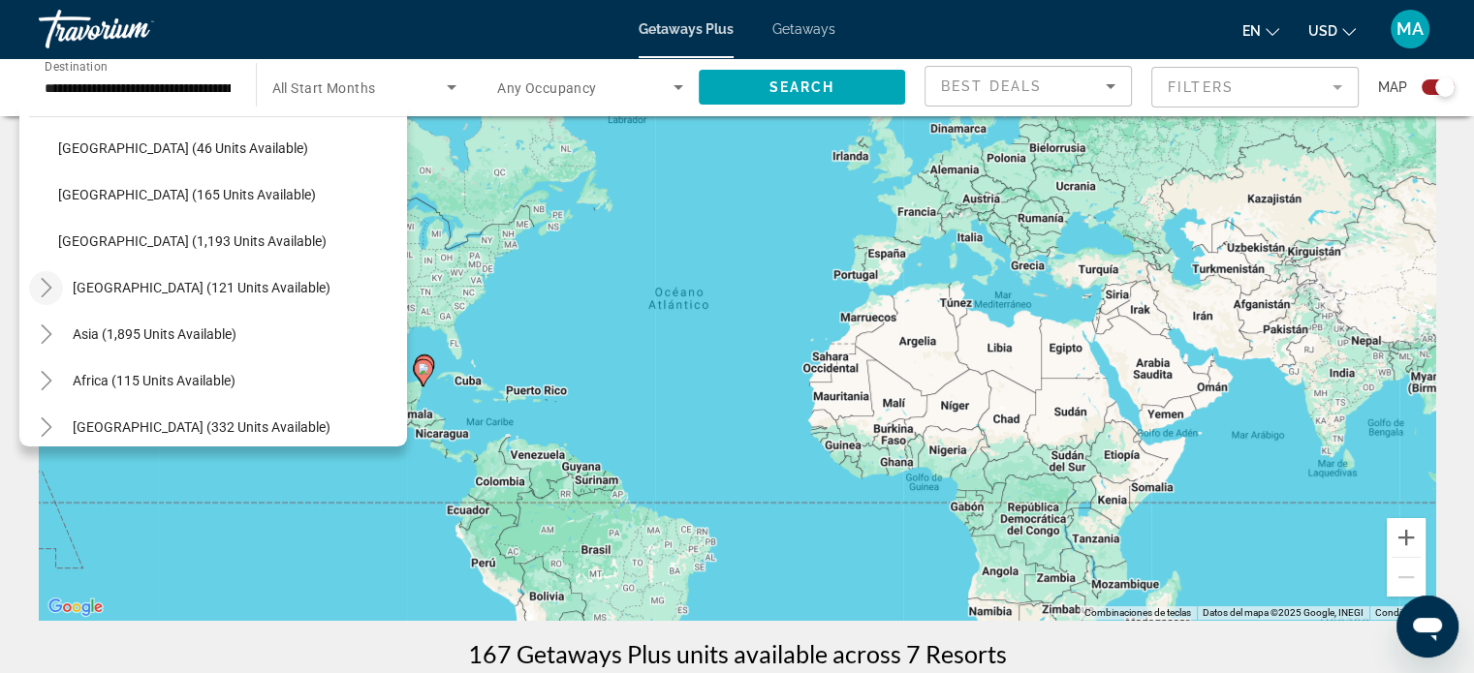
click at [47, 296] on icon "Toggle Central America (121 units available)" at bounding box center [46, 287] width 19 height 19
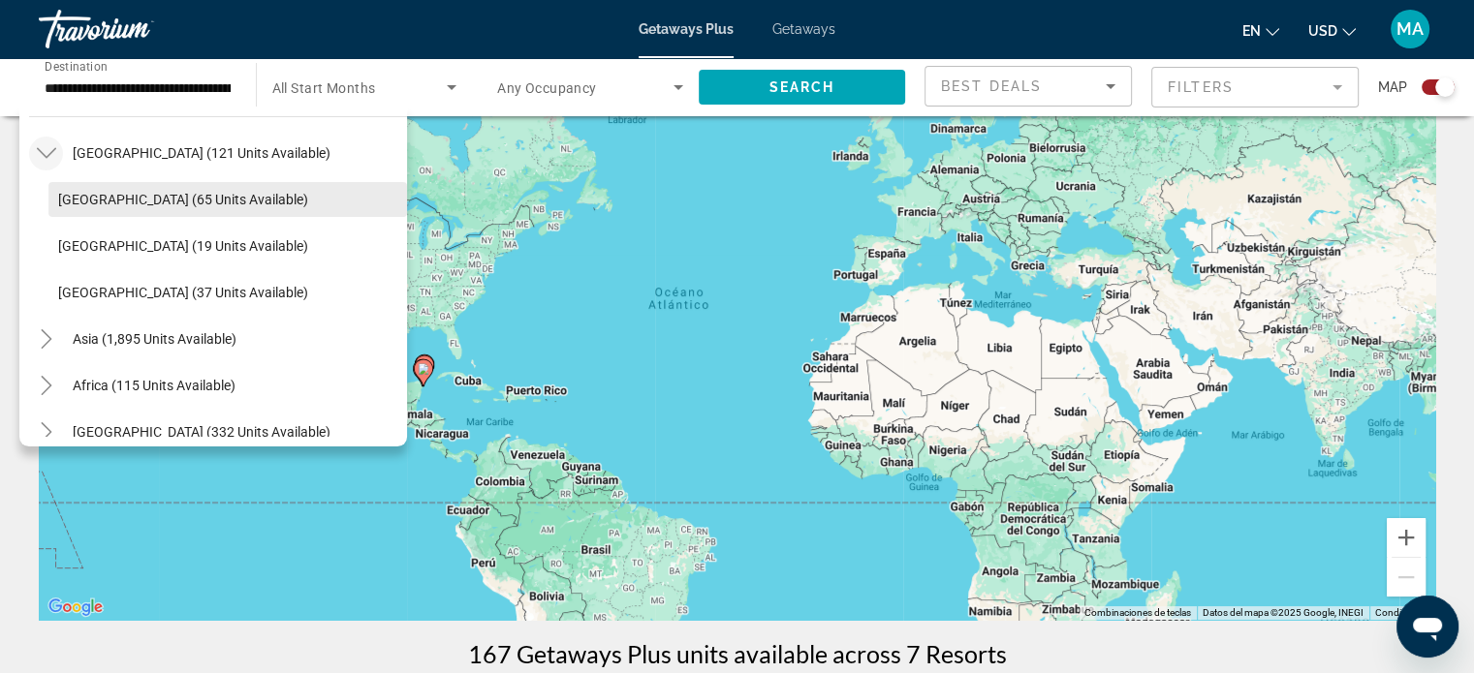
scroll to position [2081, 0]
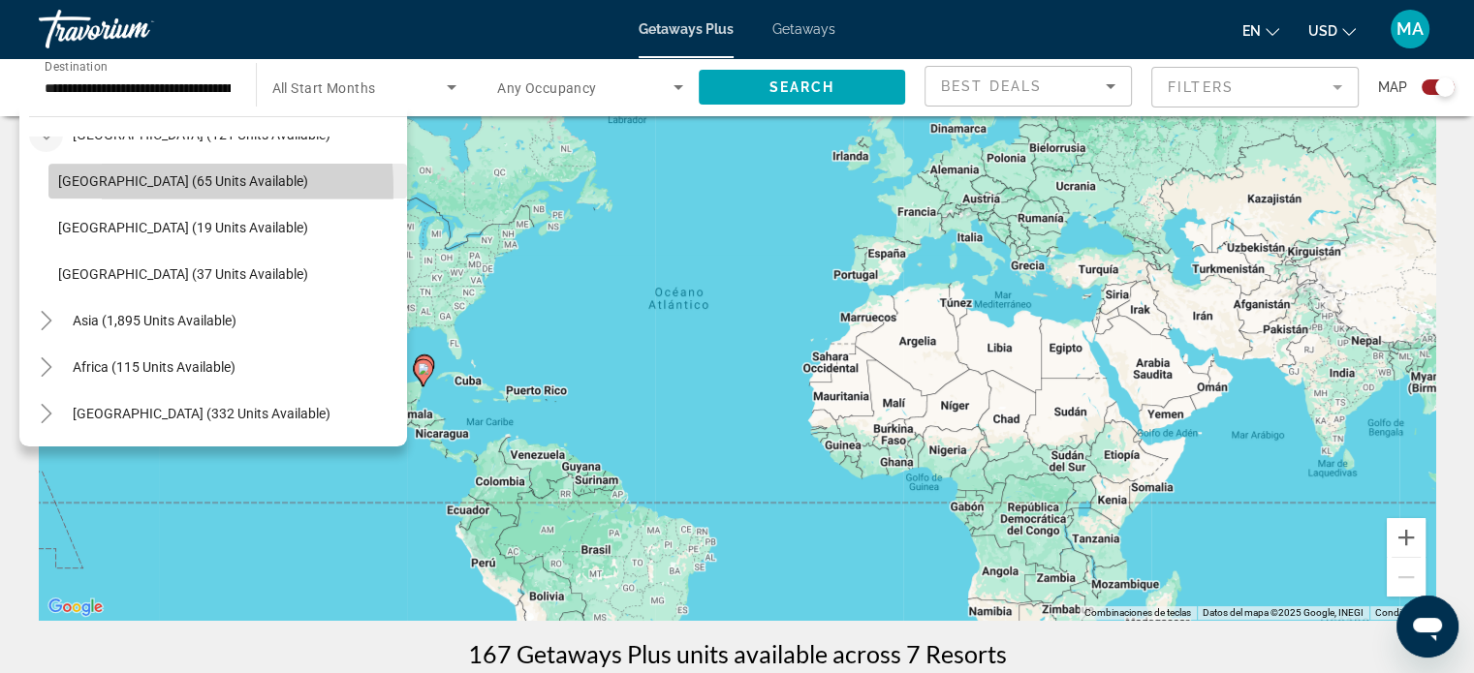
click at [124, 189] on span "Search widget" at bounding box center [227, 181] width 358 height 47
type input "**********"
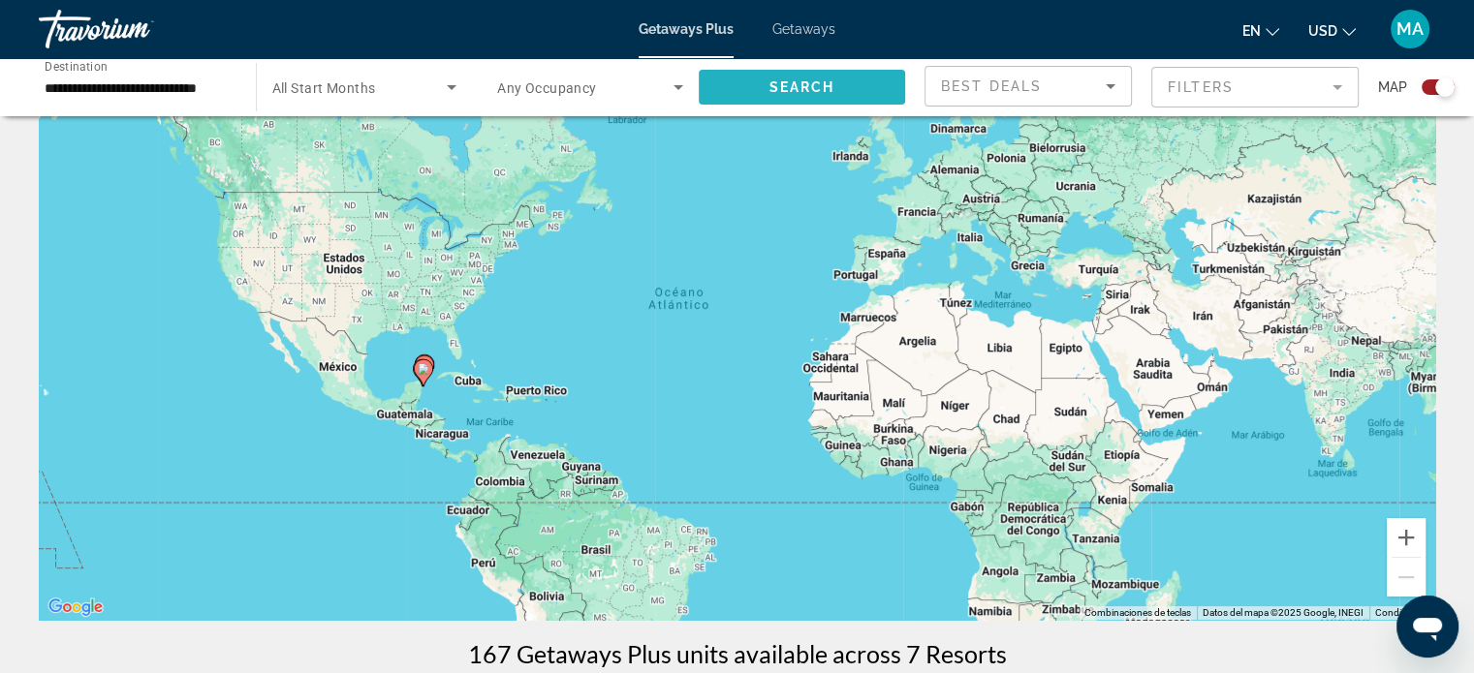
click at [798, 83] on span "Search" at bounding box center [801, 87] width 66 height 16
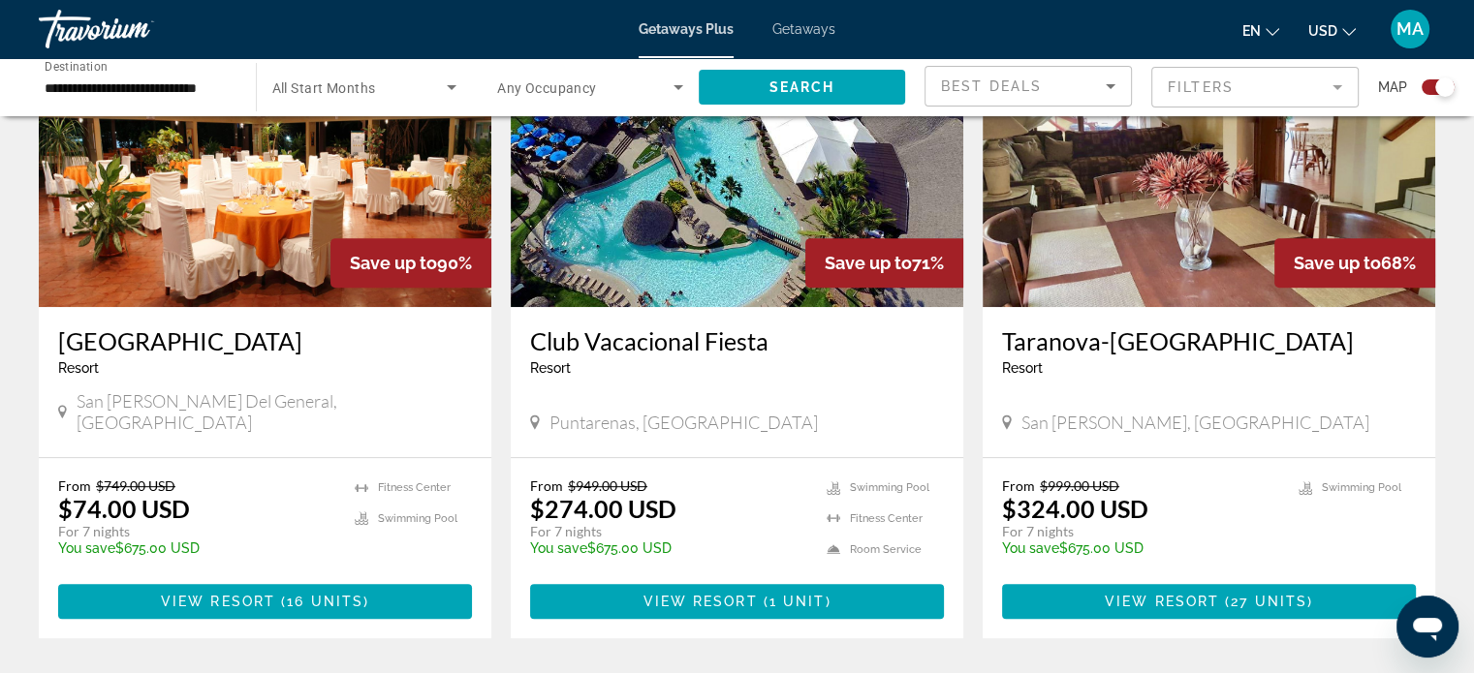
scroll to position [872, 0]
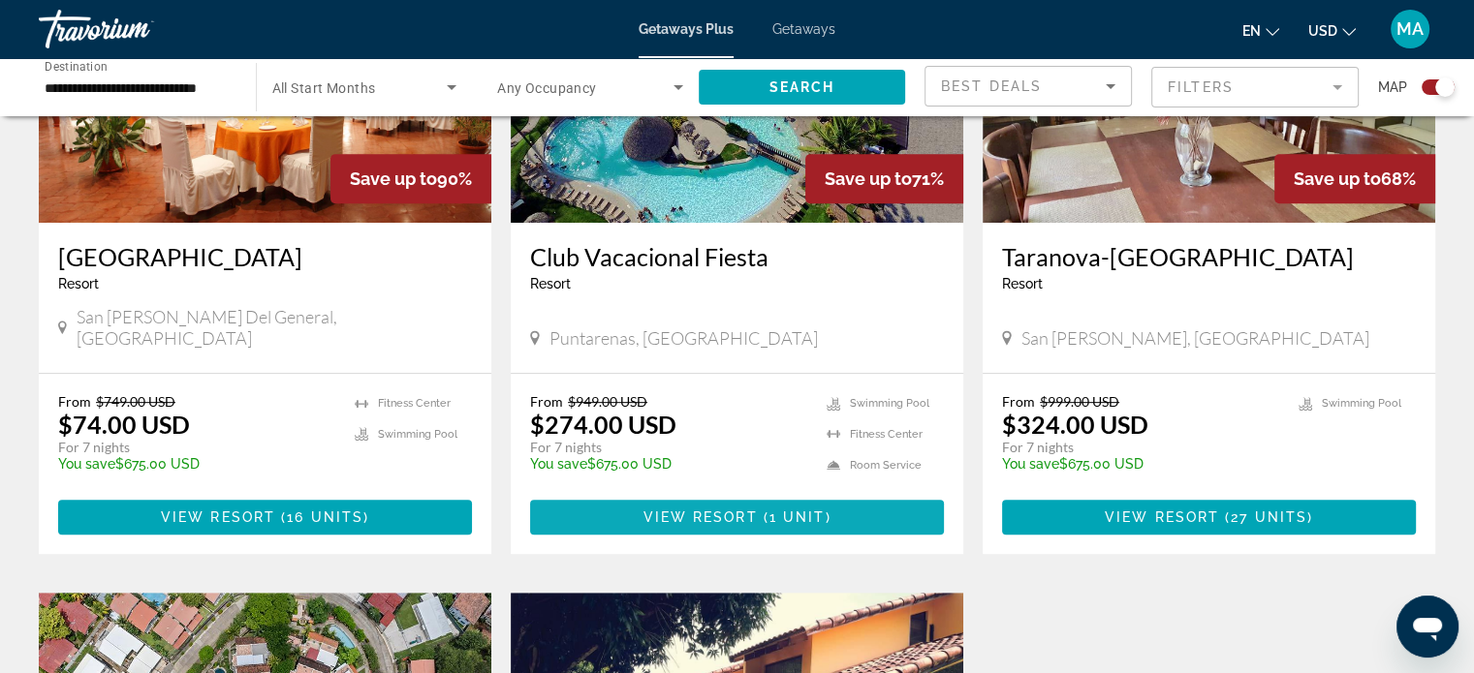
click at [695, 510] on span "View Resort" at bounding box center [699, 518] width 114 height 16
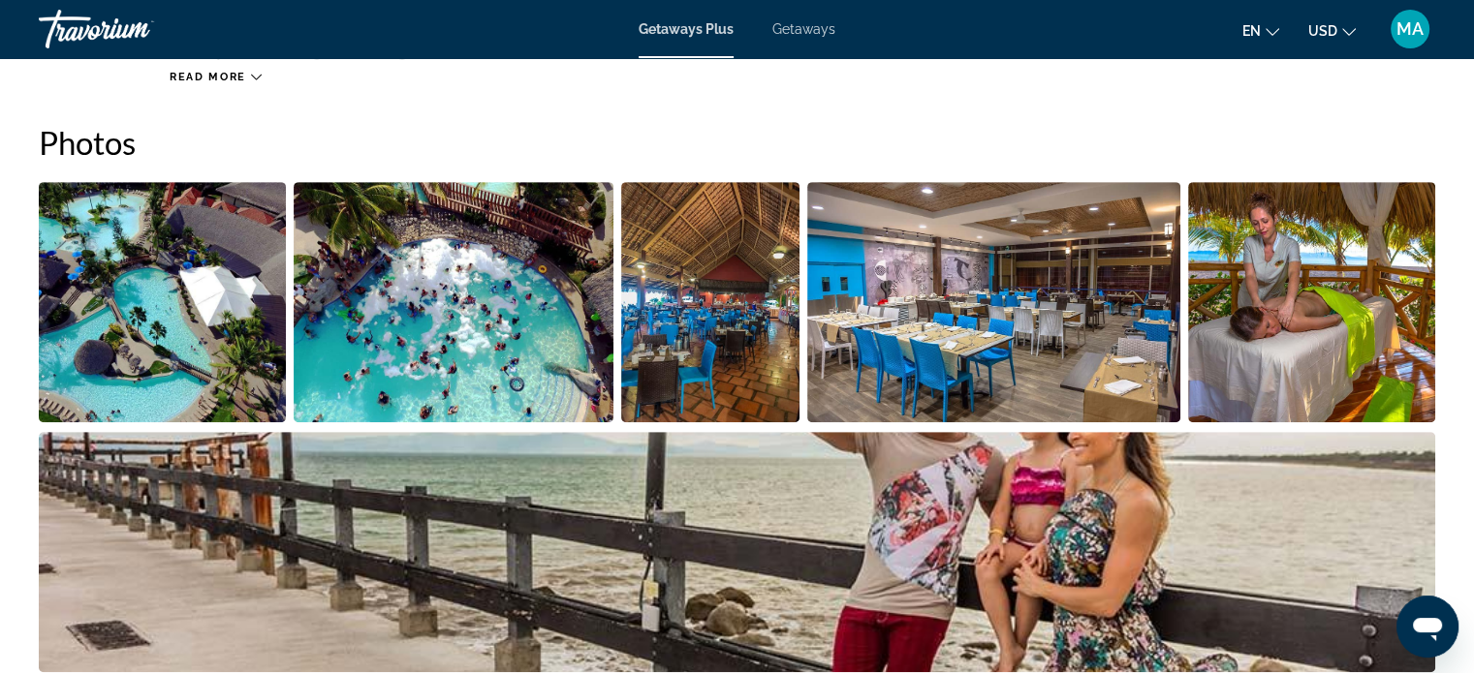
scroll to position [388, 0]
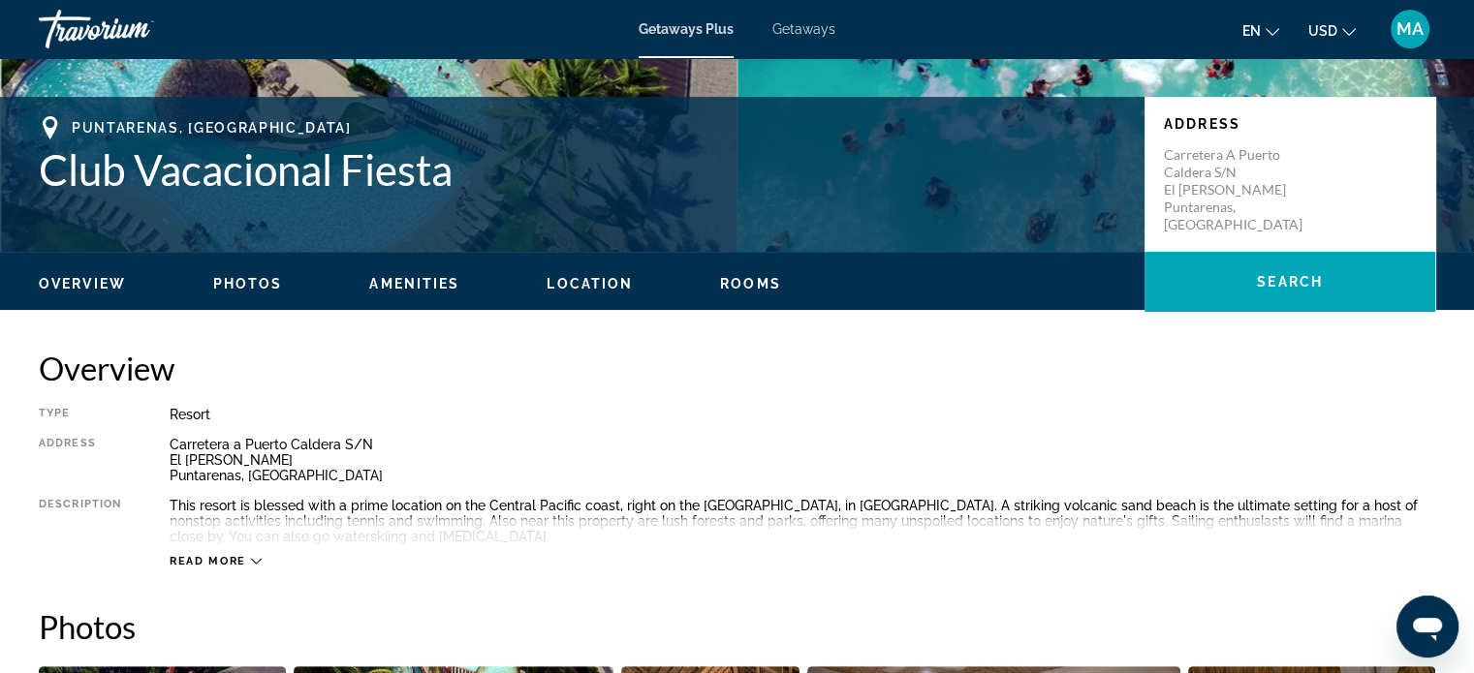
click at [246, 558] on div "Read more" at bounding box center [216, 561] width 92 height 13
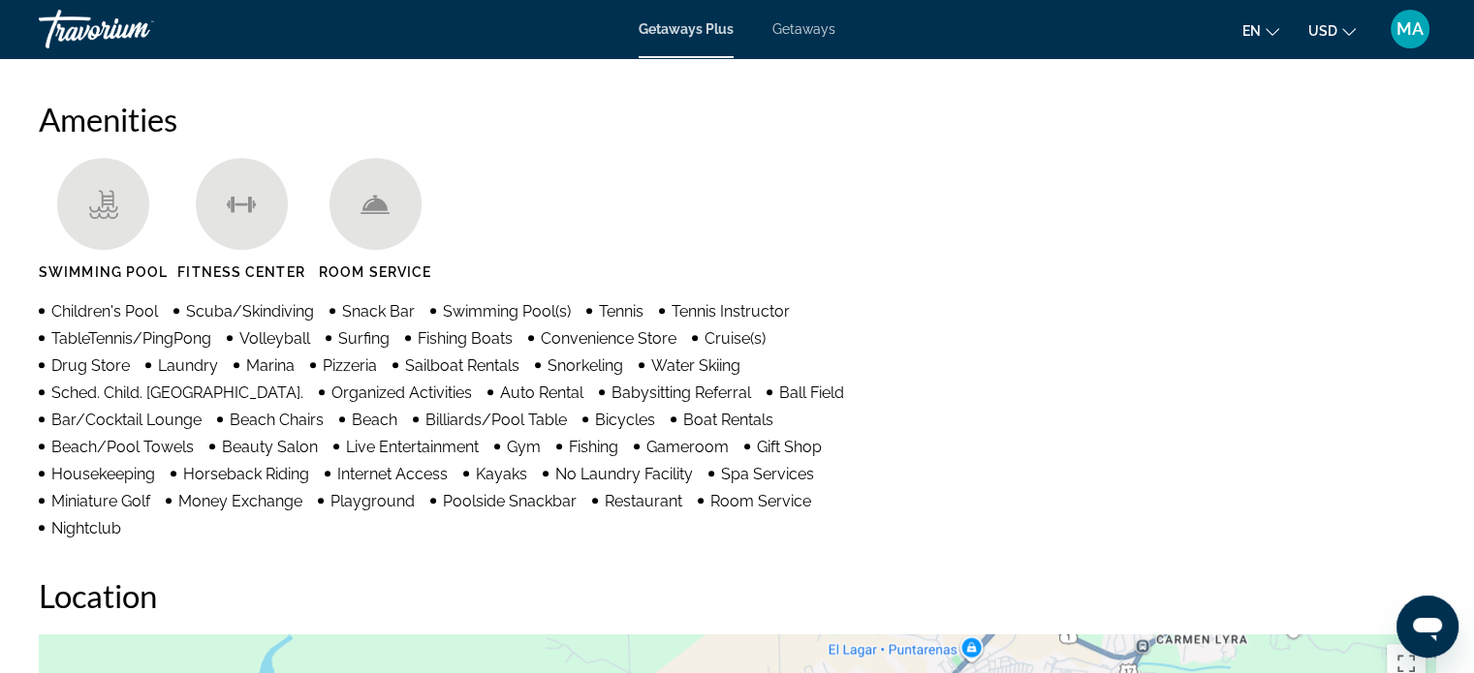
scroll to position [1458, 0]
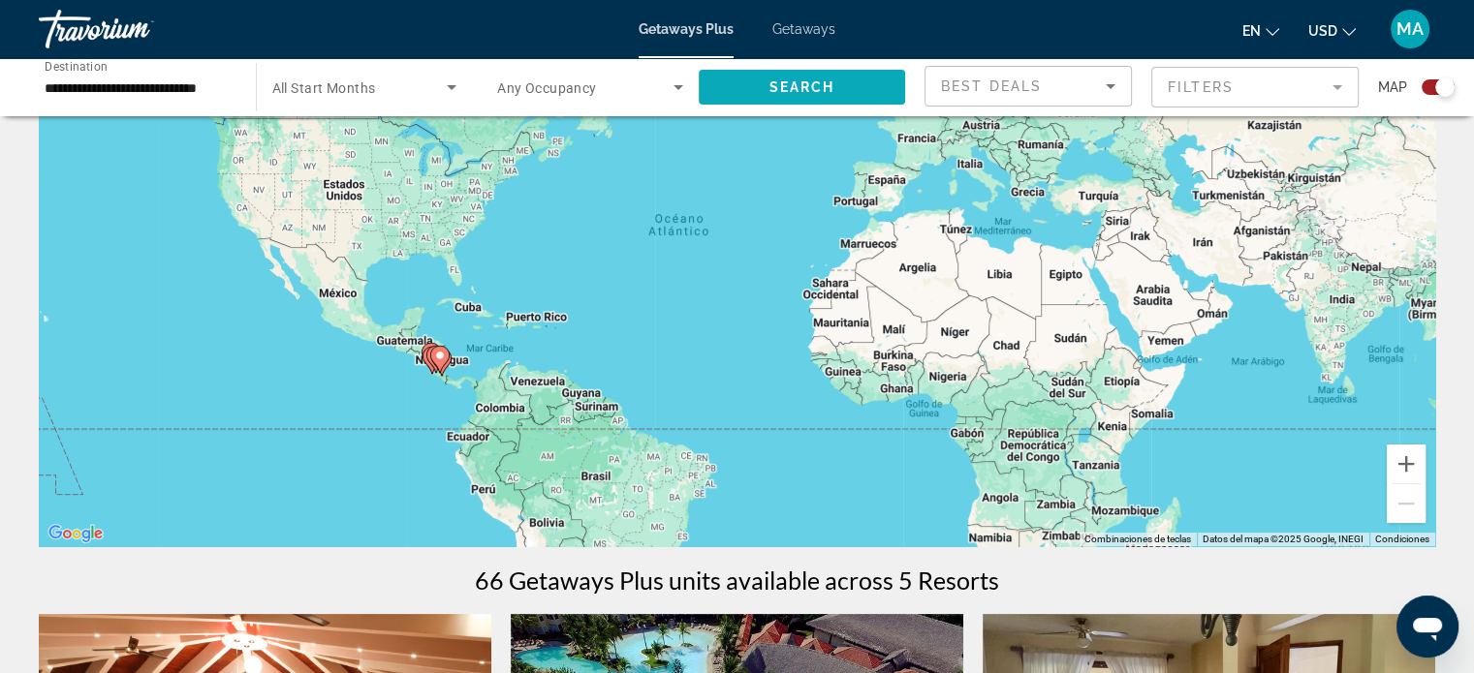
scroll to position [194, 0]
